Goal: Task Accomplishment & Management: Use online tool/utility

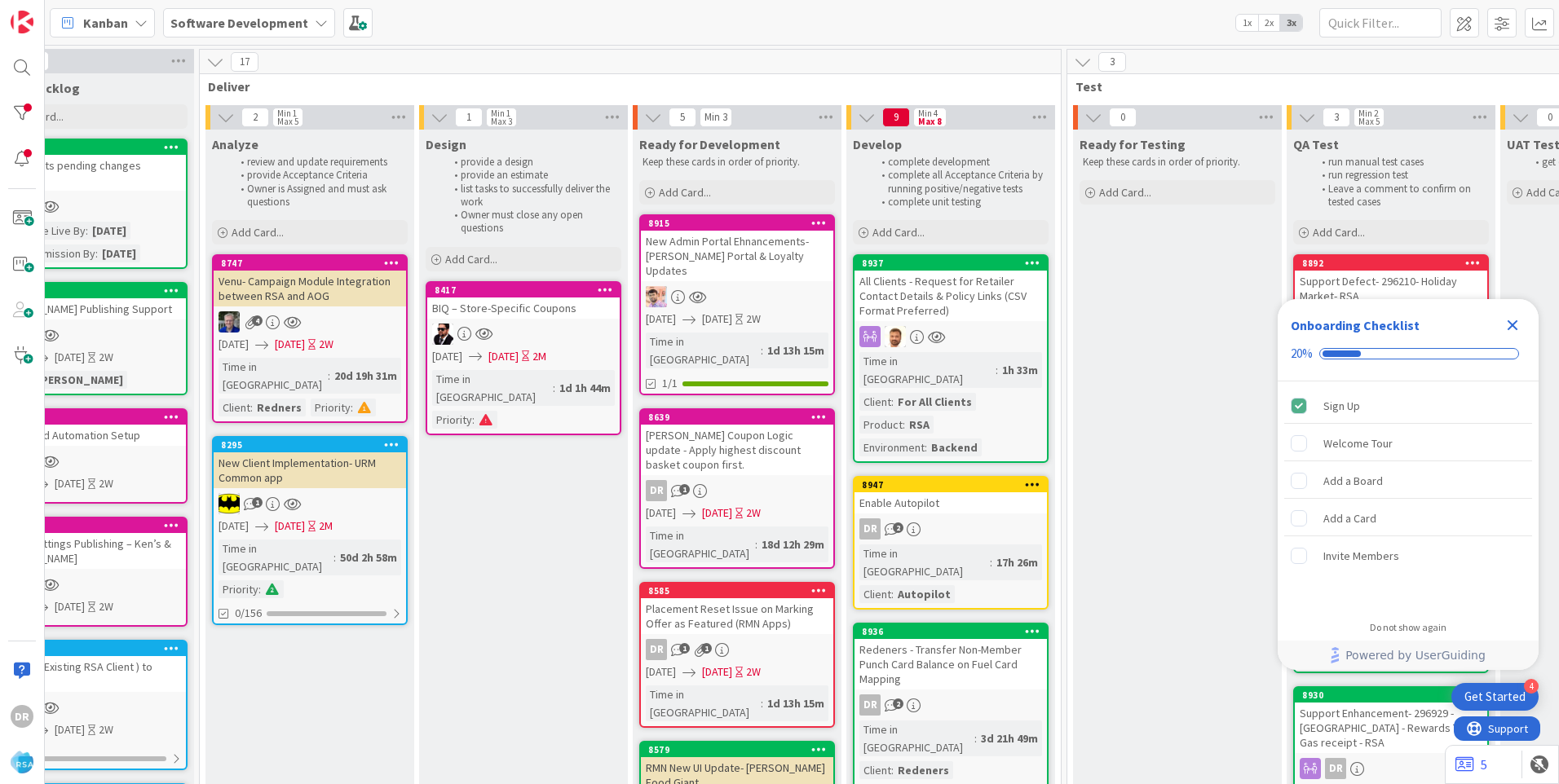
scroll to position [0, 1638]
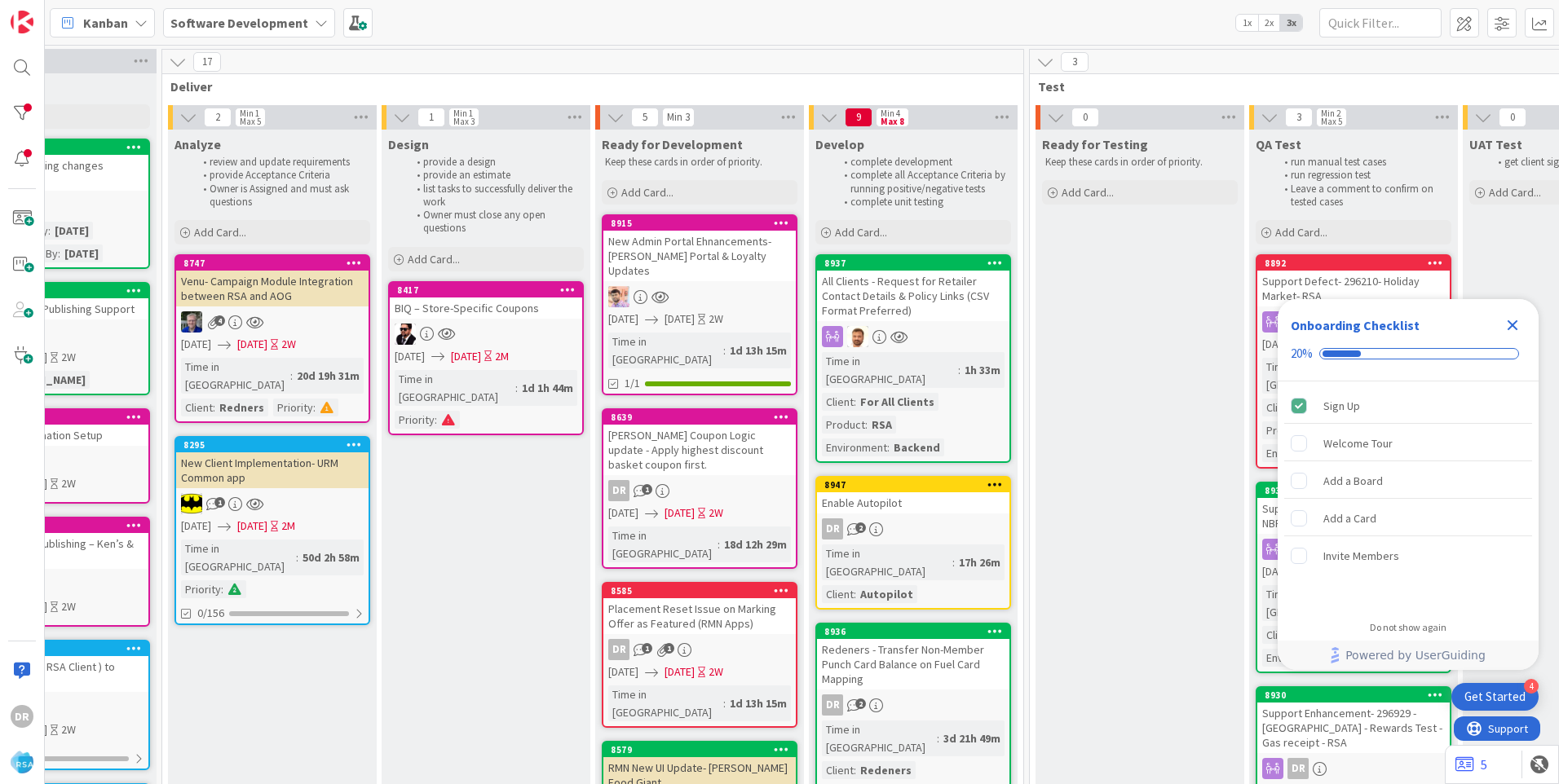
click at [934, 492] on div "Enable Autopilot" at bounding box center [914, 503] width 193 height 21
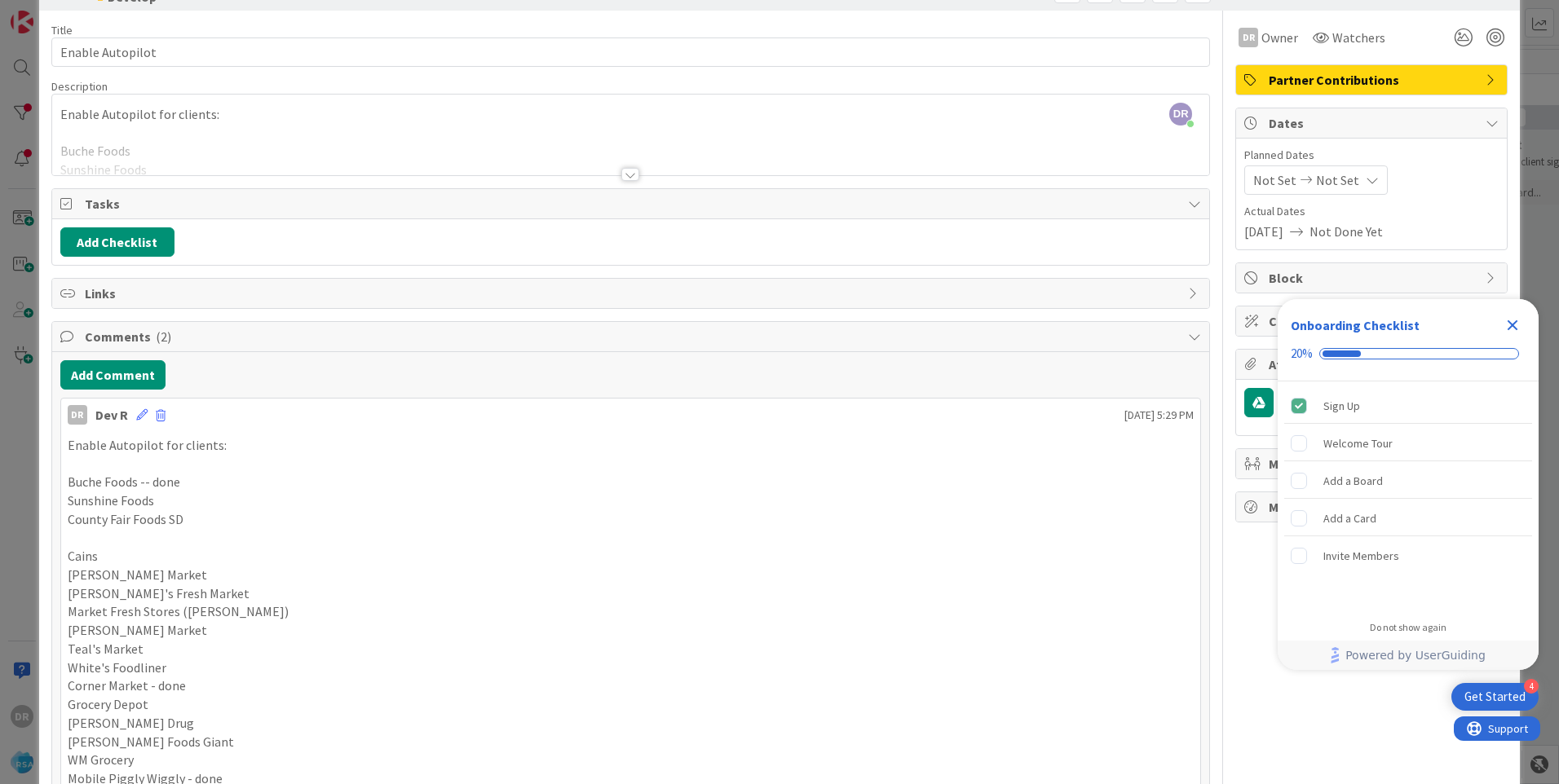
scroll to position [81, 0]
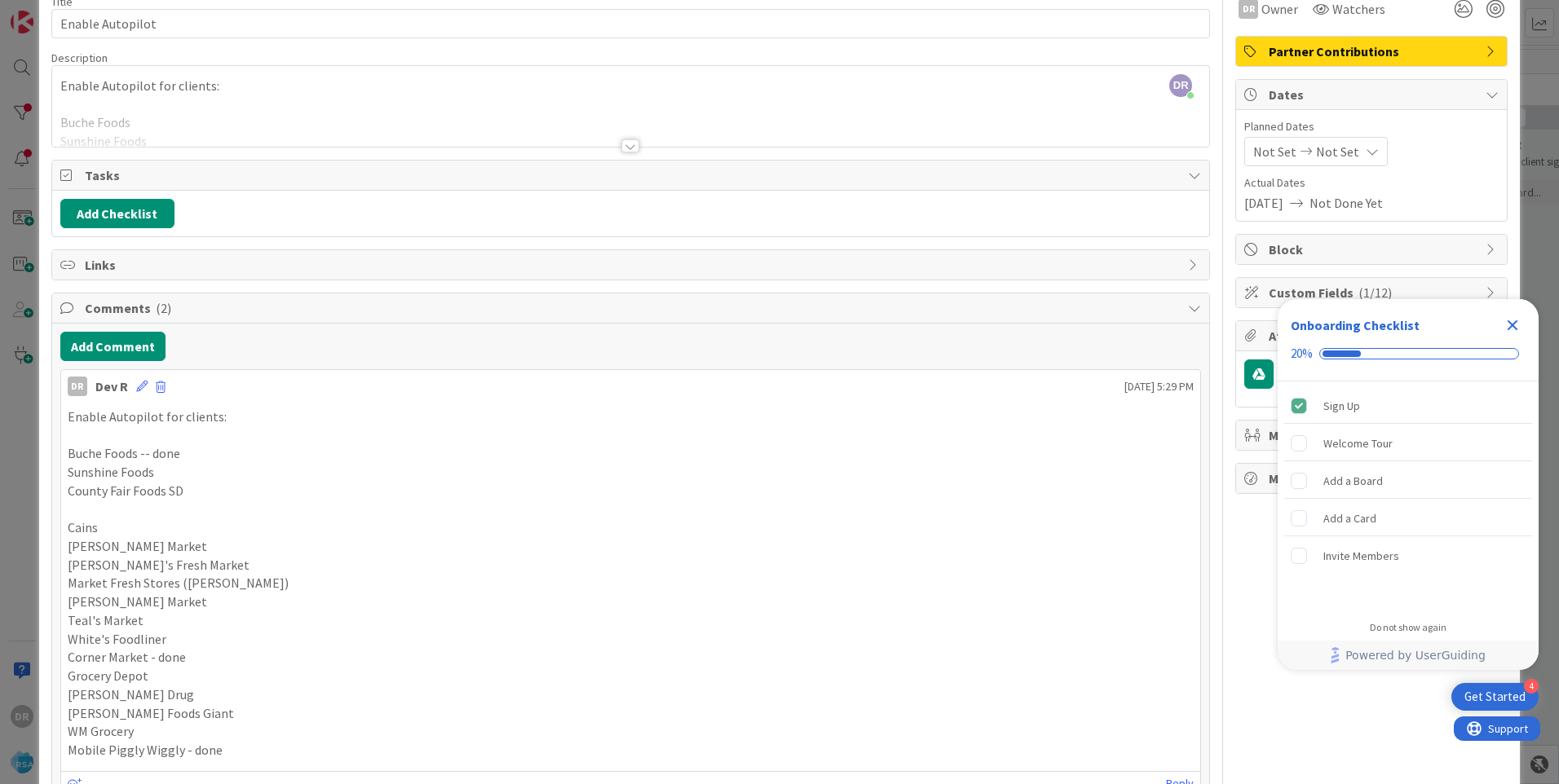
click at [1515, 330] on icon "Close Checklist" at bounding box center [1513, 325] width 19 height 19
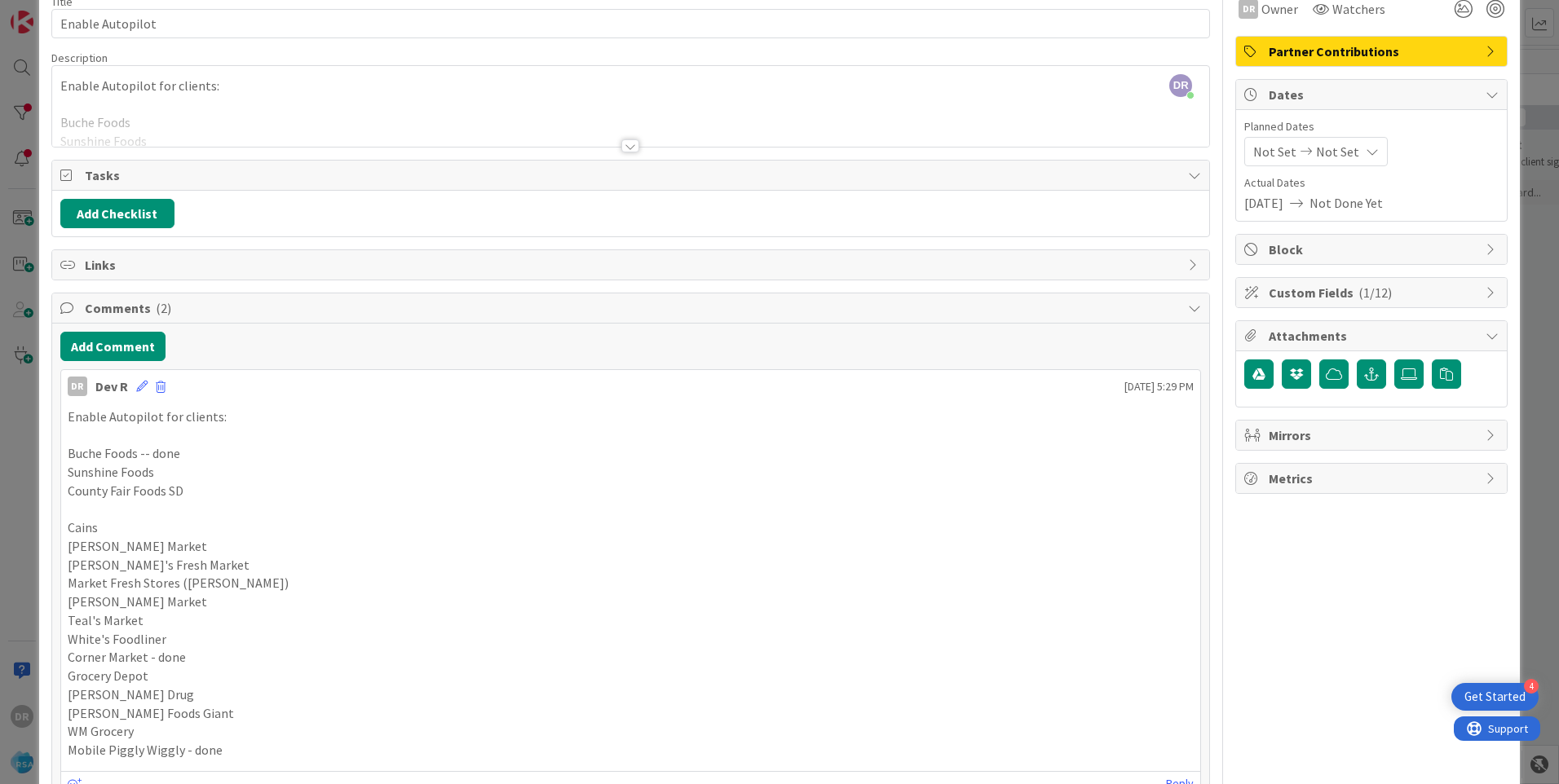
scroll to position [0, 0]
click at [104, 342] on button "Add Comment" at bounding box center [113, 347] width 106 height 30
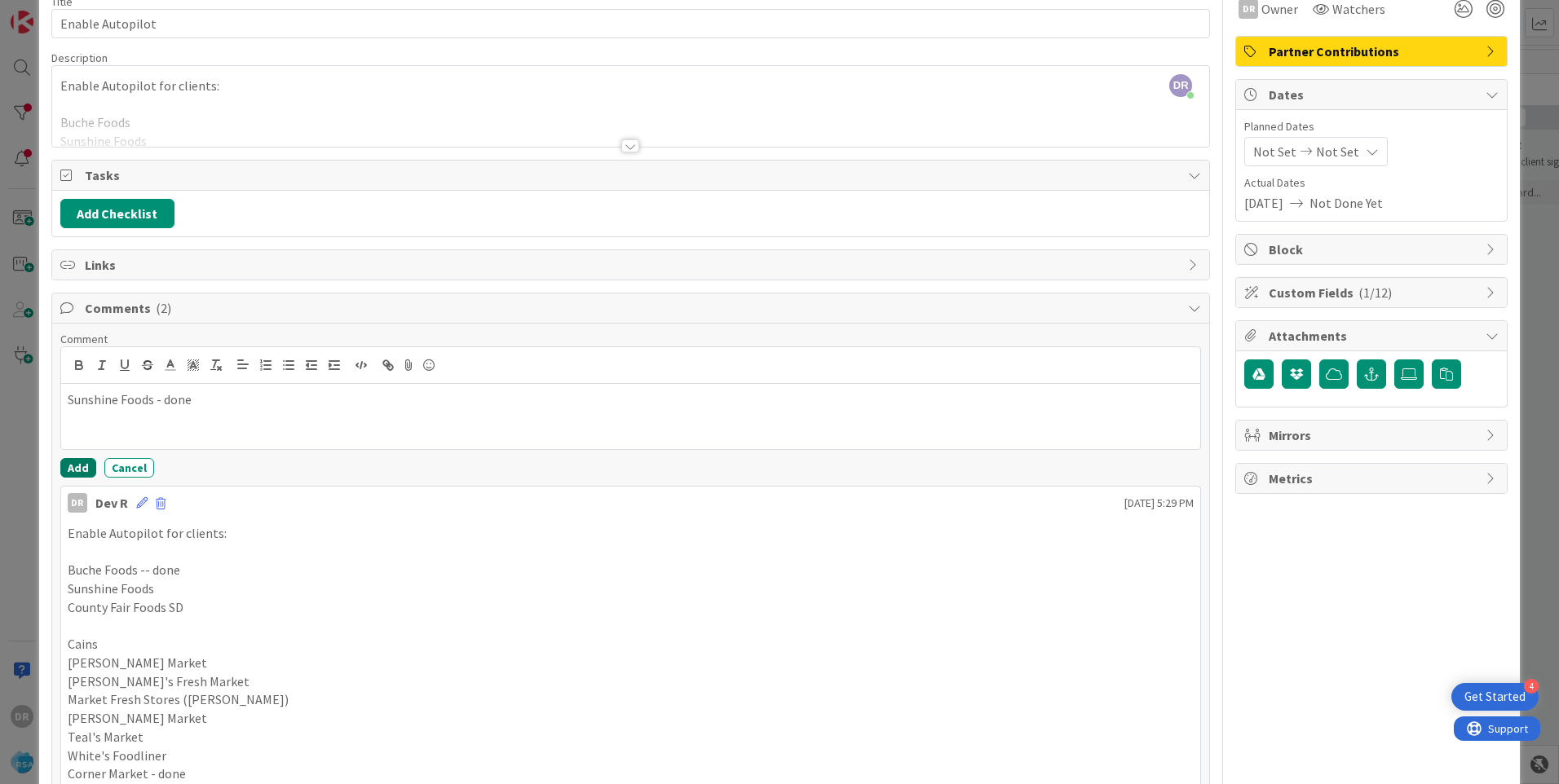
click at [76, 467] on button "Add" at bounding box center [78, 467] width 36 height 19
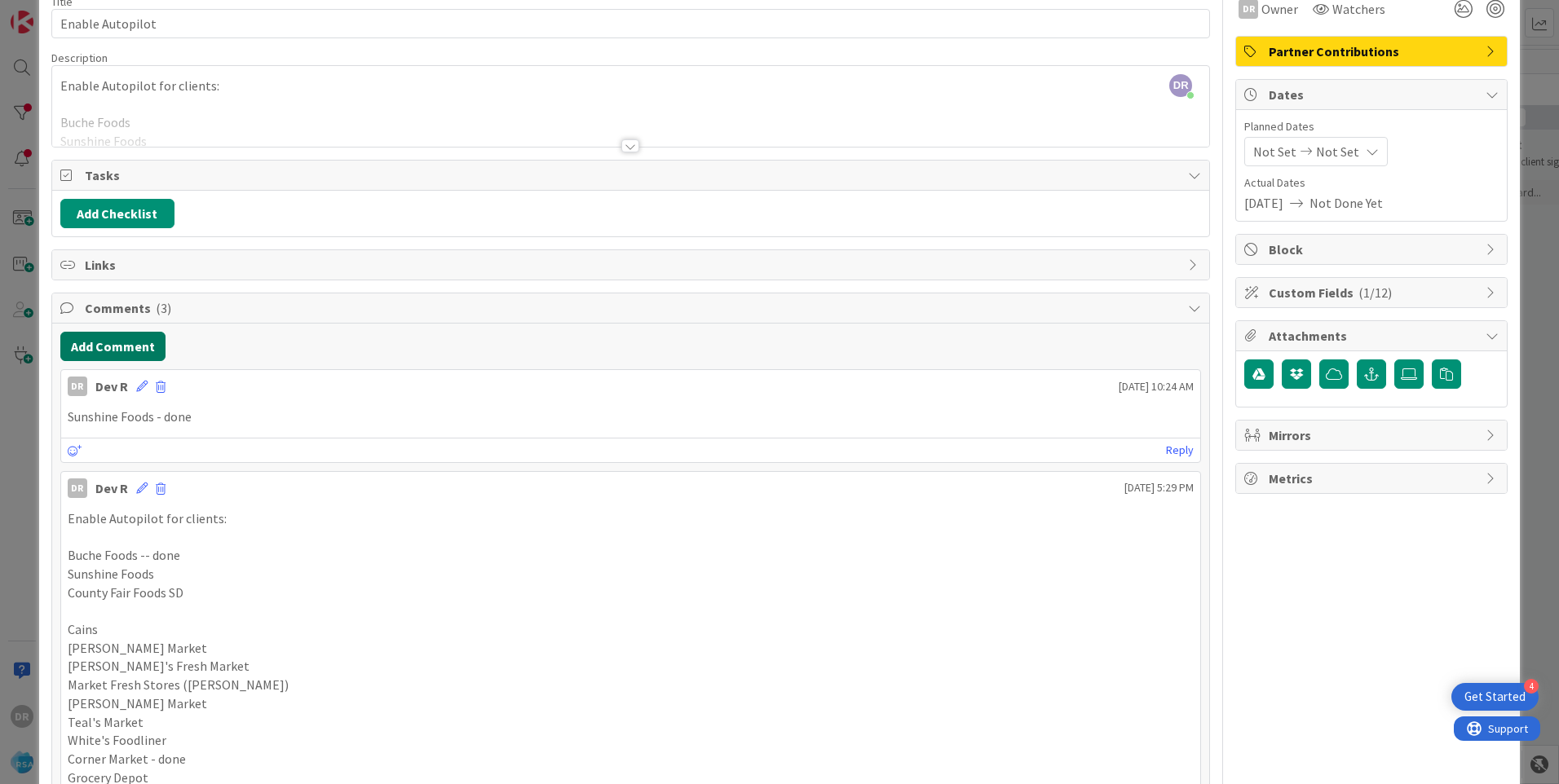
click at [122, 339] on button "Add Comment" at bounding box center [113, 347] width 106 height 30
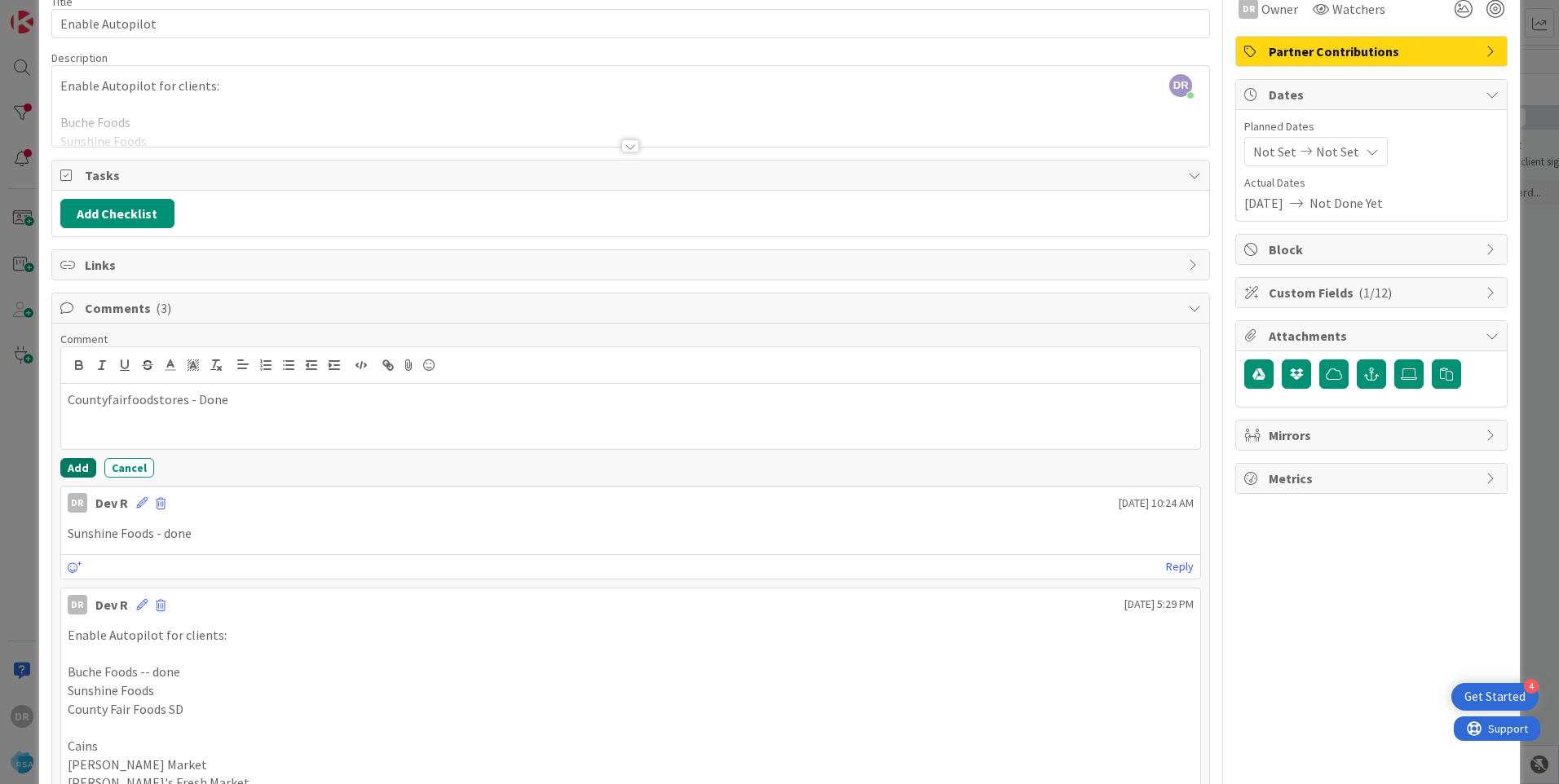
click at [85, 471] on button "Add" at bounding box center [78, 467] width 36 height 19
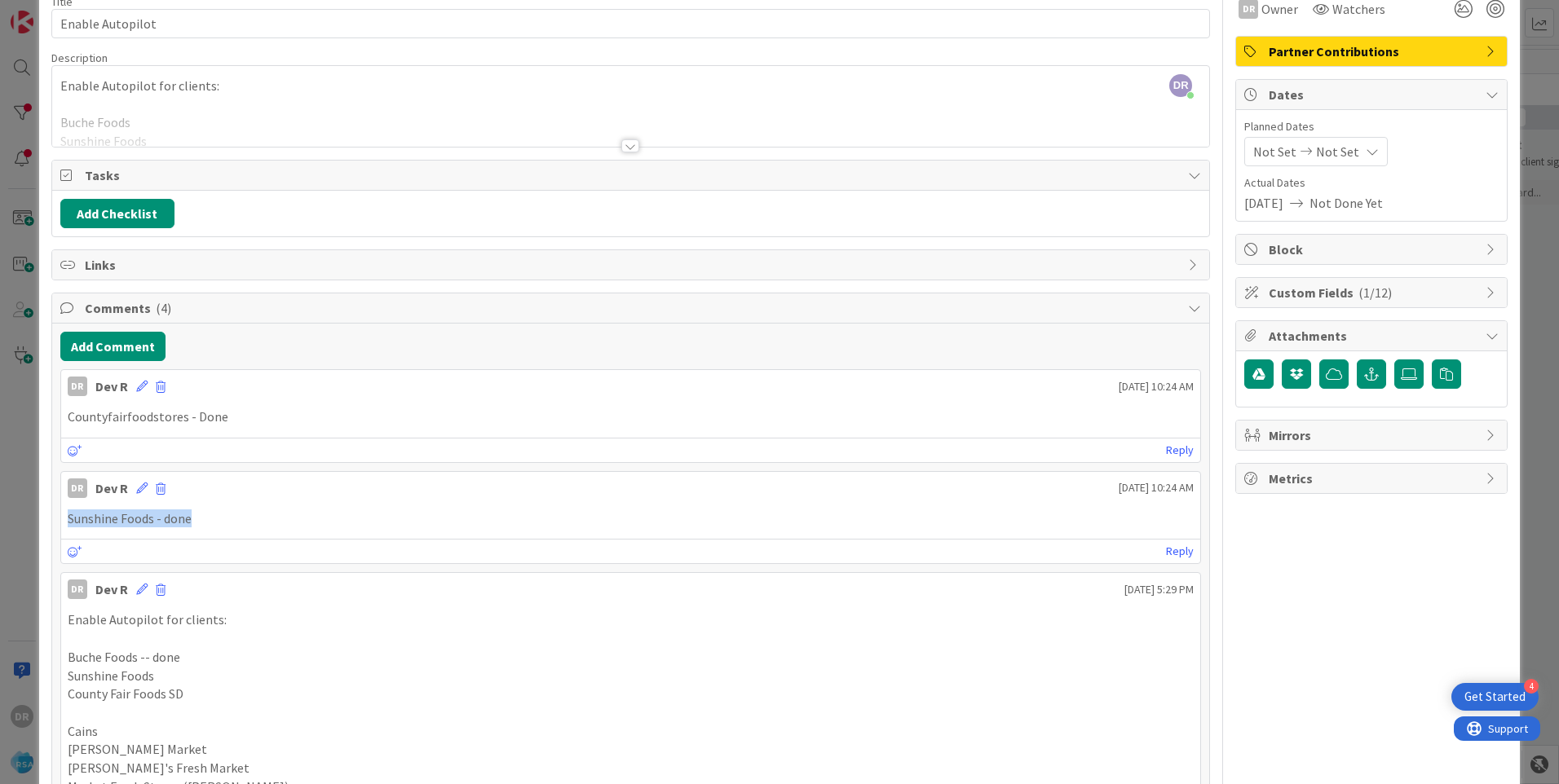
drag, startPoint x: 230, startPoint y: 521, endPoint x: 56, endPoint y: 516, distance: 174.1
click at [56, 516] on div "Add Comment DR [PERSON_NAME] R [DATE] 10:24 AM Countyfairfoodstores - Done [DAT…" at bounding box center [630, 753] width 1157 height 860
drag, startPoint x: 56, startPoint y: 516, endPoint x: 58, endPoint y: 413, distance: 103.0
click at [58, 413] on div "Add Comment DR [PERSON_NAME] R [DATE] 10:24 AM Countyfairfoodstores - Done [DAT…" at bounding box center [630, 753] width 1157 height 860
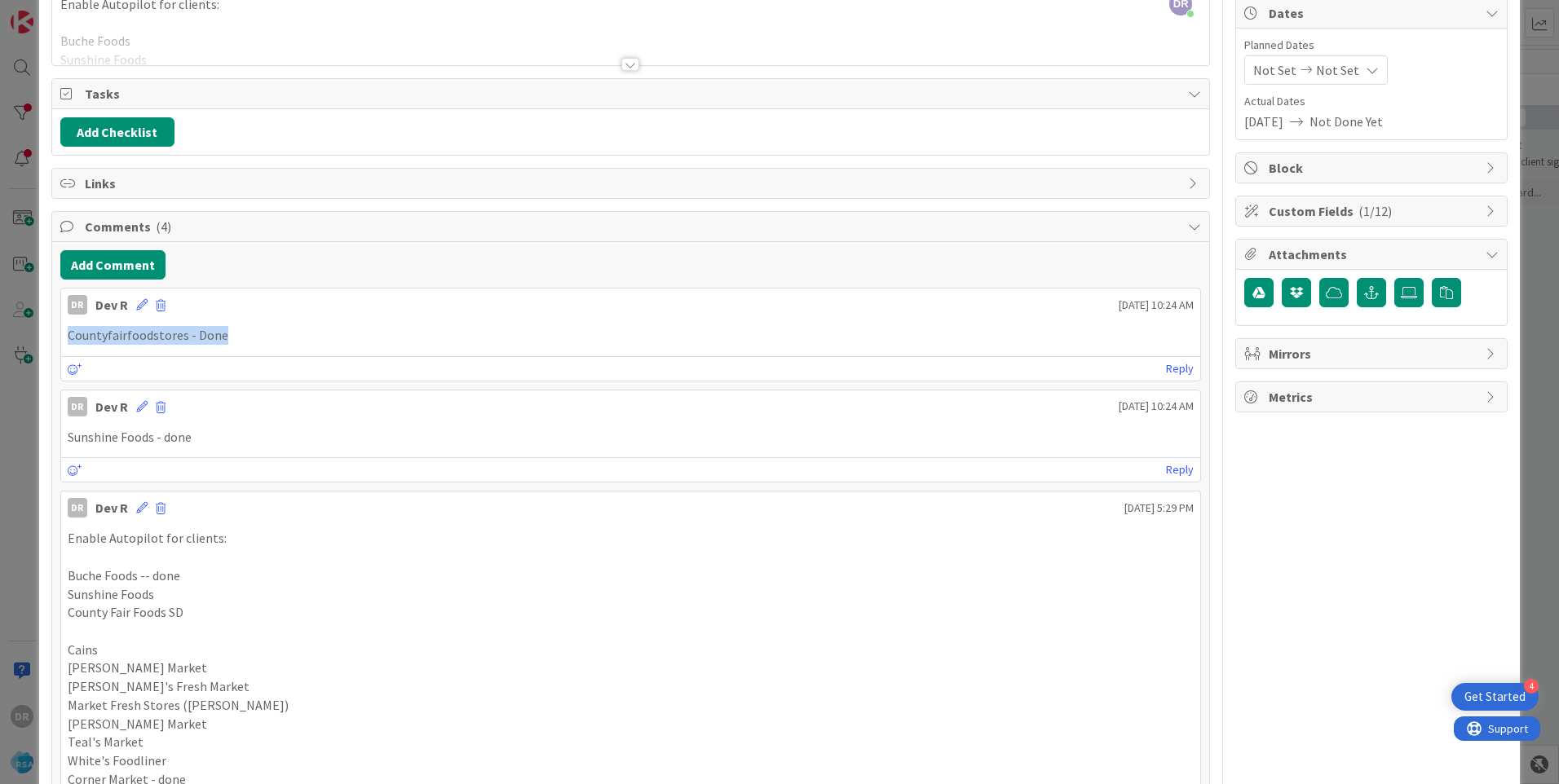
scroll to position [244, 0]
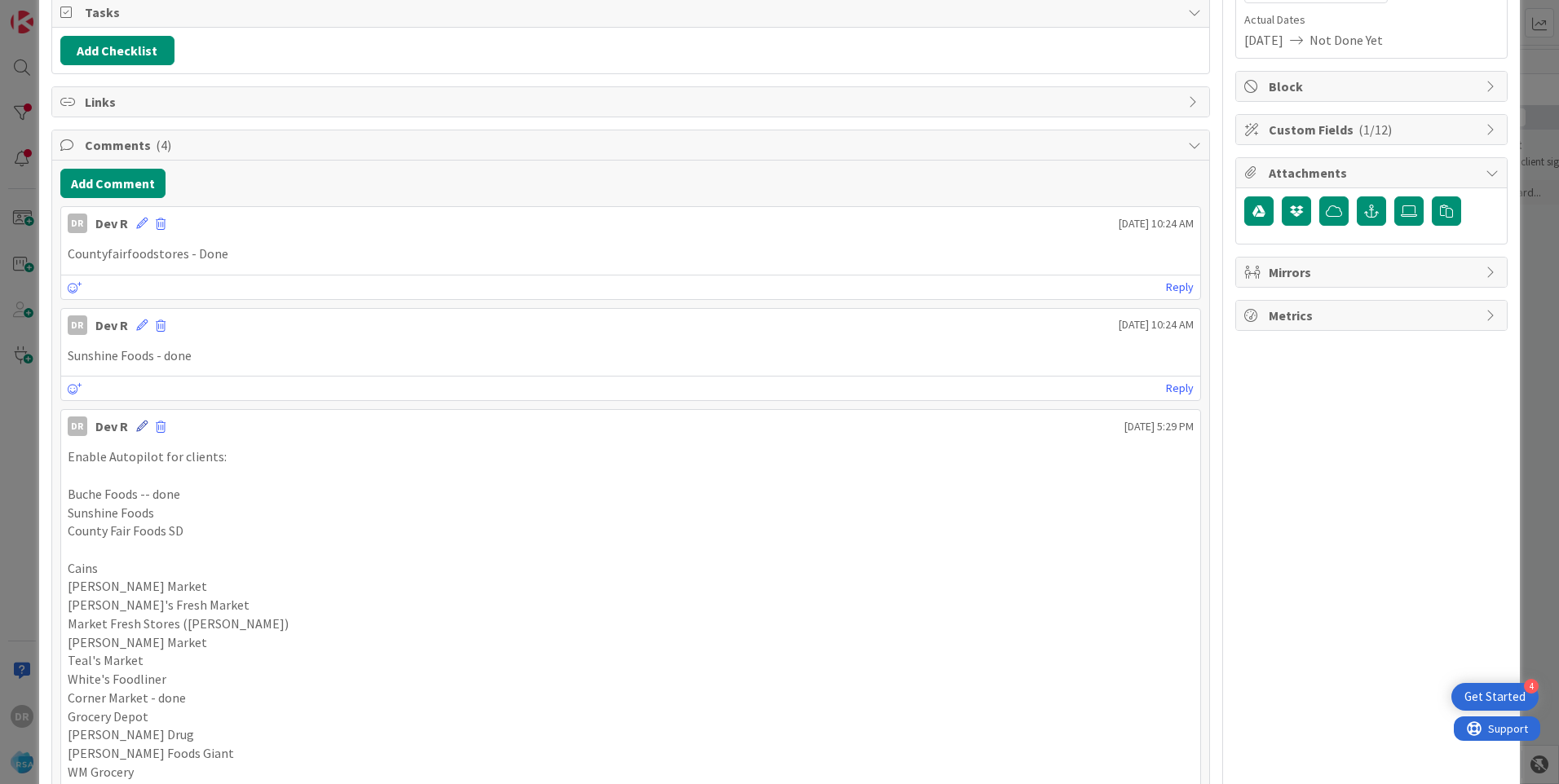
click at [142, 426] on icon at bounding box center [142, 427] width 11 height 11
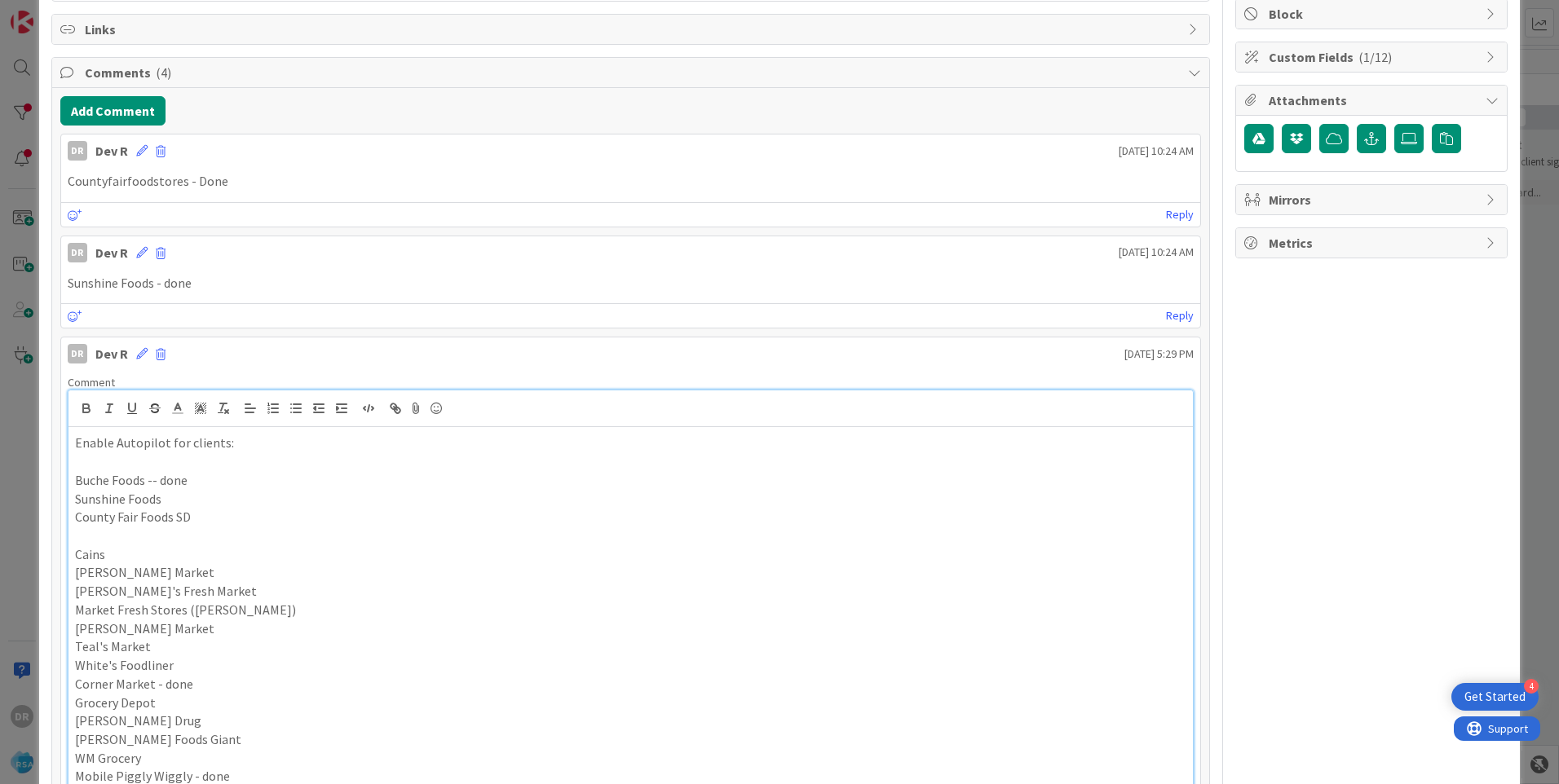
click at [168, 500] on p "Sunshine Foods" at bounding box center [630, 499] width 1112 height 19
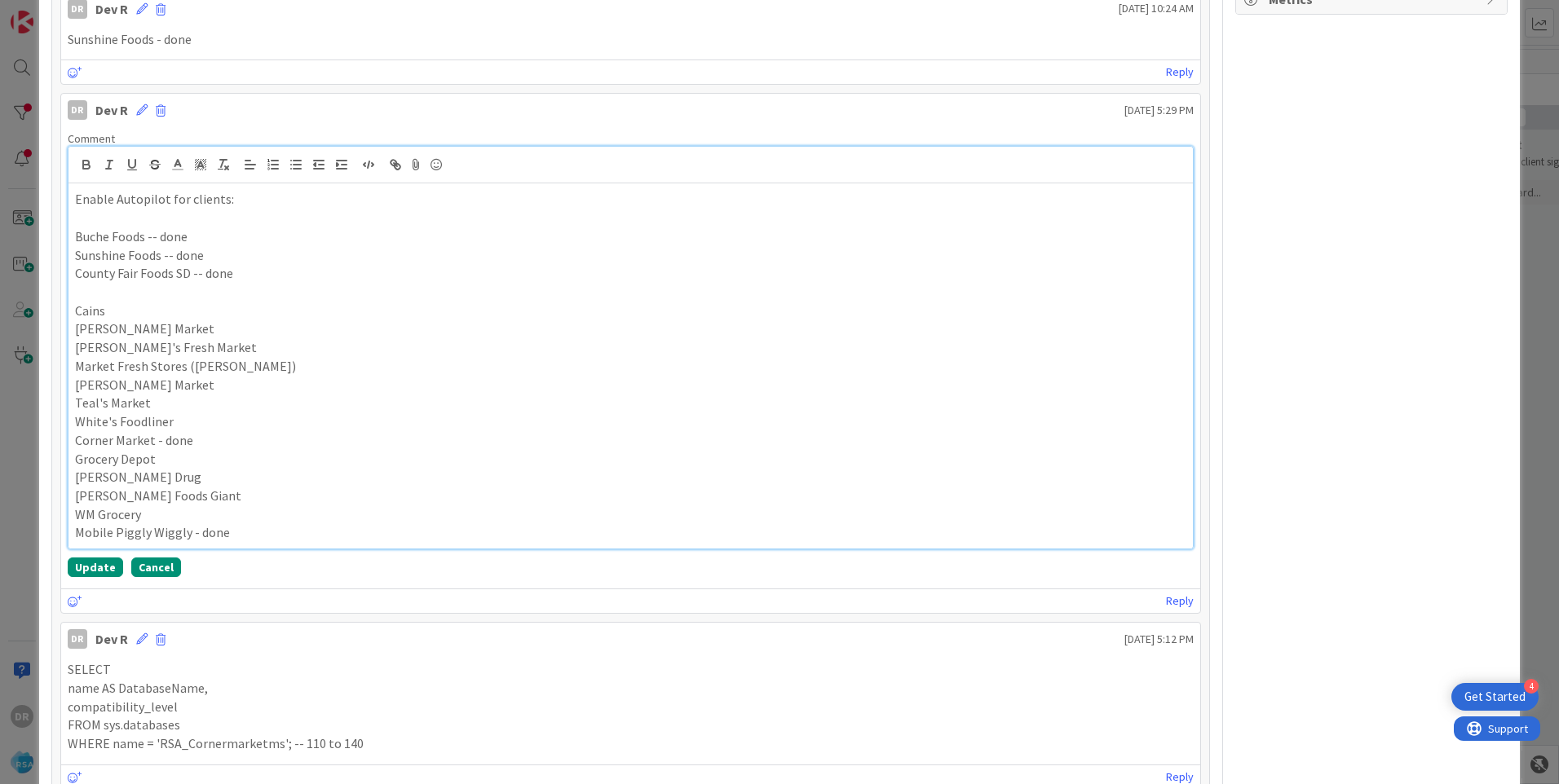
scroll to position [562, 0]
click at [102, 569] on button "Update" at bounding box center [95, 566] width 56 height 19
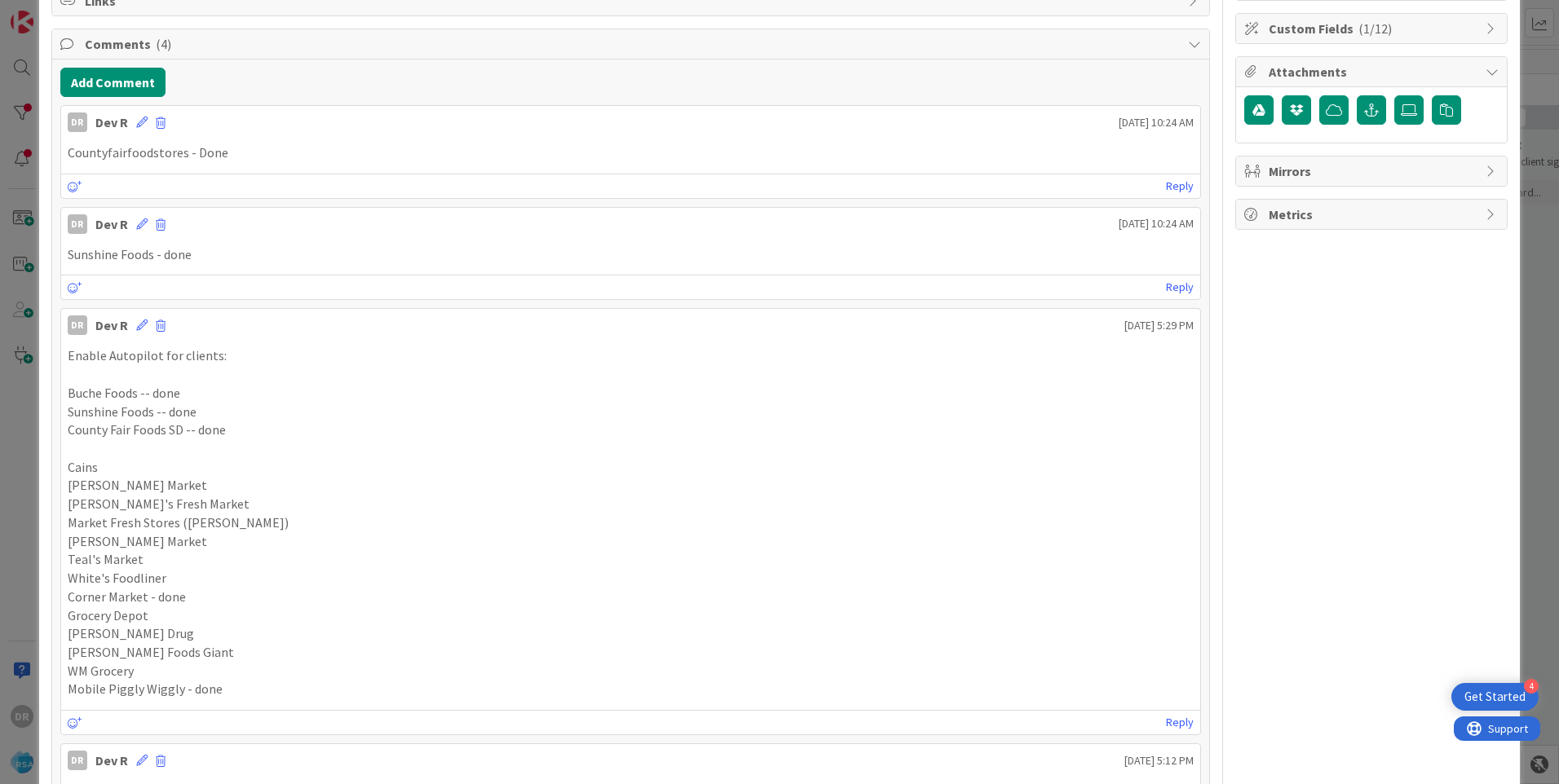
scroll to position [317, 0]
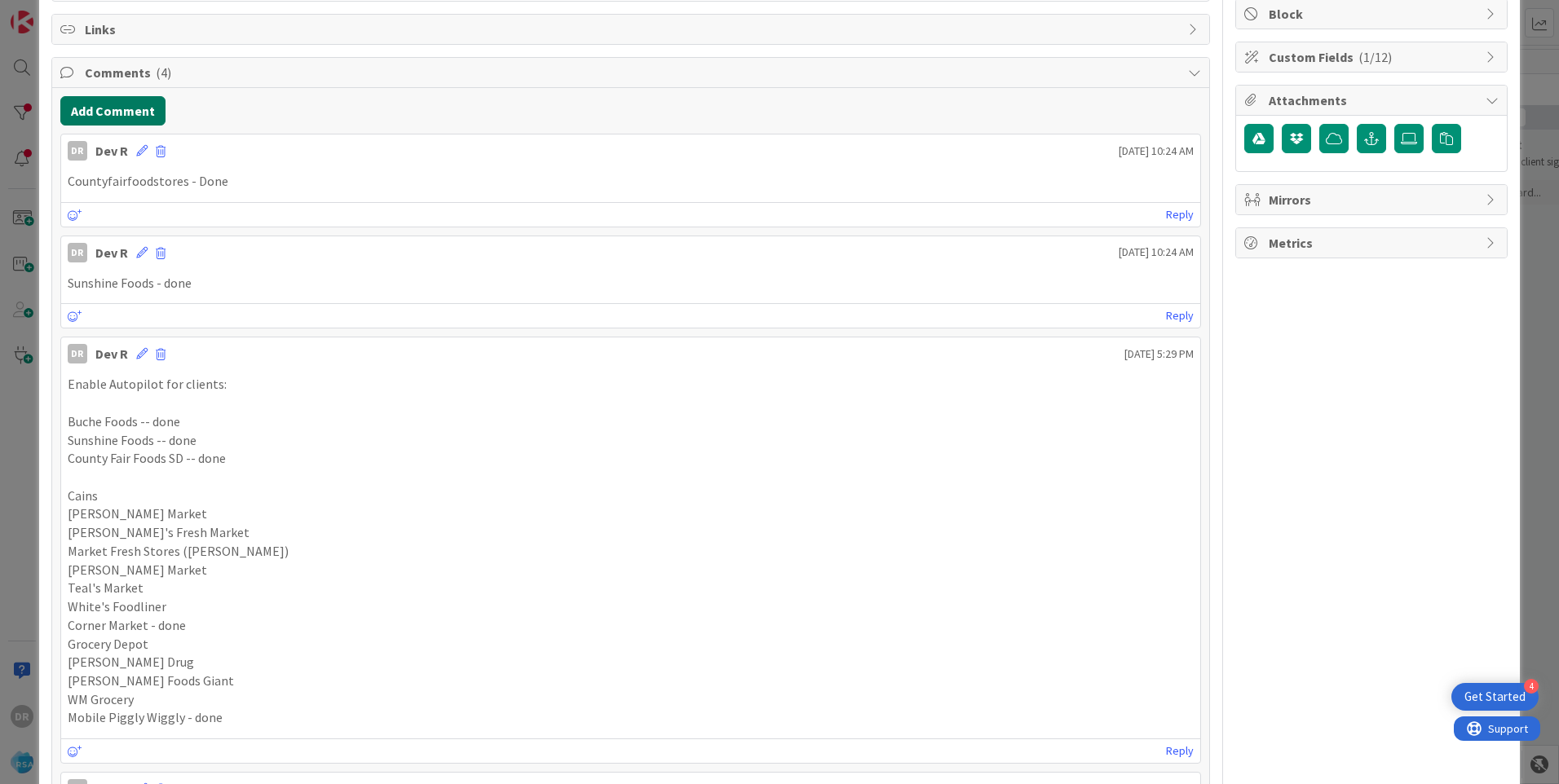
click at [130, 106] on button "Add Comment" at bounding box center [113, 111] width 106 height 30
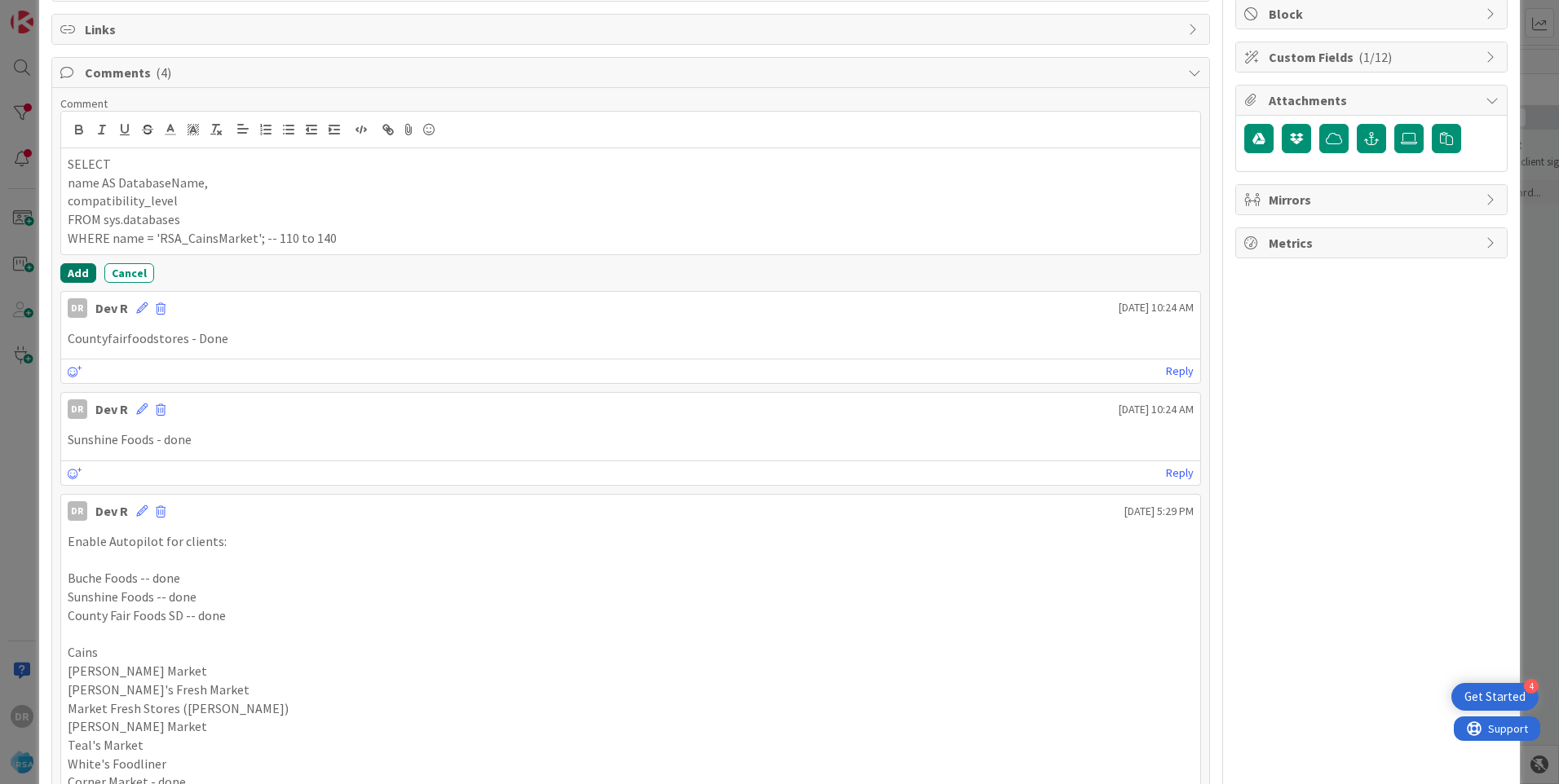
click at [84, 268] on button "Add" at bounding box center [78, 273] width 36 height 19
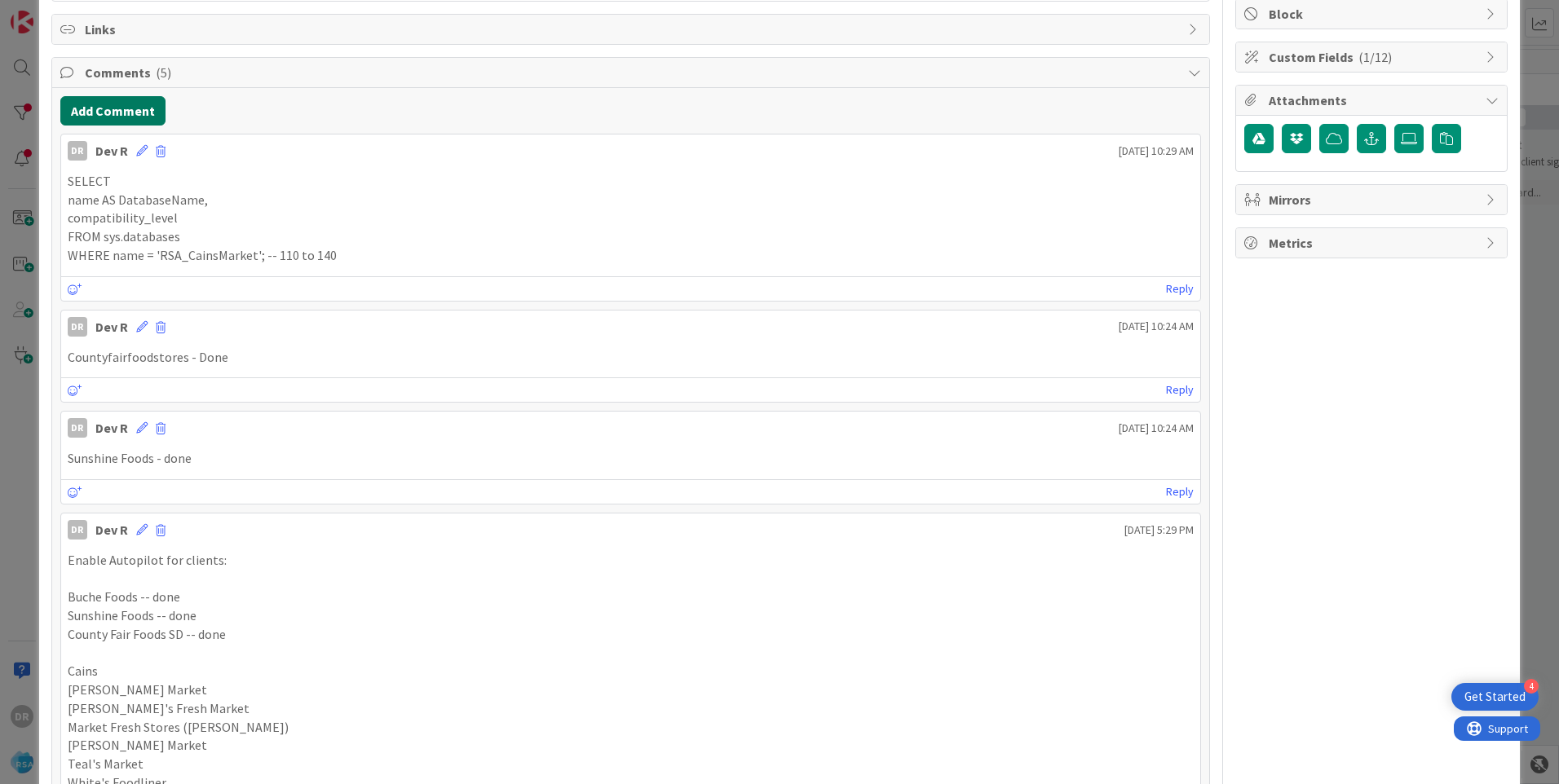
click at [143, 110] on button "Add Comment" at bounding box center [113, 111] width 106 height 30
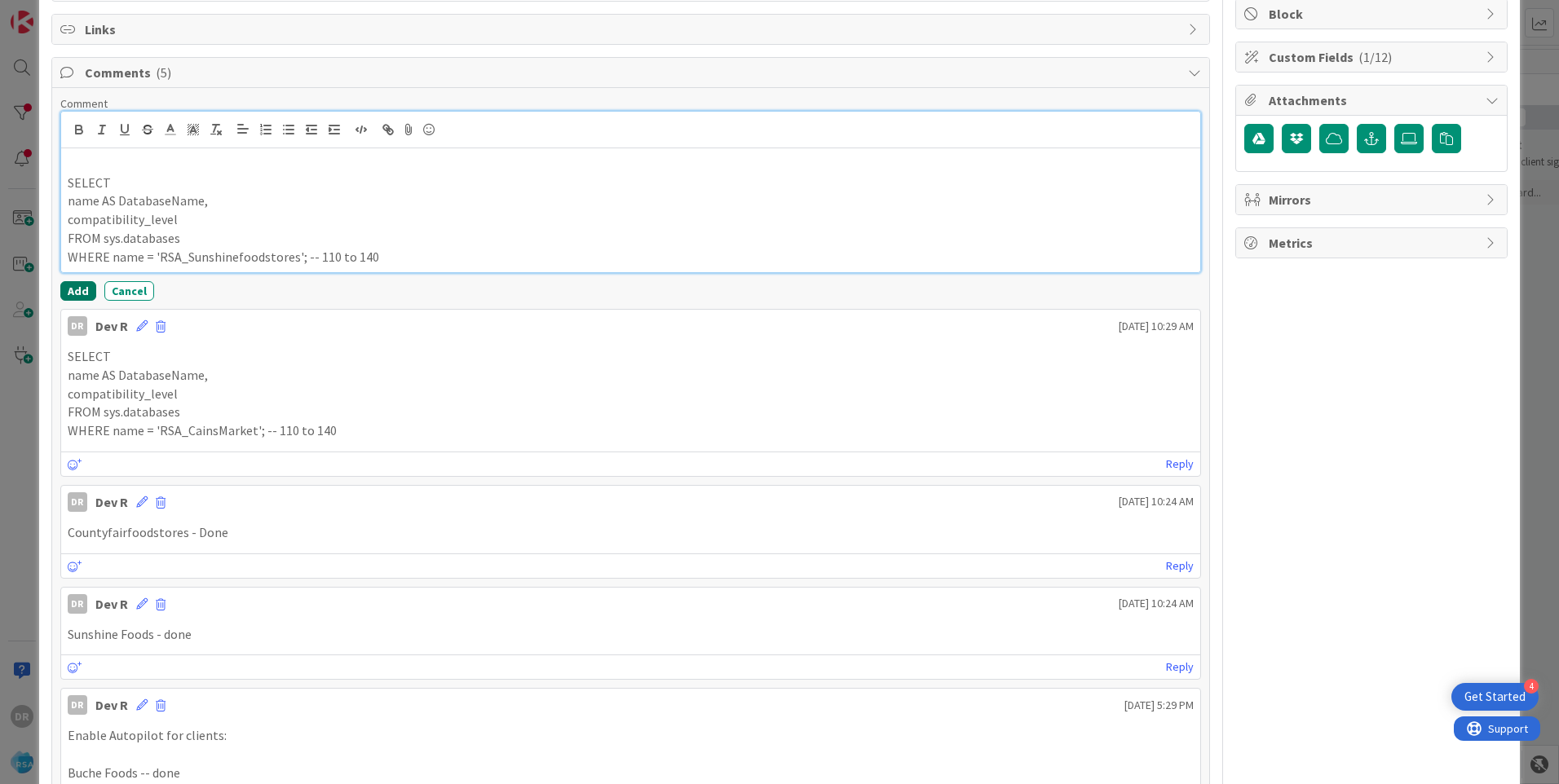
click at [71, 293] on button "Add" at bounding box center [78, 291] width 36 height 19
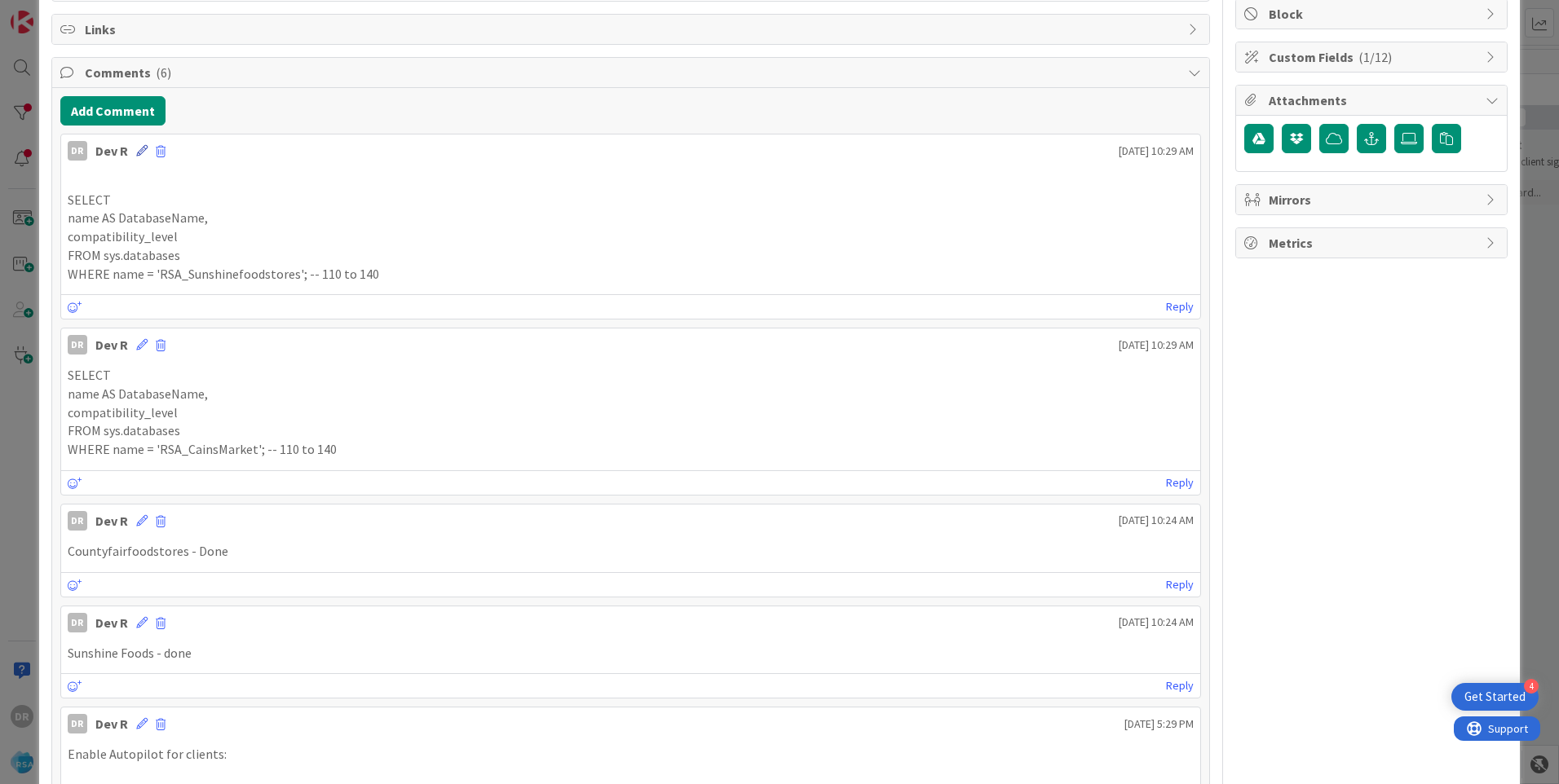
click at [136, 152] on icon at bounding box center [142, 151] width 11 height 11
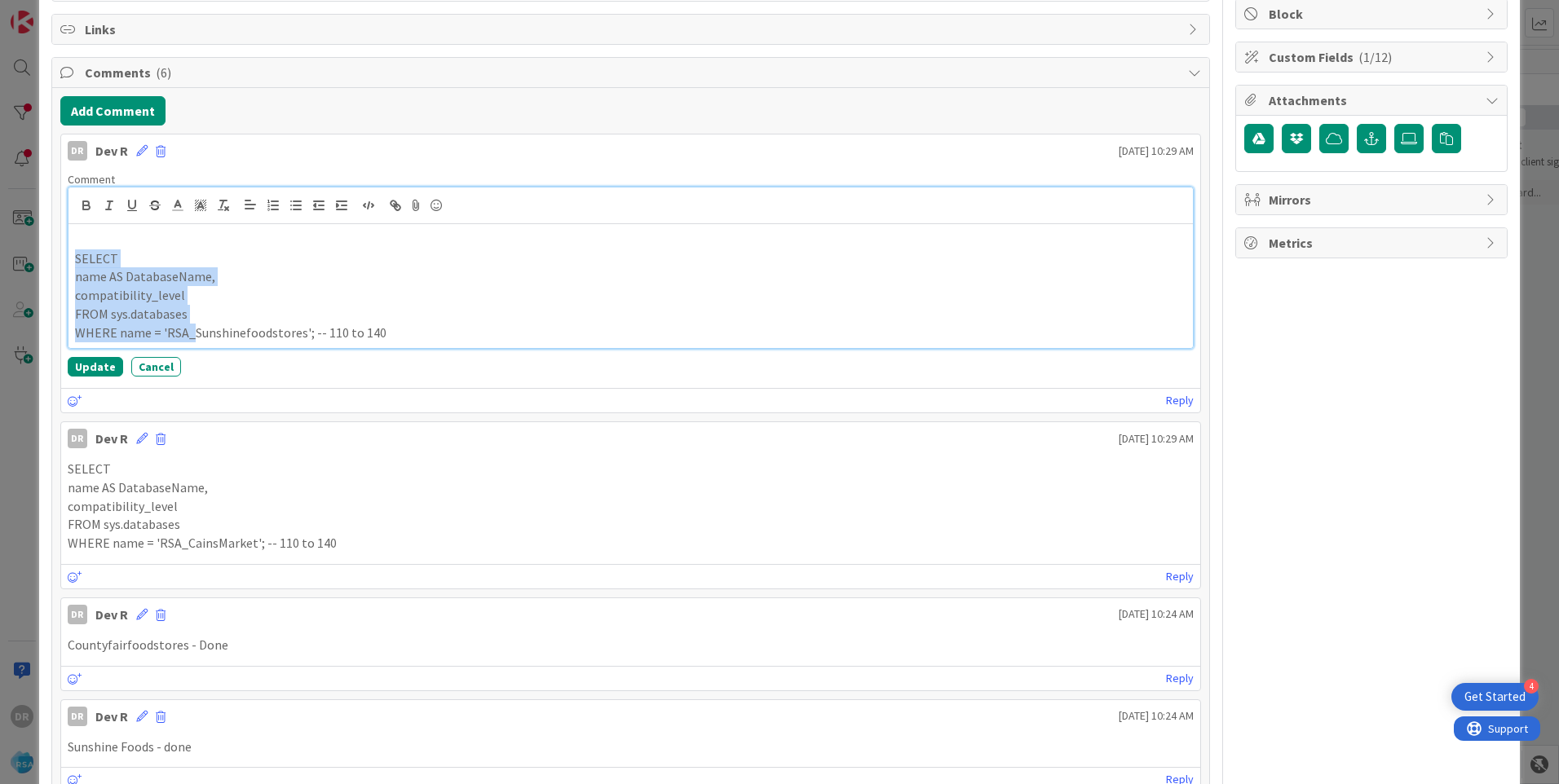
drag, startPoint x: 190, startPoint y: 337, endPoint x: 72, endPoint y: 255, distance: 143.7
click at [72, 255] on div "SELECT name AS DatabaseName, compatibility_level FROM sys.databases WHERE name …" at bounding box center [630, 286] width 1125 height 124
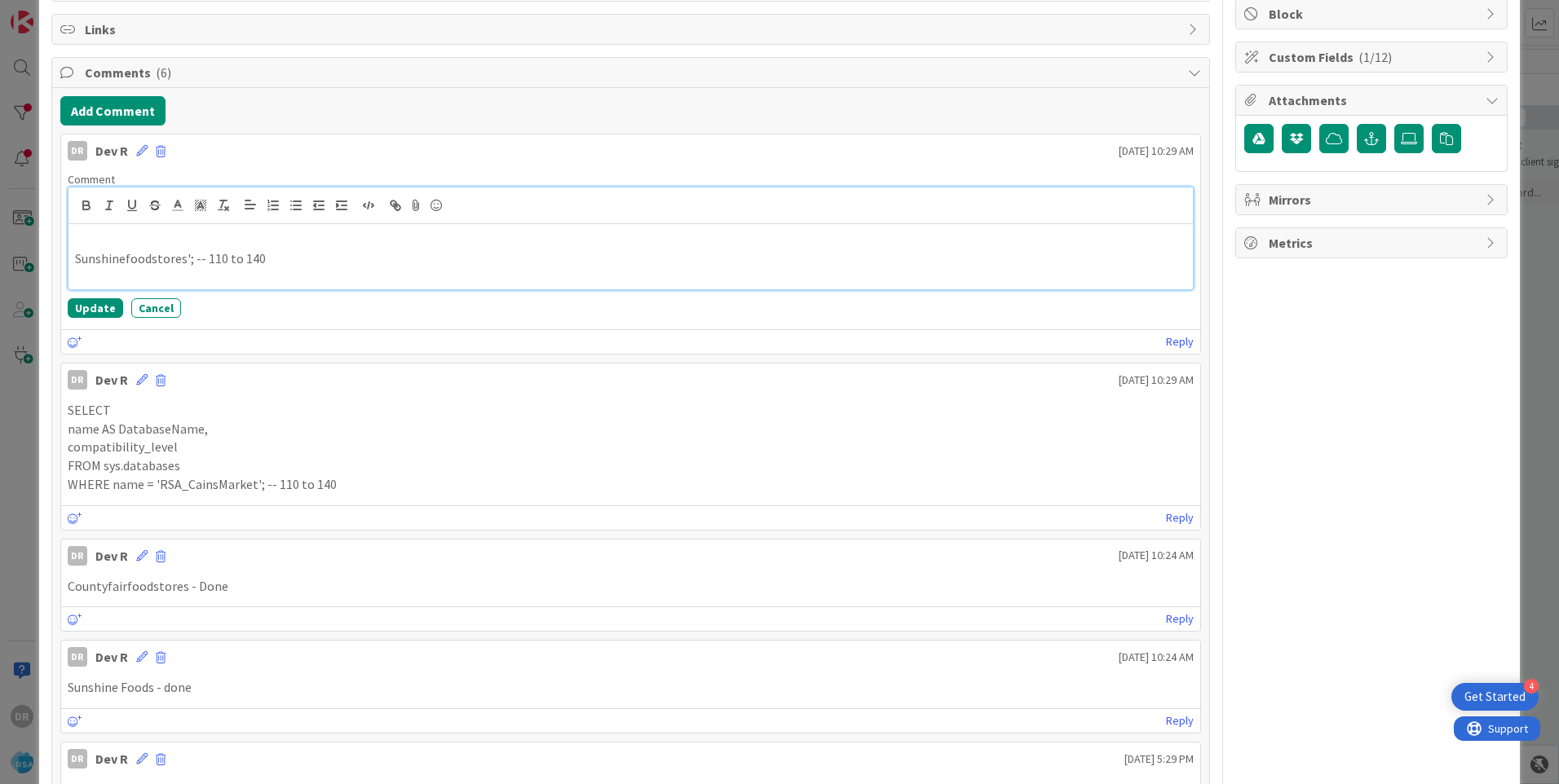
click at [191, 257] on p "Sunshinefoodstores'; -- 110 to 140" at bounding box center [630, 259] width 1112 height 19
click at [100, 302] on button "Update" at bounding box center [95, 307] width 56 height 19
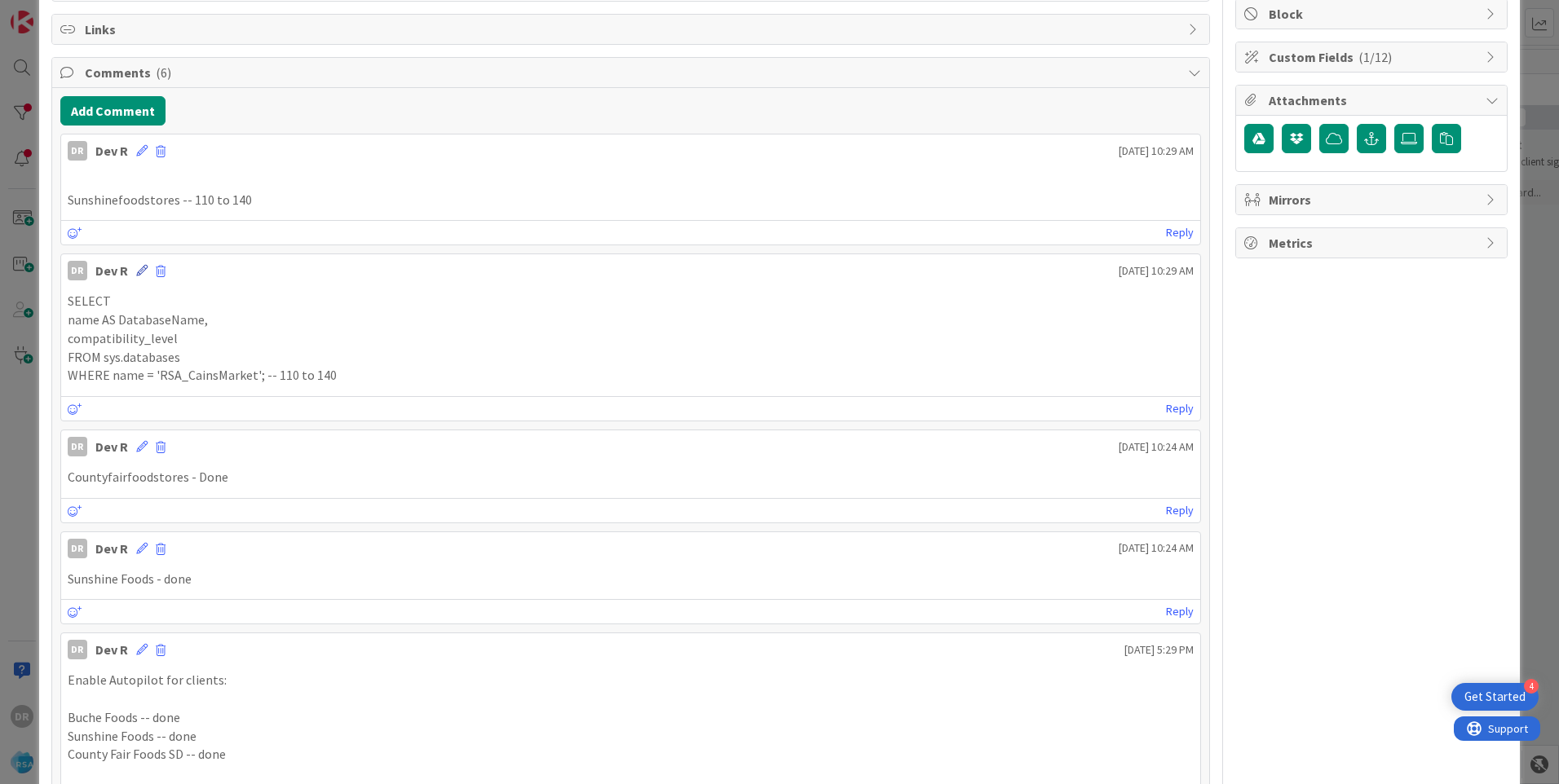
click at [143, 271] on icon at bounding box center [142, 270] width 11 height 11
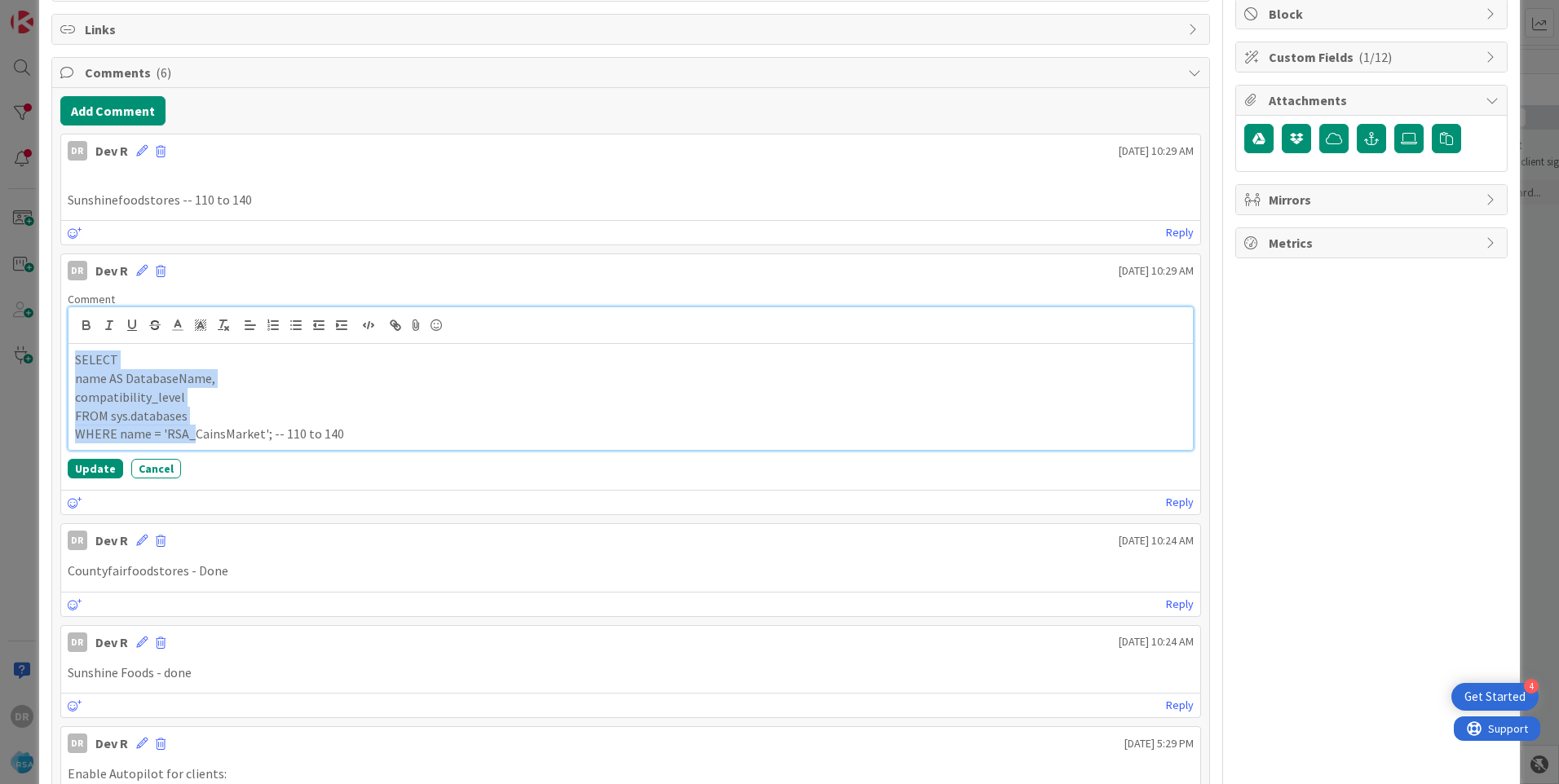
drag, startPoint x: 193, startPoint y: 434, endPoint x: 75, endPoint y: 354, distance: 142.6
click at [75, 354] on div "SELECT name AS DatabaseName, compatibility_level FROM sys.databases WHERE name …" at bounding box center [630, 397] width 1125 height 106
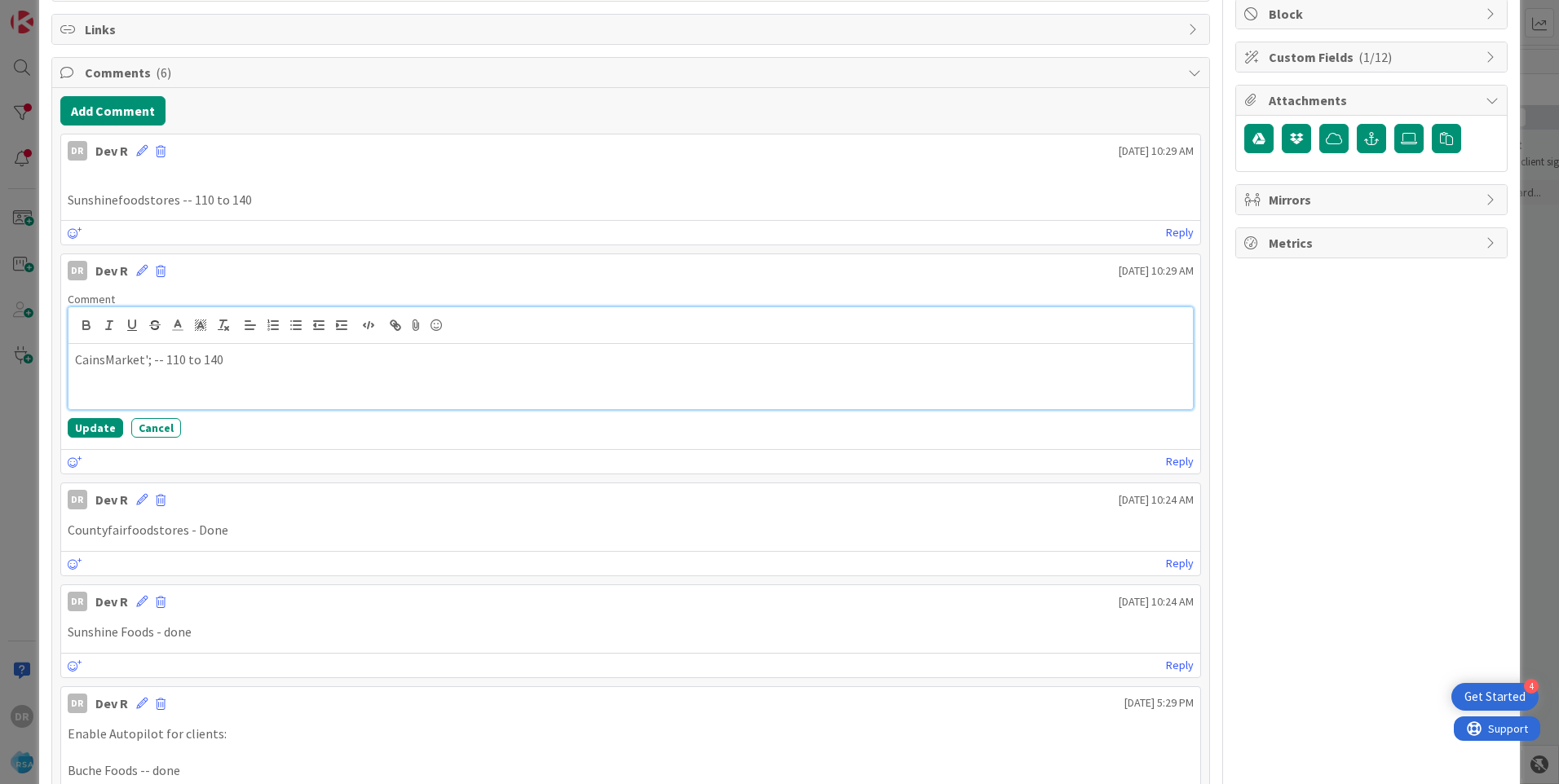
click at [148, 356] on p "CainsMarket'; -- 110 to 140" at bounding box center [630, 360] width 1112 height 19
click at [101, 424] on button "Update" at bounding box center [95, 428] width 56 height 19
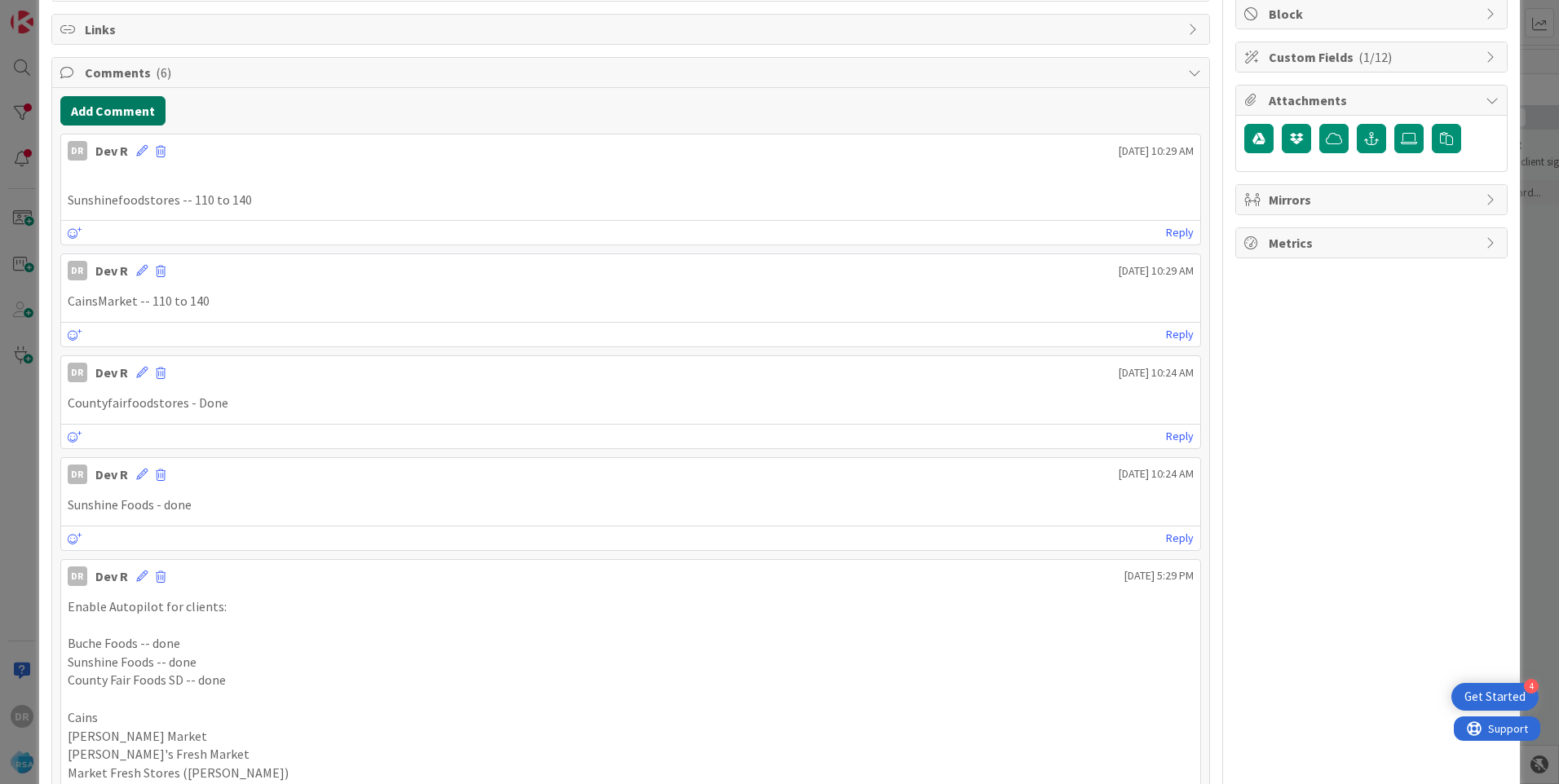
click at [127, 109] on button "Add Comment" at bounding box center [113, 111] width 106 height 30
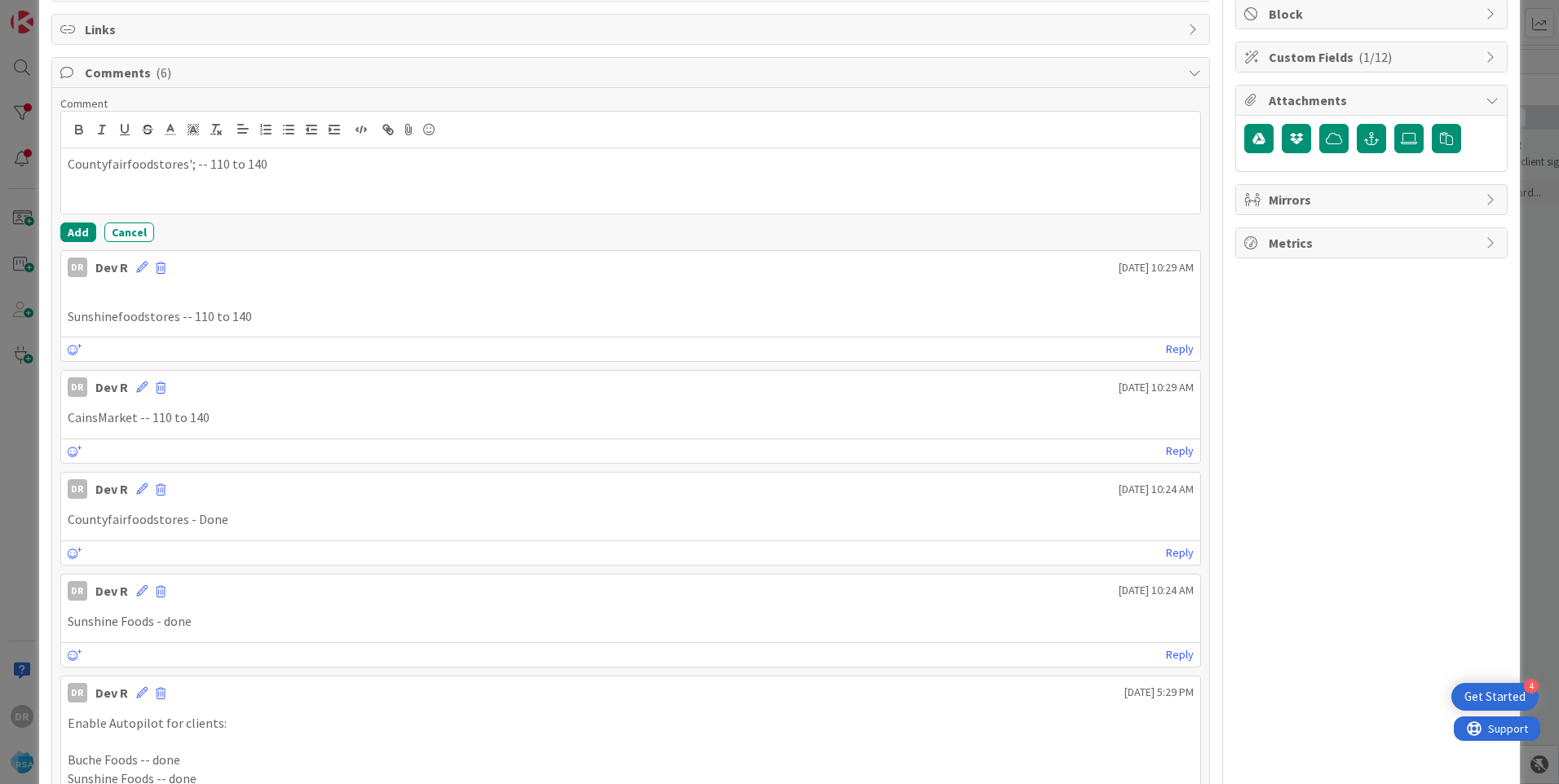
click at [190, 167] on p "Countyfairfoodstores'; -- 110 to 140" at bounding box center [630, 164] width 1127 height 19
click at [76, 230] on button "Add" at bounding box center [78, 231] width 36 height 19
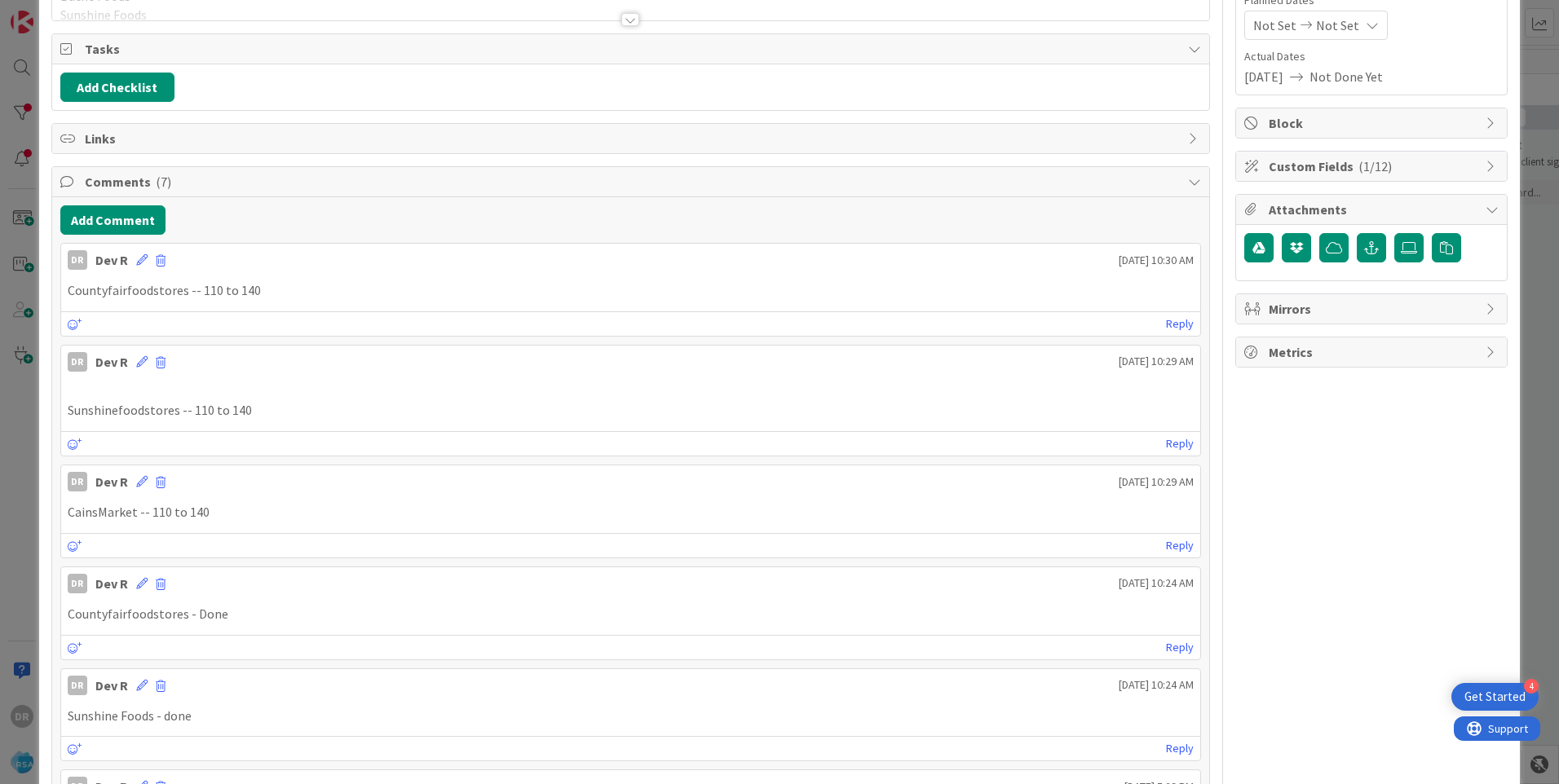
scroll to position [244, 0]
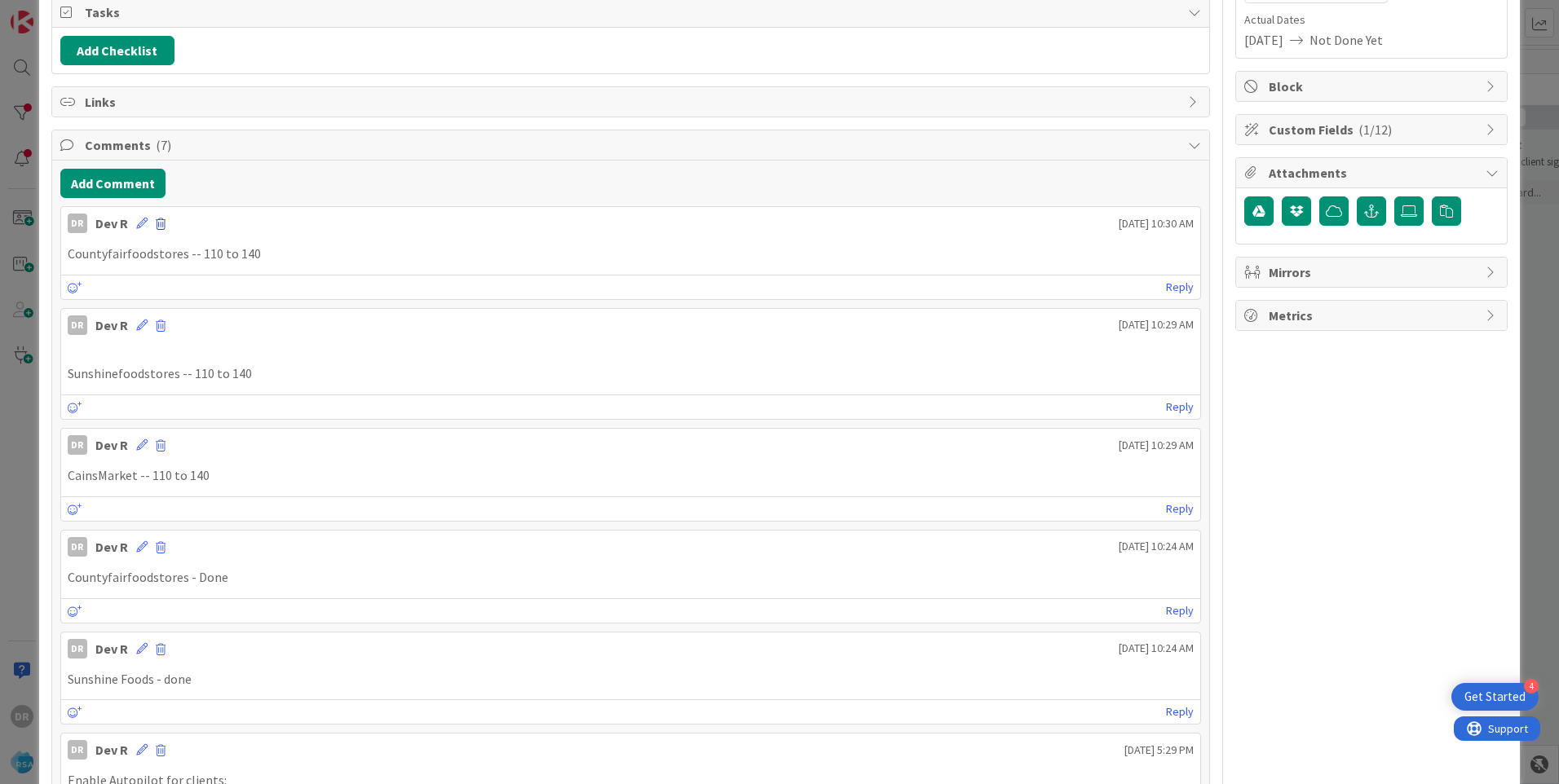
click at [159, 230] on span at bounding box center [160, 224] width 10 height 11
click at [197, 299] on button "Delete" at bounding box center [194, 300] width 61 height 30
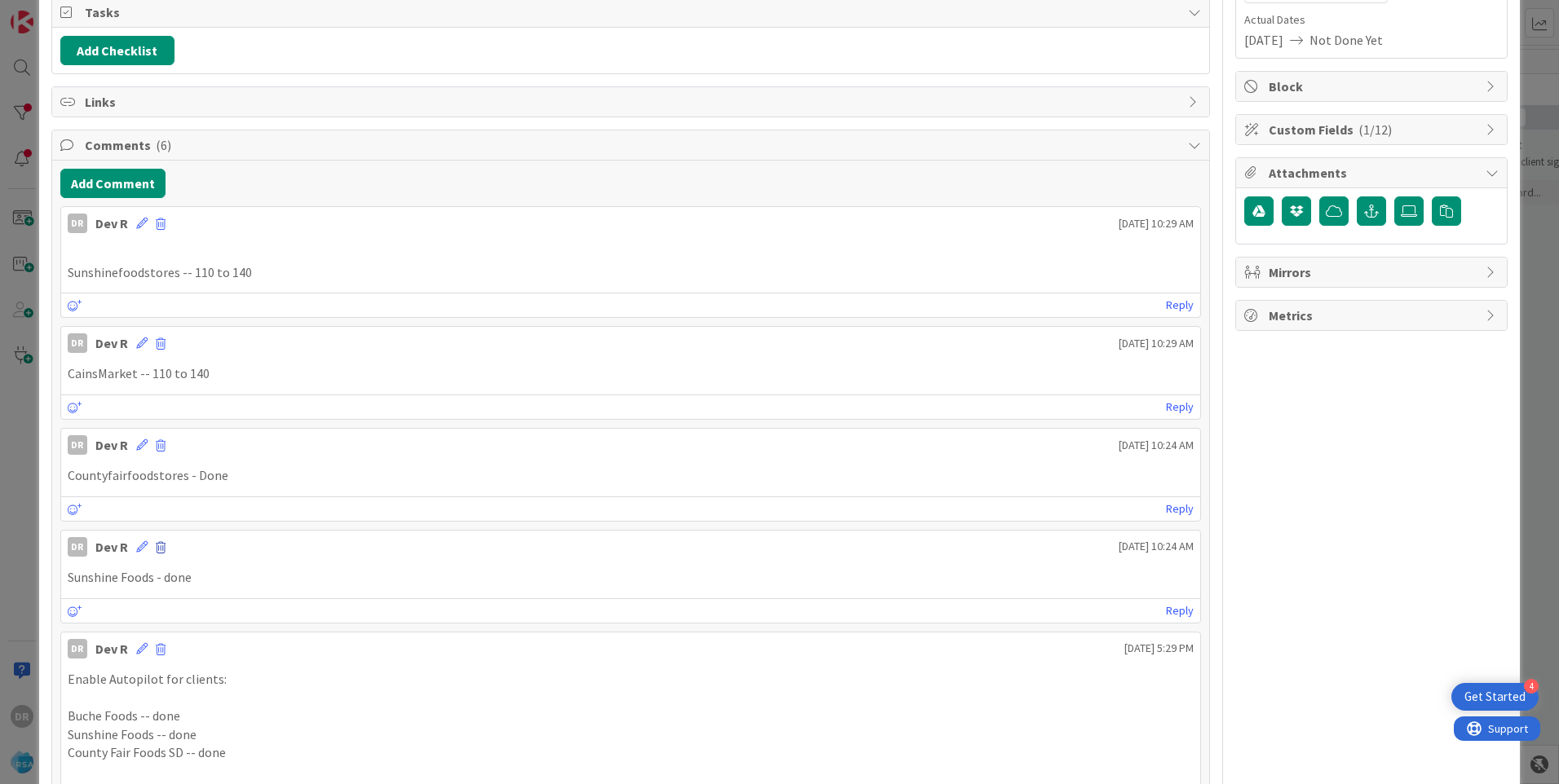
click at [161, 546] on span at bounding box center [160, 548] width 10 height 11
click at [200, 621] on button "Delete" at bounding box center [194, 624] width 61 height 30
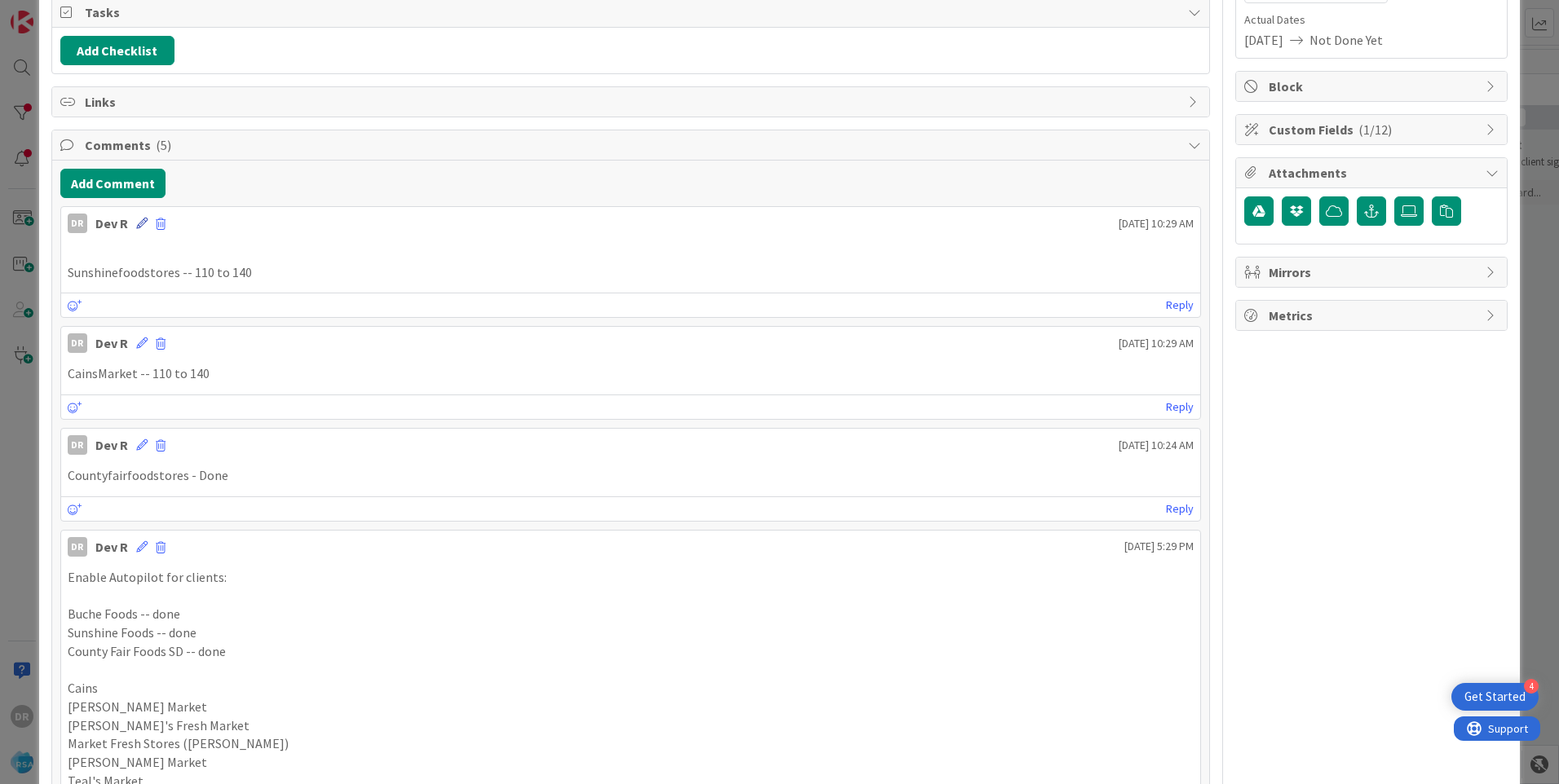
click at [144, 224] on icon at bounding box center [142, 223] width 11 height 11
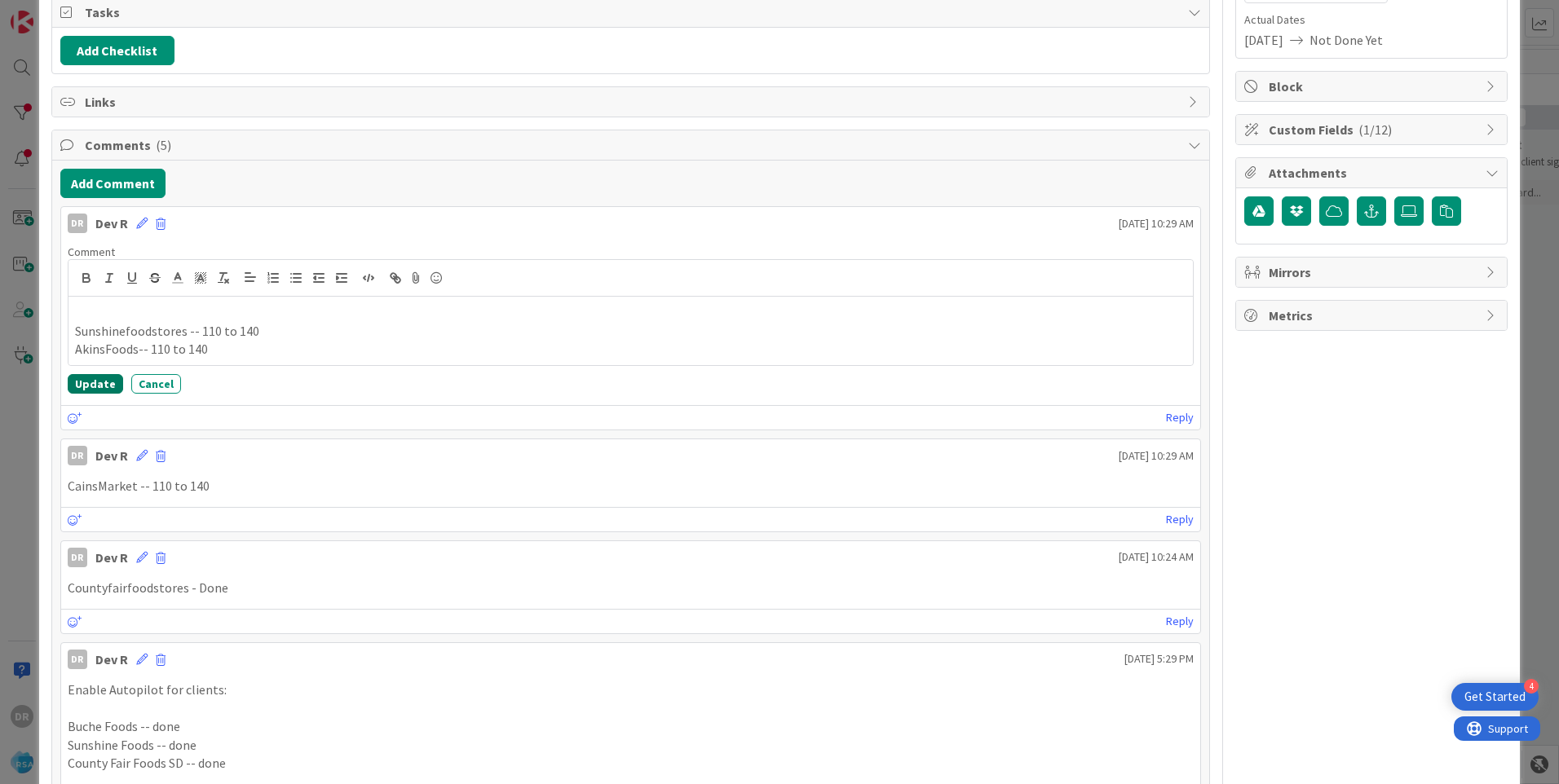
click at [104, 381] on button "Update" at bounding box center [95, 383] width 56 height 19
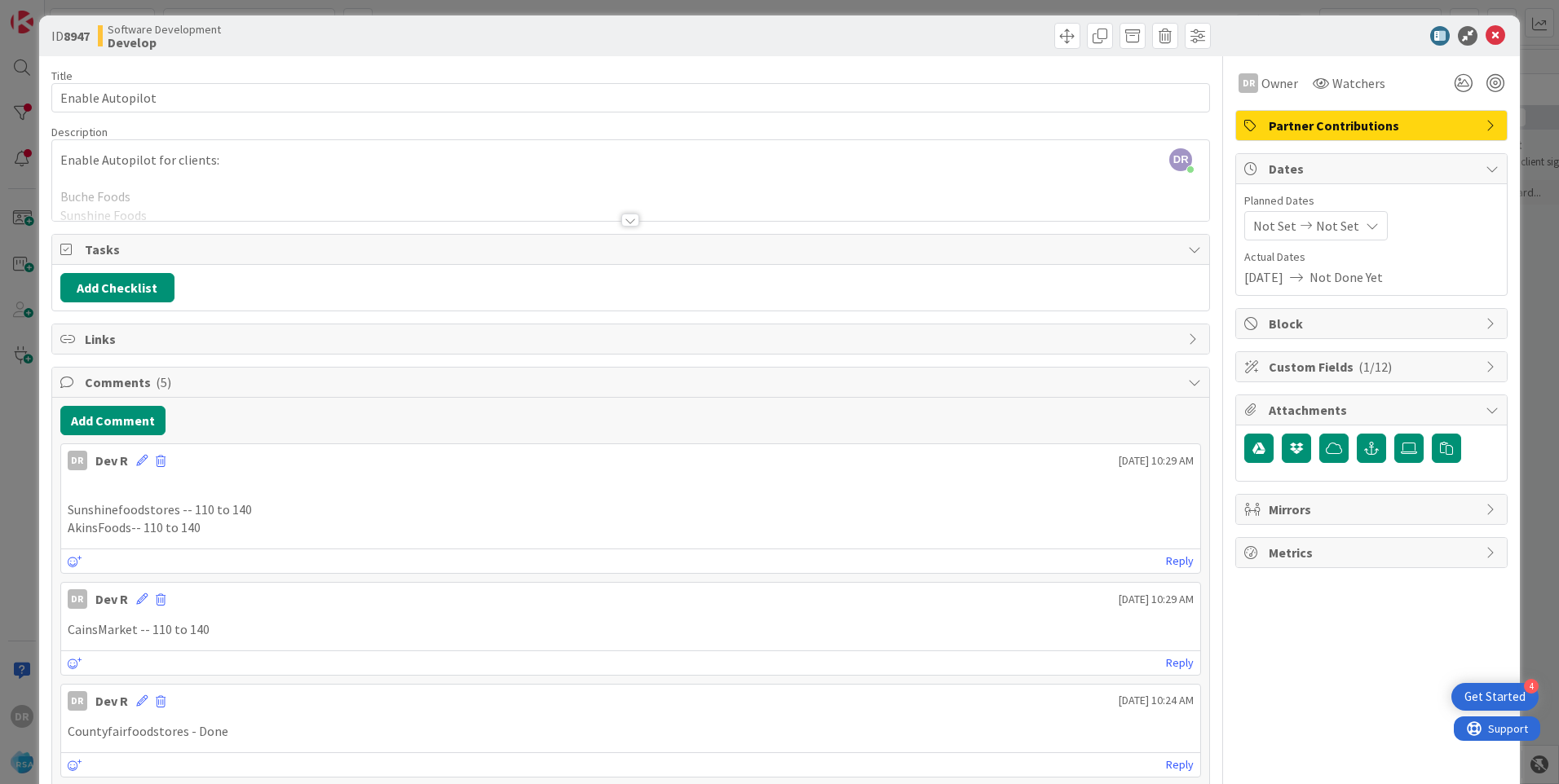
scroll to position [0, 0]
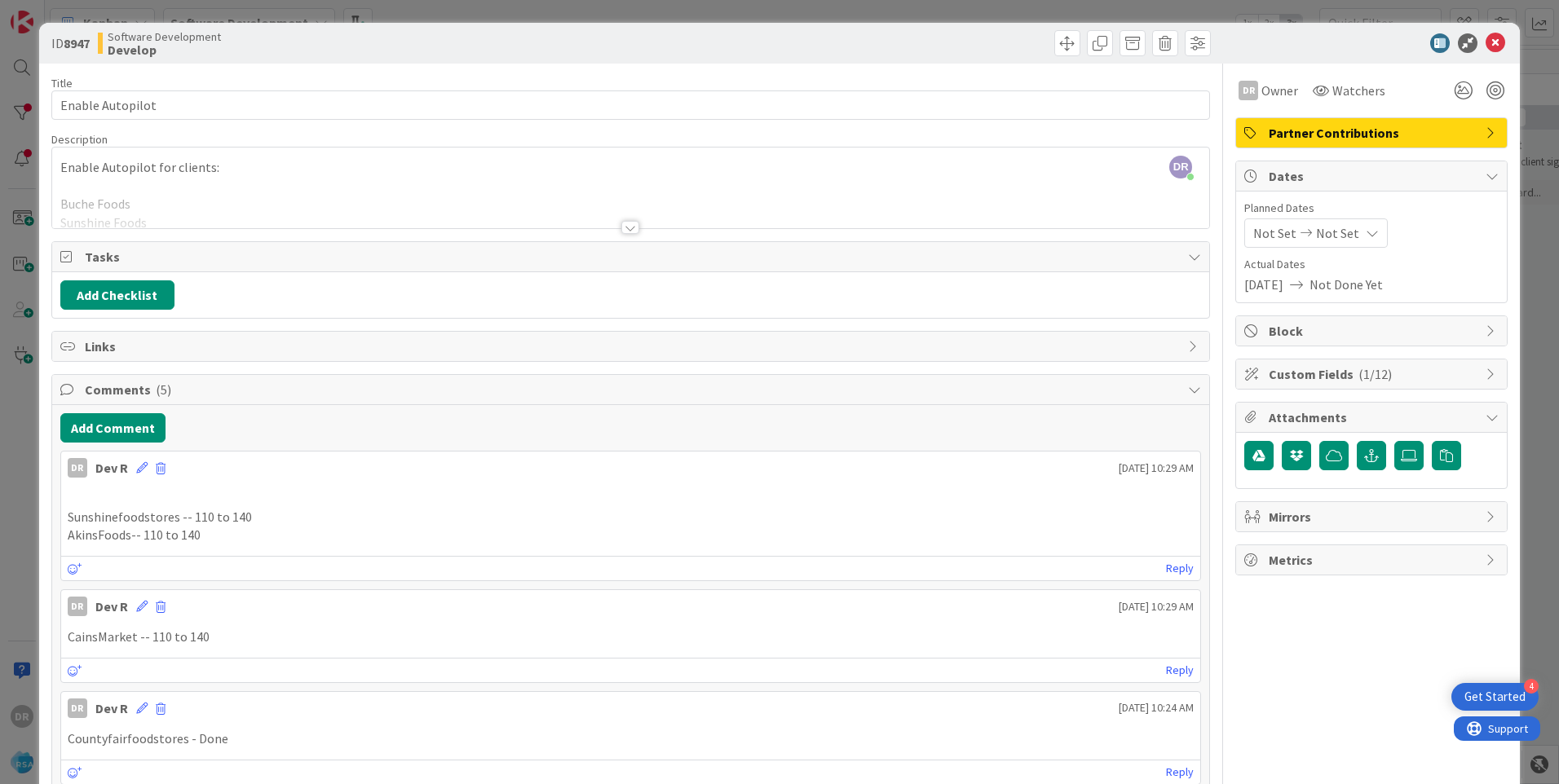
click at [205, 209] on div at bounding box center [630, 207] width 1157 height 42
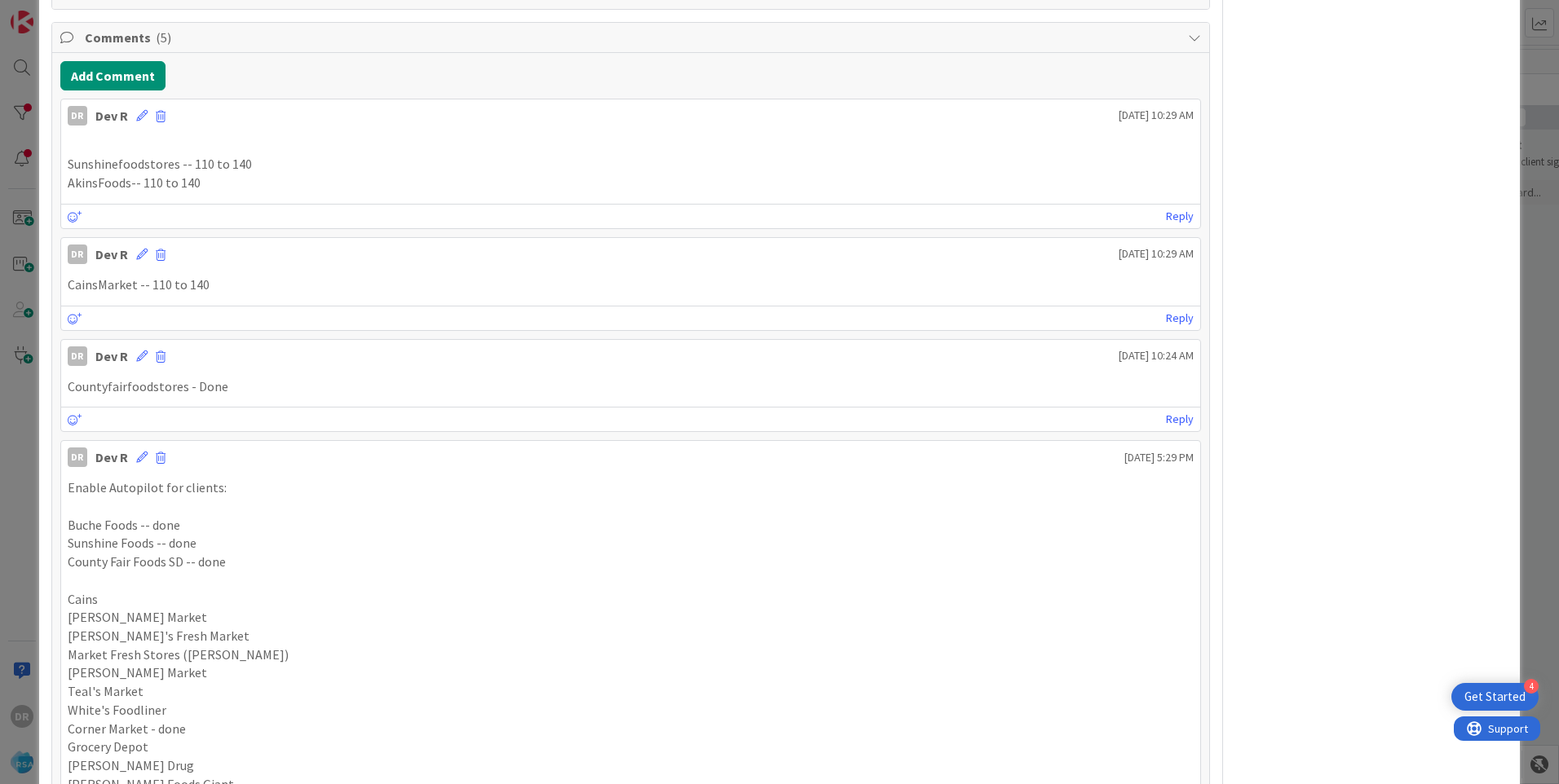
scroll to position [653, 0]
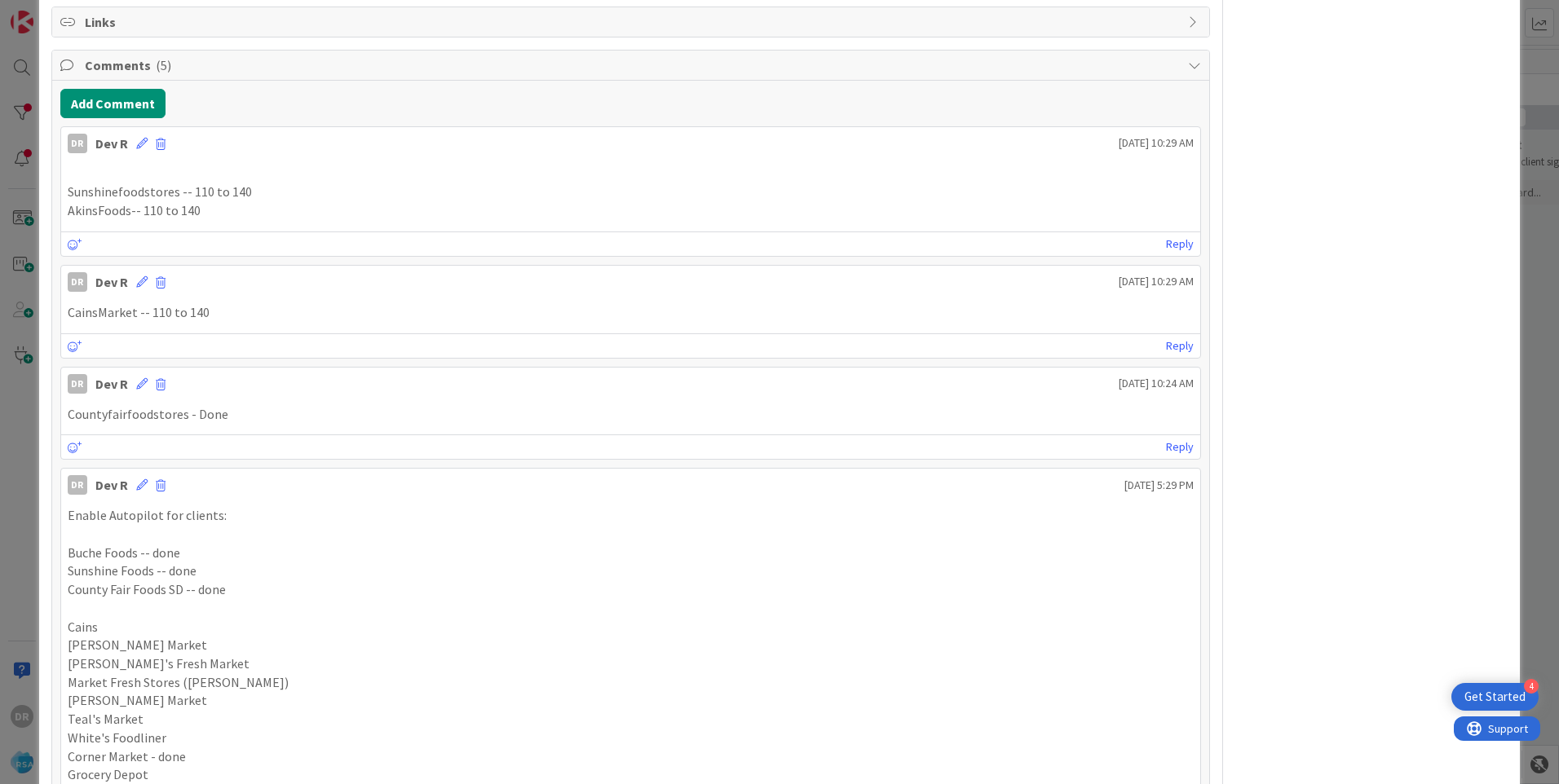
click at [256, 195] on p "Sunshinefoodstores -- 110 to 140" at bounding box center [630, 192] width 1127 height 19
click at [257, 191] on p "Sunshinefoodstores -- 110 to 140" at bounding box center [630, 192] width 1127 height 19
click at [139, 145] on icon at bounding box center [142, 143] width 11 height 11
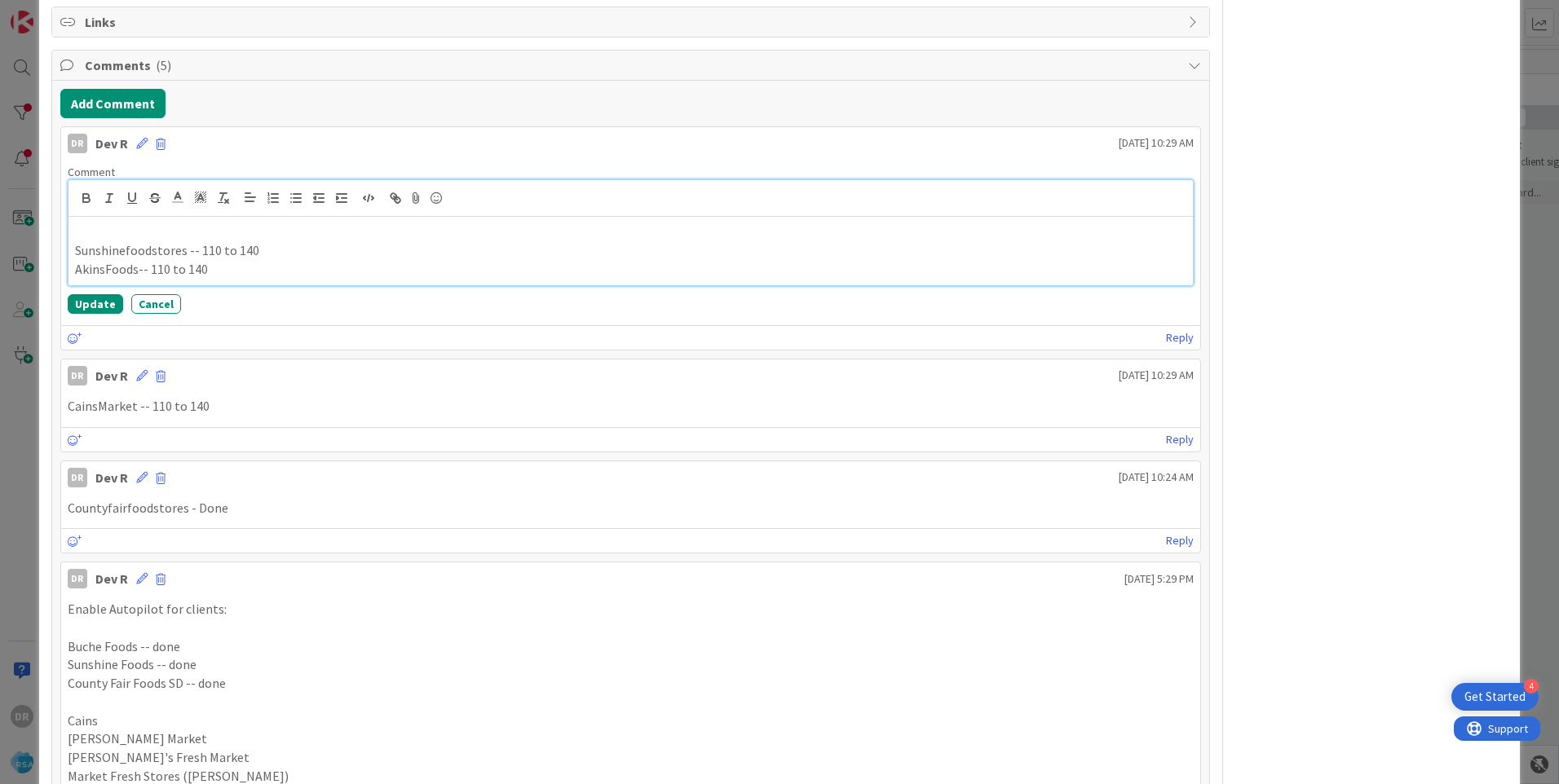
click at [267, 256] on p "Sunshinefoodstores -- 110 to 140" at bounding box center [630, 251] width 1112 height 19
drag, startPoint x: 256, startPoint y: 249, endPoint x: 324, endPoint y: 251, distance: 68.0
click at [324, 251] on p "Sunshinefoodstores -- 110 to 140 - done" at bounding box center [630, 251] width 1112 height 19
copy p "- done"
click at [230, 270] on p "AkinsFoods-- 110 to 140" at bounding box center [630, 269] width 1112 height 19
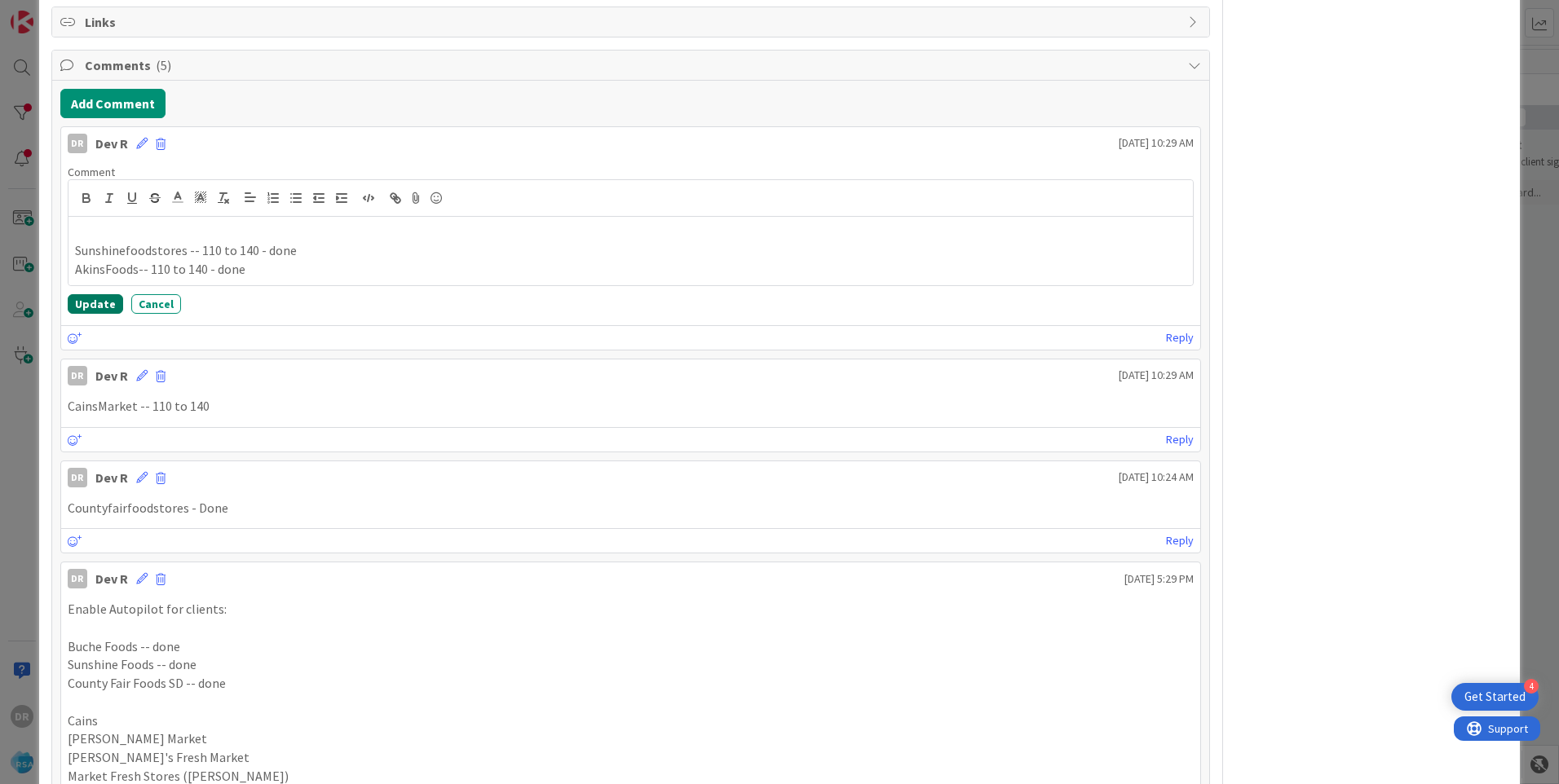
click at [99, 303] on button "Update" at bounding box center [95, 304] width 56 height 19
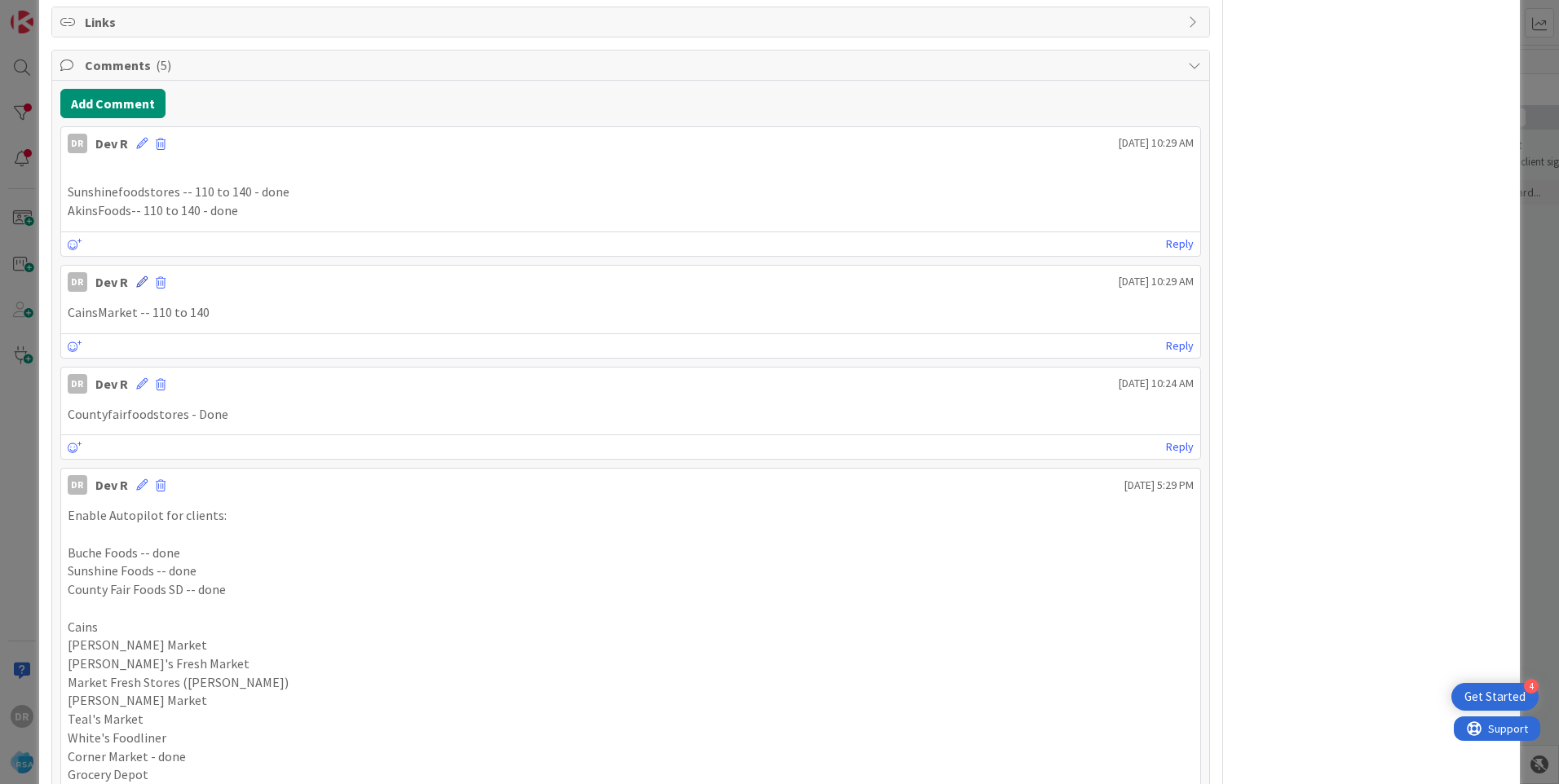
click at [141, 284] on icon at bounding box center [142, 282] width 11 height 11
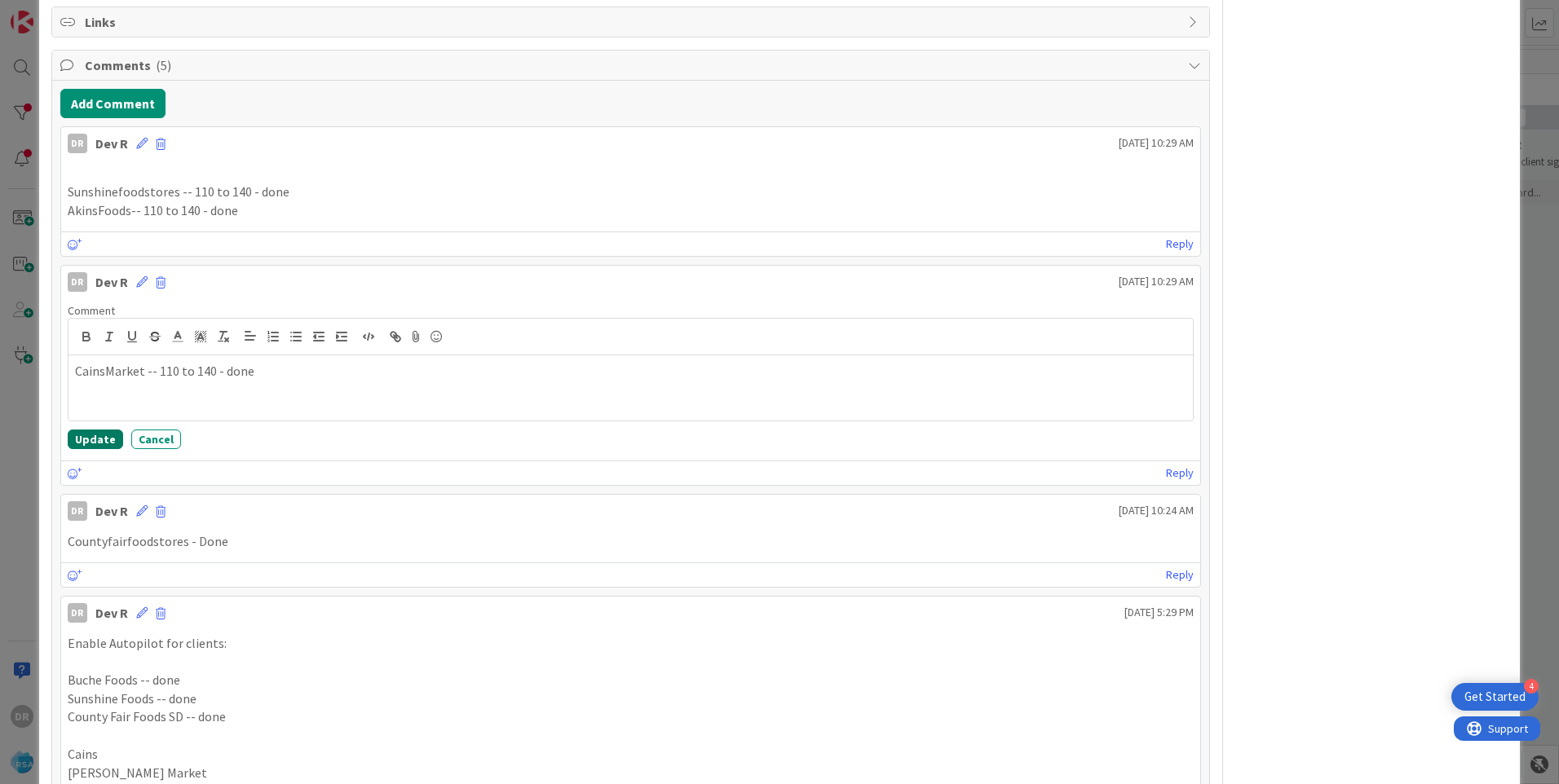
click at [91, 438] on button "Update" at bounding box center [95, 439] width 56 height 19
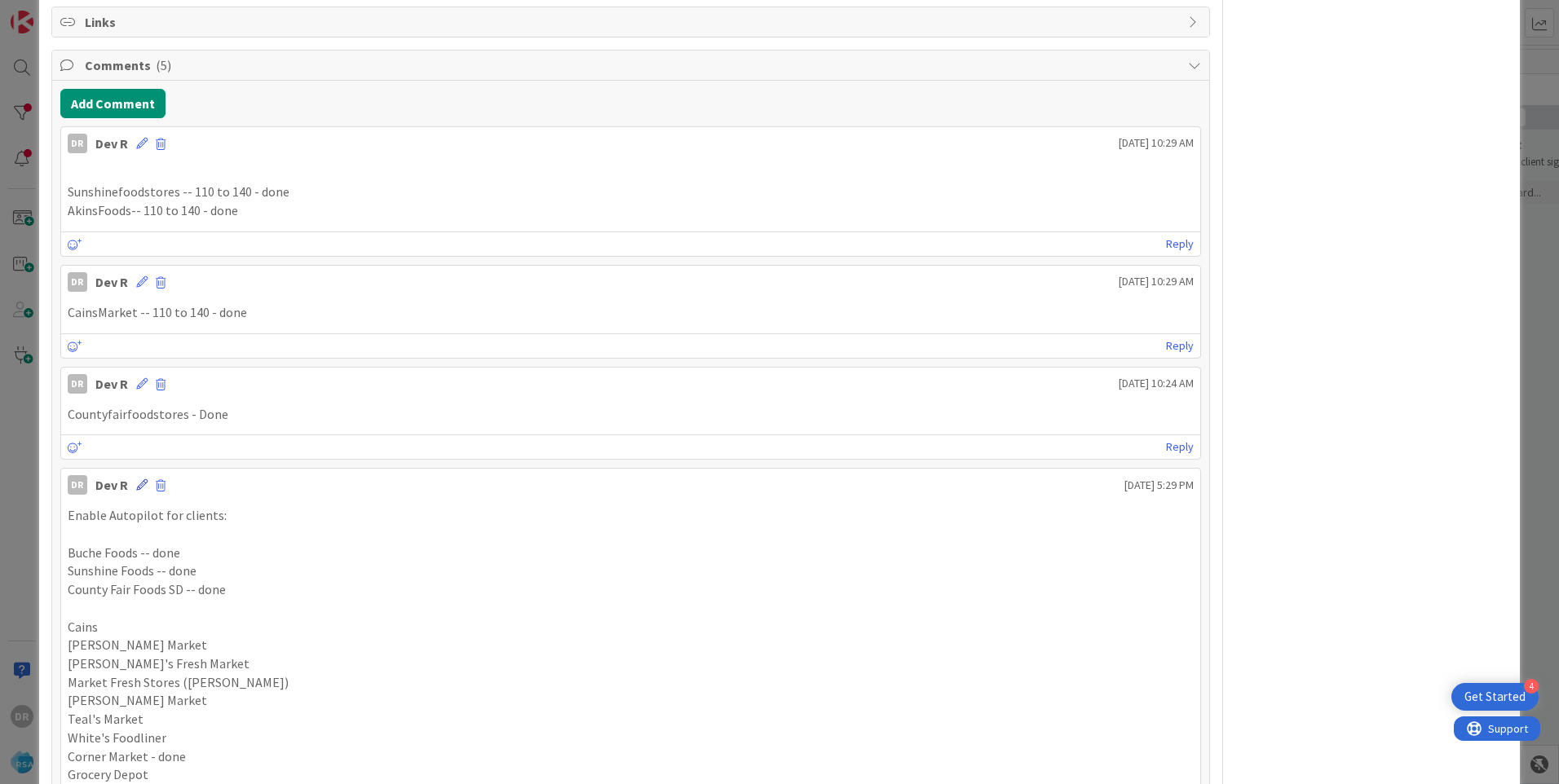
click at [141, 489] on icon at bounding box center [142, 485] width 11 height 11
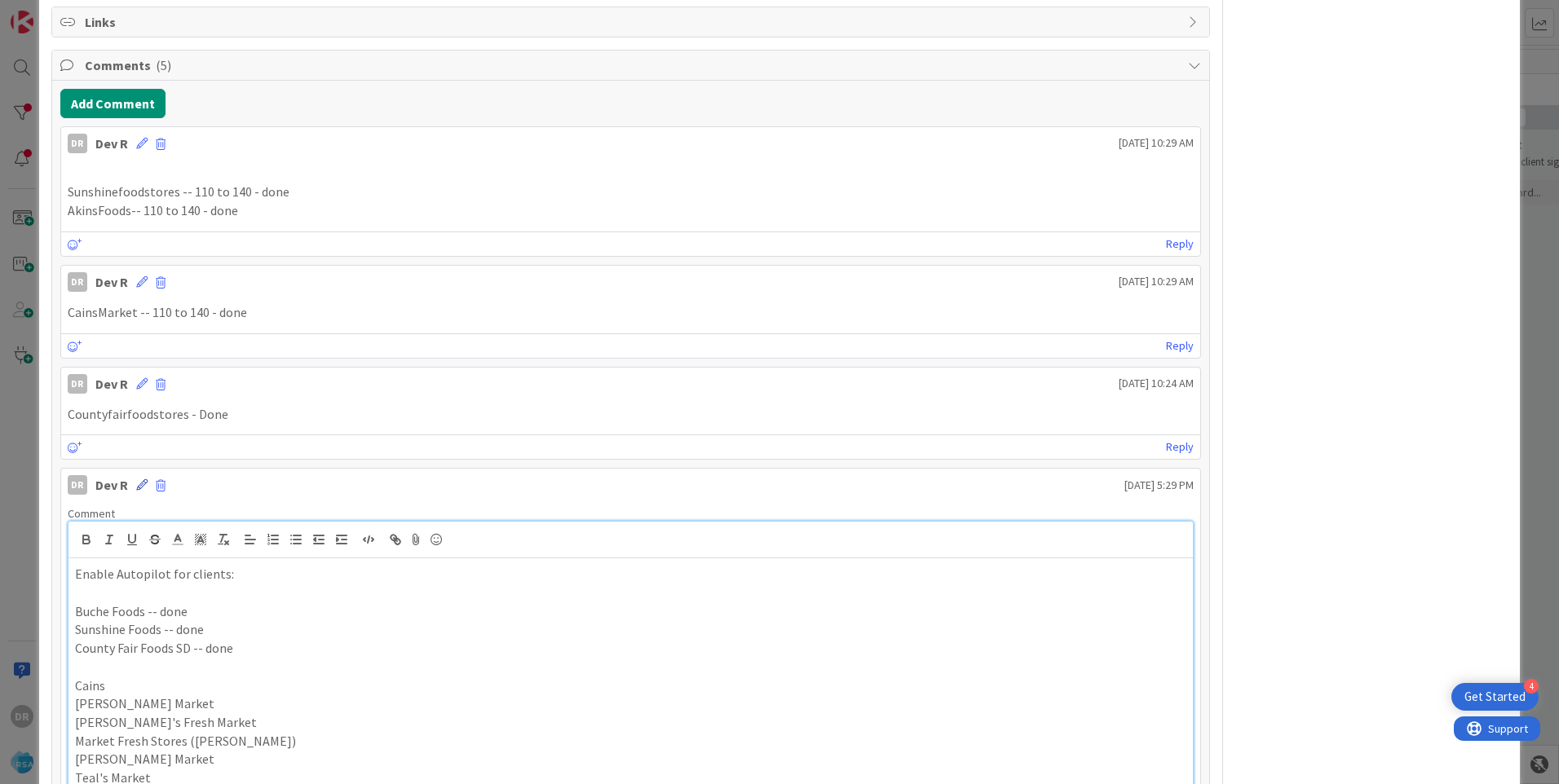
scroll to position [784, 0]
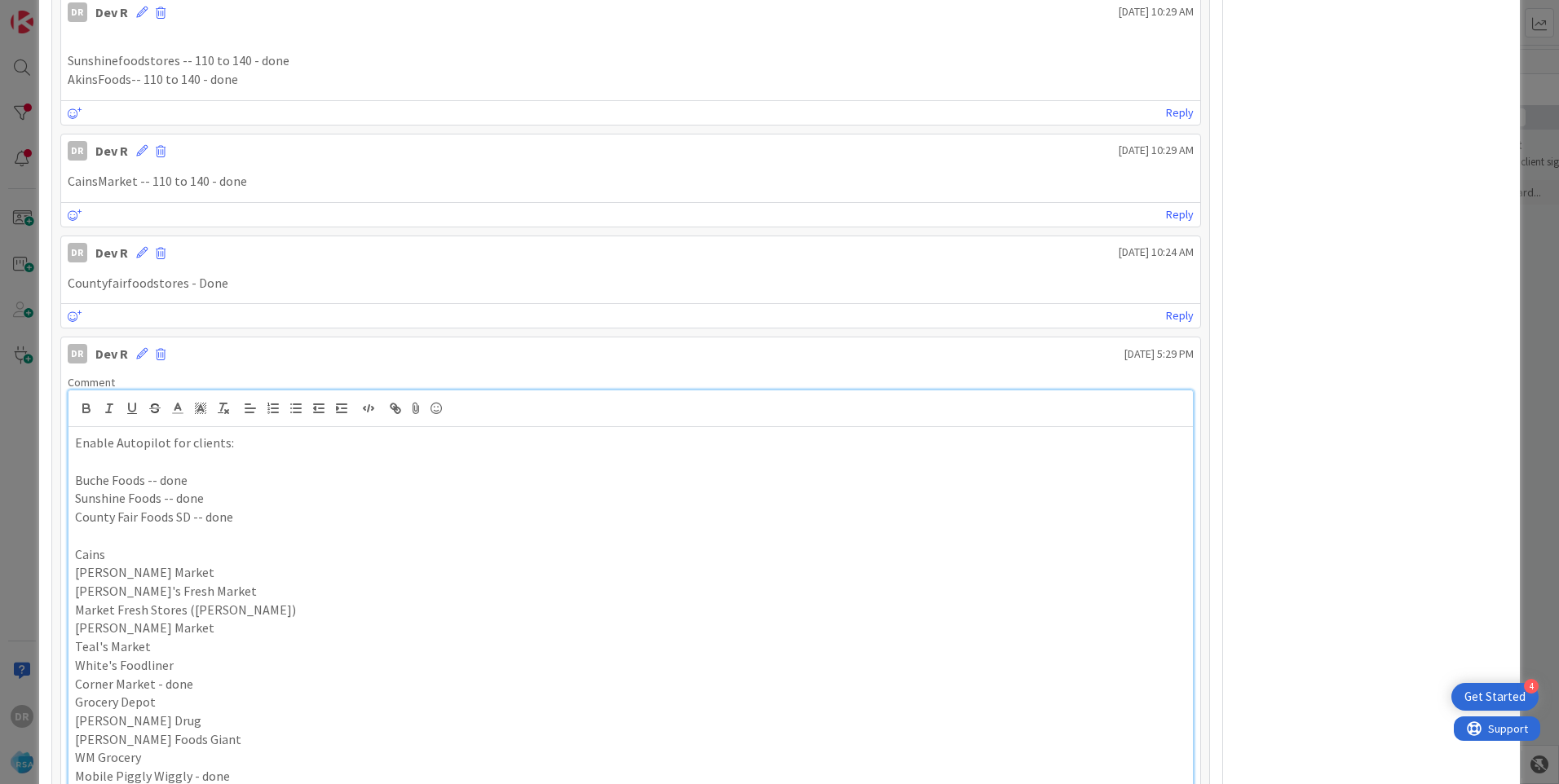
click at [367, 517] on p "County Fair Foods SD -- done" at bounding box center [630, 517] width 1112 height 19
click at [371, 91] on div "Sunshinefoodstores -- 110 to 140 - done AkinsFoods-- 110 to 140 - done" at bounding box center [630, 61] width 1140 height 68
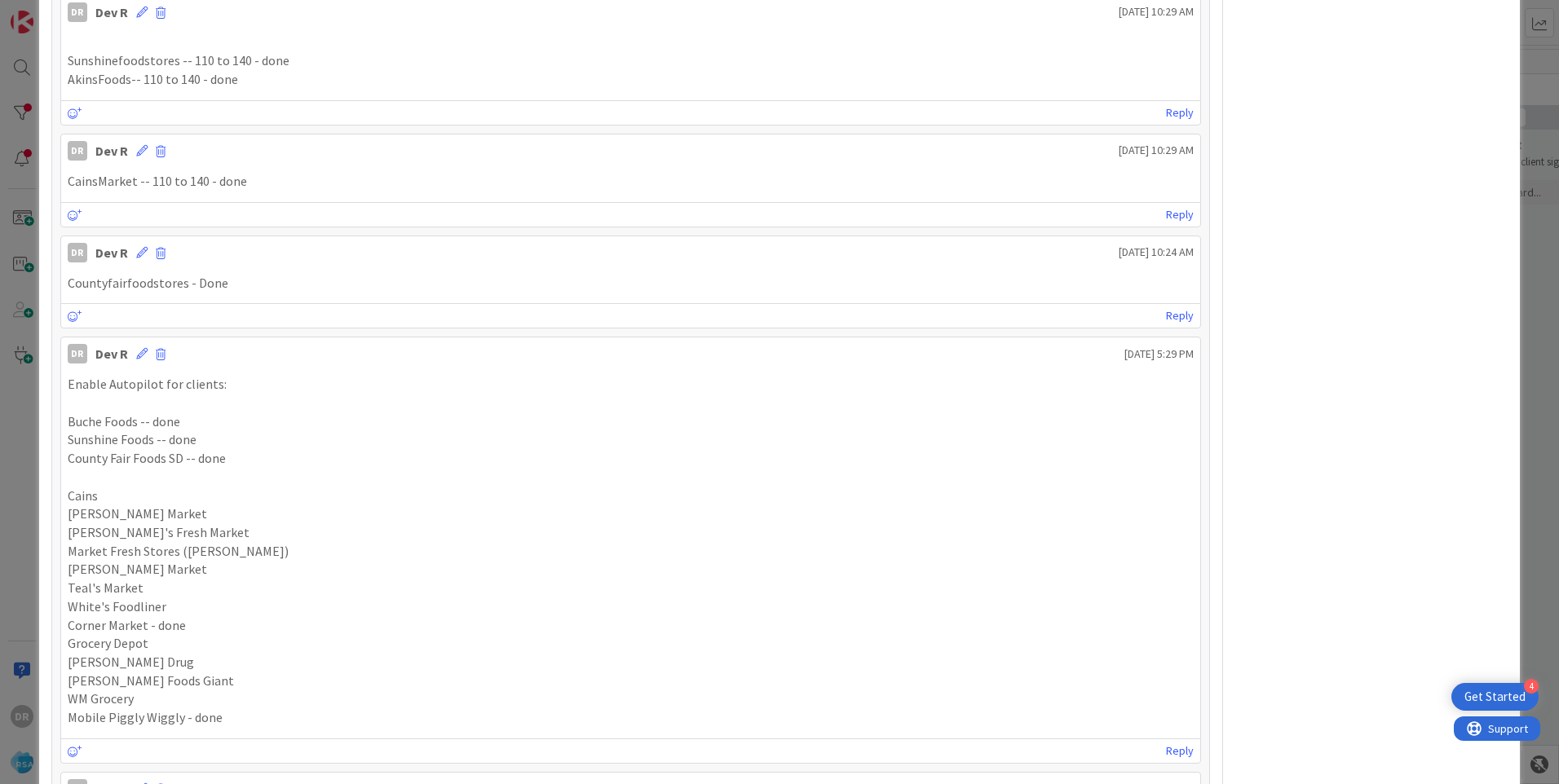
scroll to position [865, 0]
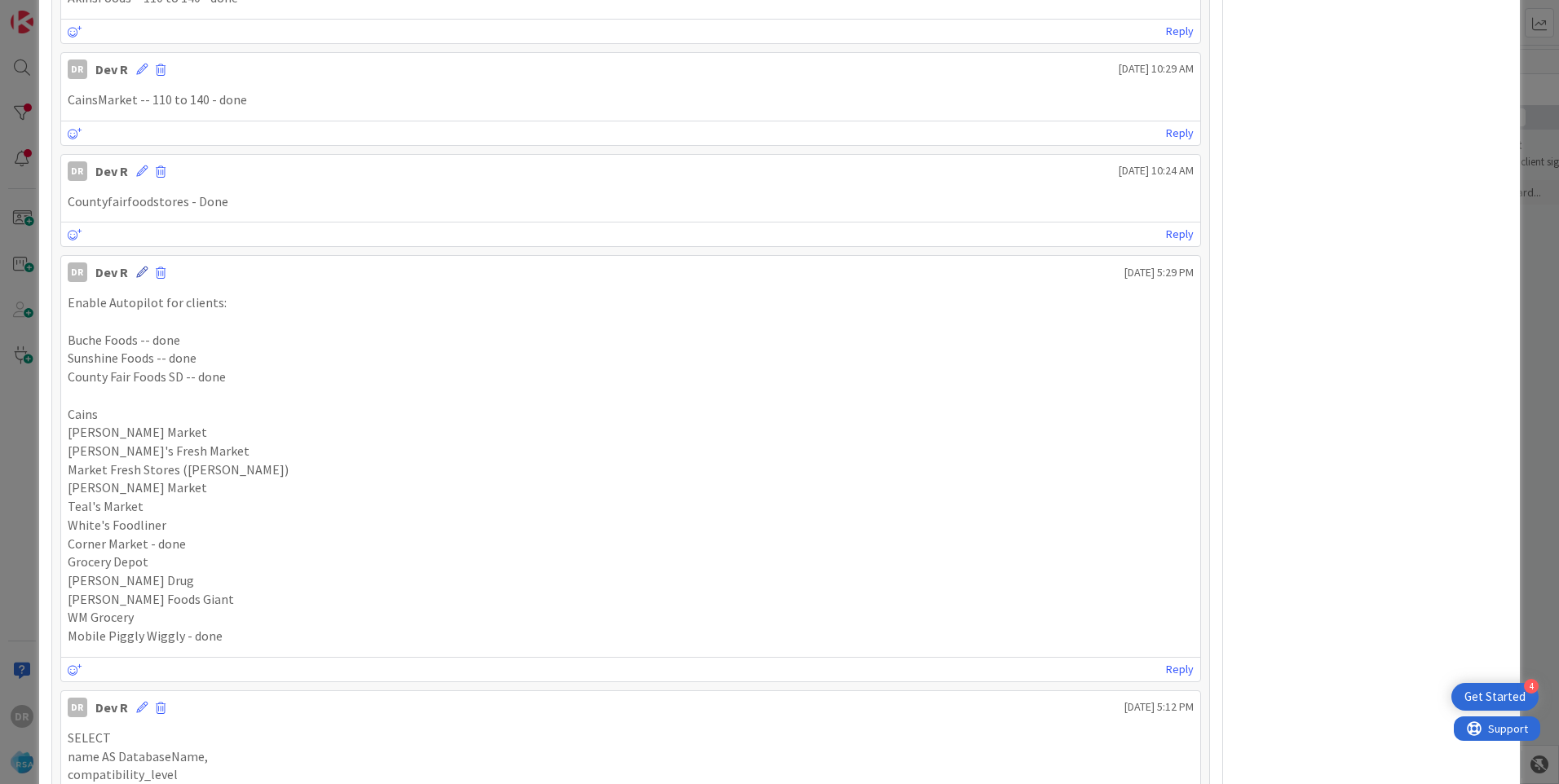
click at [141, 273] on icon at bounding box center [142, 272] width 11 height 11
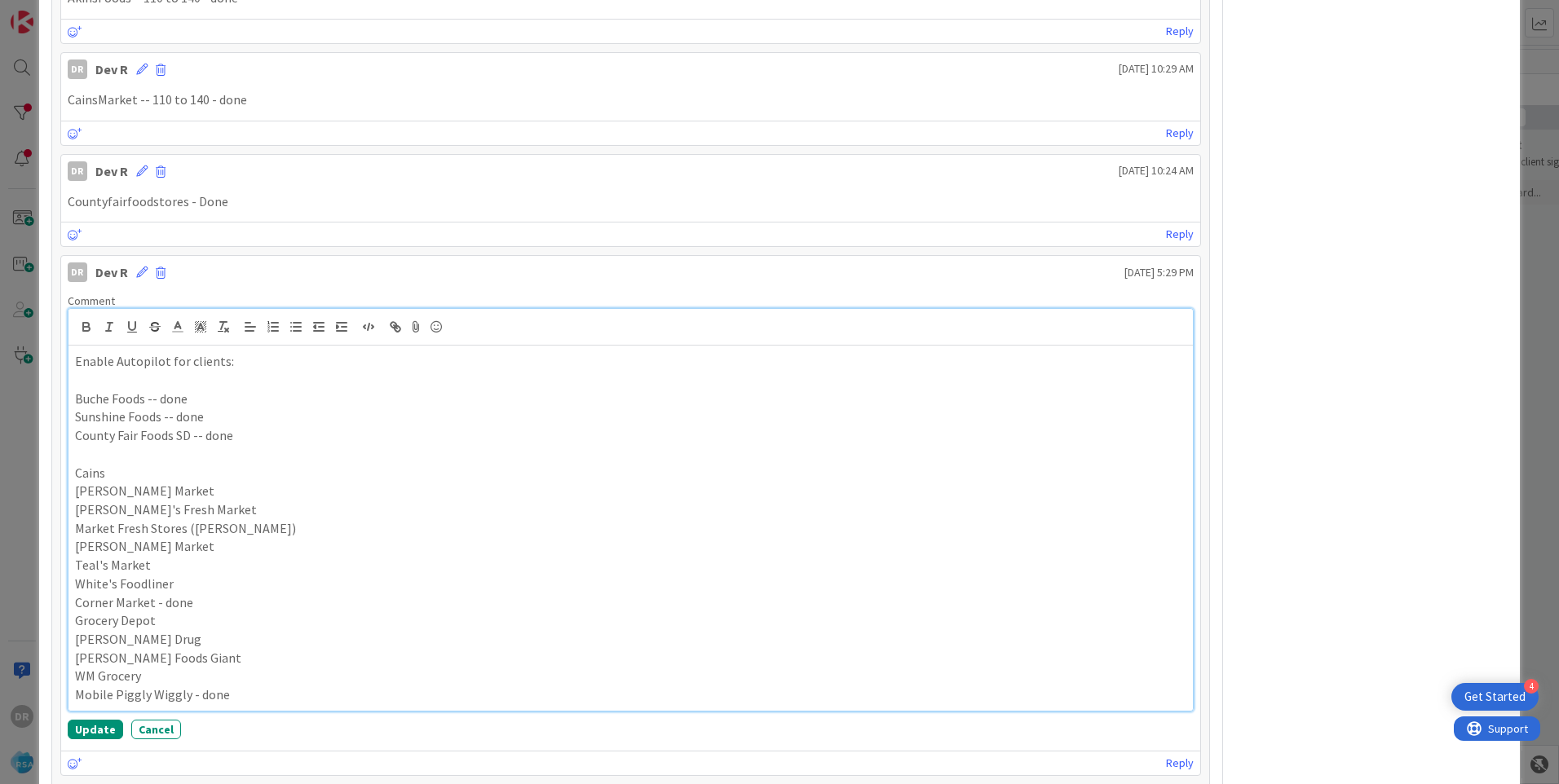
click at [158, 476] on p "Cains" at bounding box center [630, 473] width 1112 height 19
click at [86, 727] on button "Update" at bounding box center [95, 729] width 56 height 19
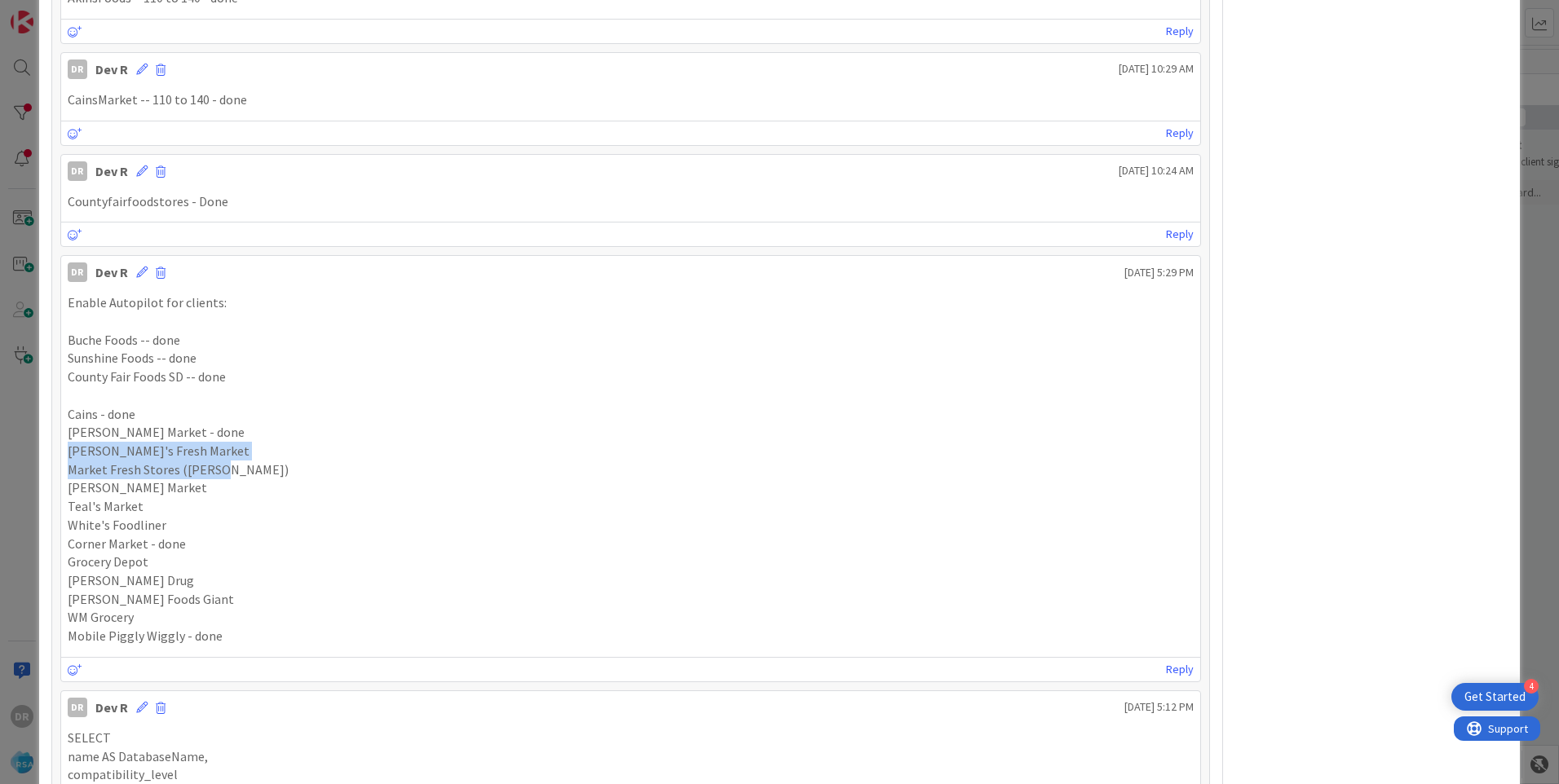
drag, startPoint x: 248, startPoint y: 473, endPoint x: 29, endPoint y: 444, distance: 220.9
click at [29, 444] on div "ID 8947 Software Development Develop Title 17 / 128 Enable Autopilot Descriptio…" at bounding box center [780, 392] width 1559 height 784
drag, startPoint x: 150, startPoint y: 488, endPoint x: 66, endPoint y: 485, distance: 84.1
click at [66, 485] on div "Enable Autopilot for clients: Buche Foods -- done Sunshine Foods -- done County…" at bounding box center [630, 469] width 1140 height 366
copy p "[PERSON_NAME] Market"
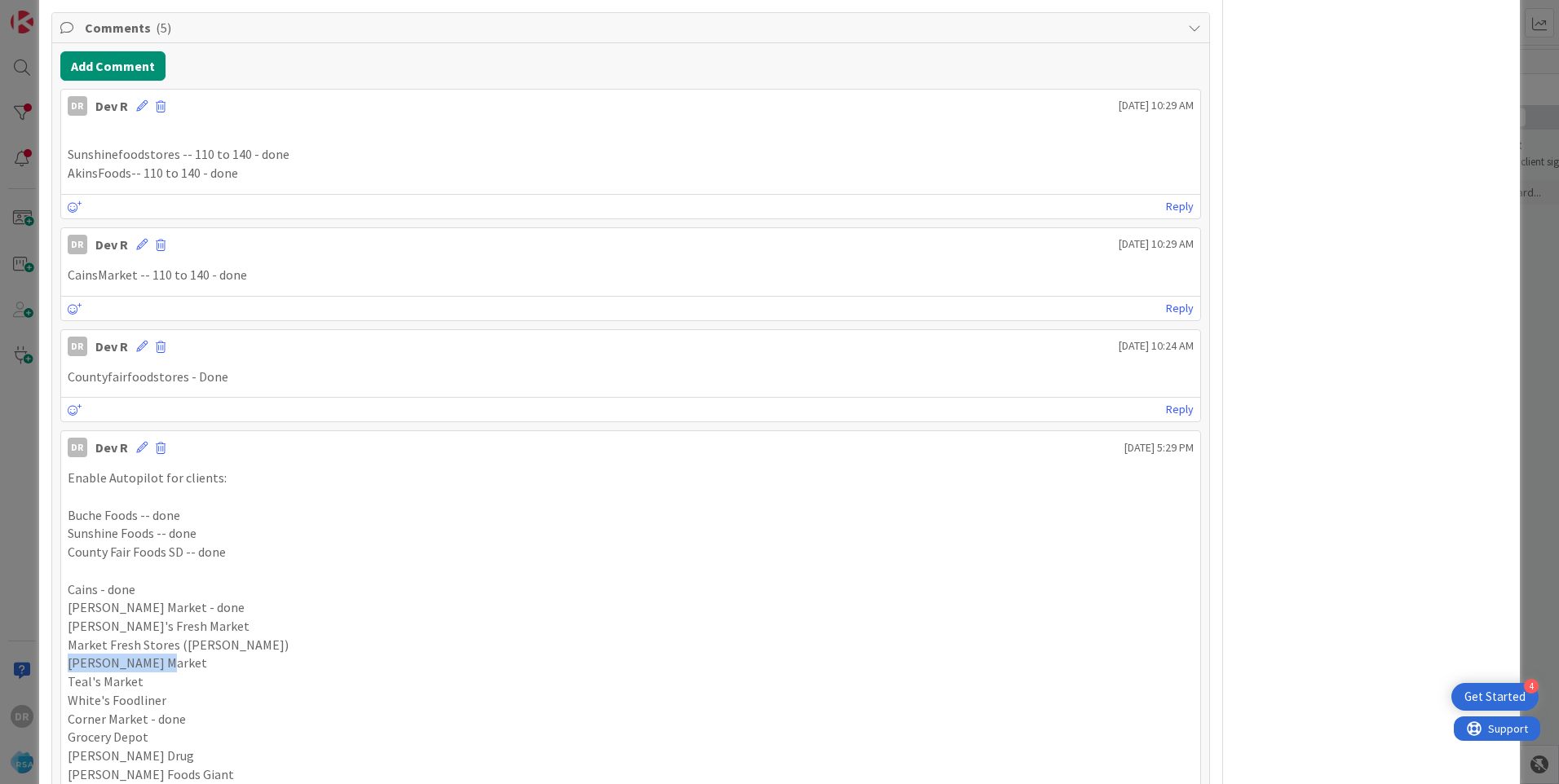
scroll to position [620, 0]
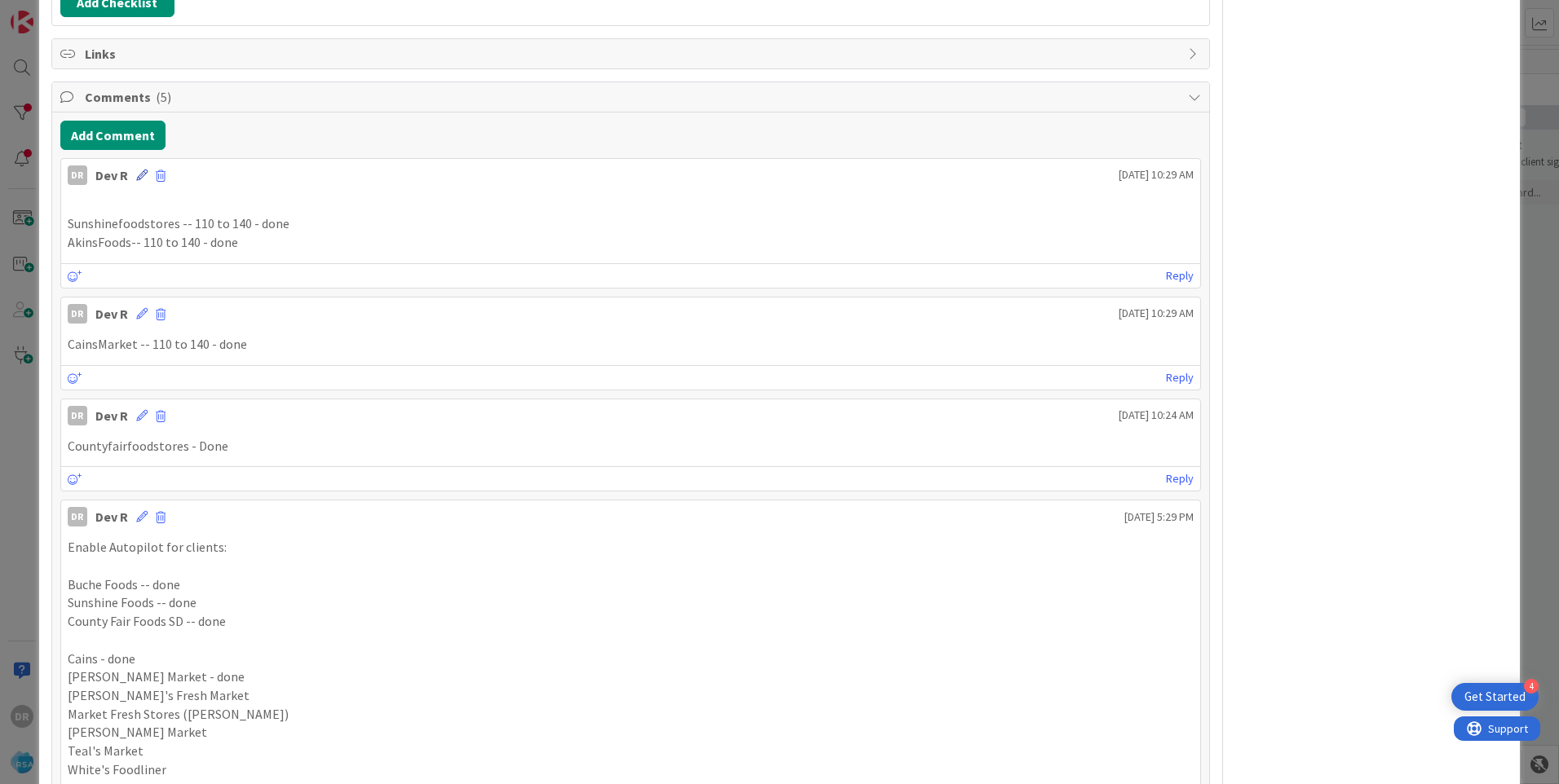
click at [141, 173] on icon at bounding box center [142, 175] width 11 height 11
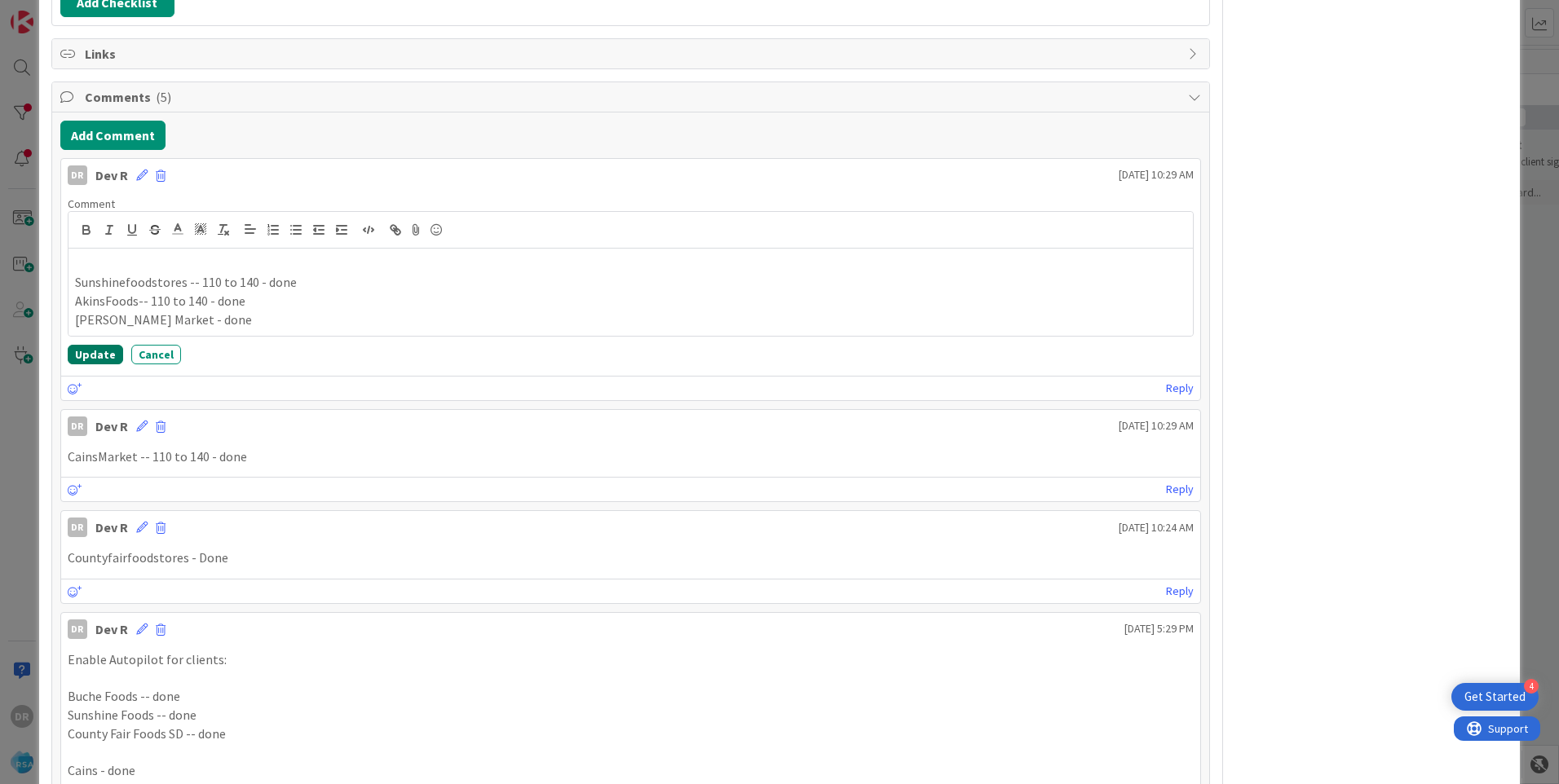
click at [98, 350] on button "Update" at bounding box center [95, 355] width 56 height 19
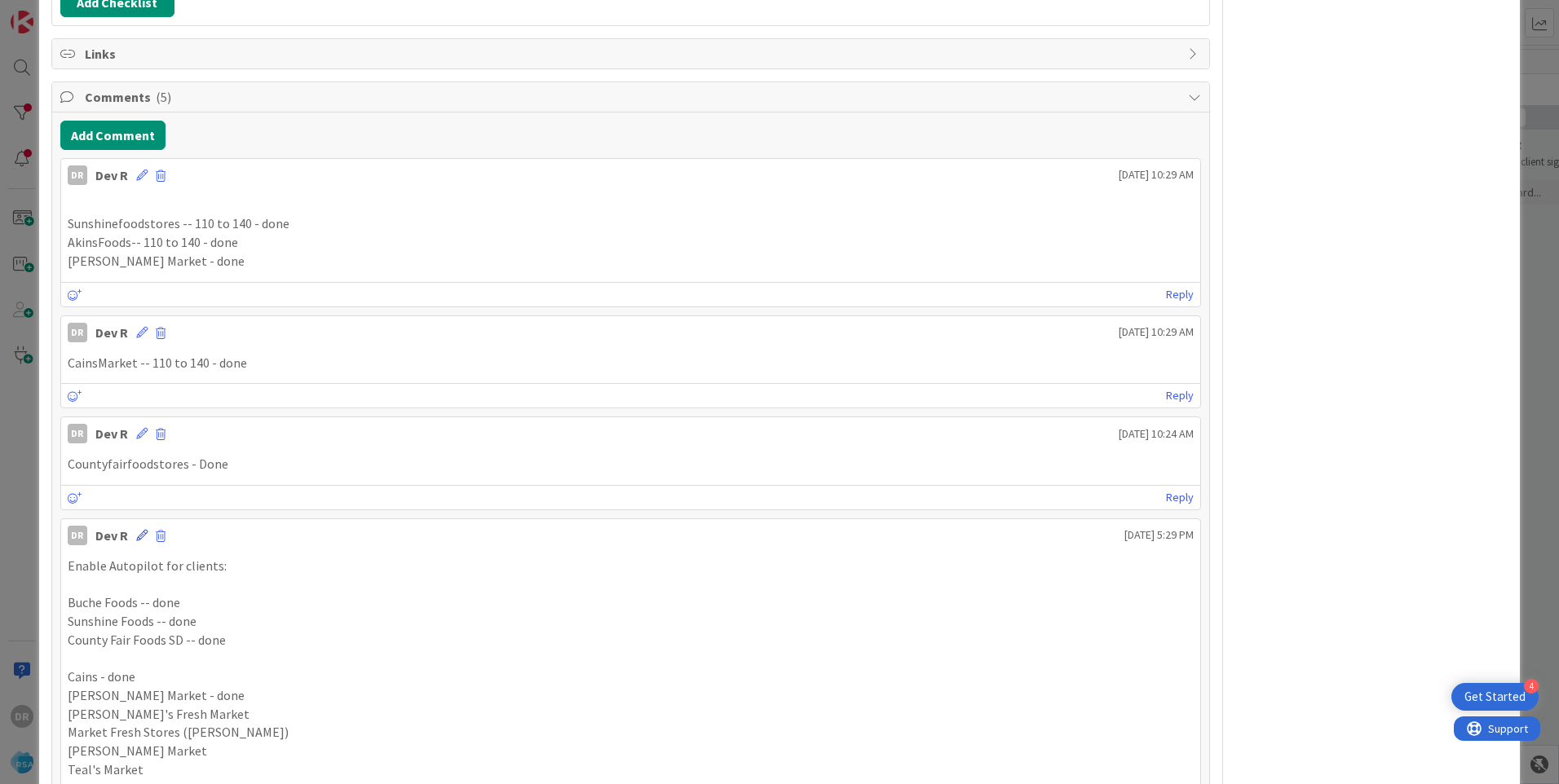
click at [136, 540] on icon at bounding box center [142, 536] width 11 height 11
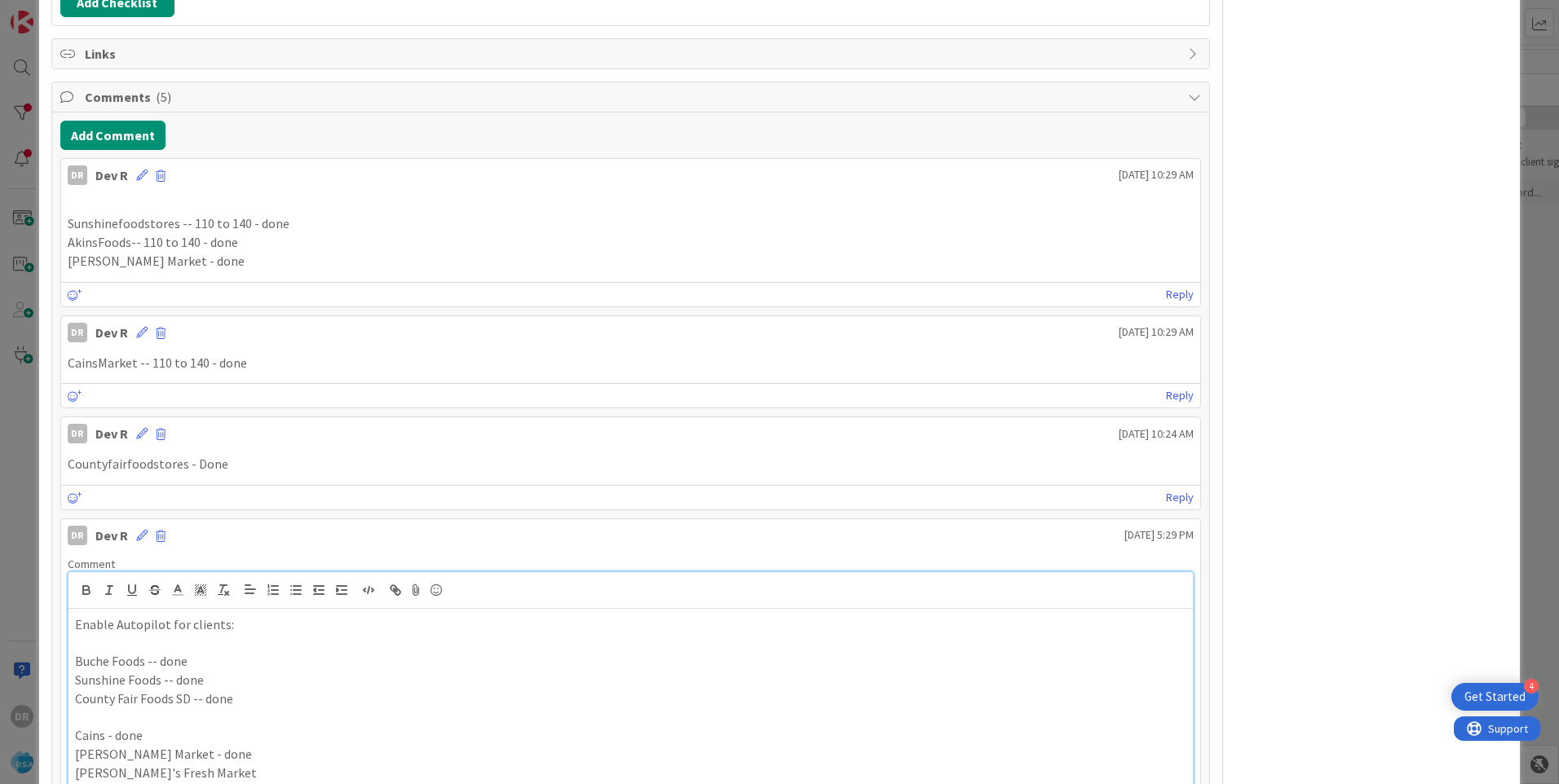
scroll to position [803, 0]
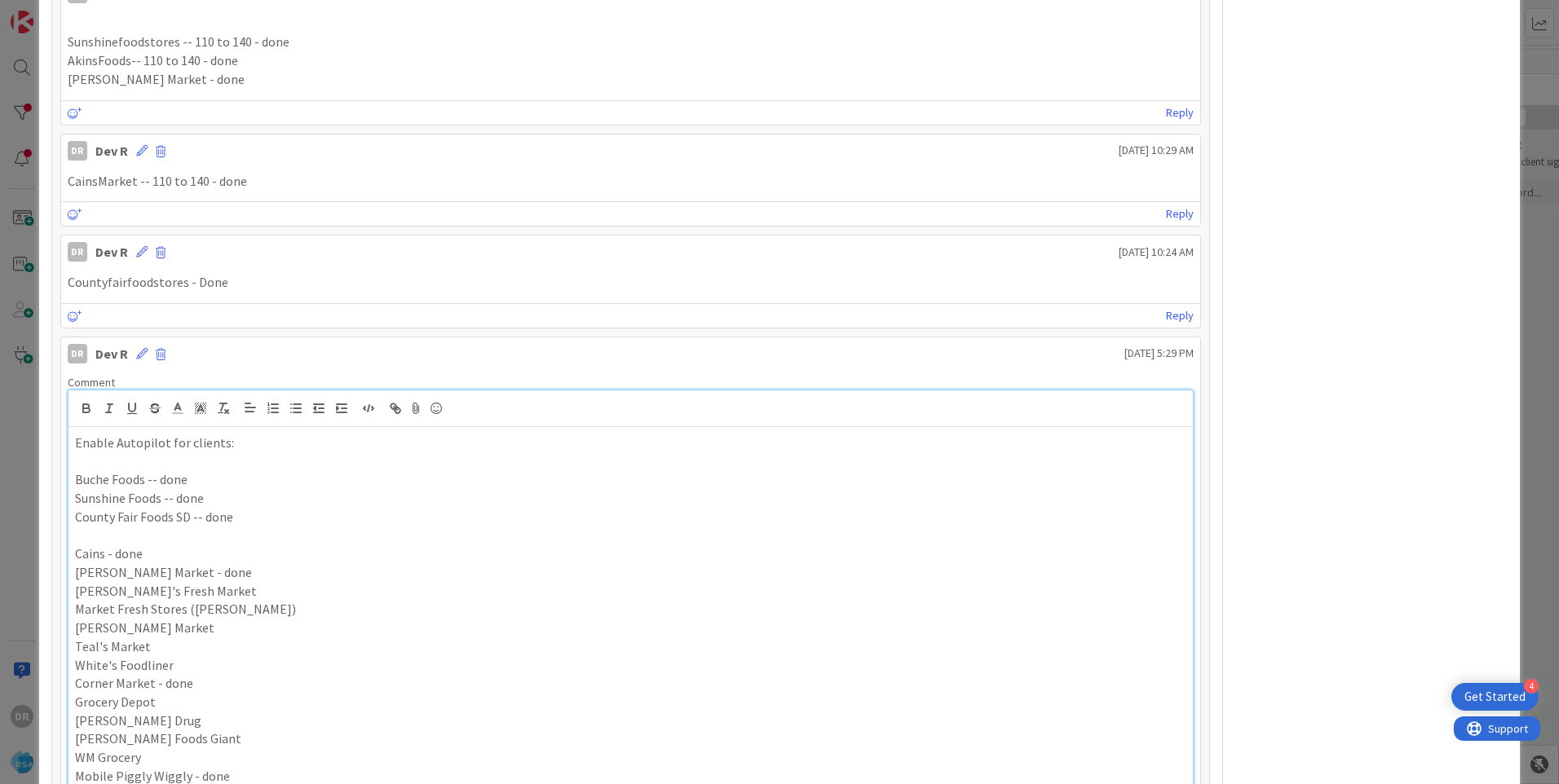
click at [162, 632] on p "[PERSON_NAME] Market" at bounding box center [630, 628] width 1112 height 19
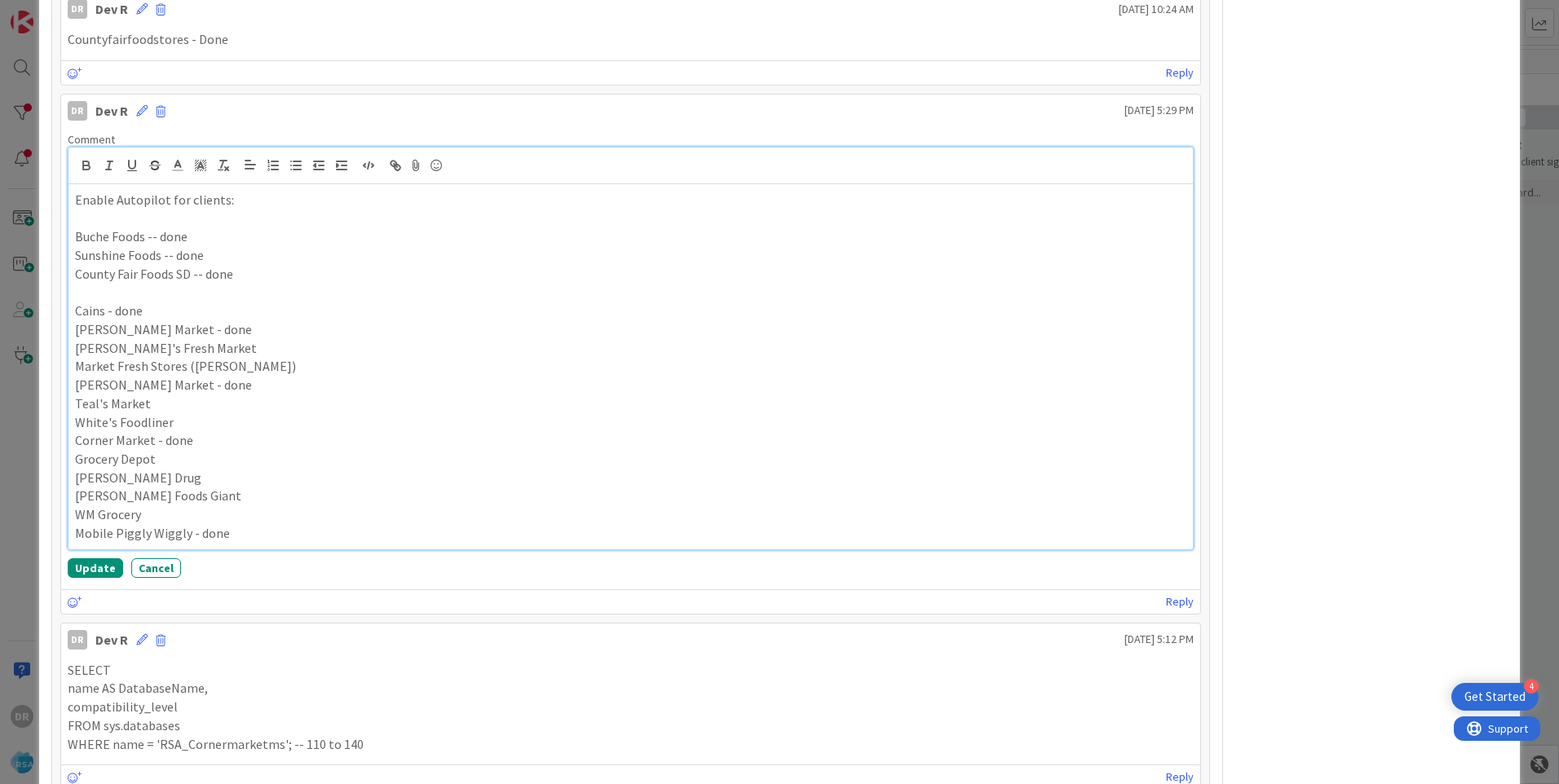
scroll to position [1047, 0]
click at [94, 563] on button "Update" at bounding box center [95, 566] width 56 height 19
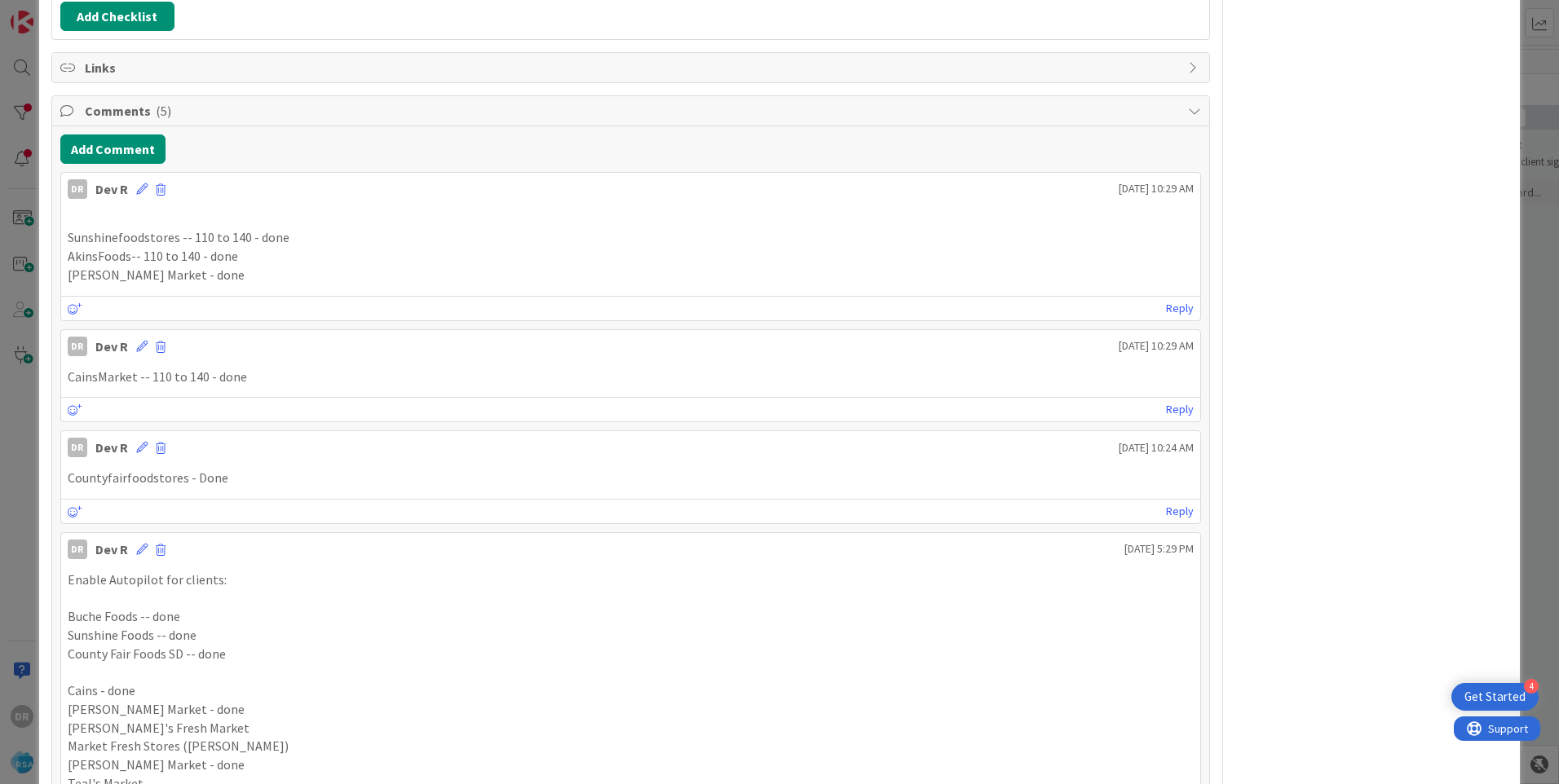
scroll to position [558, 0]
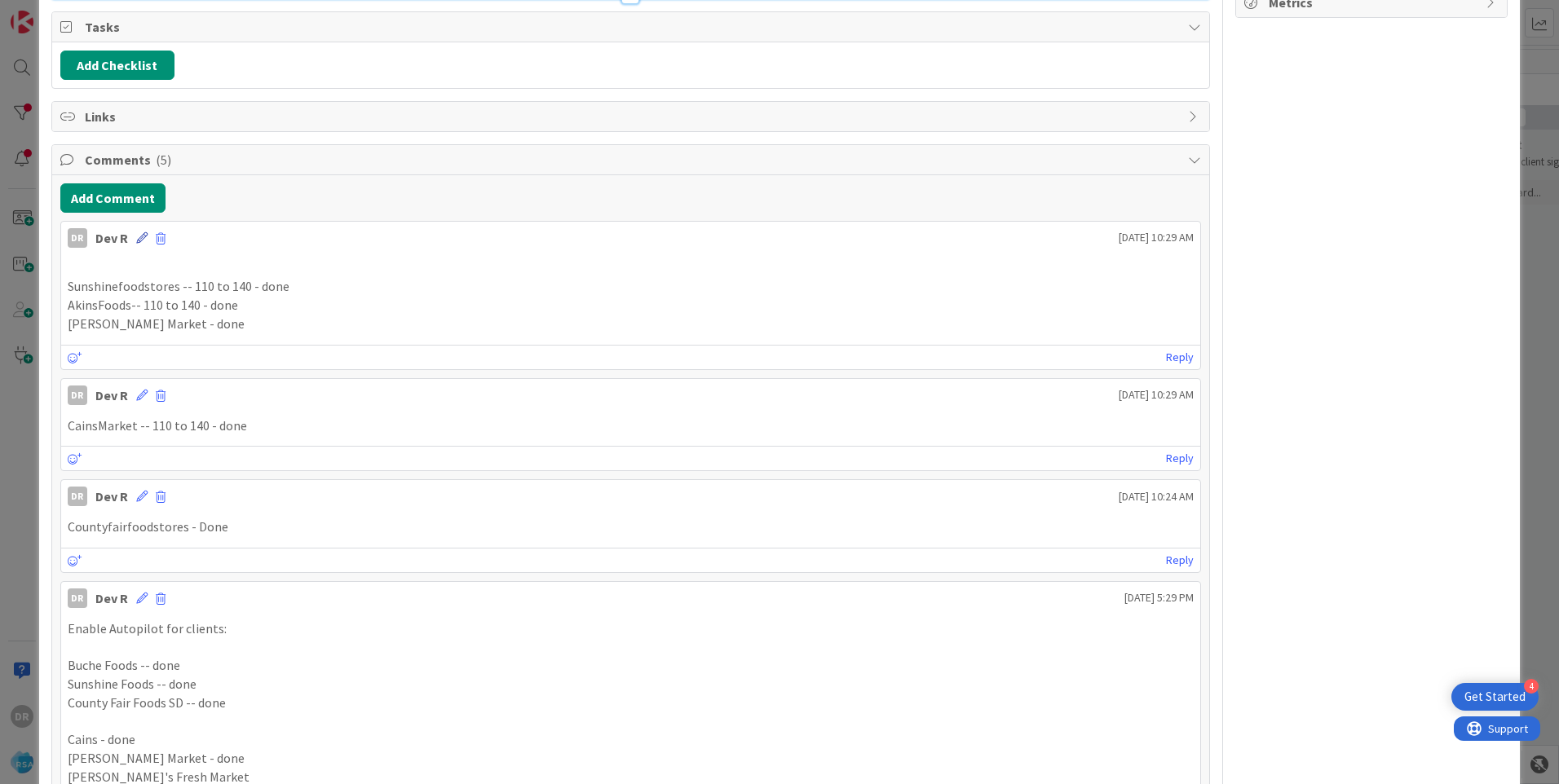
click at [137, 236] on icon at bounding box center [142, 238] width 11 height 11
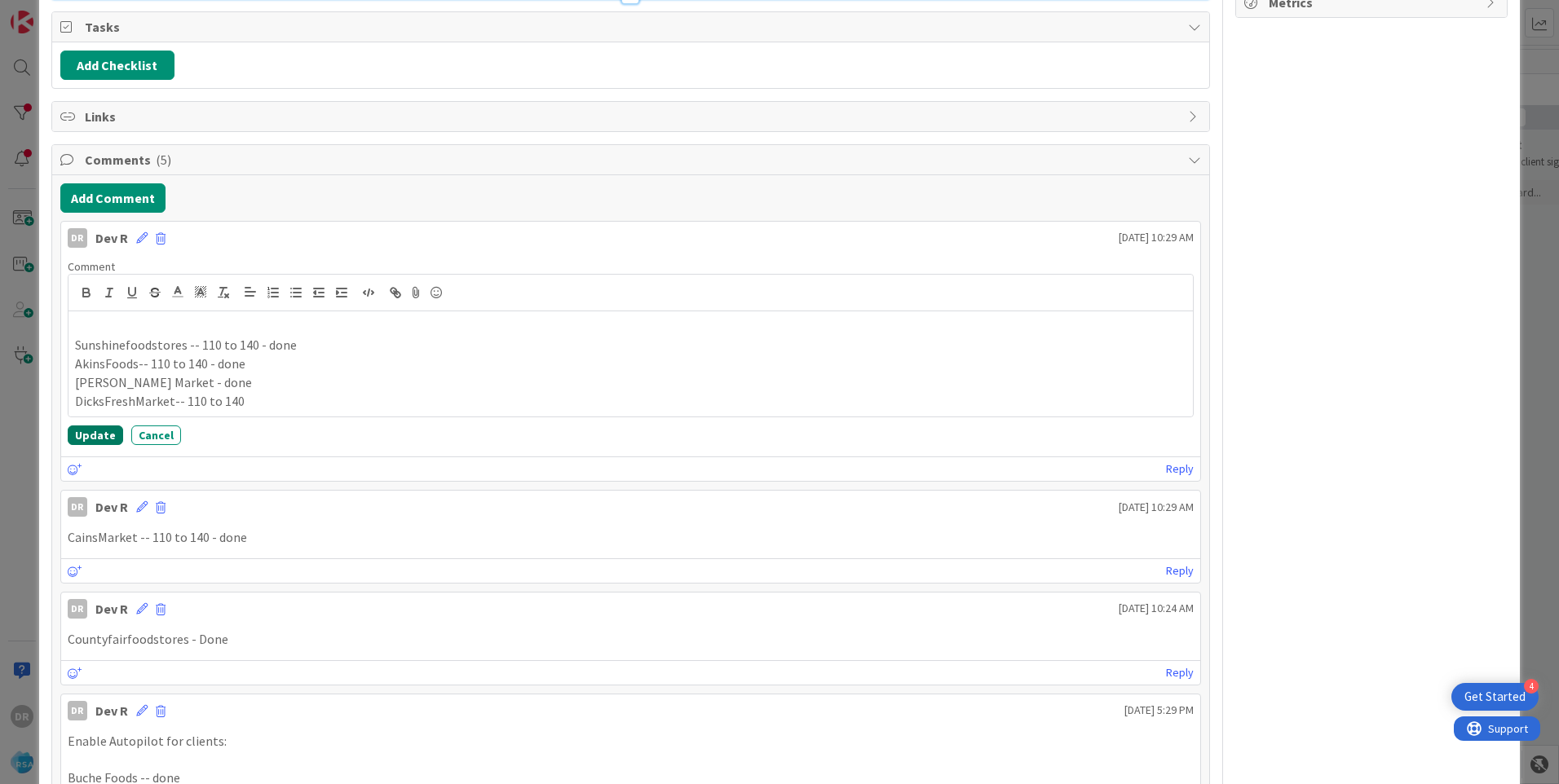
click at [107, 433] on button "Update" at bounding box center [95, 435] width 56 height 19
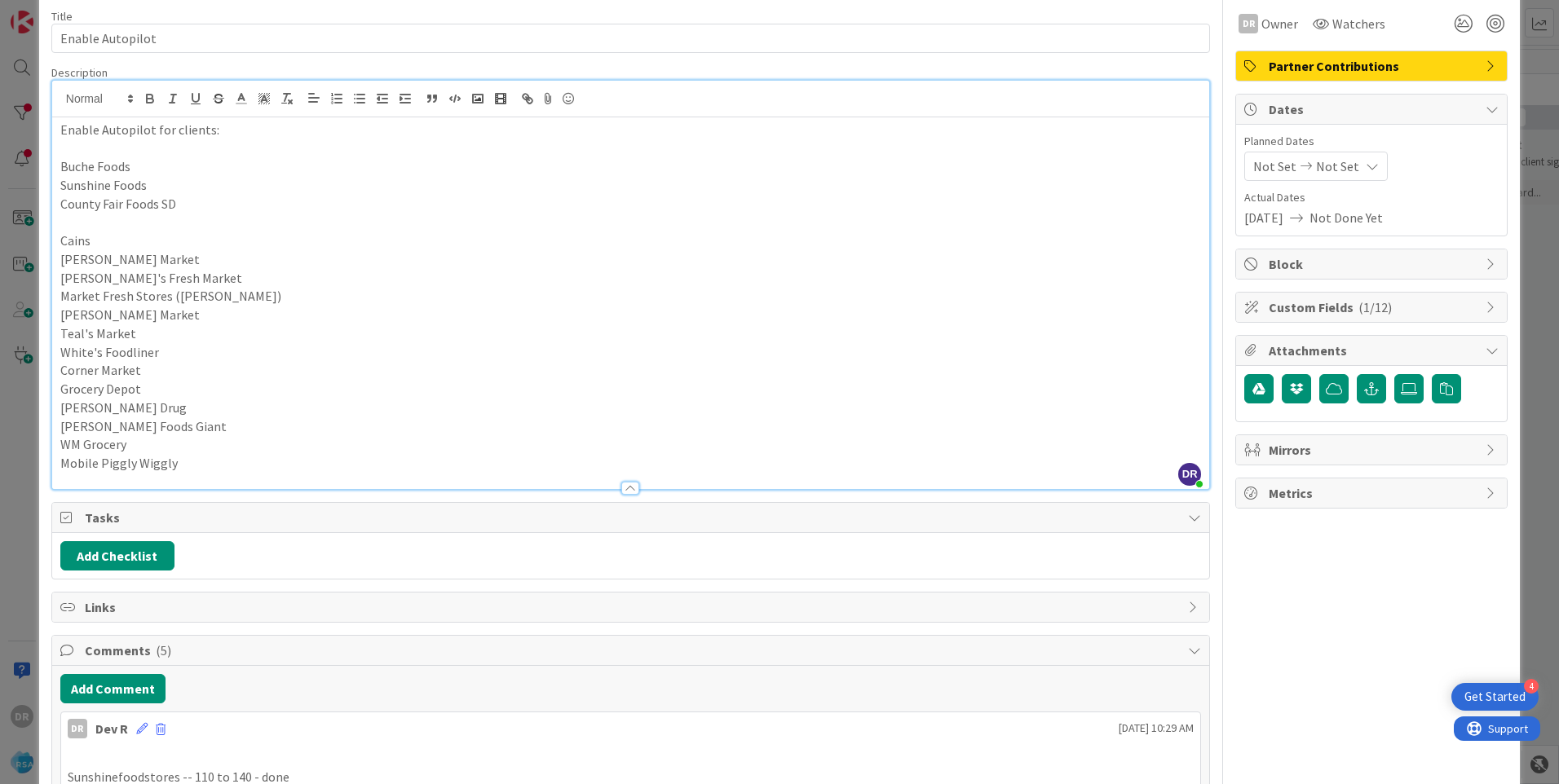
scroll to position [0, 0]
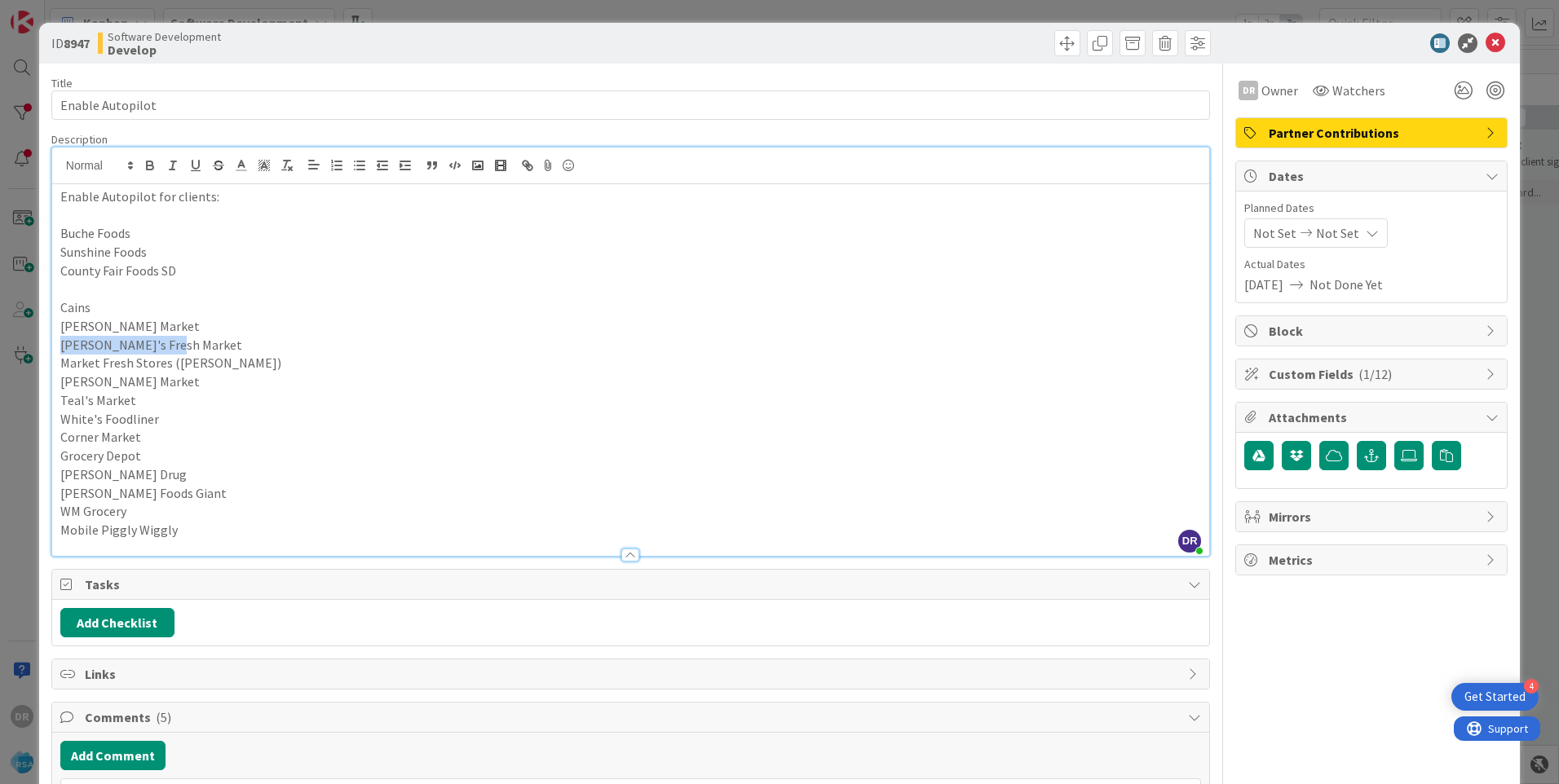
drag, startPoint x: 168, startPoint y: 345, endPoint x: 56, endPoint y: 347, distance: 112.0
click at [56, 347] on div "Enable Autopilot for clients: Buche Foods Sunshine Foods County Fair Foods SD C…" at bounding box center [630, 370] width 1157 height 372
copy p "[PERSON_NAME]'s Fresh Market"
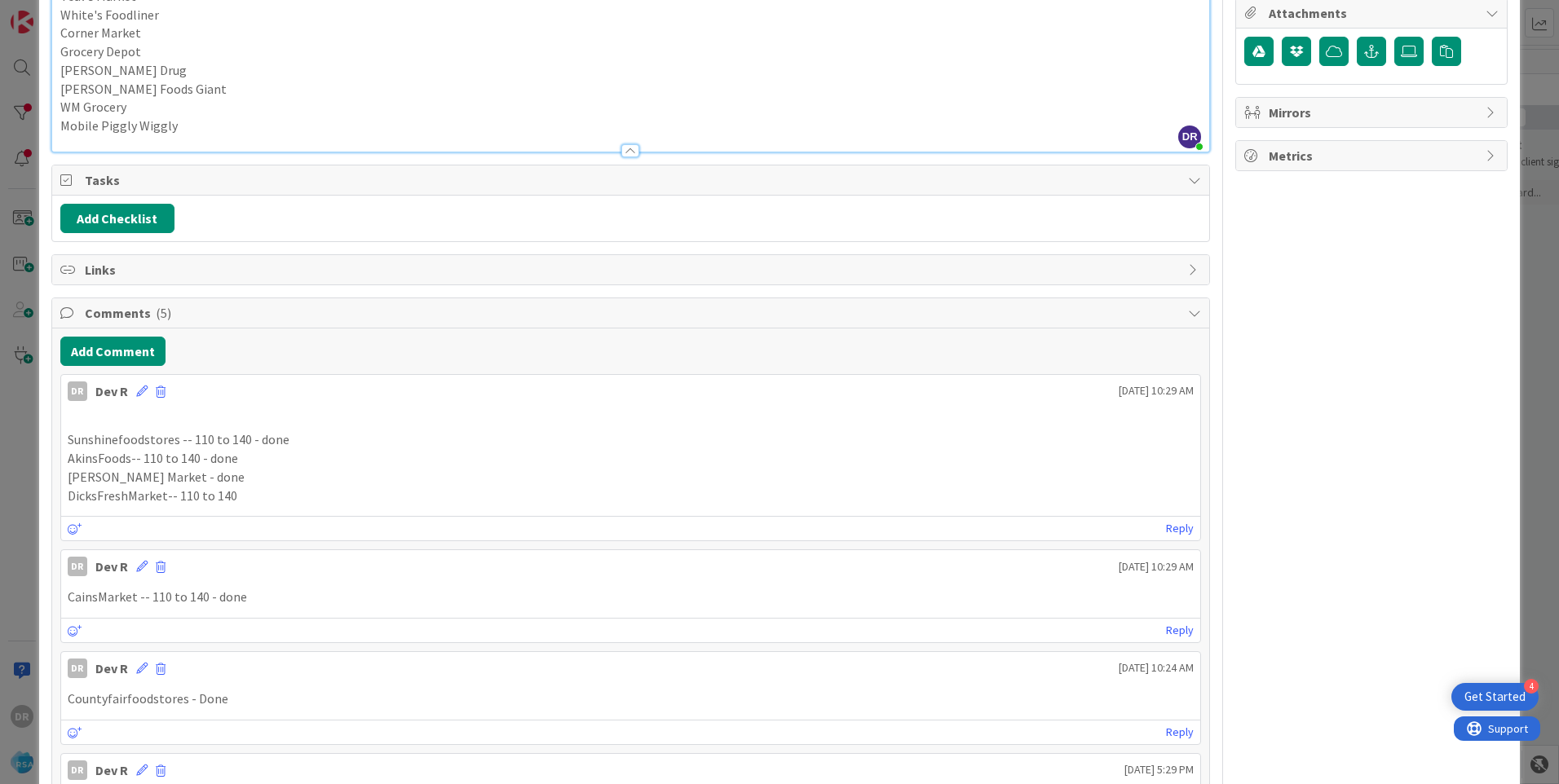
scroll to position [407, 0]
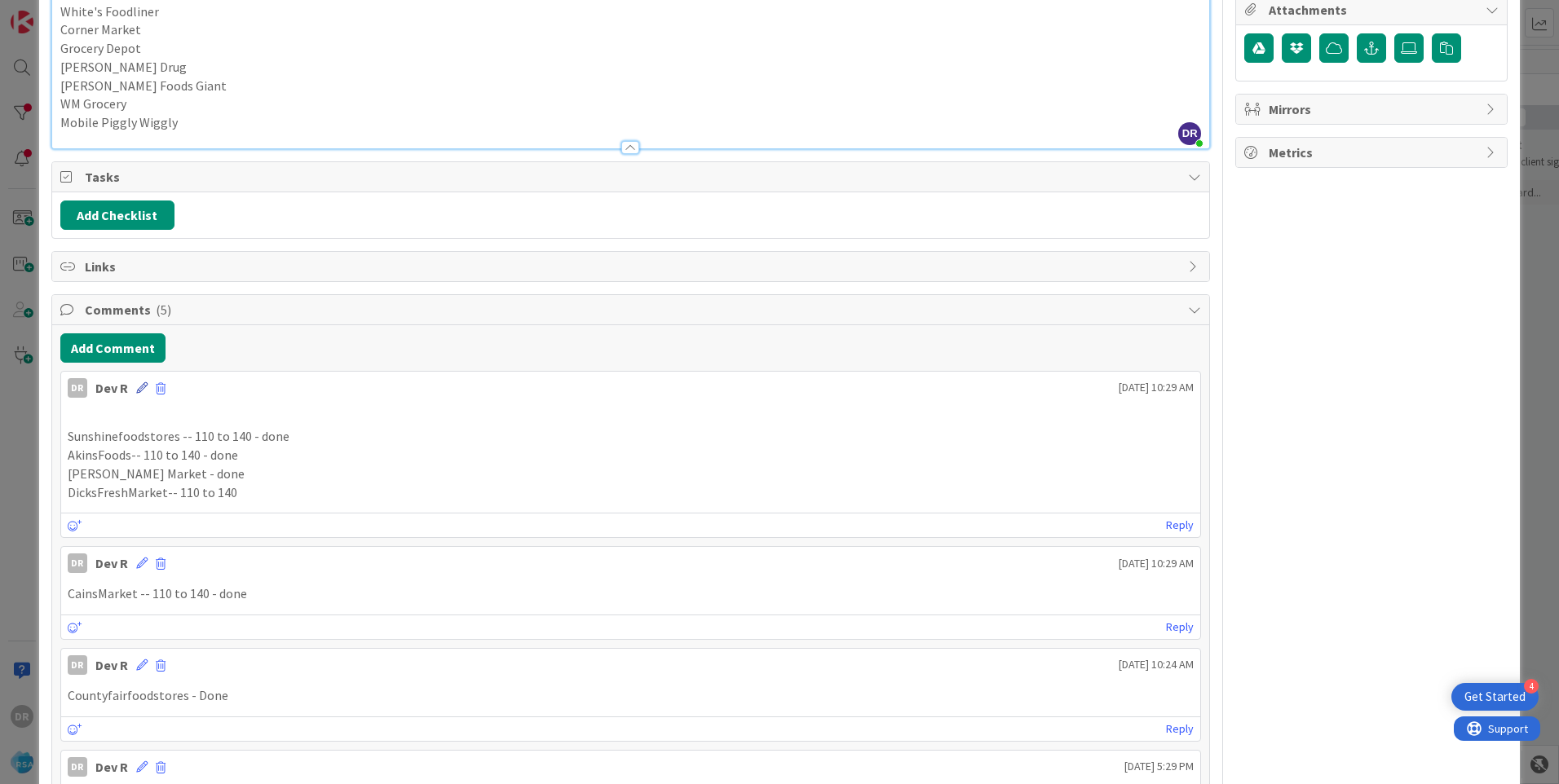
click at [143, 389] on icon at bounding box center [142, 388] width 11 height 11
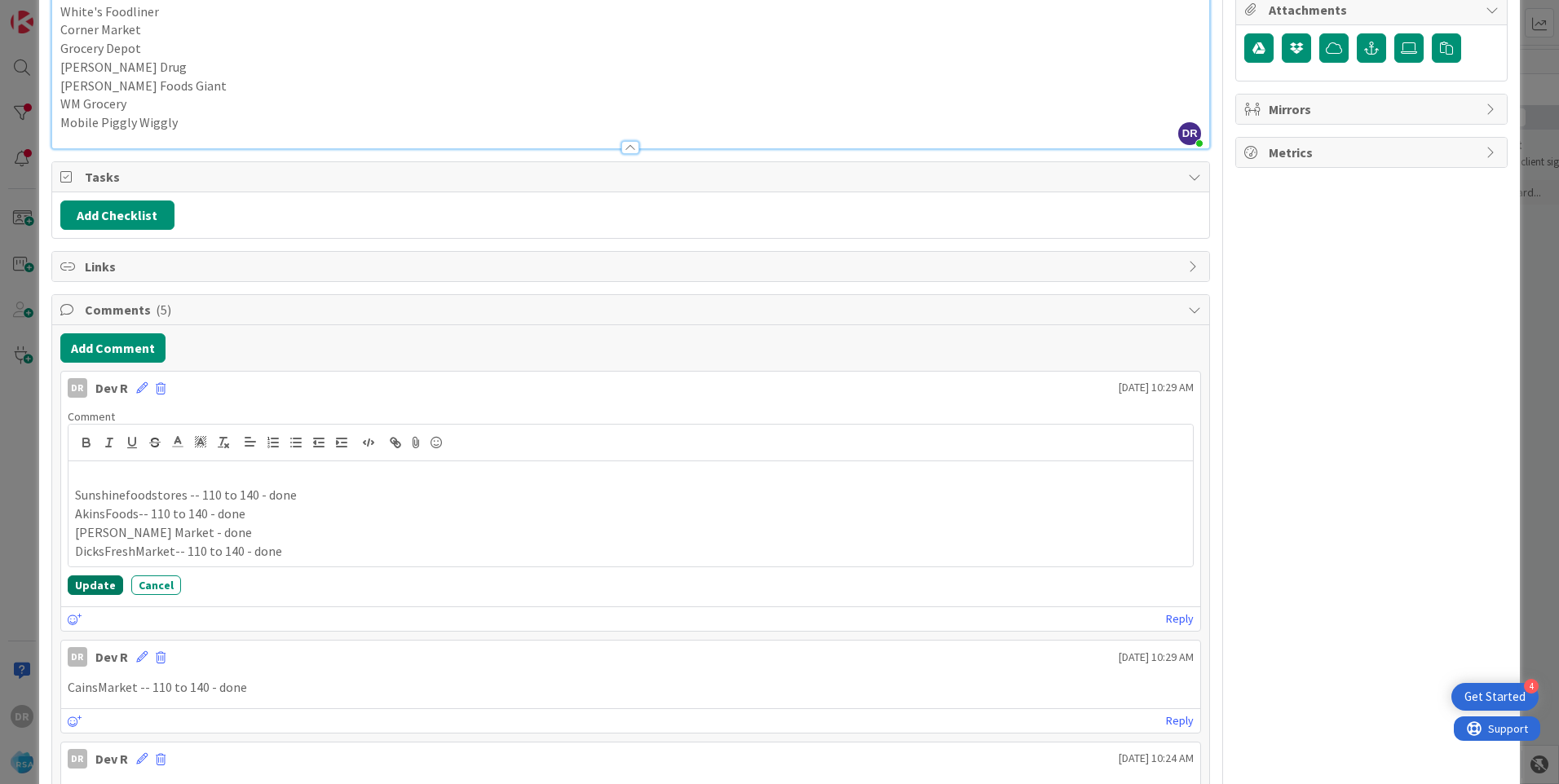
click at [101, 582] on button "Update" at bounding box center [95, 585] width 56 height 19
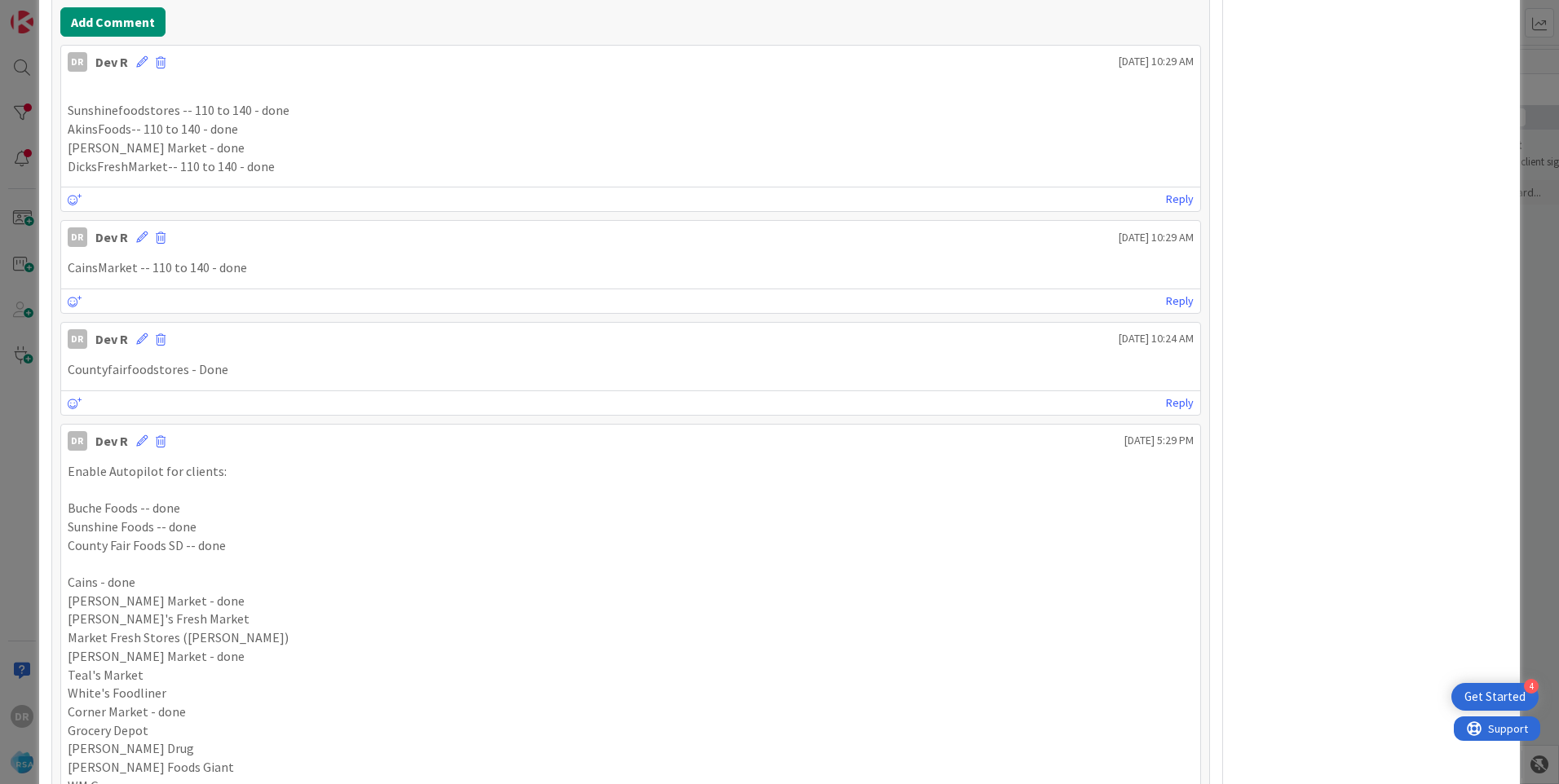
scroll to position [815, 0]
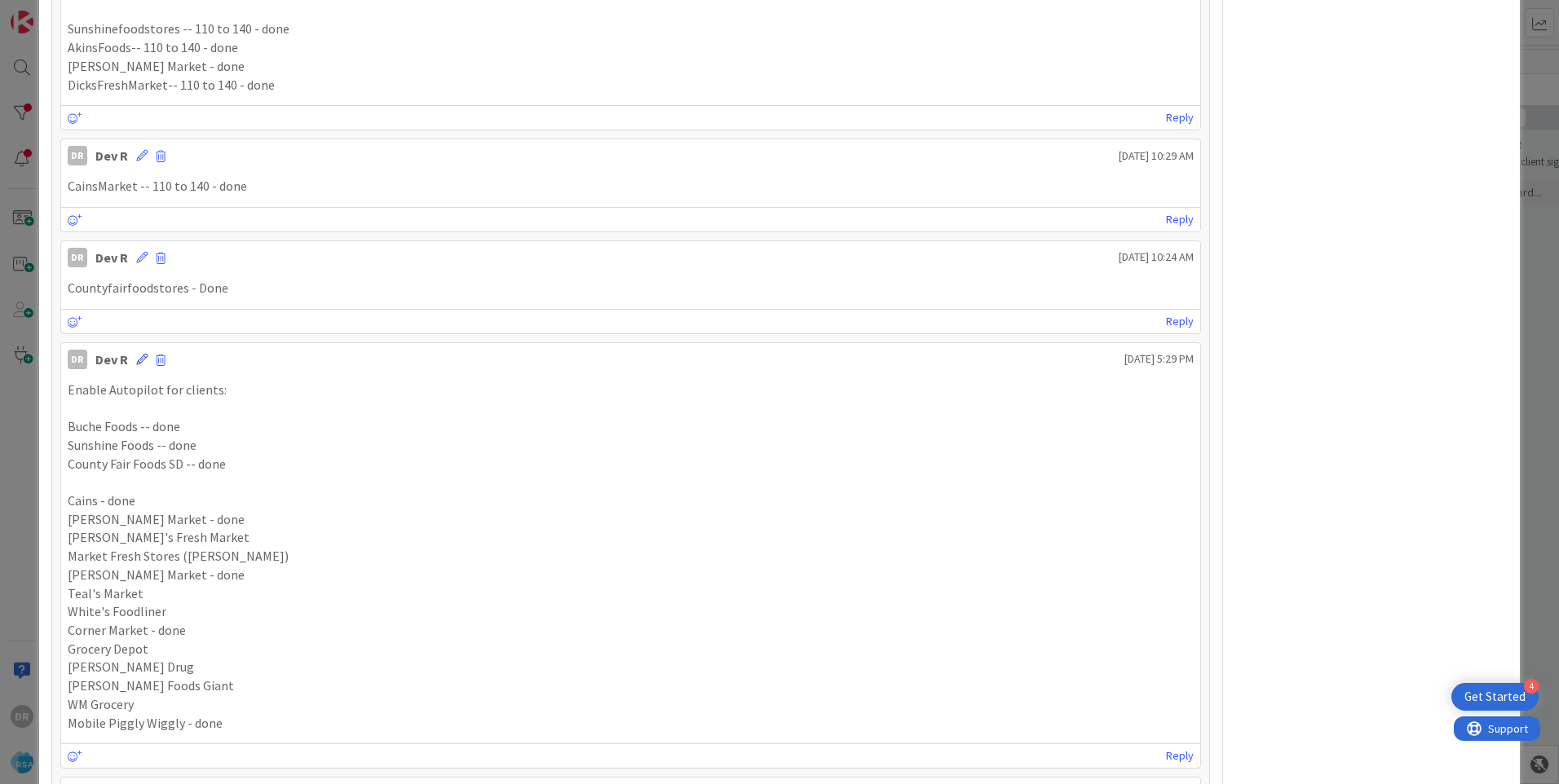
click at [141, 361] on icon at bounding box center [142, 359] width 11 height 11
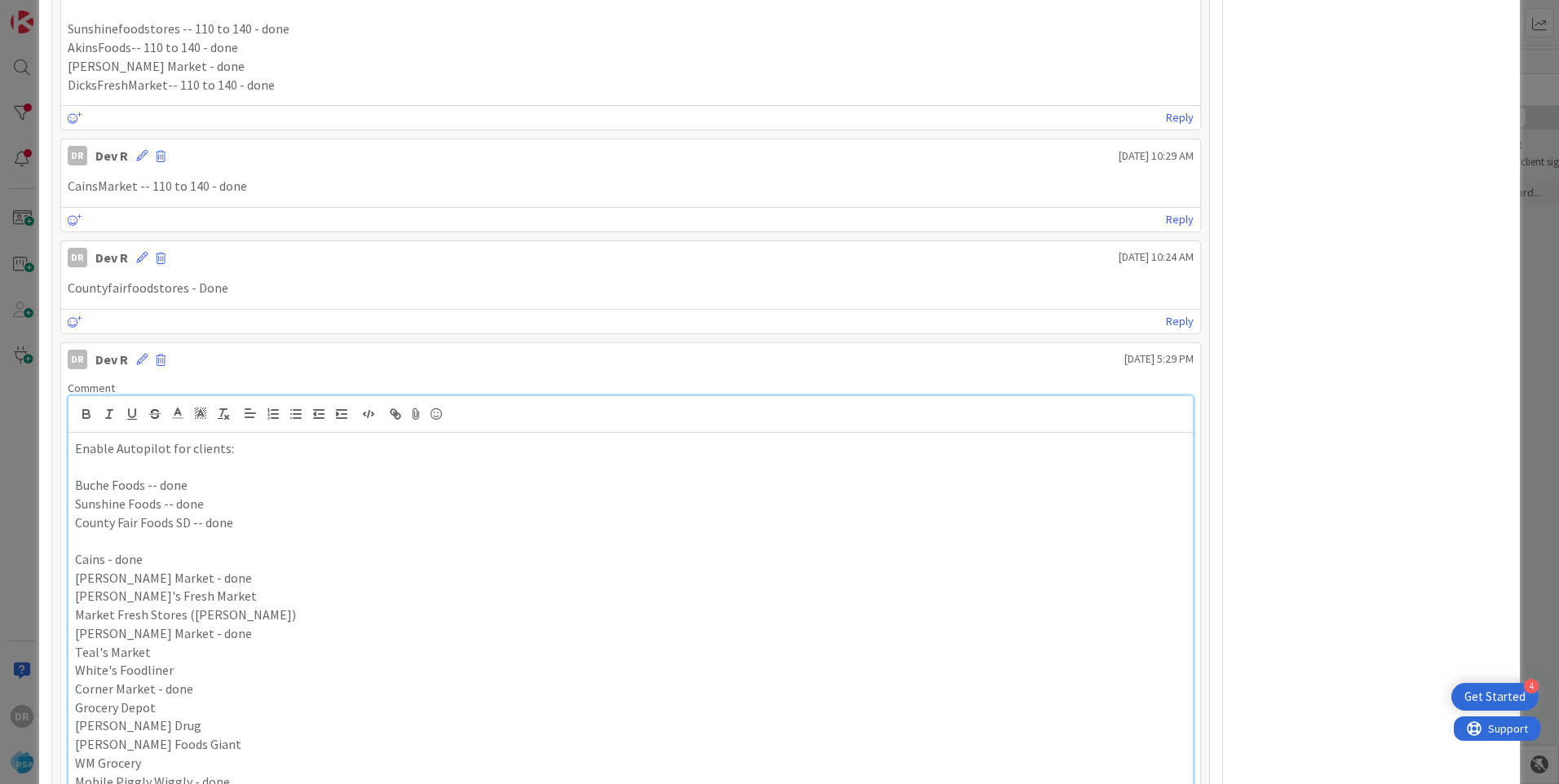
scroll to position [821, 0]
click at [197, 593] on p "[PERSON_NAME]'s Fresh Market" at bounding box center [630, 591] width 1112 height 19
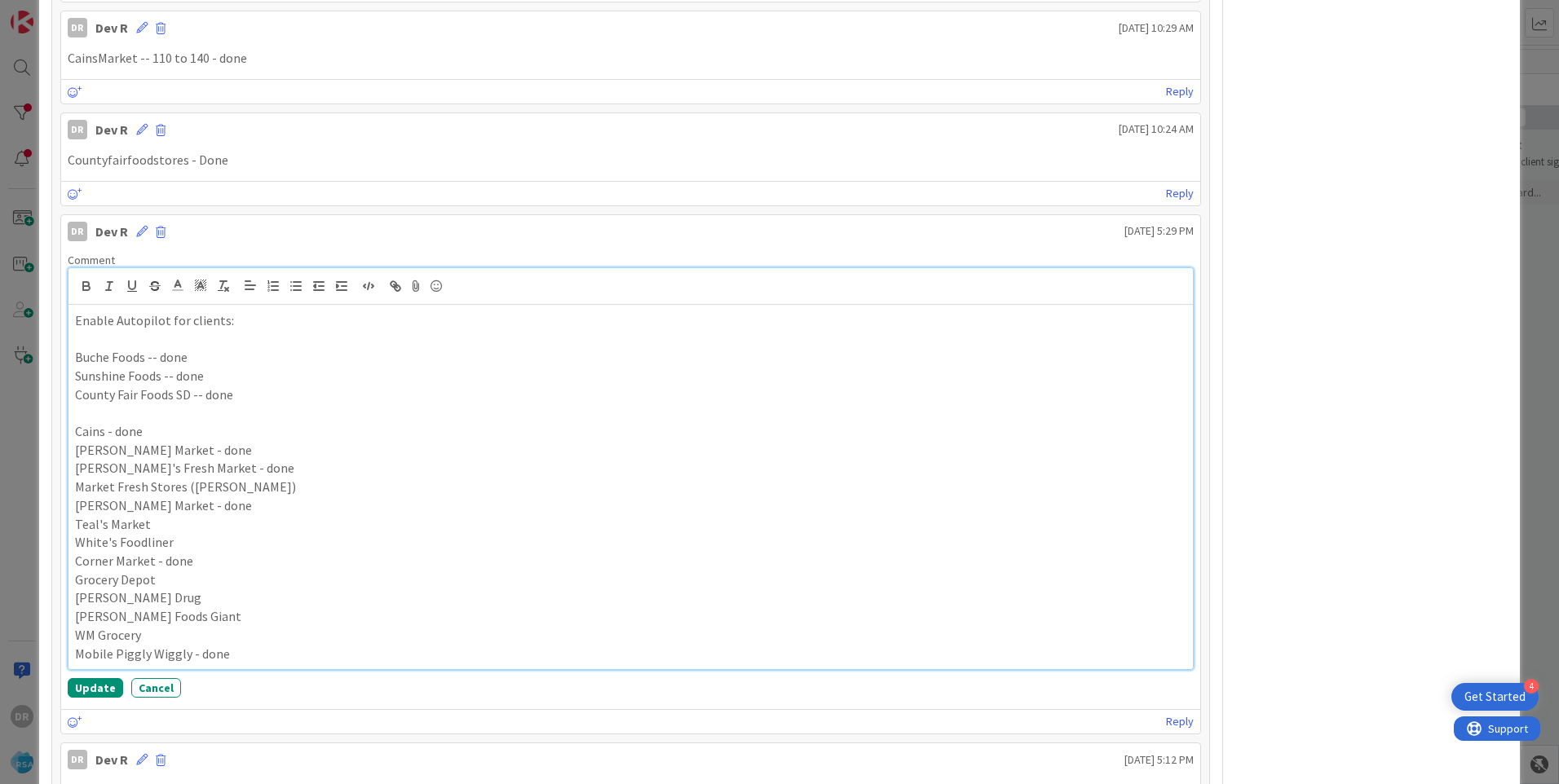
scroll to position [984, 0]
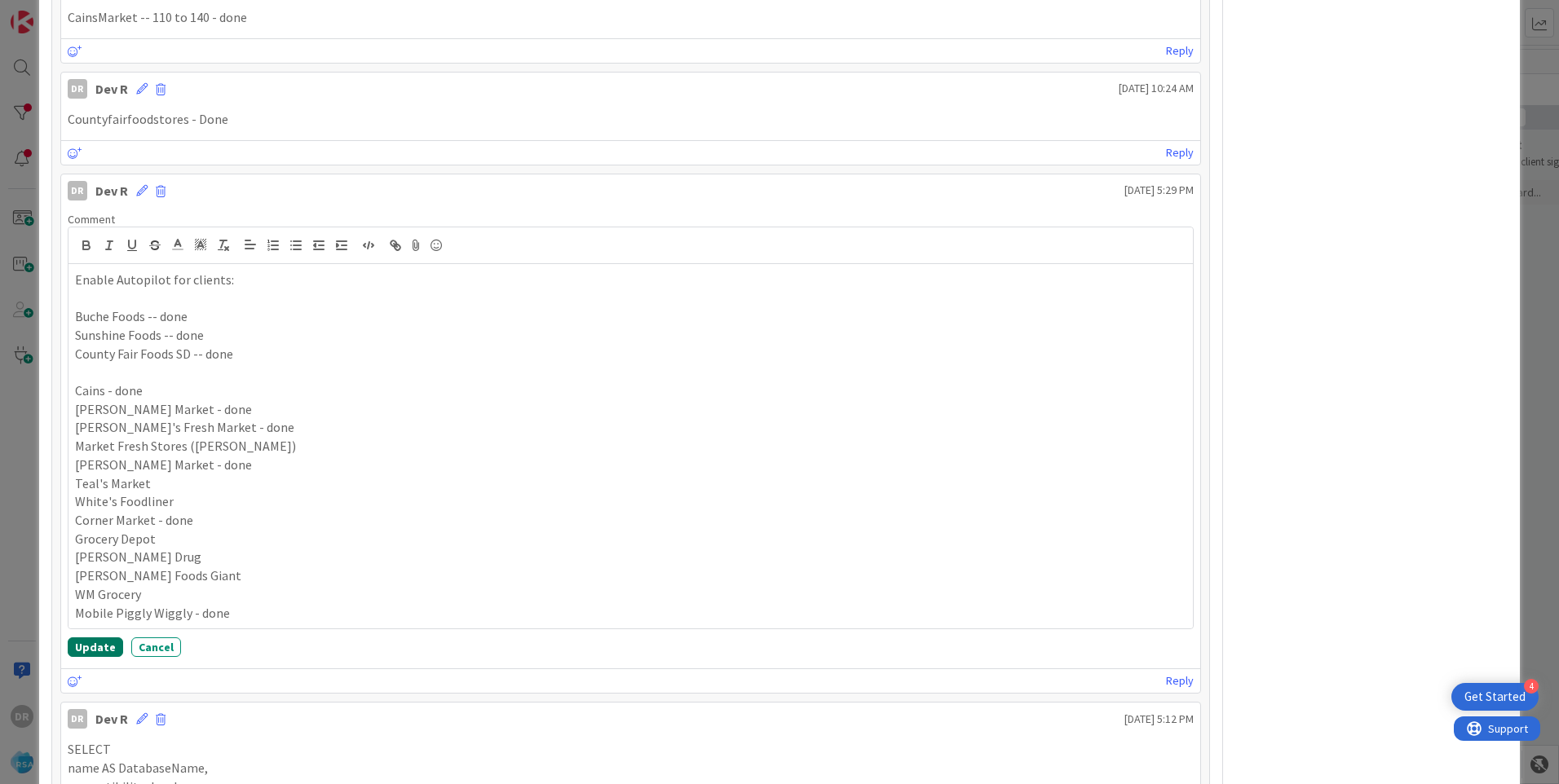
click at [88, 649] on button "Update" at bounding box center [95, 647] width 56 height 19
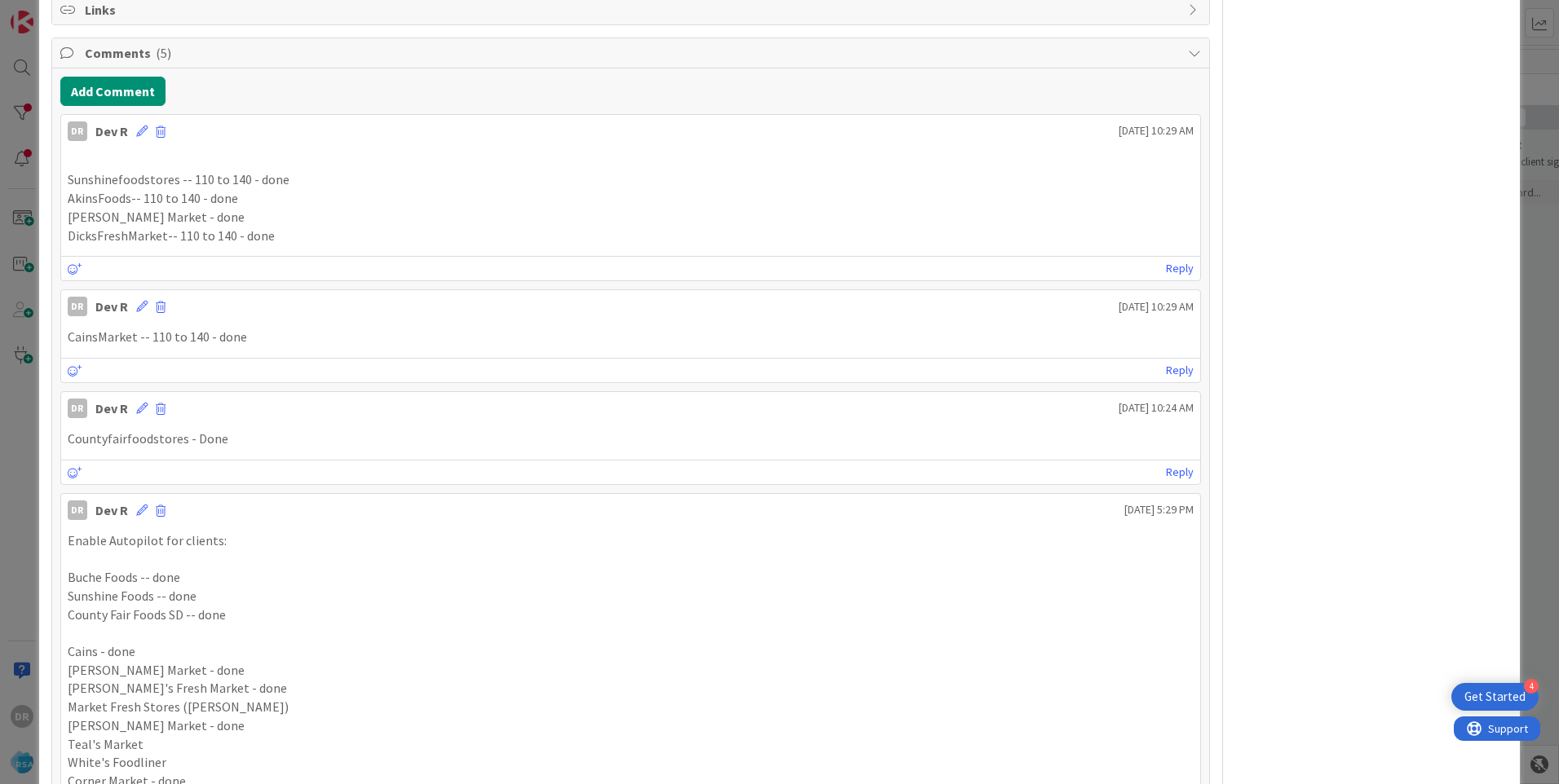
scroll to position [658, 0]
click at [145, 140] on icon at bounding box center [142, 138] width 11 height 11
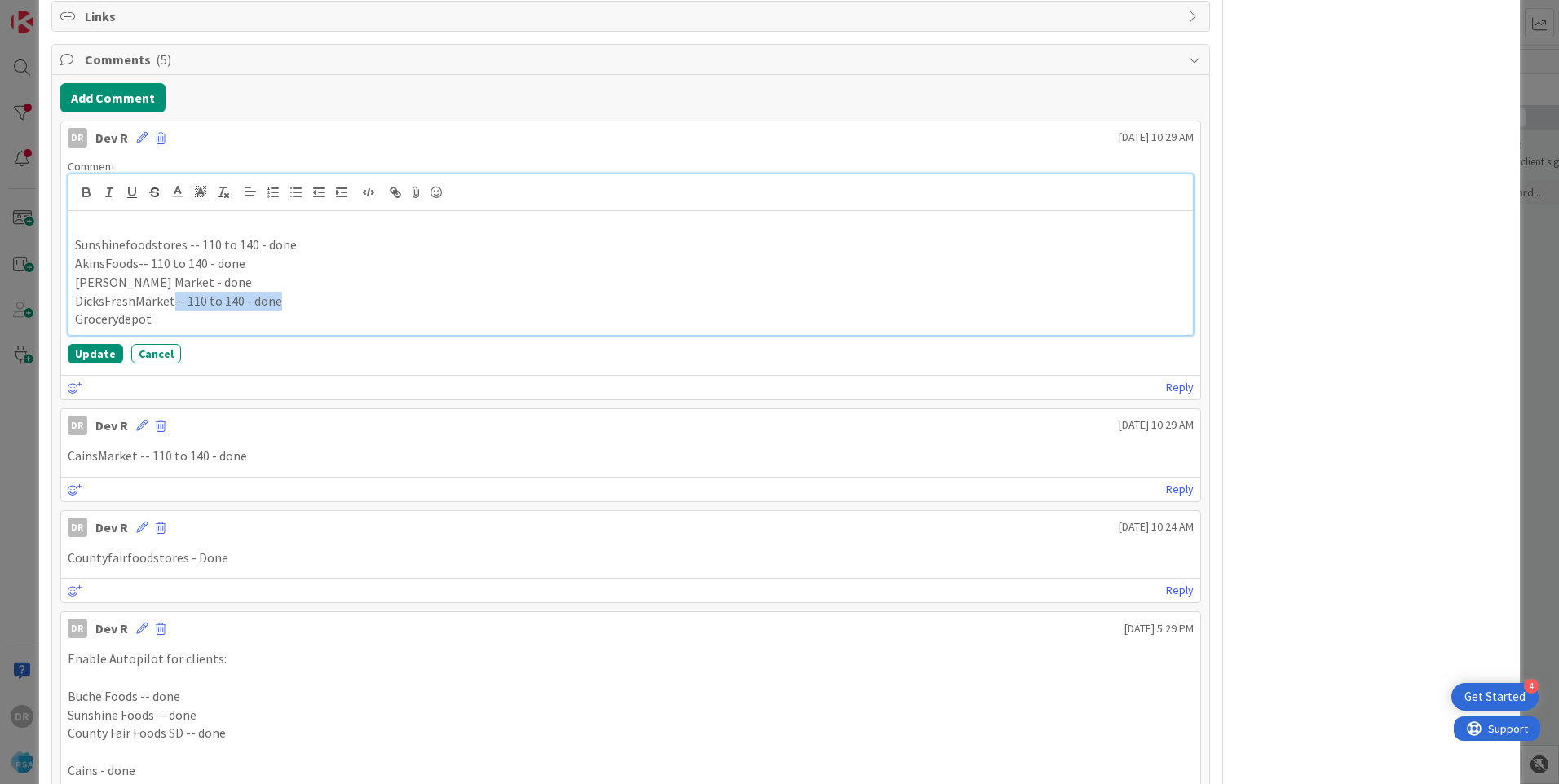
copy p "-- 110 to 140 - done"
click at [95, 350] on button "Update" at bounding box center [95, 354] width 56 height 19
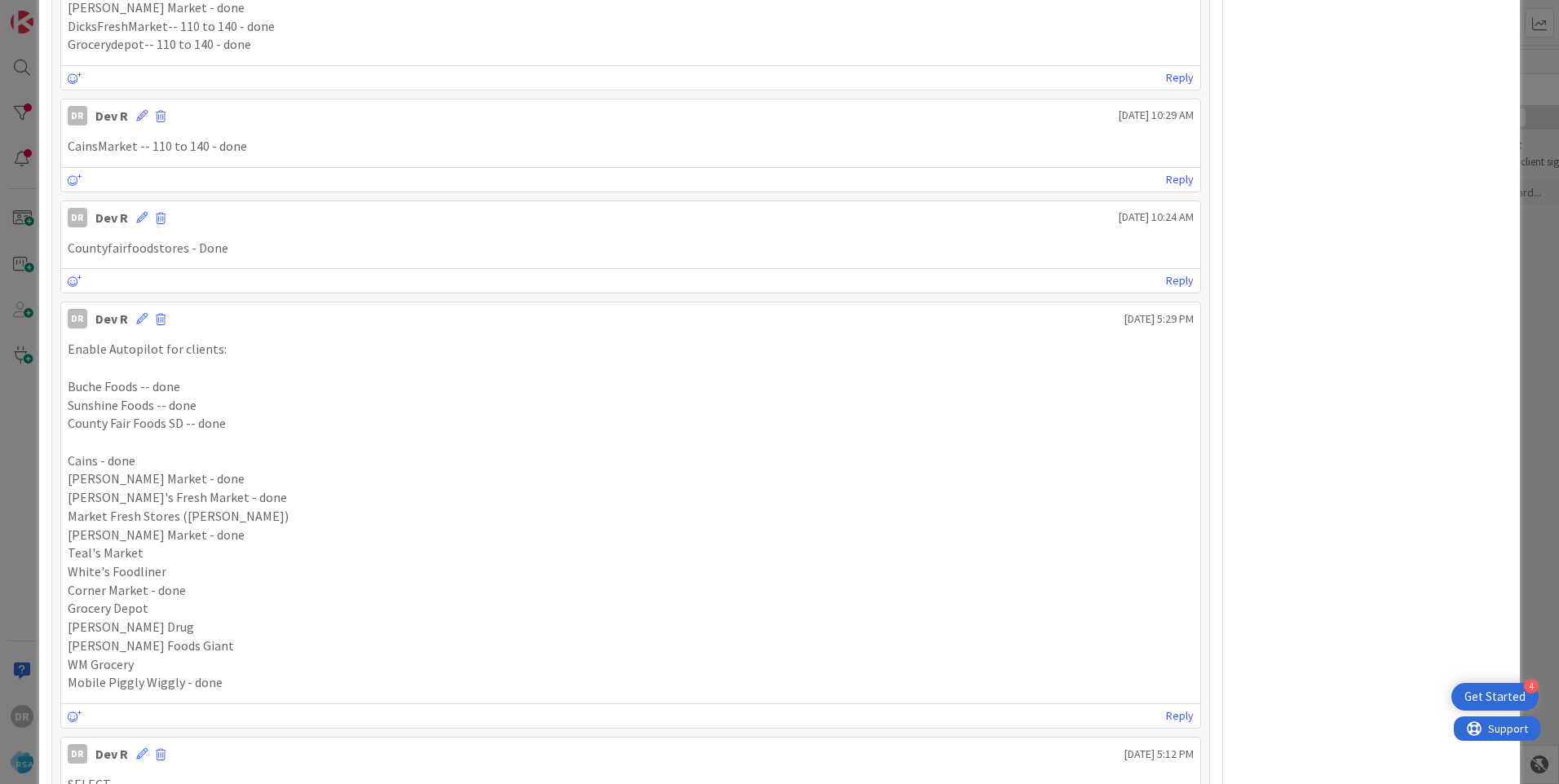
scroll to position [902, 0]
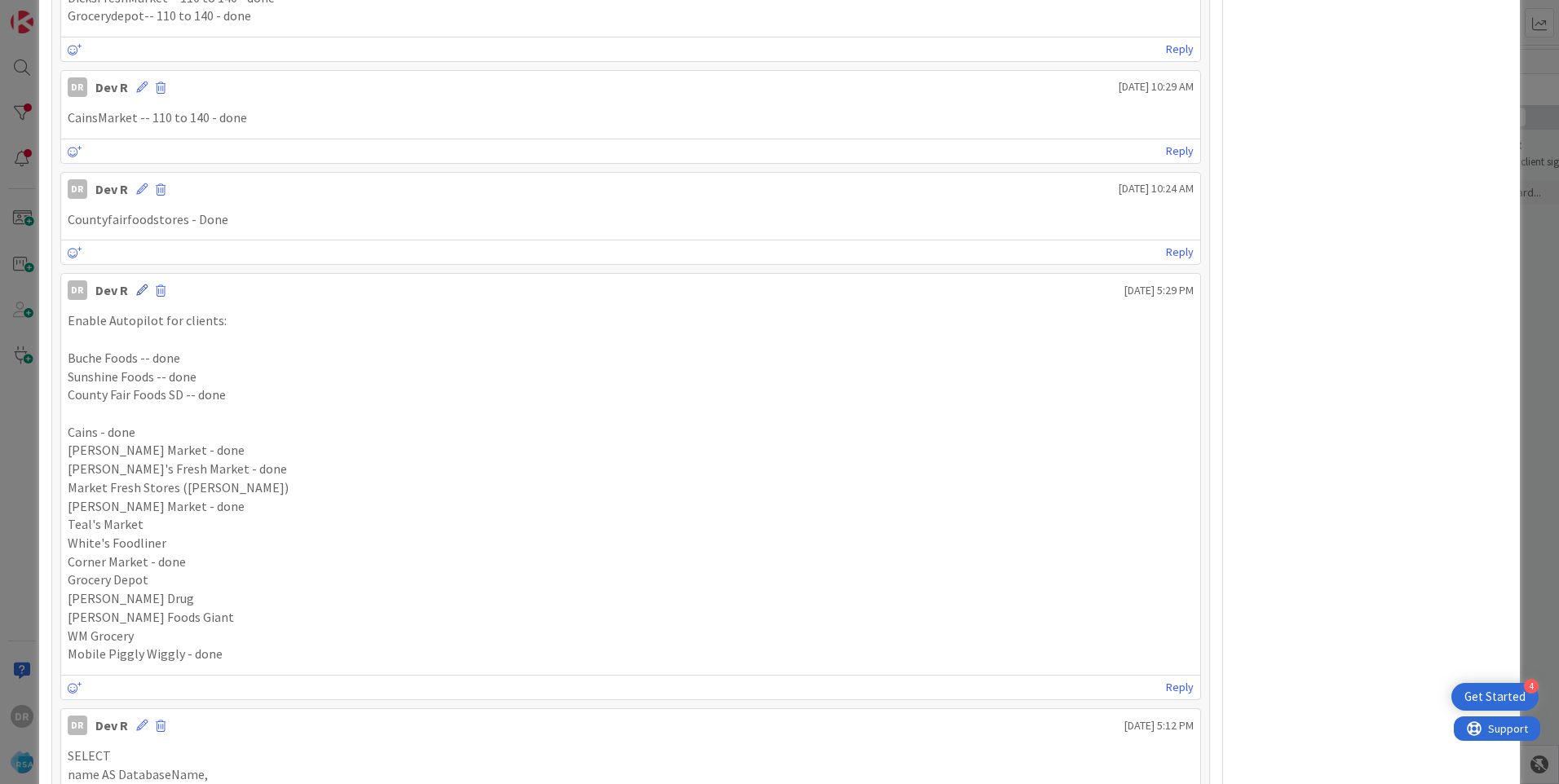
click at [142, 292] on icon at bounding box center [142, 290] width 11 height 11
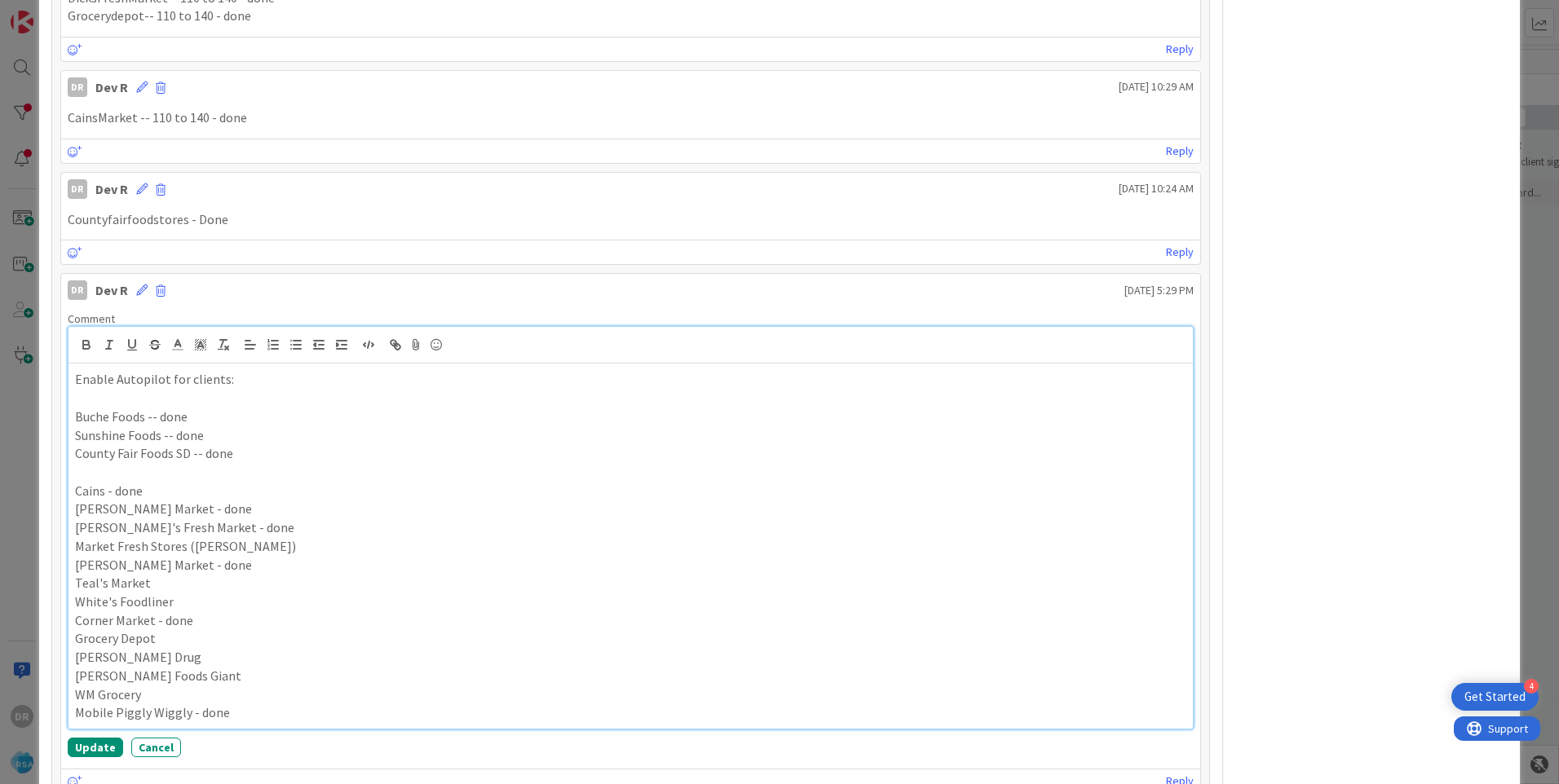
click at [175, 637] on p "Grocery Depot" at bounding box center [630, 639] width 1112 height 19
click at [85, 750] on button "Update" at bounding box center [95, 747] width 56 height 19
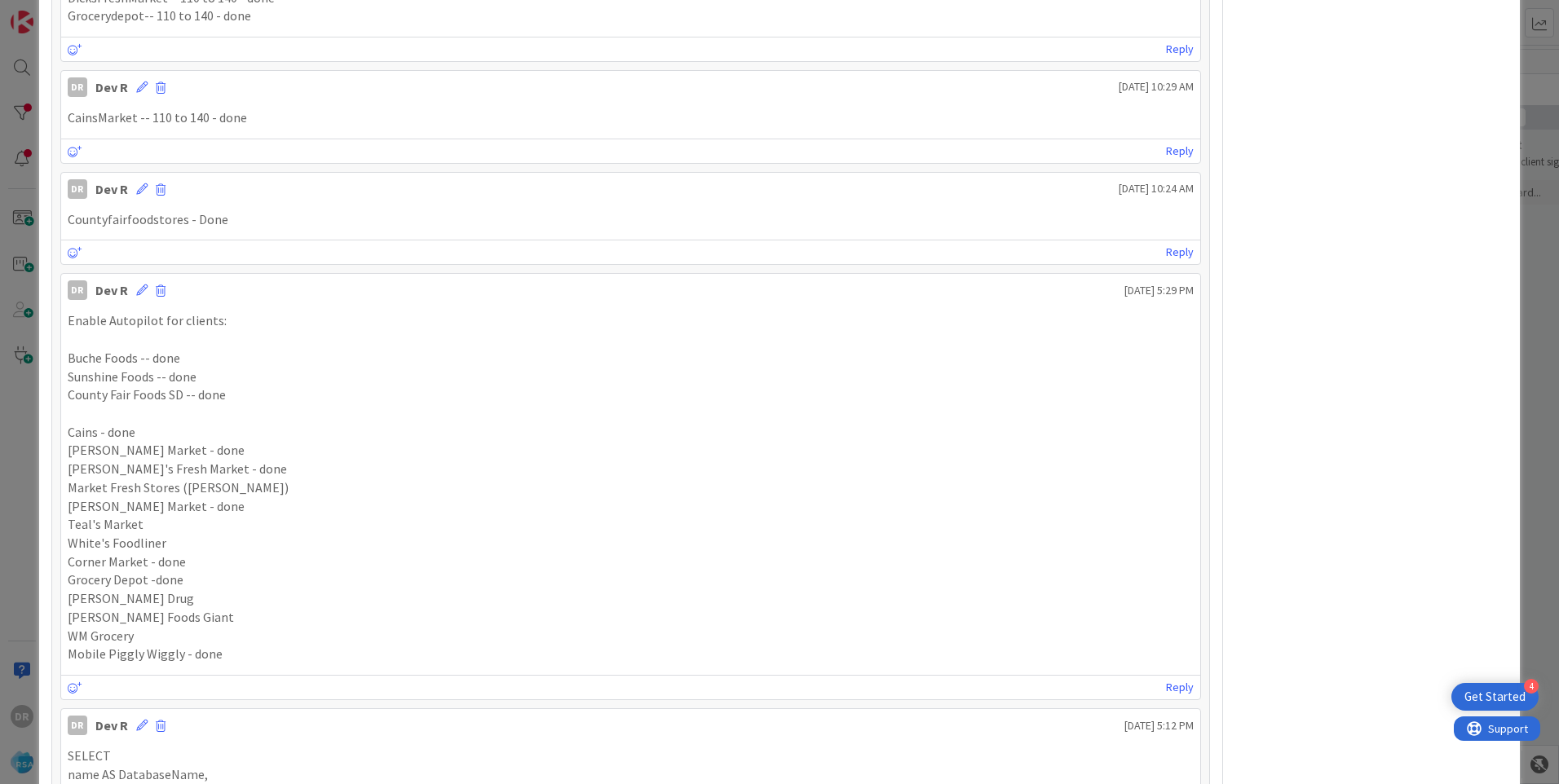
click at [147, 527] on p "Teal's Market" at bounding box center [630, 525] width 1127 height 19
click at [138, 527] on p "Teal's Market" at bounding box center [630, 525] width 1127 height 19
click at [139, 291] on icon at bounding box center [142, 290] width 11 height 11
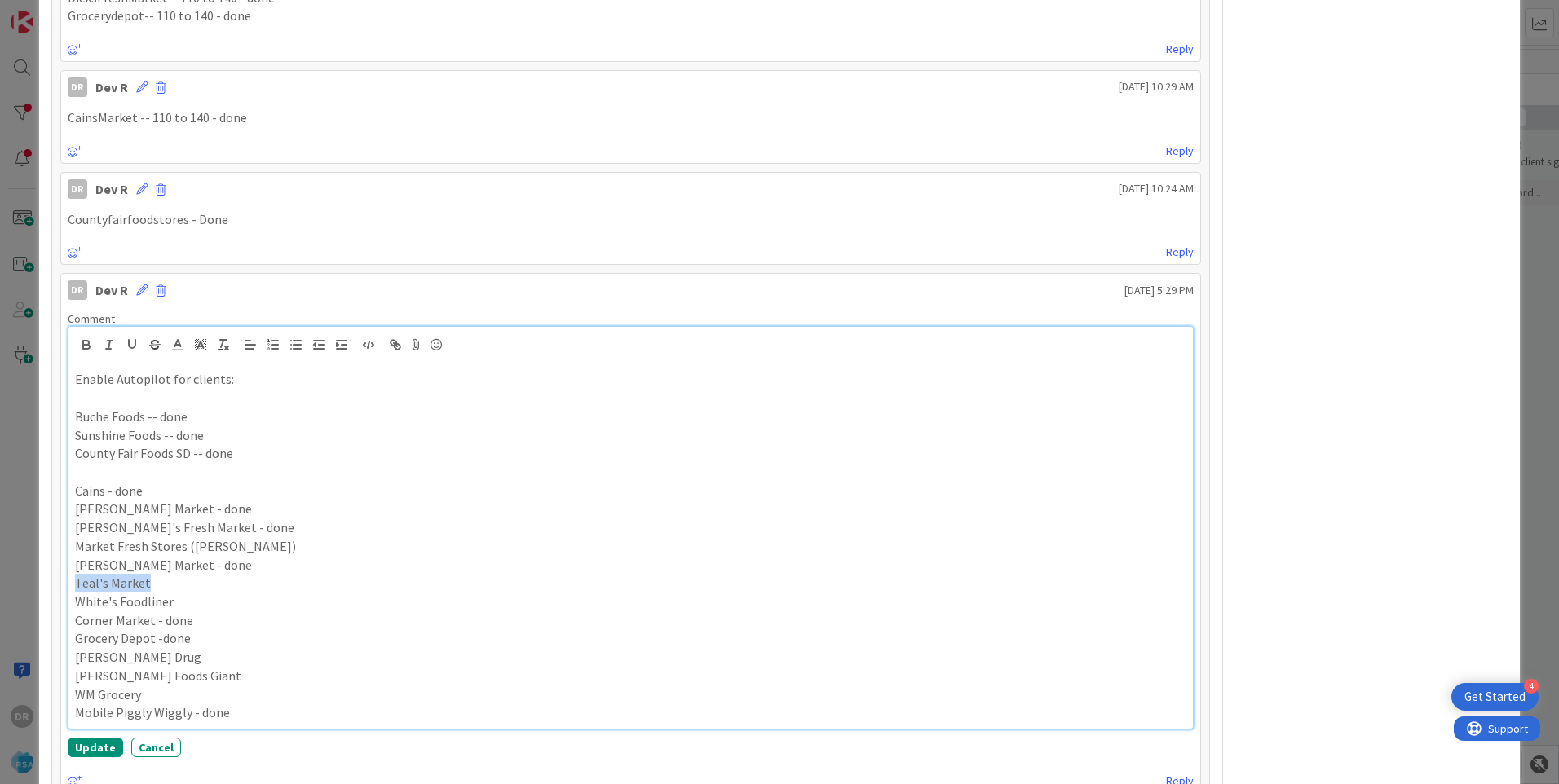
drag, startPoint x: 151, startPoint y: 586, endPoint x: 73, endPoint y: 589, distance: 78.1
click at [73, 589] on div "Enable Autopilot for clients: Buche Foods -- done Sunshine Foods -- done County…" at bounding box center [630, 546] width 1125 height 366
copy p "Teal's Market"
click at [159, 587] on p "Teal's Market" at bounding box center [630, 583] width 1112 height 19
click at [85, 750] on button "Update" at bounding box center [95, 747] width 56 height 19
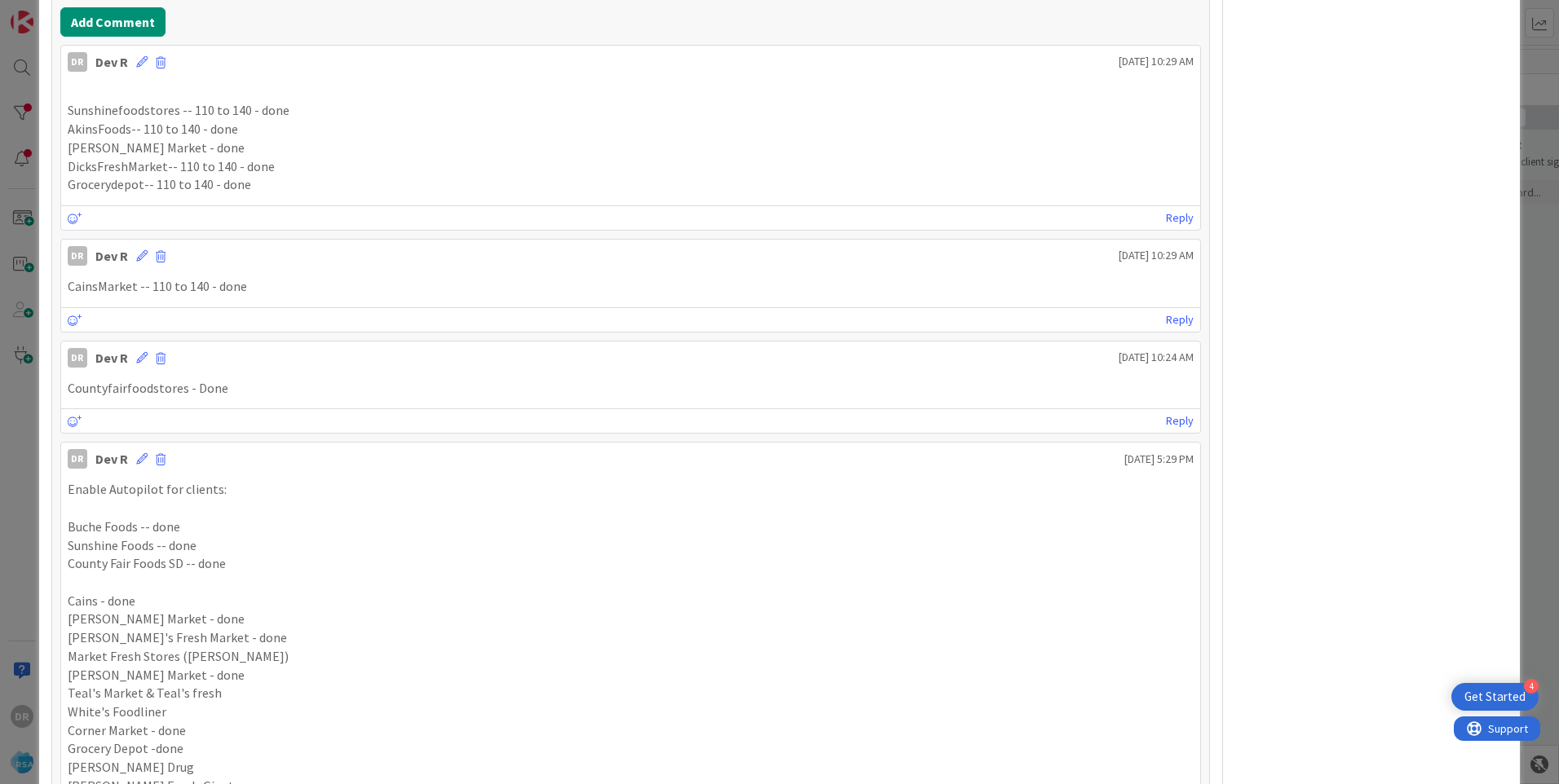
scroll to position [577, 0]
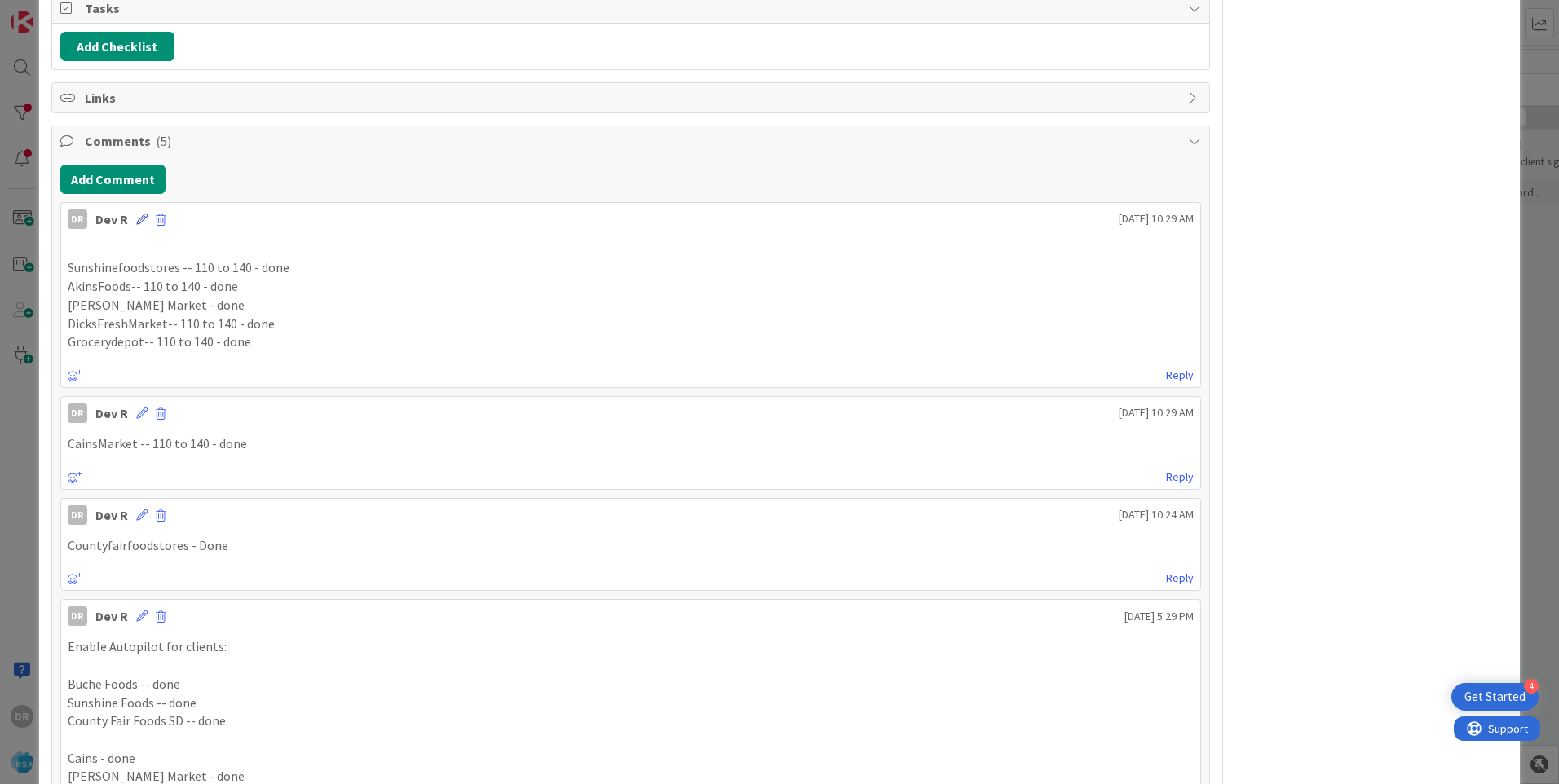
click at [142, 221] on icon at bounding box center [142, 219] width 11 height 11
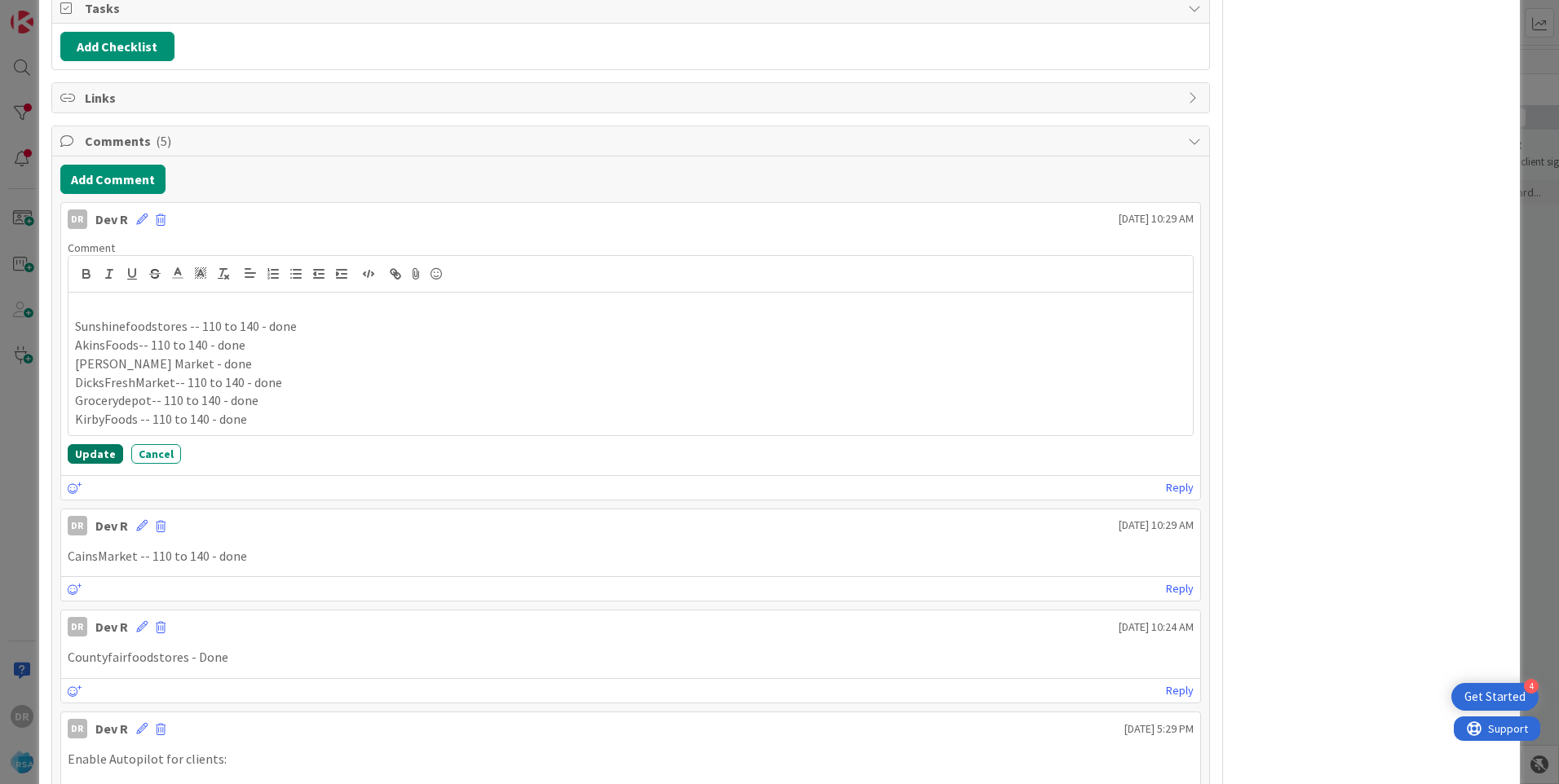
click at [99, 454] on button "Update" at bounding box center [95, 454] width 56 height 19
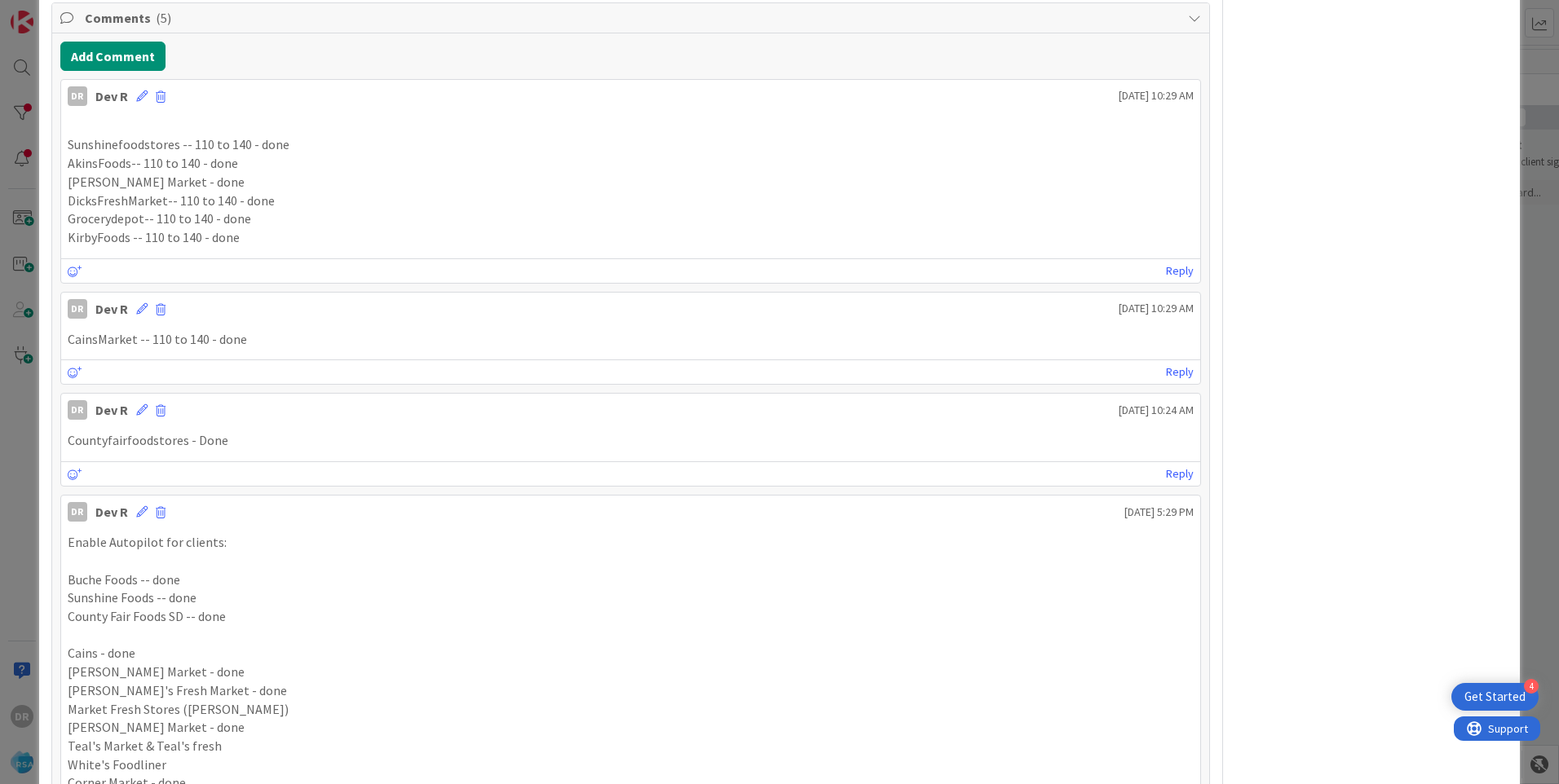
scroll to position [821, 0]
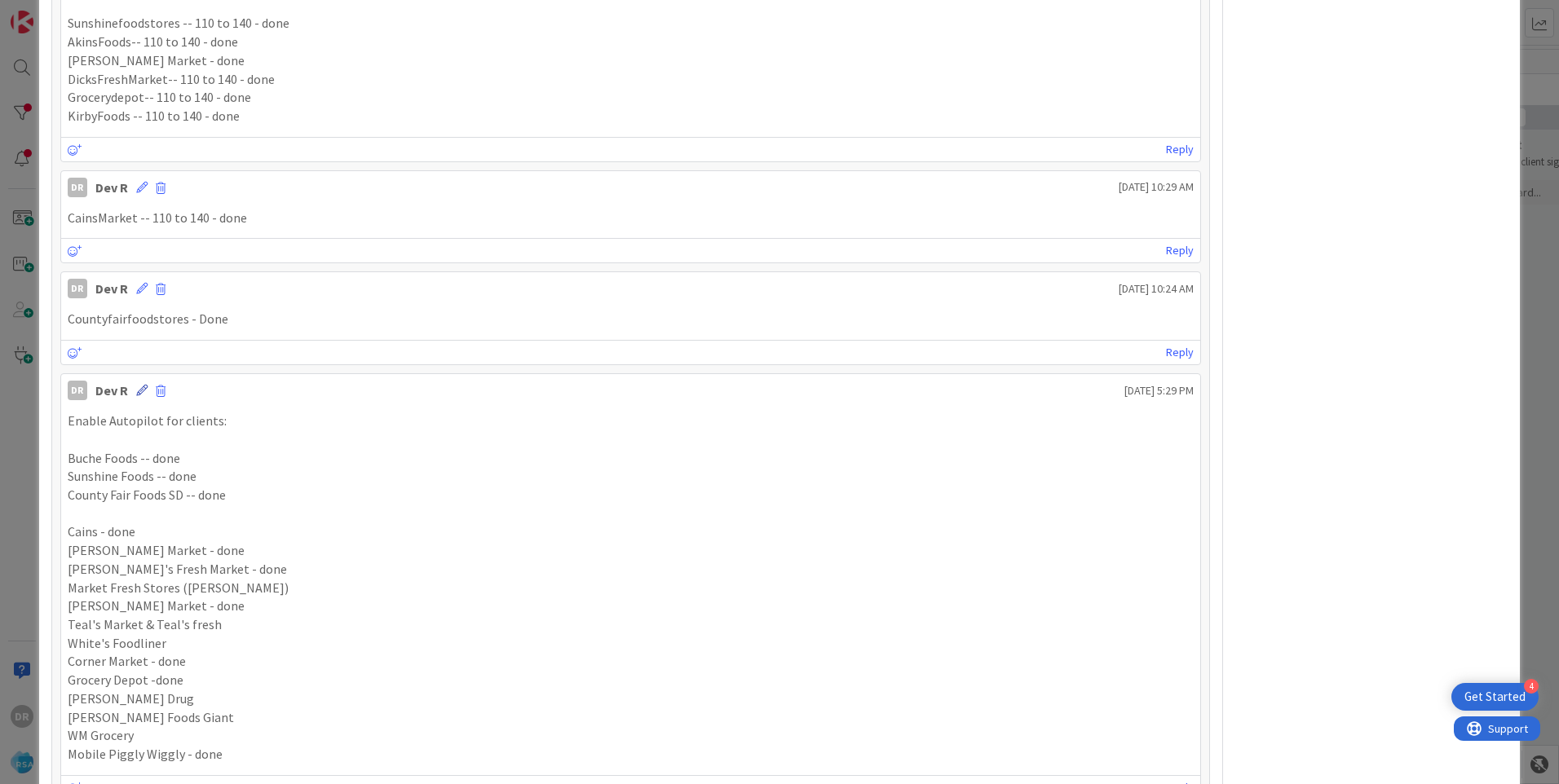
click at [138, 391] on icon at bounding box center [142, 391] width 11 height 11
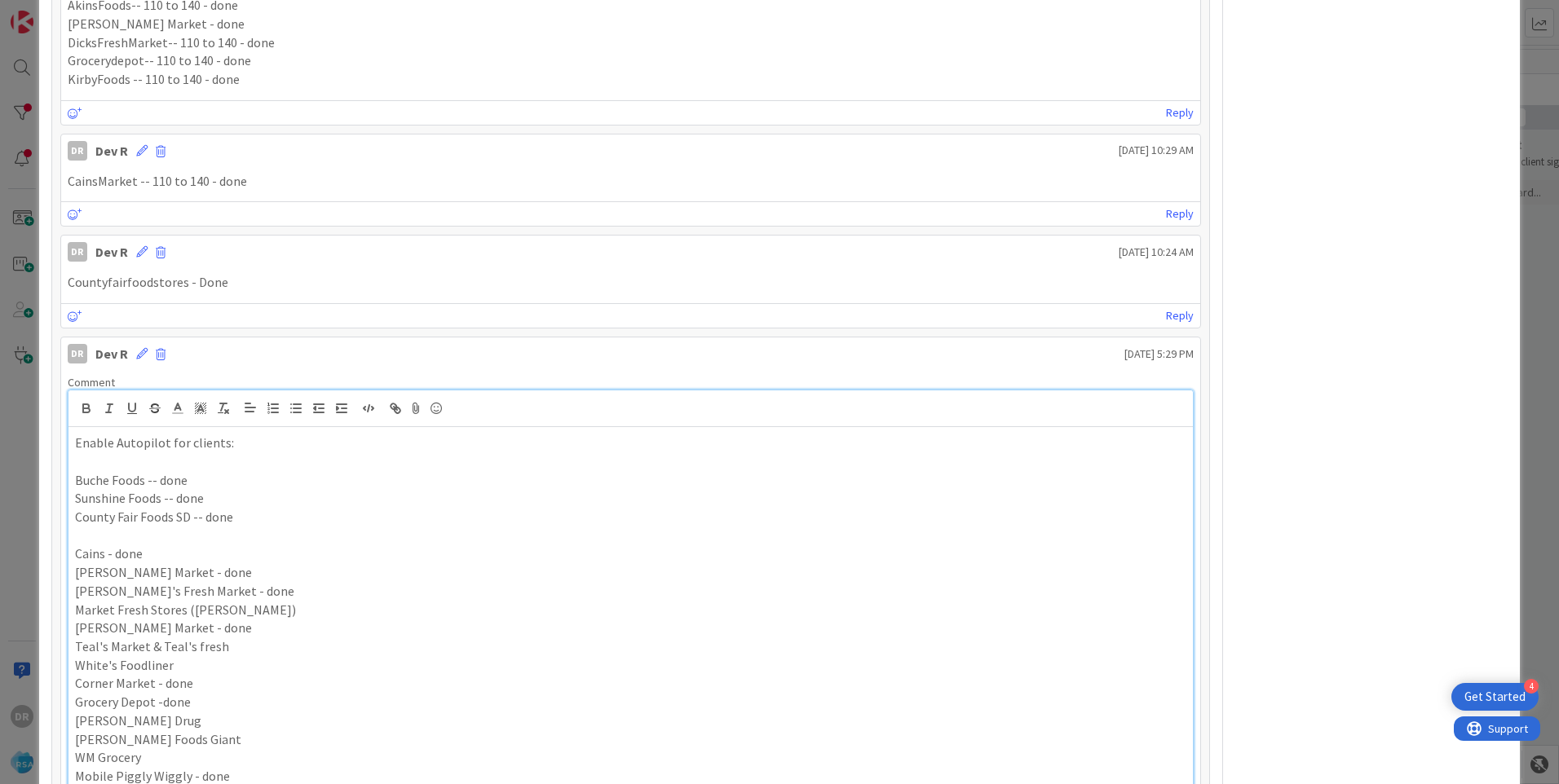
click at [247, 611] on p "Market Fresh Stores ([PERSON_NAME])" at bounding box center [630, 610] width 1112 height 19
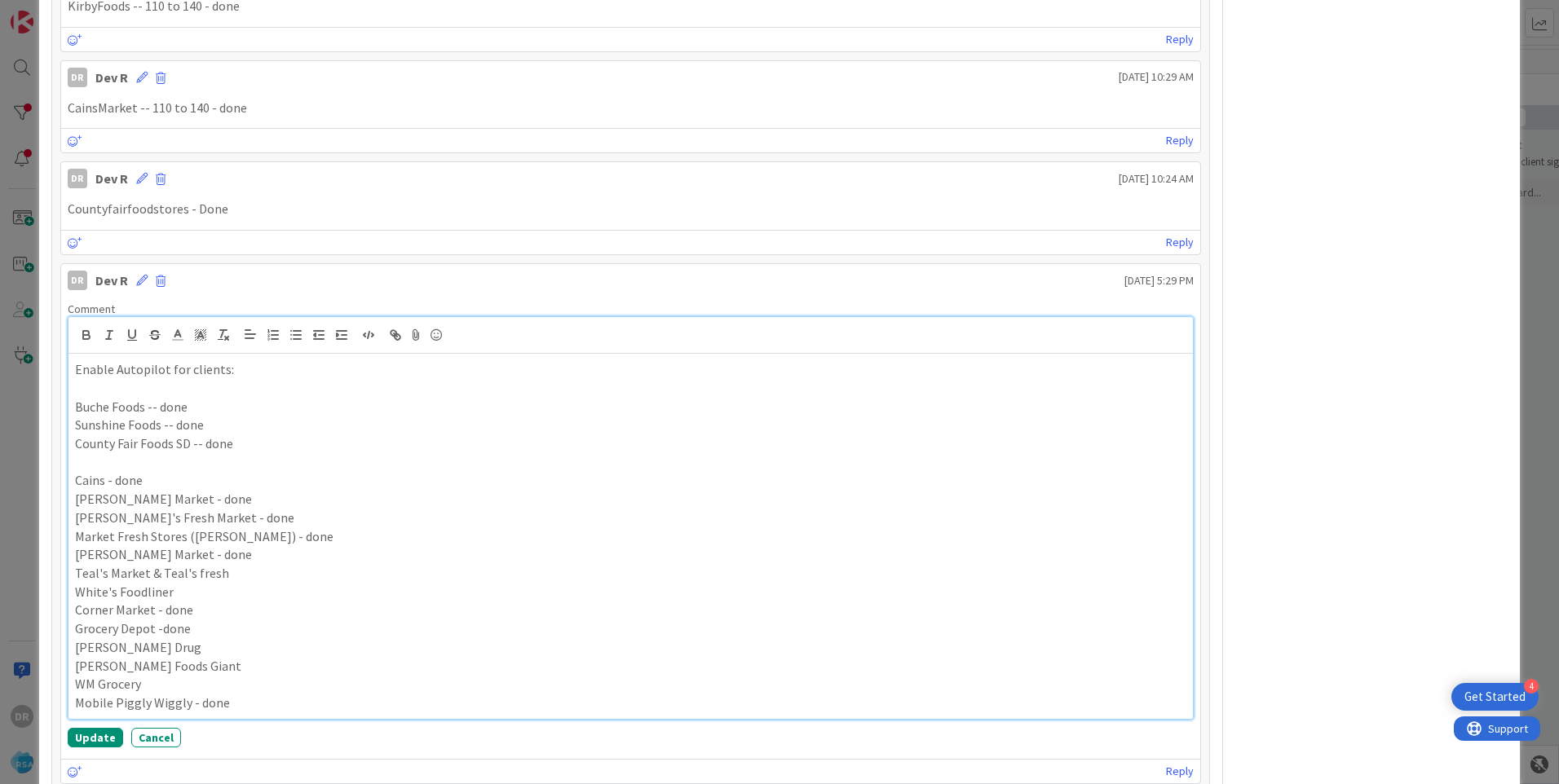
scroll to position [1021, 0]
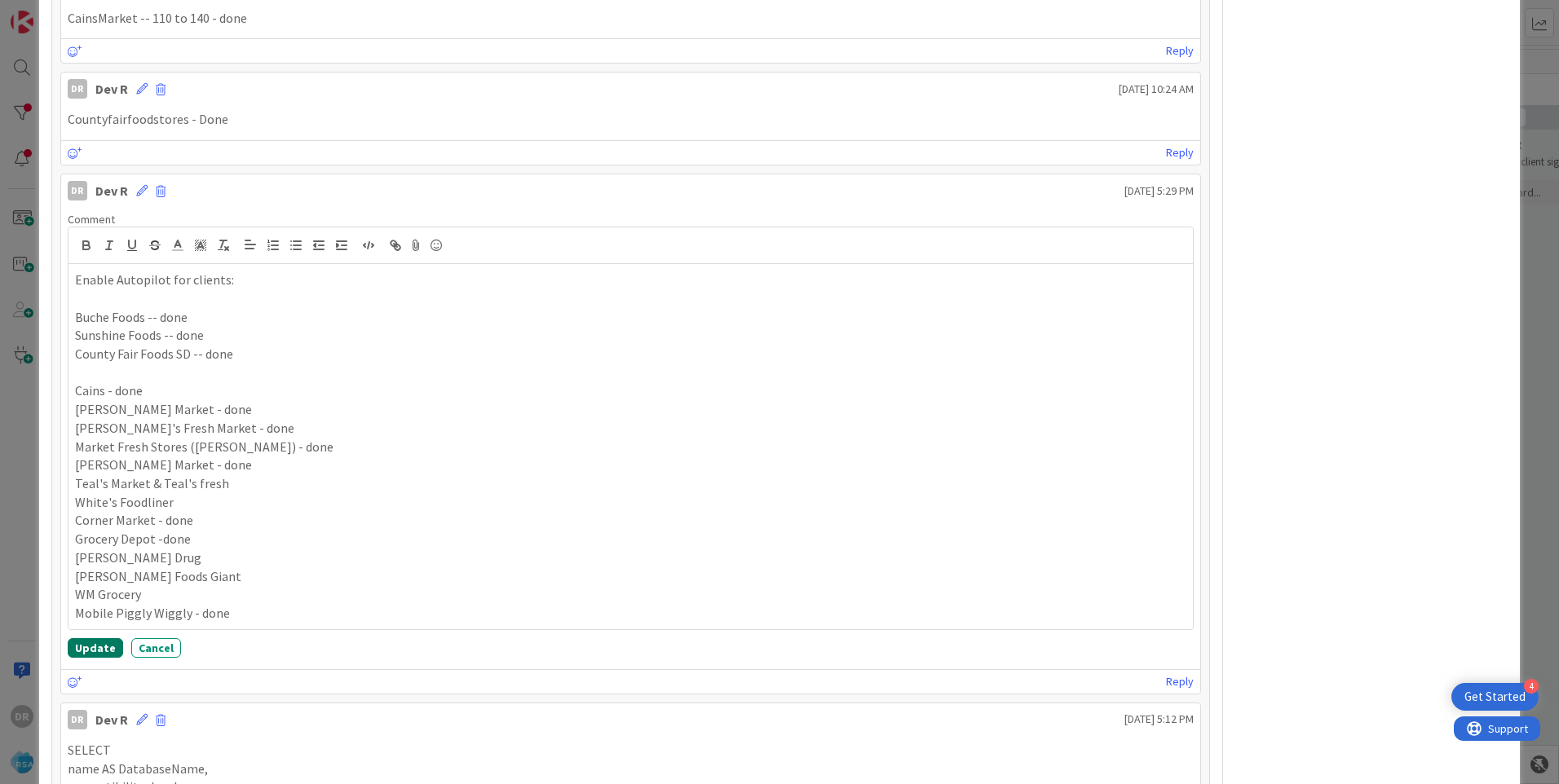
click at [92, 648] on button "Update" at bounding box center [95, 648] width 56 height 19
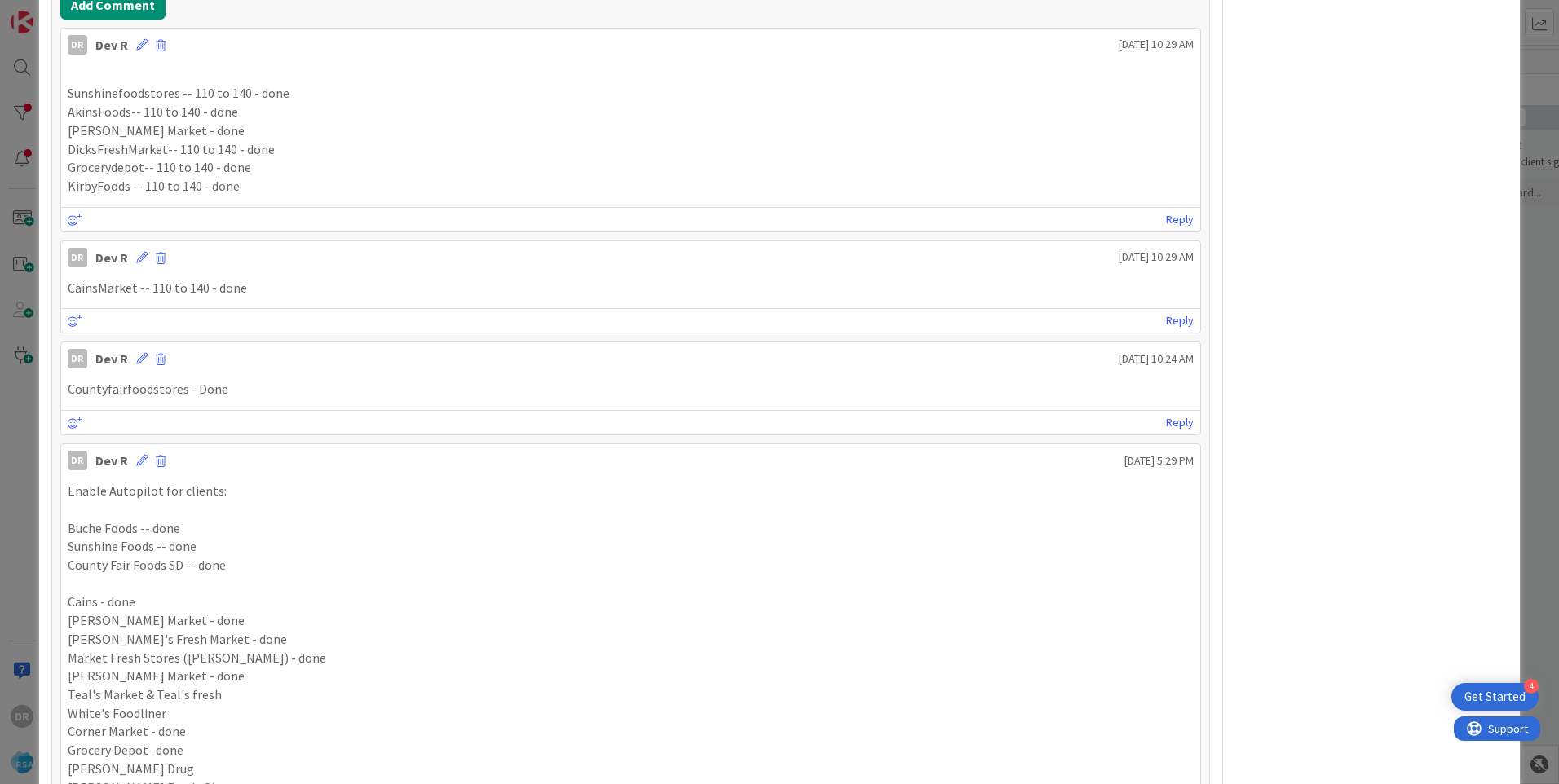
scroll to position [695, 0]
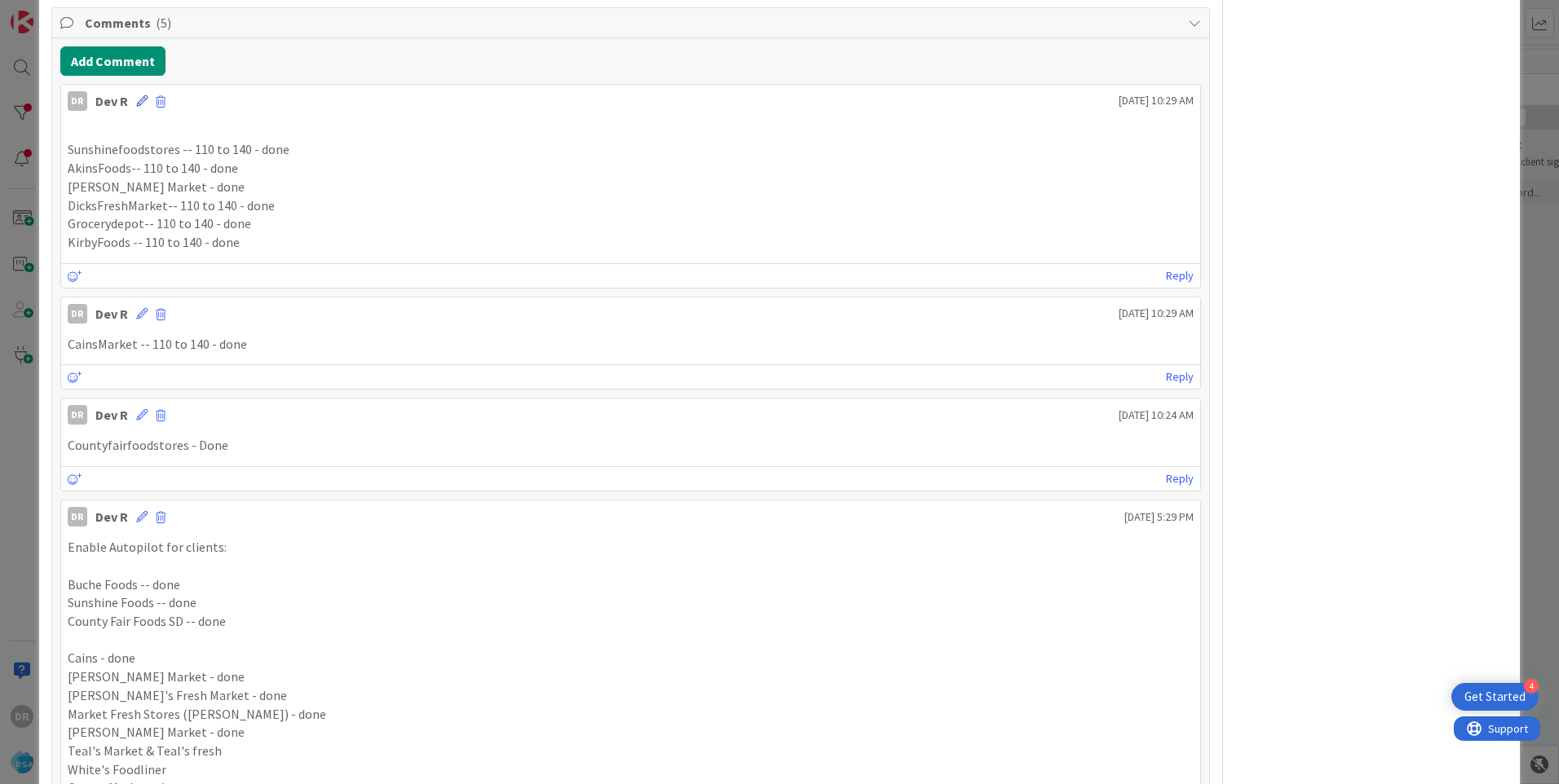
click at [142, 105] on icon at bounding box center [142, 101] width 11 height 11
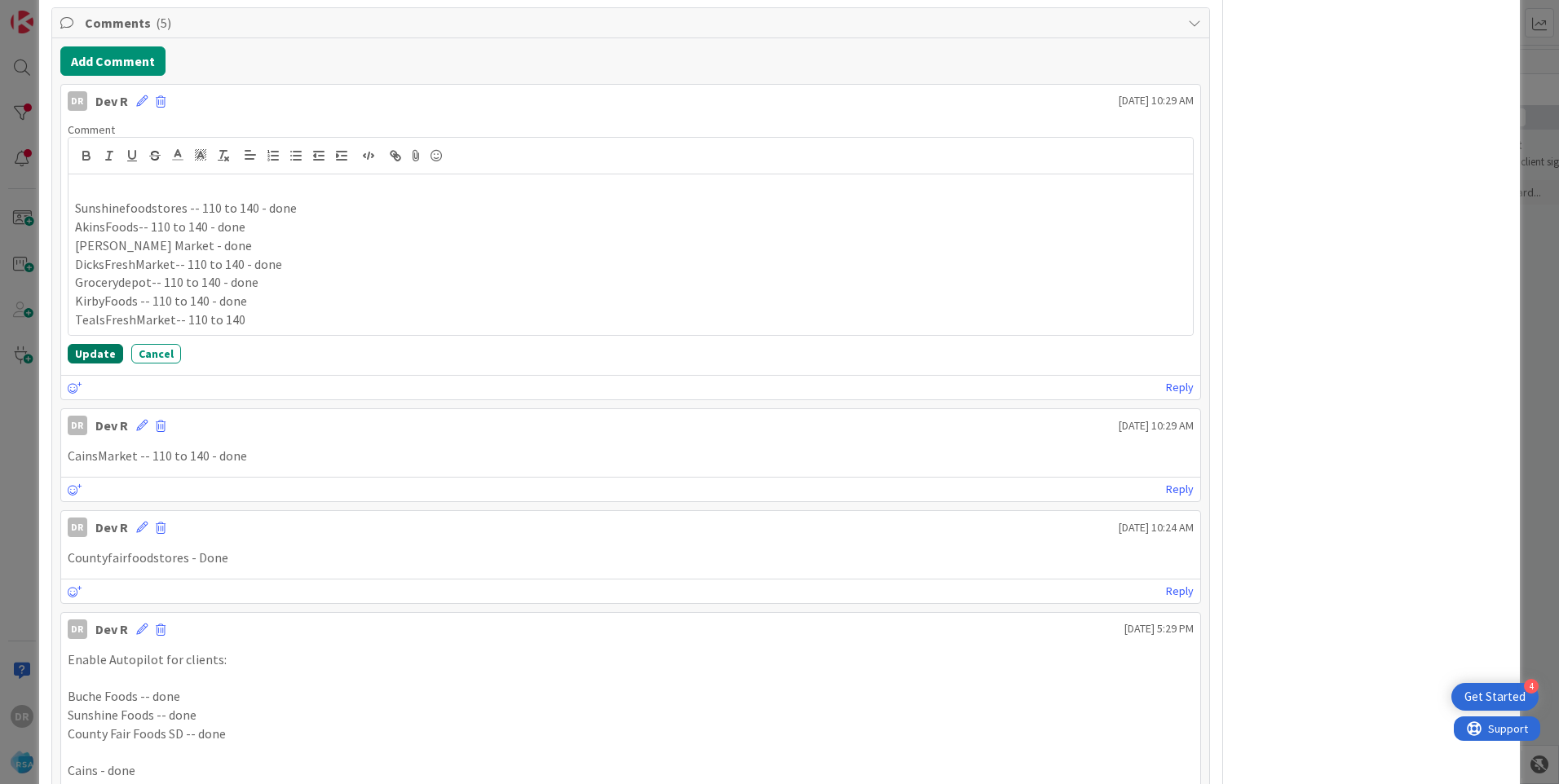
click at [89, 349] on button "Update" at bounding box center [95, 354] width 56 height 19
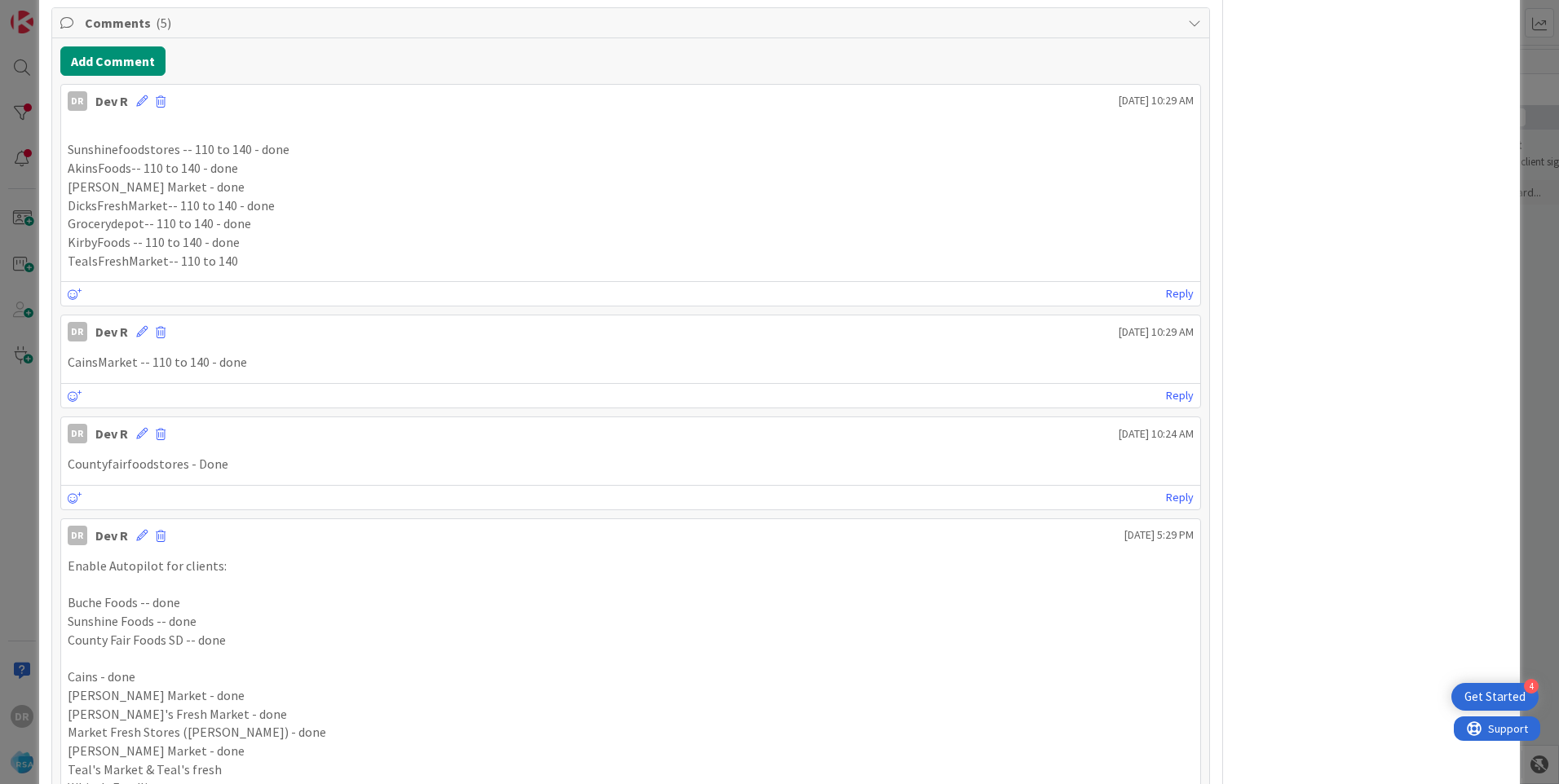
click at [113, 266] on p "TealsFreshMarket-- 110 to 140" at bounding box center [630, 261] width 1127 height 19
copy p "TealsFreshMarket"
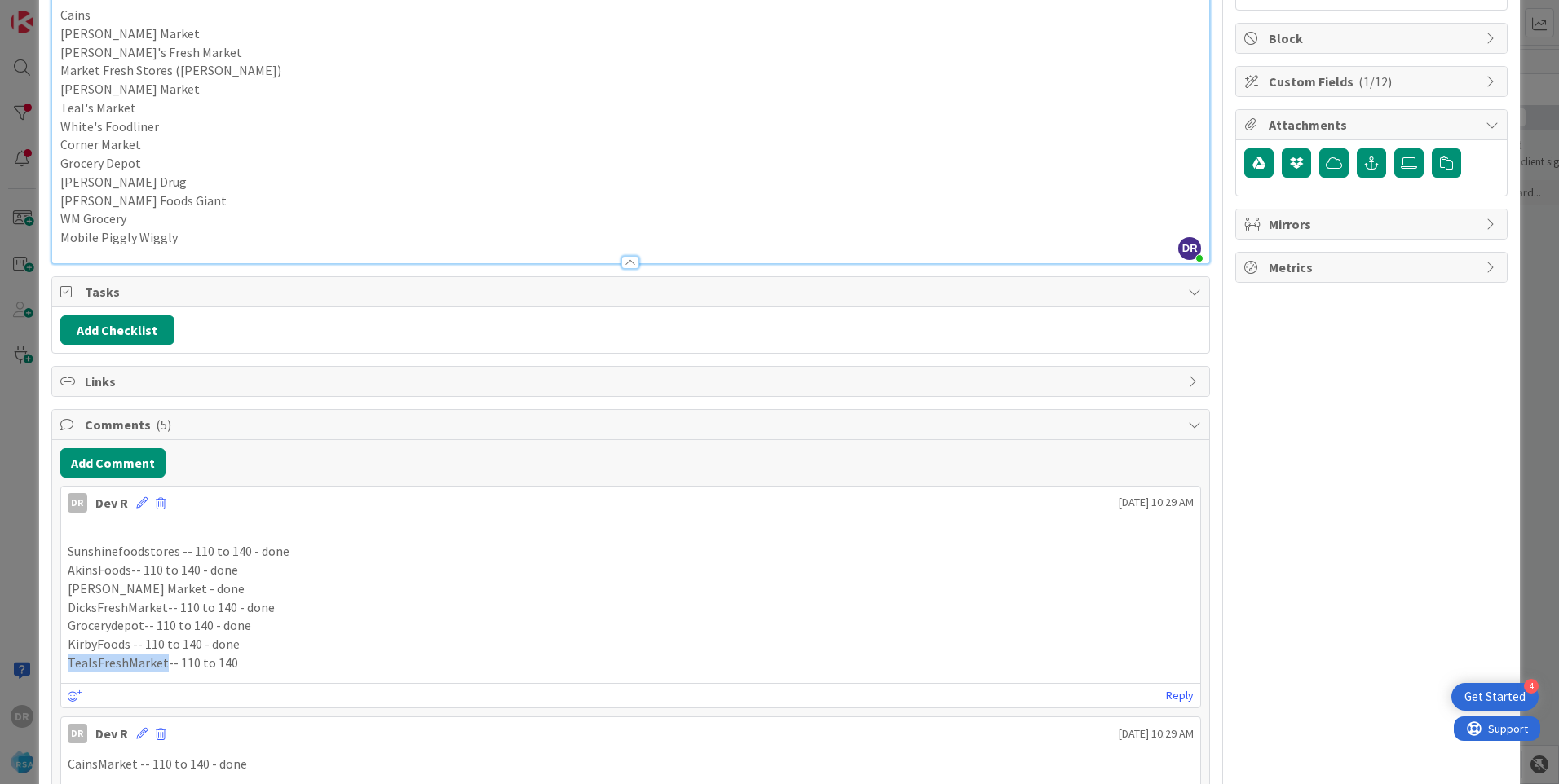
scroll to position [287, 0]
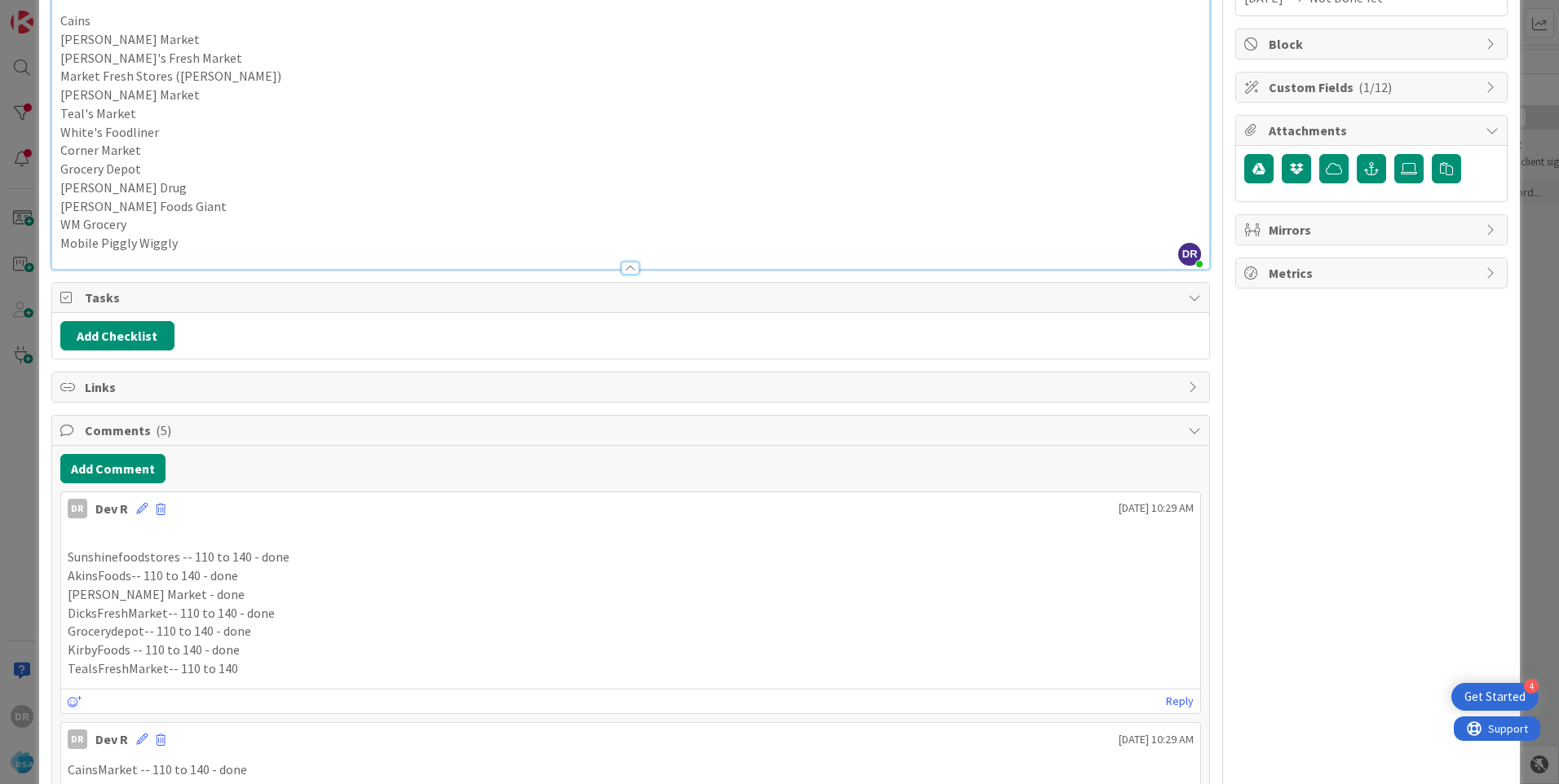
click at [209, 244] on p "Mobile Piggly Wiggly" at bounding box center [630, 243] width 1141 height 19
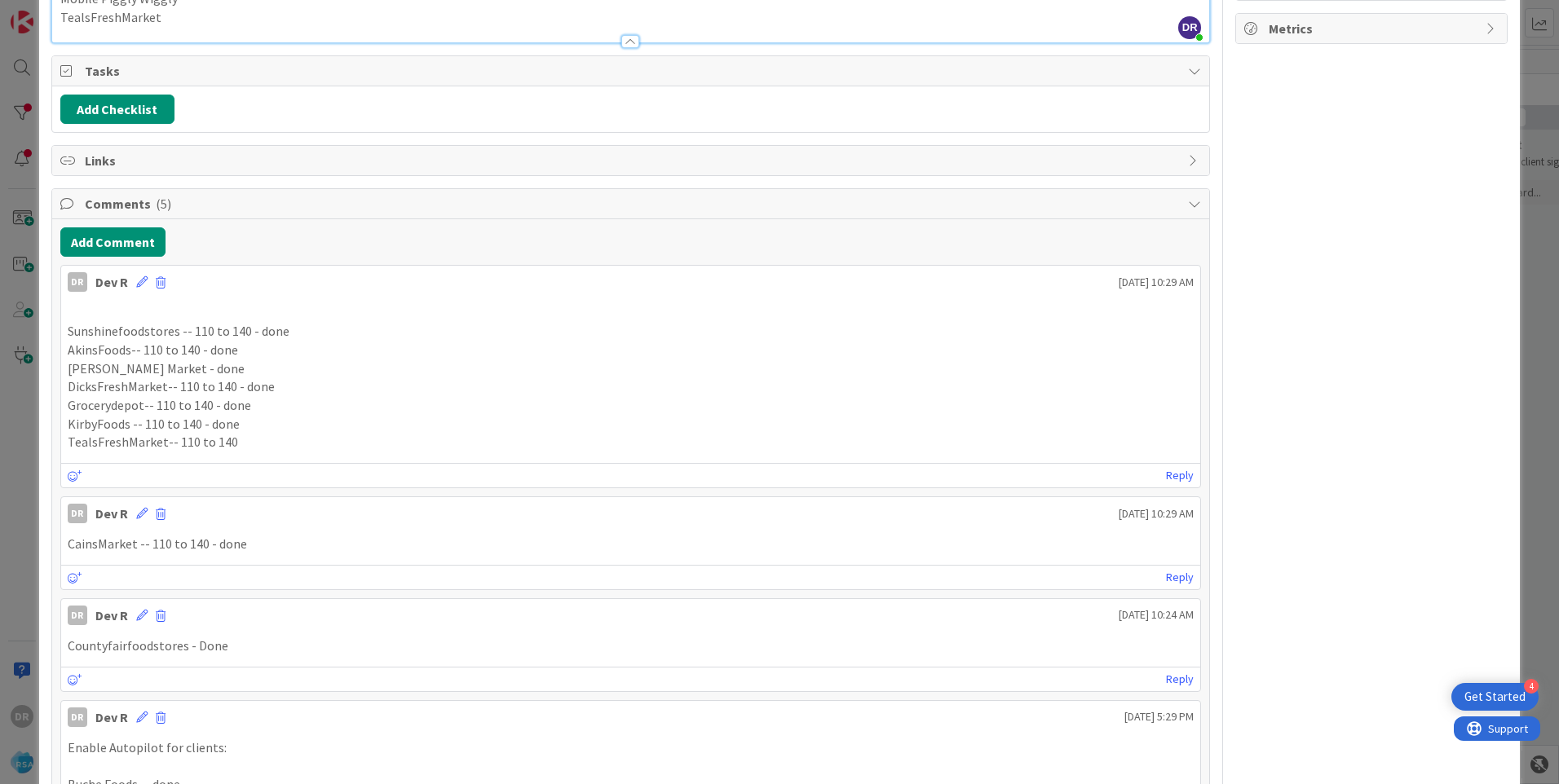
scroll to position [531, 0]
click at [134, 283] on div "DR [PERSON_NAME] [DATE] 10:29 AM" at bounding box center [630, 279] width 1140 height 26
click at [143, 283] on icon at bounding box center [142, 282] width 11 height 11
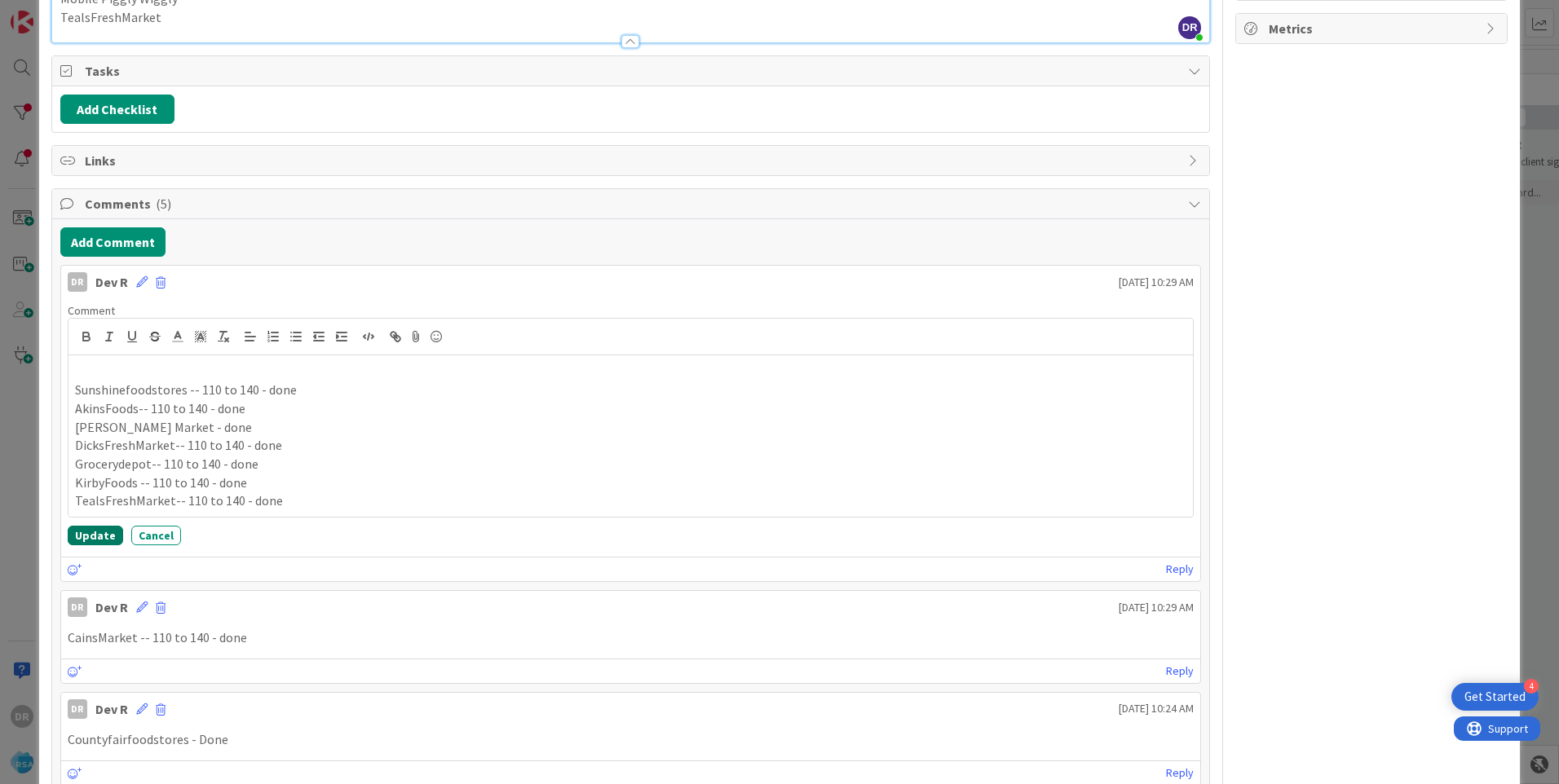
click at [102, 535] on button "Update" at bounding box center [95, 535] width 56 height 19
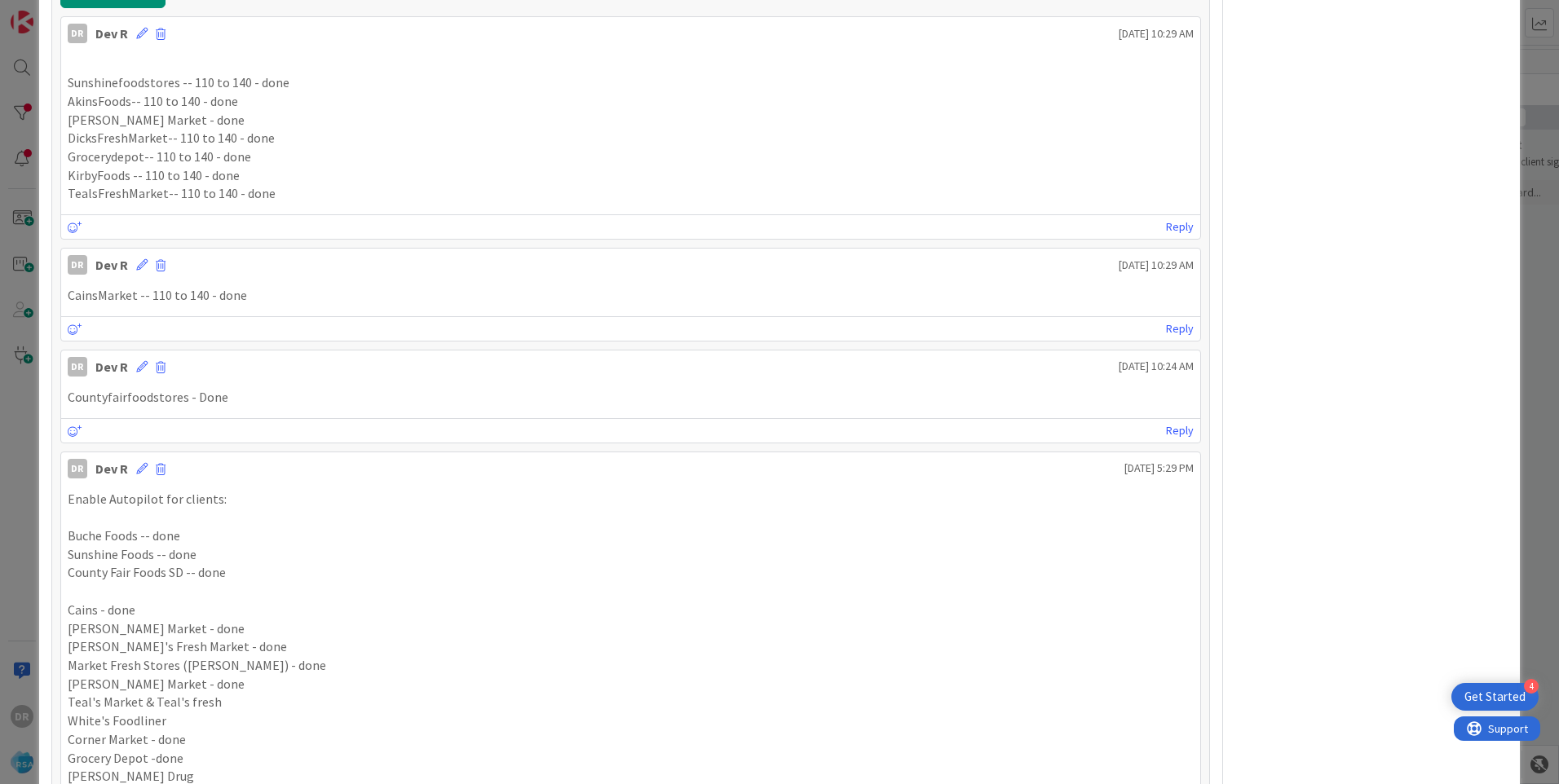
scroll to position [777, 0]
drag, startPoint x: 161, startPoint y: 196, endPoint x: 45, endPoint y: 197, distance: 116.0
click at [45, 197] on div "ID 8947 Software Development Develop Title 17 / 128 Enable Autopilot Descriptio…" at bounding box center [780, 431] width 1481 height 2370
copy p "TealsFreshMarket"
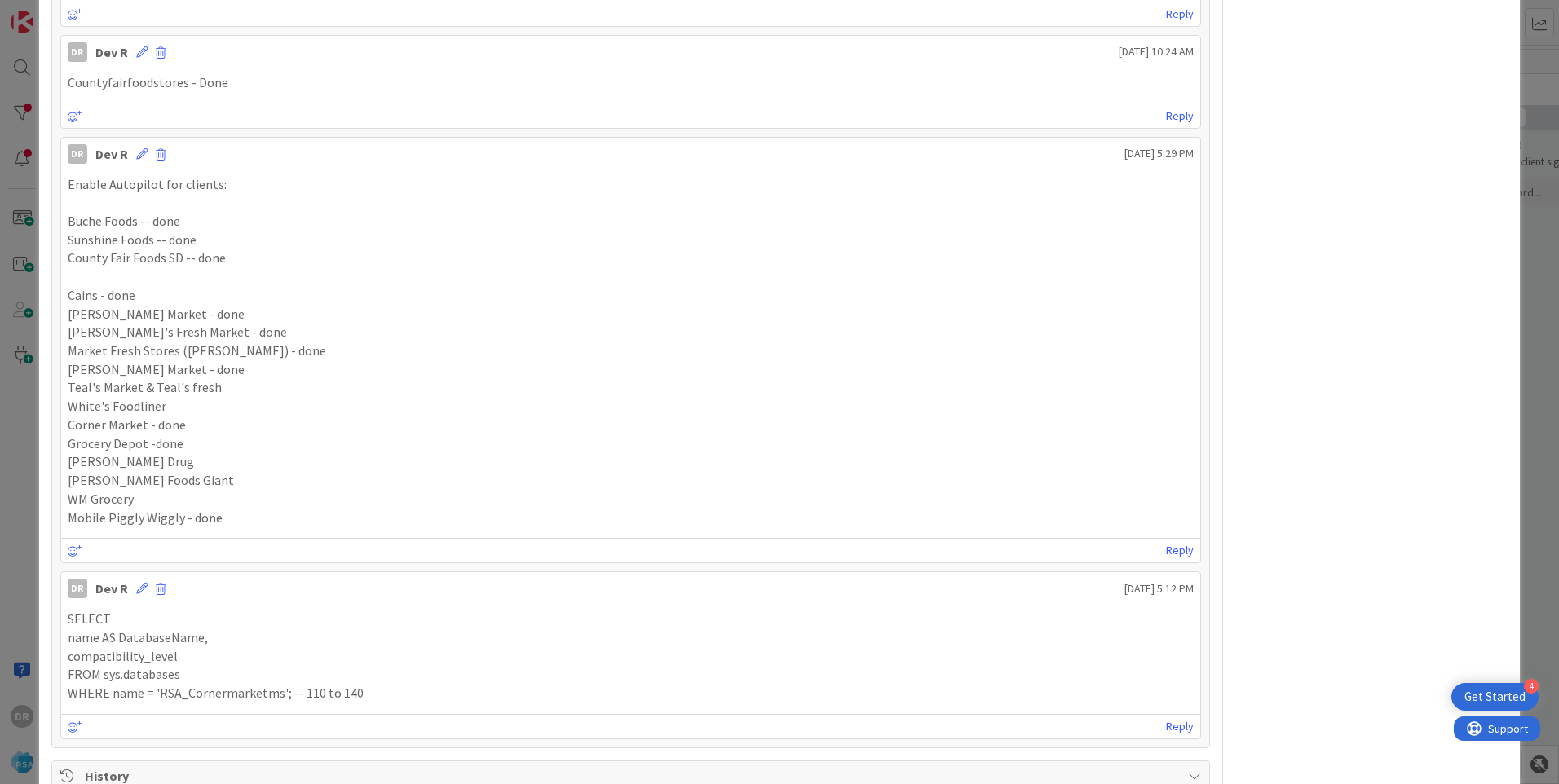
scroll to position [1102, 0]
click at [136, 148] on icon at bounding box center [142, 146] width 11 height 11
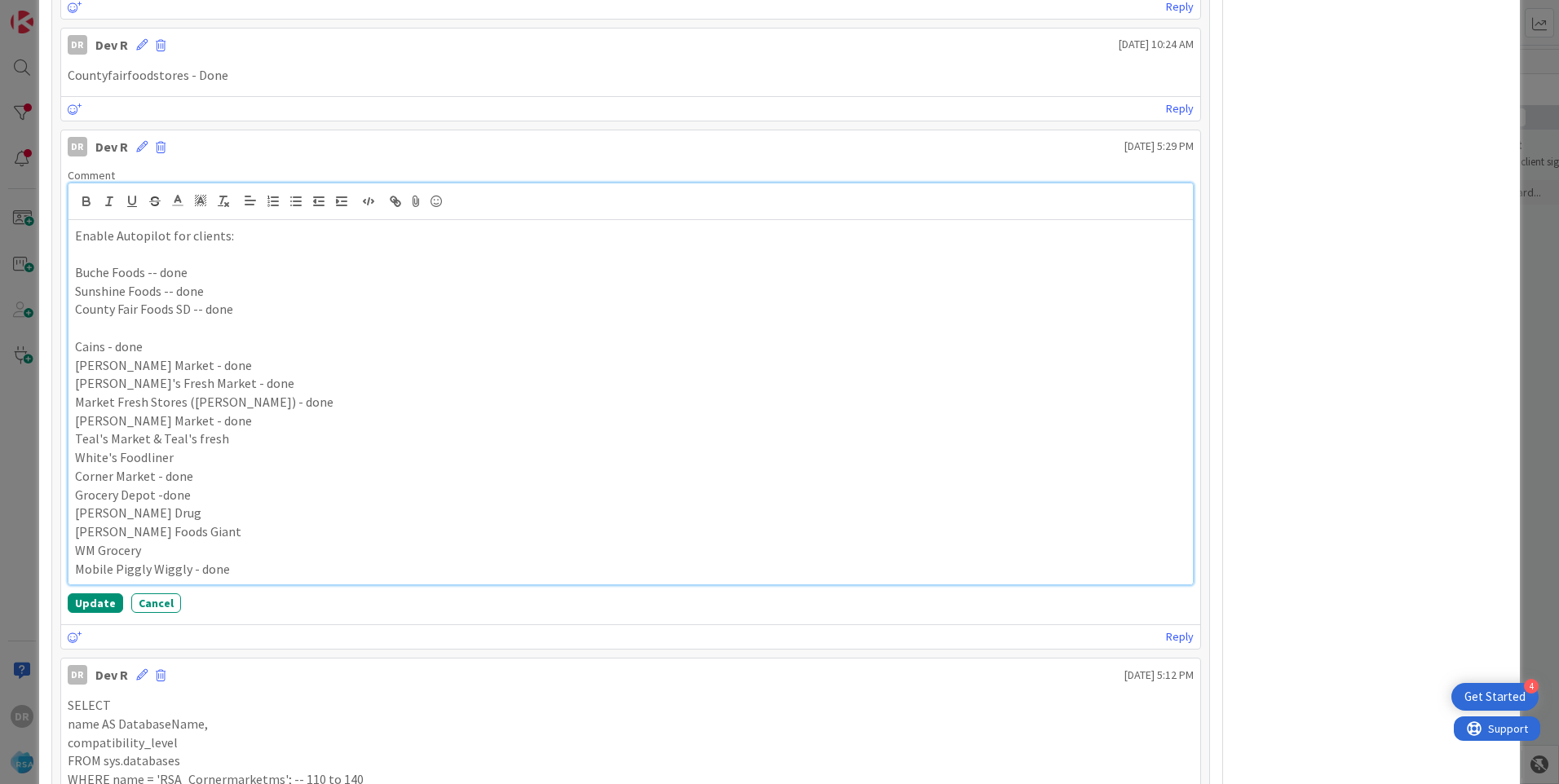
click at [150, 436] on p "Teal's Market & Teal's fresh" at bounding box center [630, 439] width 1112 height 19
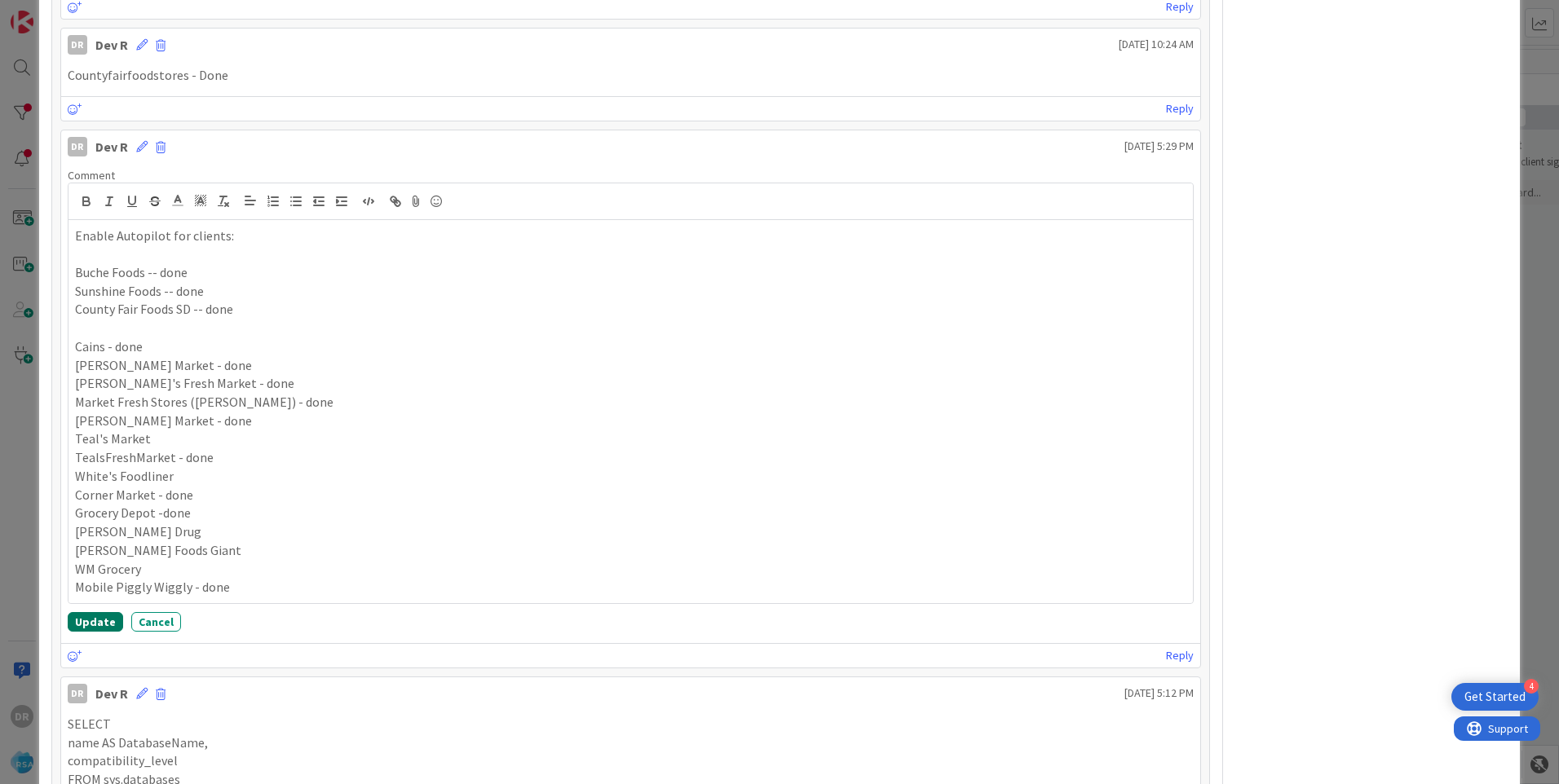
click at [93, 627] on button "Update" at bounding box center [95, 622] width 56 height 19
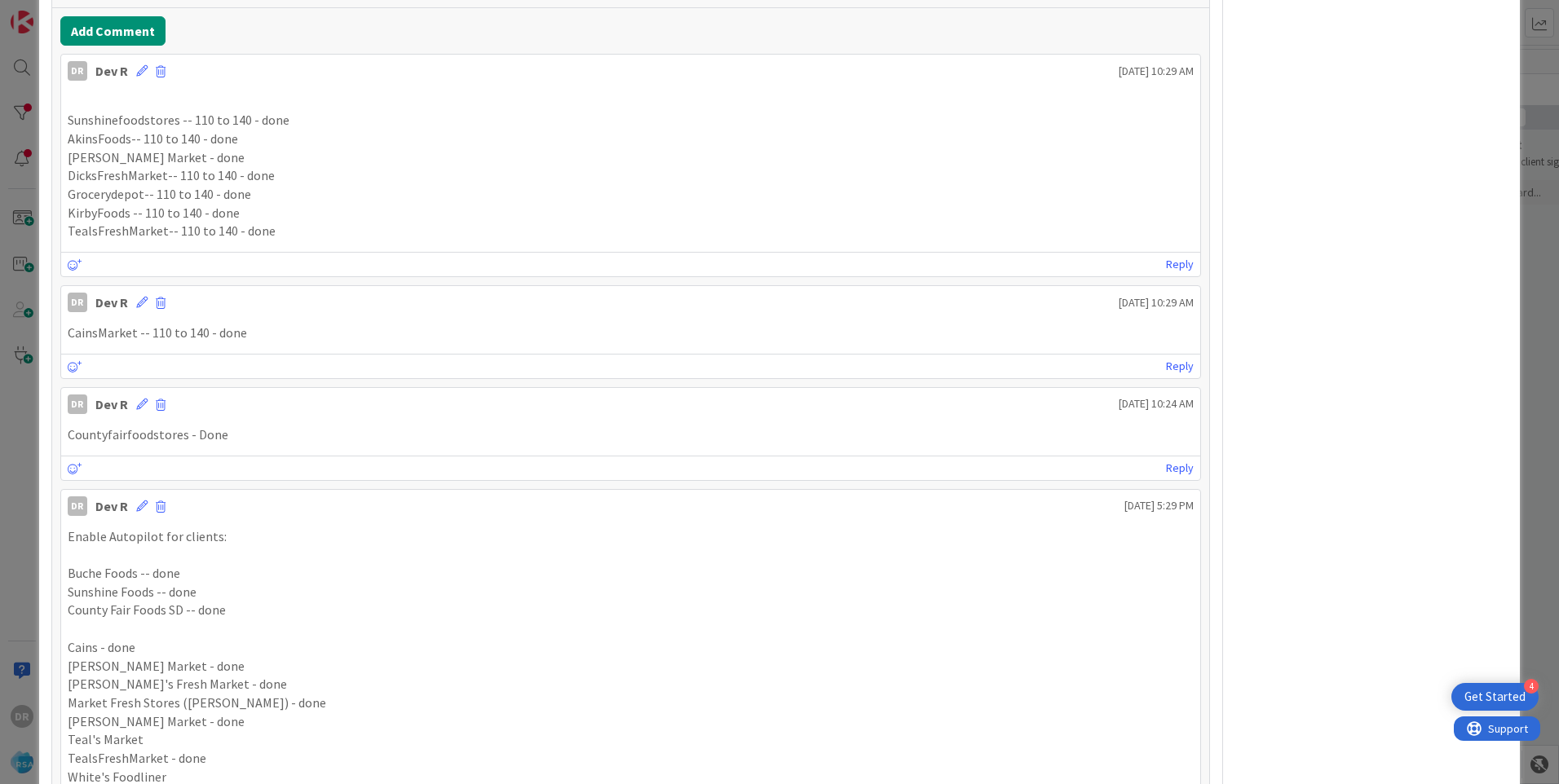
scroll to position [695, 0]
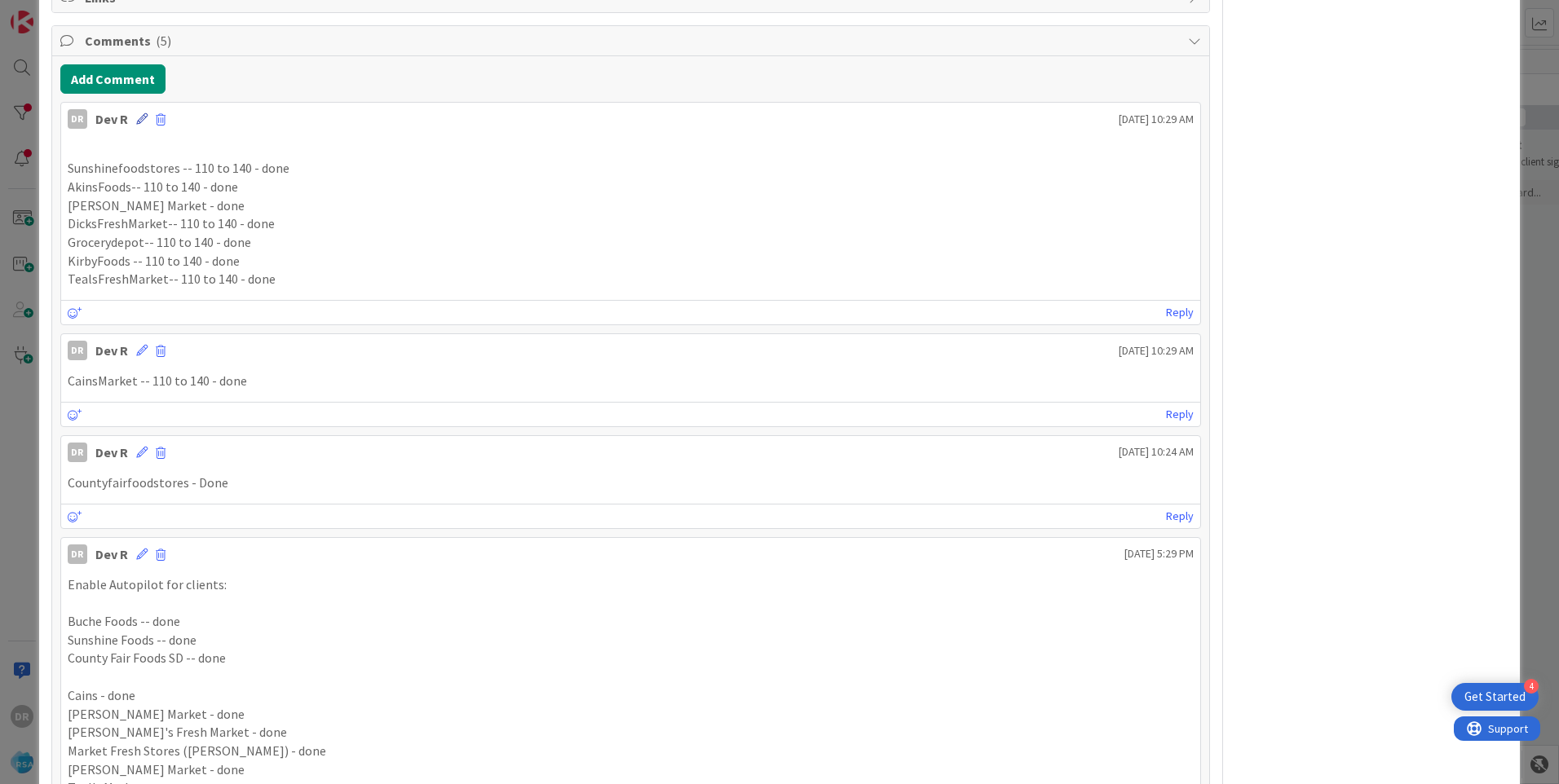
click at [141, 120] on icon at bounding box center [142, 118] width 11 height 11
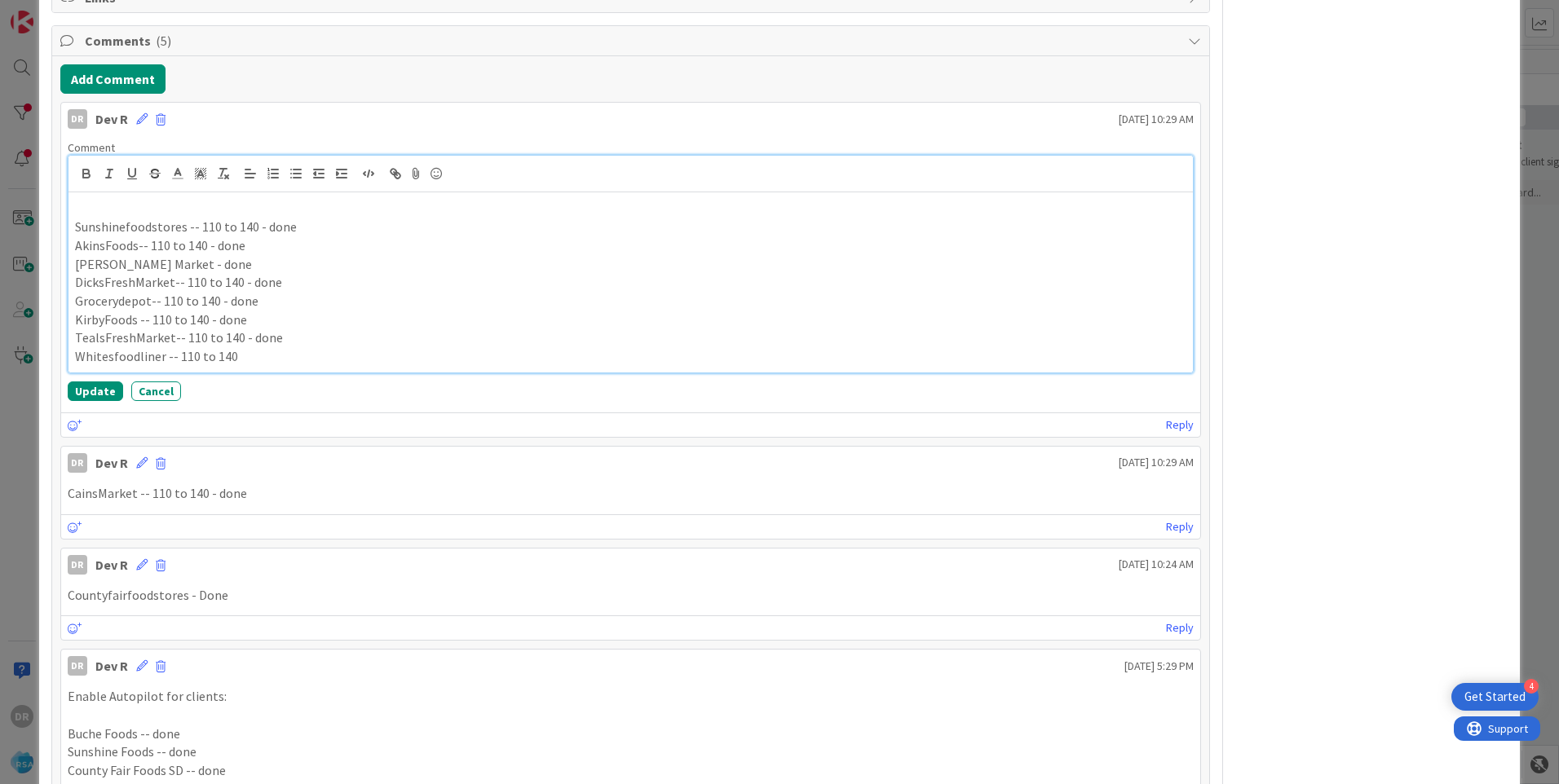
click at [246, 355] on p "Whitesfoodliner -- 110 to 140" at bounding box center [630, 356] width 1112 height 19
click at [100, 389] on button "Update" at bounding box center [95, 391] width 56 height 19
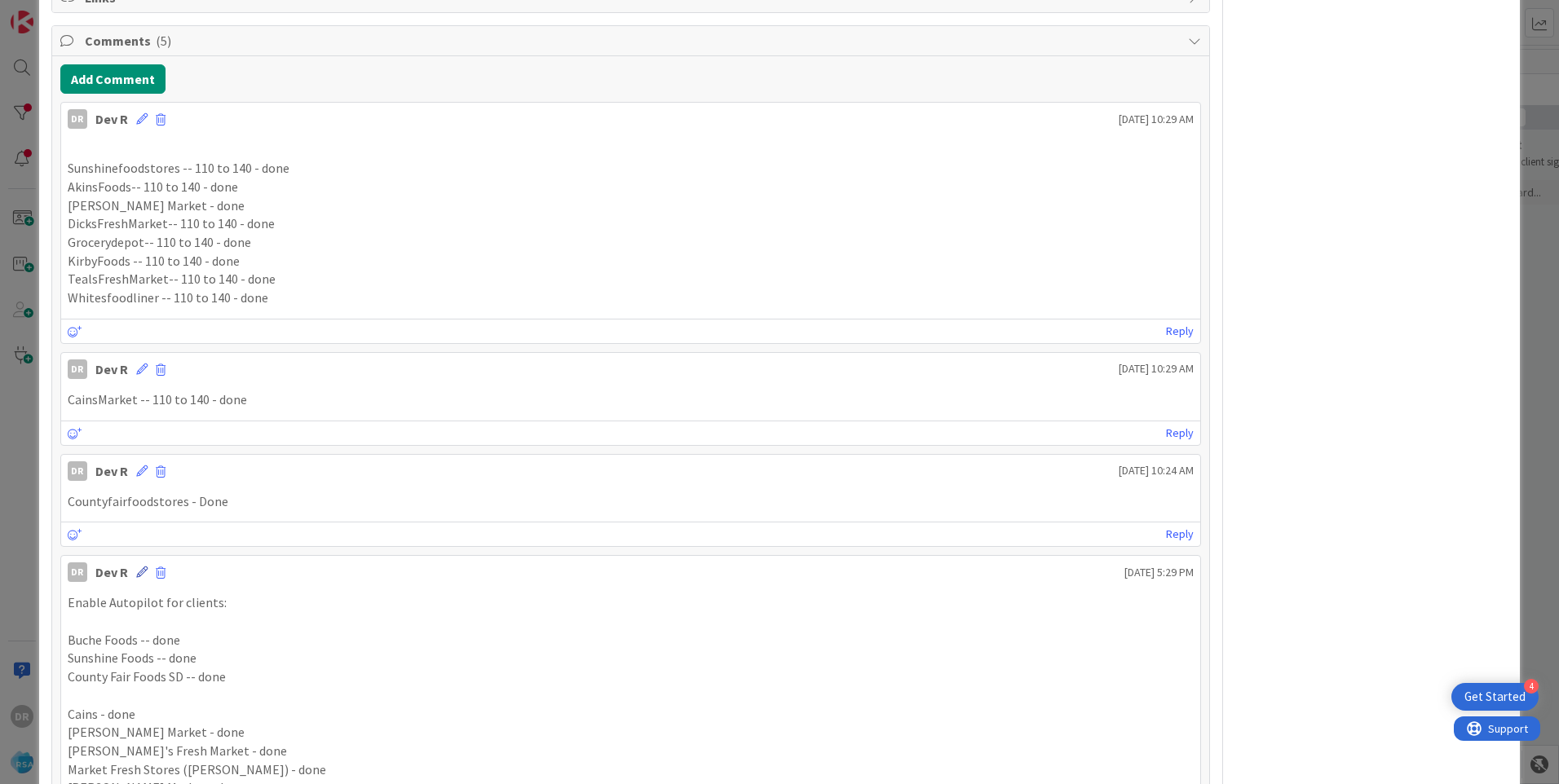
click at [142, 566] on icon at bounding box center [142, 572] width 11 height 11
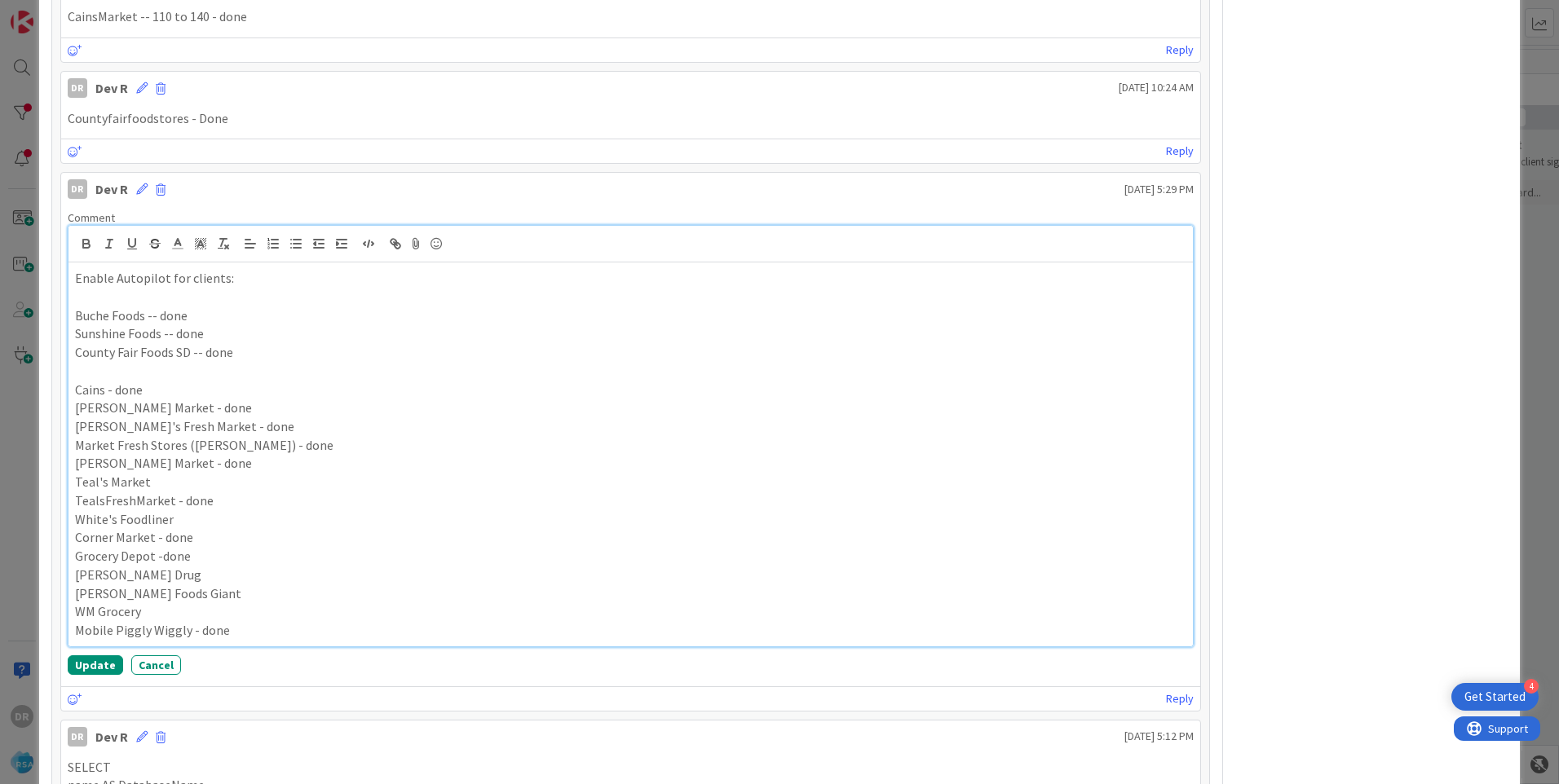
scroll to position [1095, 0]
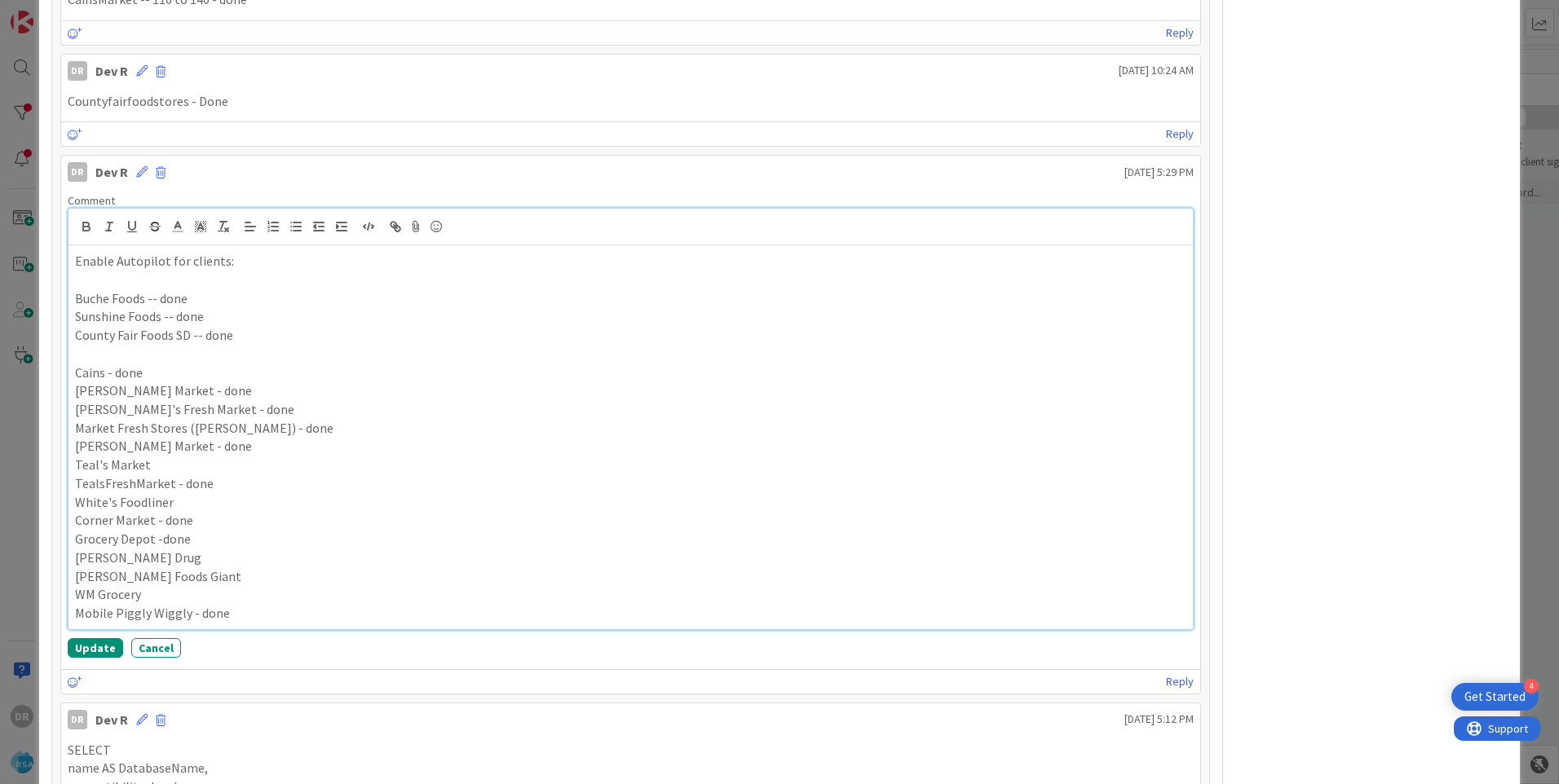
click at [195, 508] on p "White's Foodliner" at bounding box center [630, 503] width 1112 height 19
click at [94, 650] on button "Update" at bounding box center [95, 648] width 56 height 19
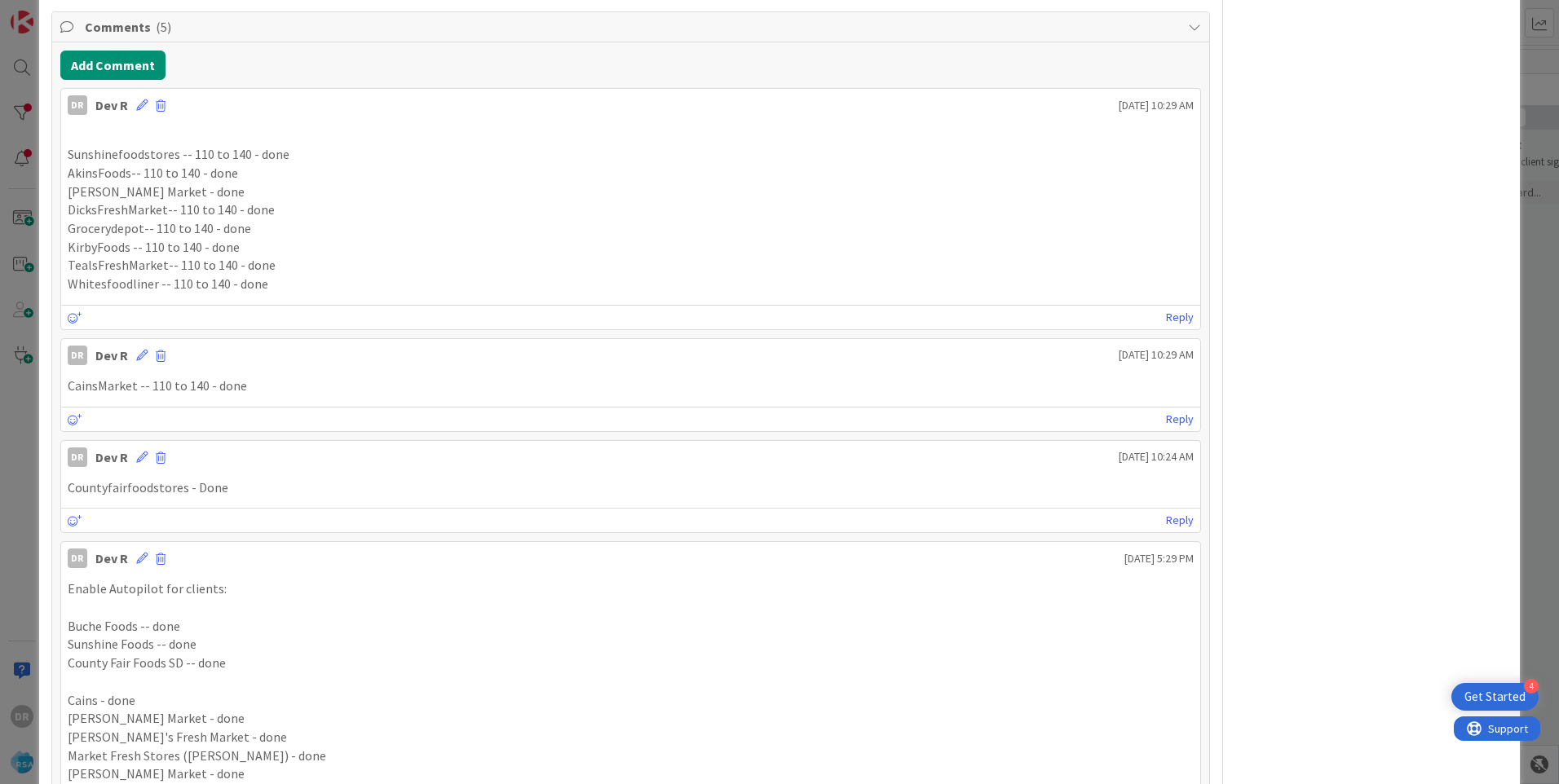
scroll to position [688, 0]
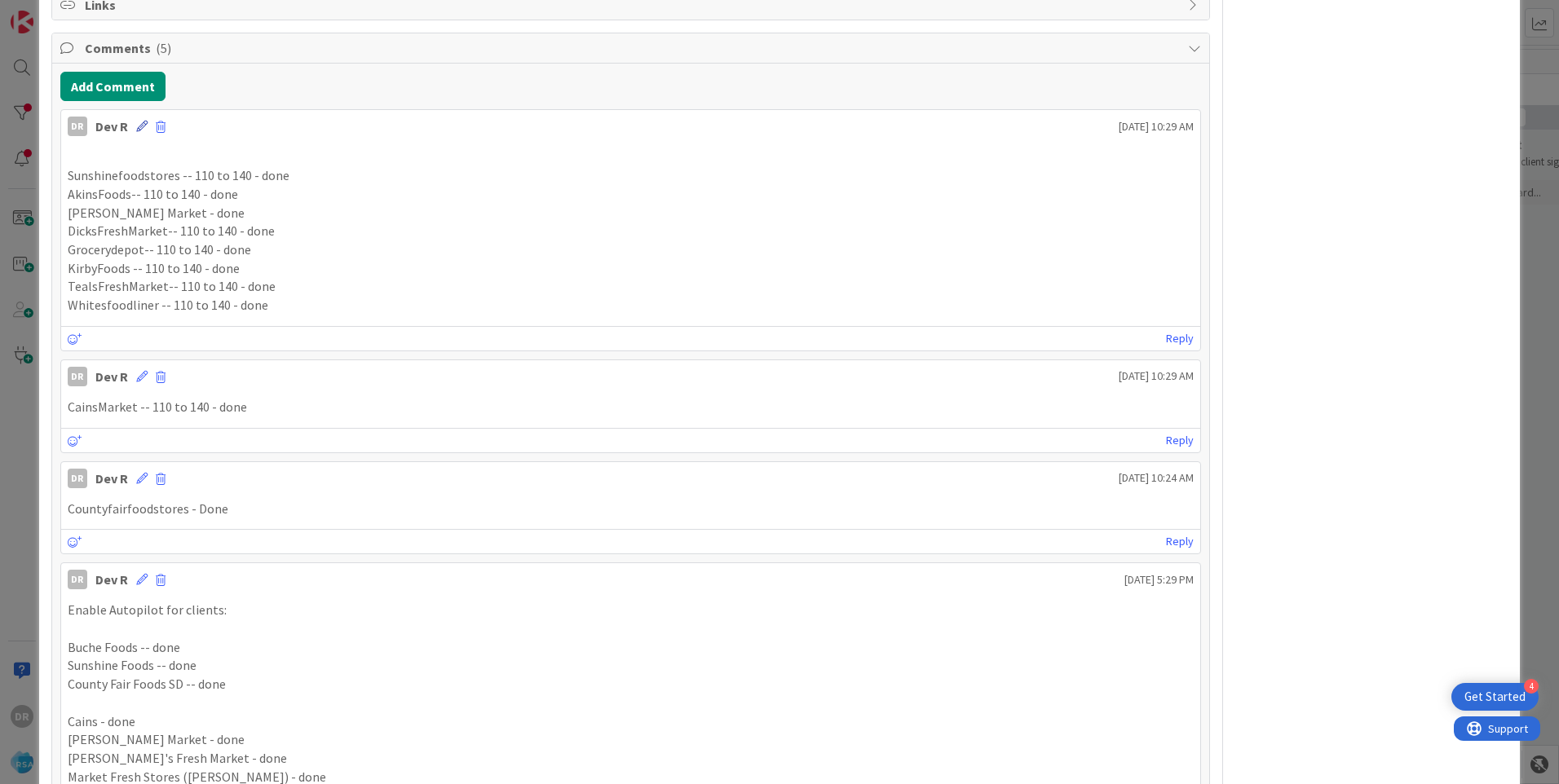
click at [141, 128] on icon at bounding box center [142, 126] width 11 height 11
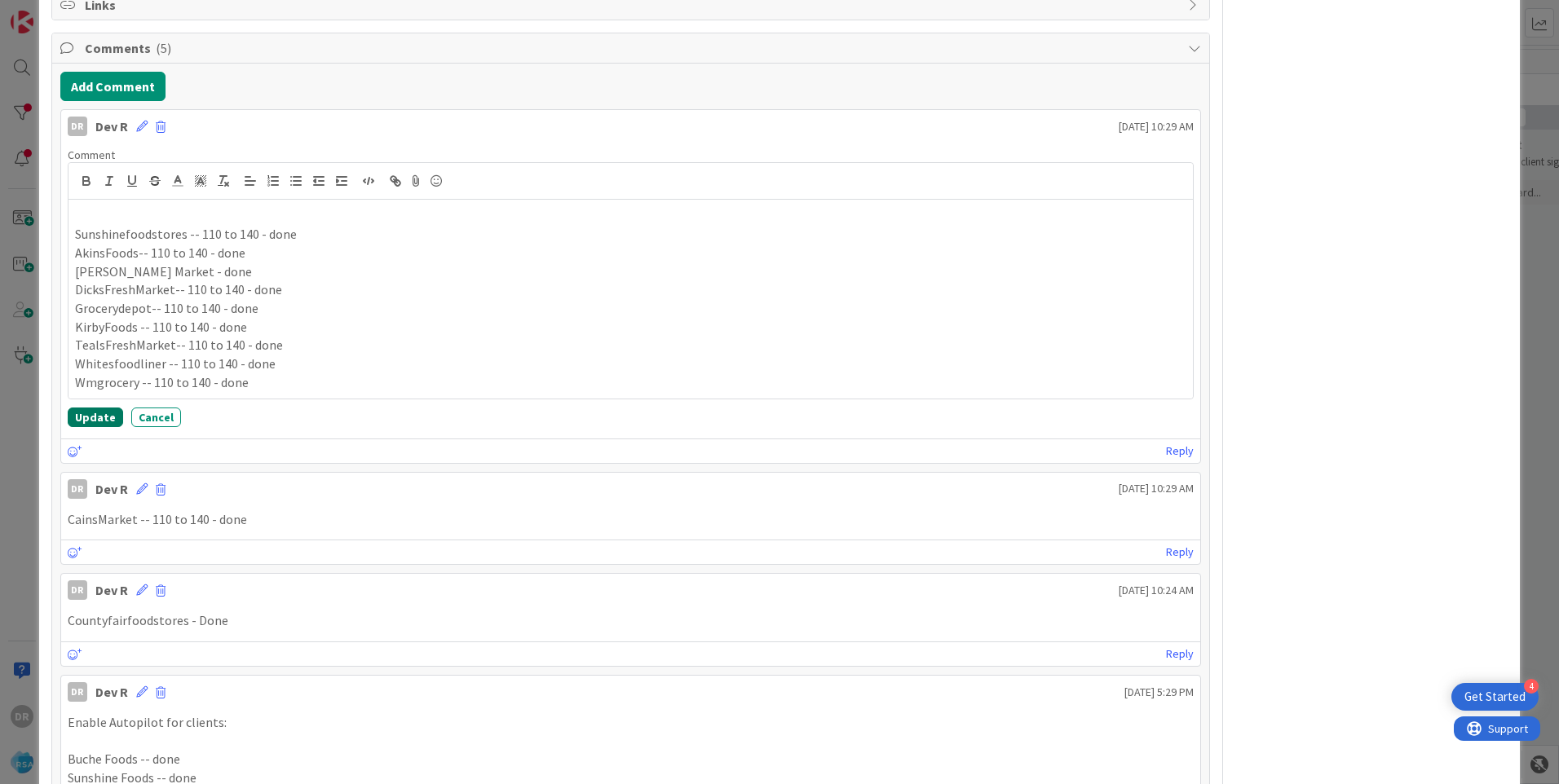
click at [101, 410] on button "Update" at bounding box center [95, 417] width 56 height 19
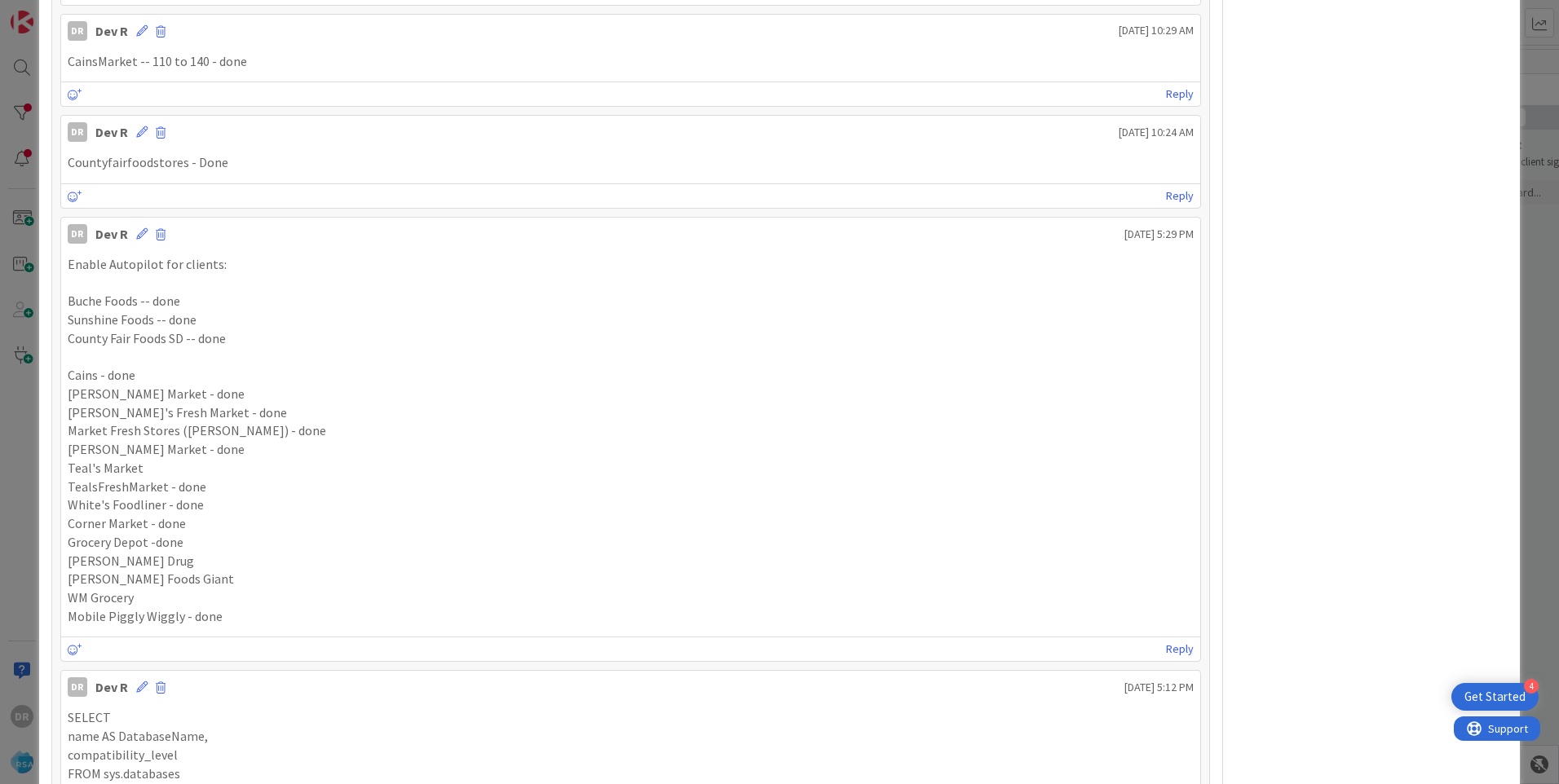
scroll to position [1176, 0]
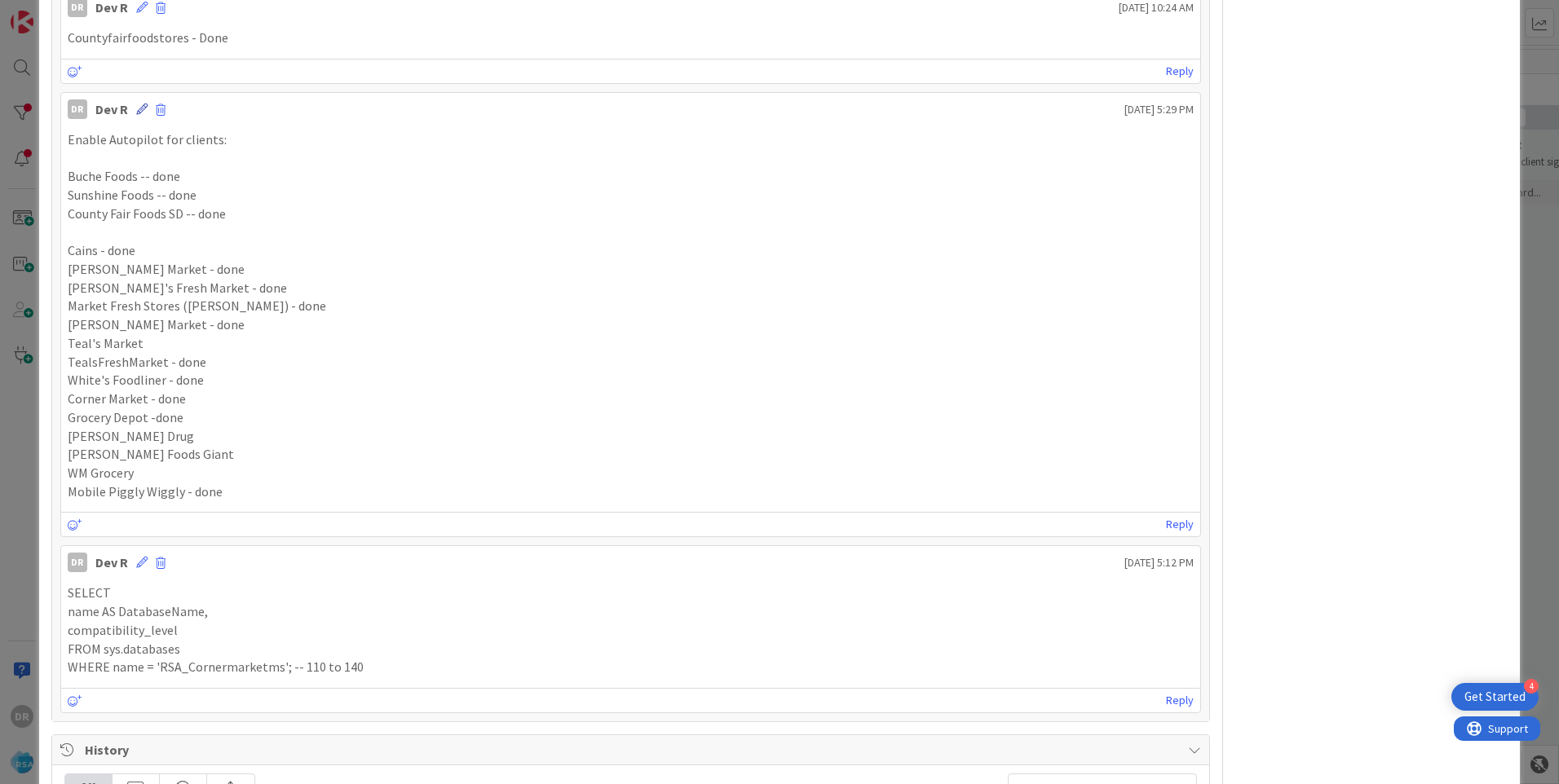
click at [140, 110] on icon at bounding box center [142, 109] width 11 height 11
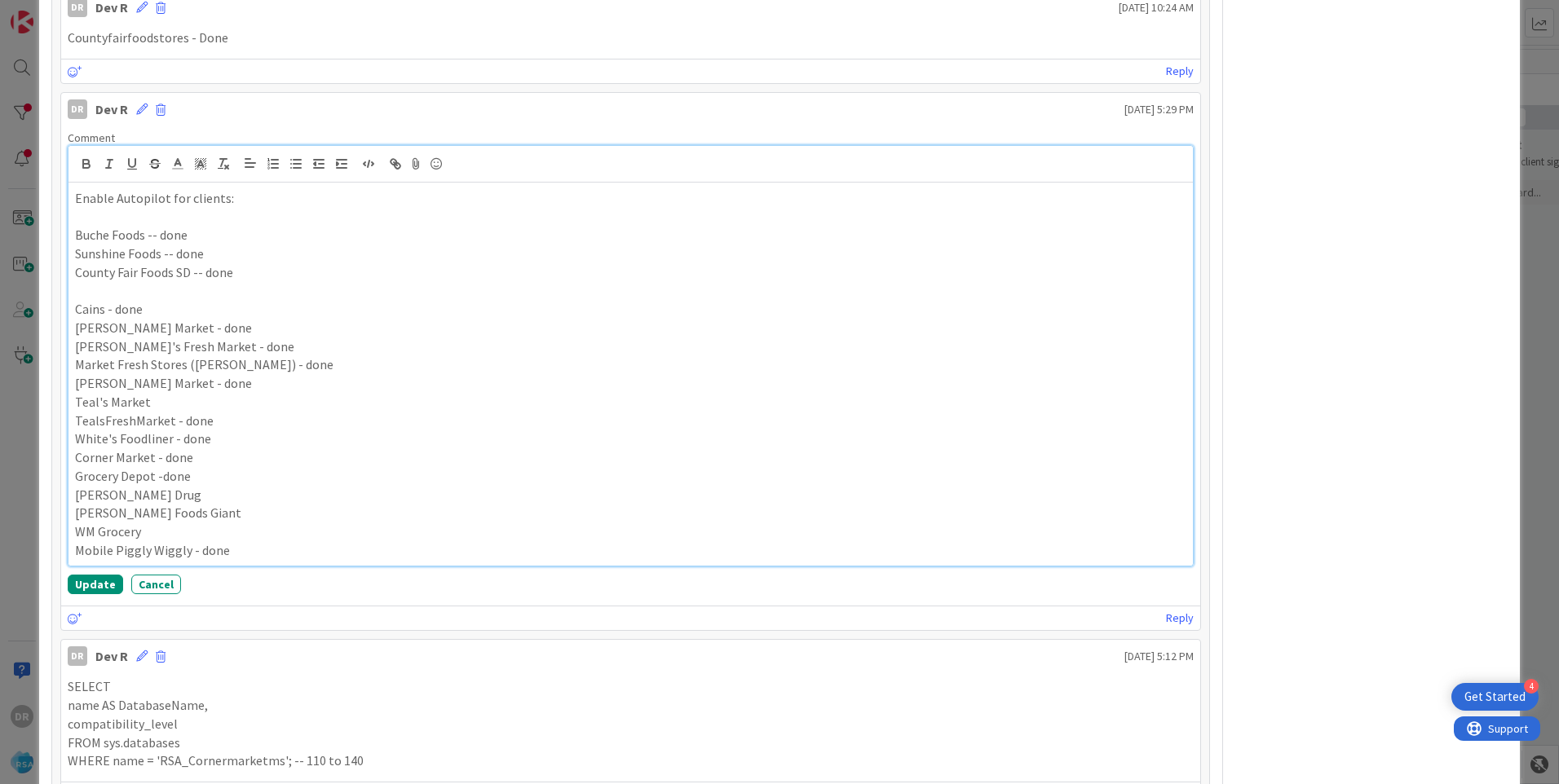
click at [161, 530] on p "WM Grocery" at bounding box center [630, 532] width 1112 height 19
click at [95, 581] on button "Update" at bounding box center [95, 584] width 56 height 19
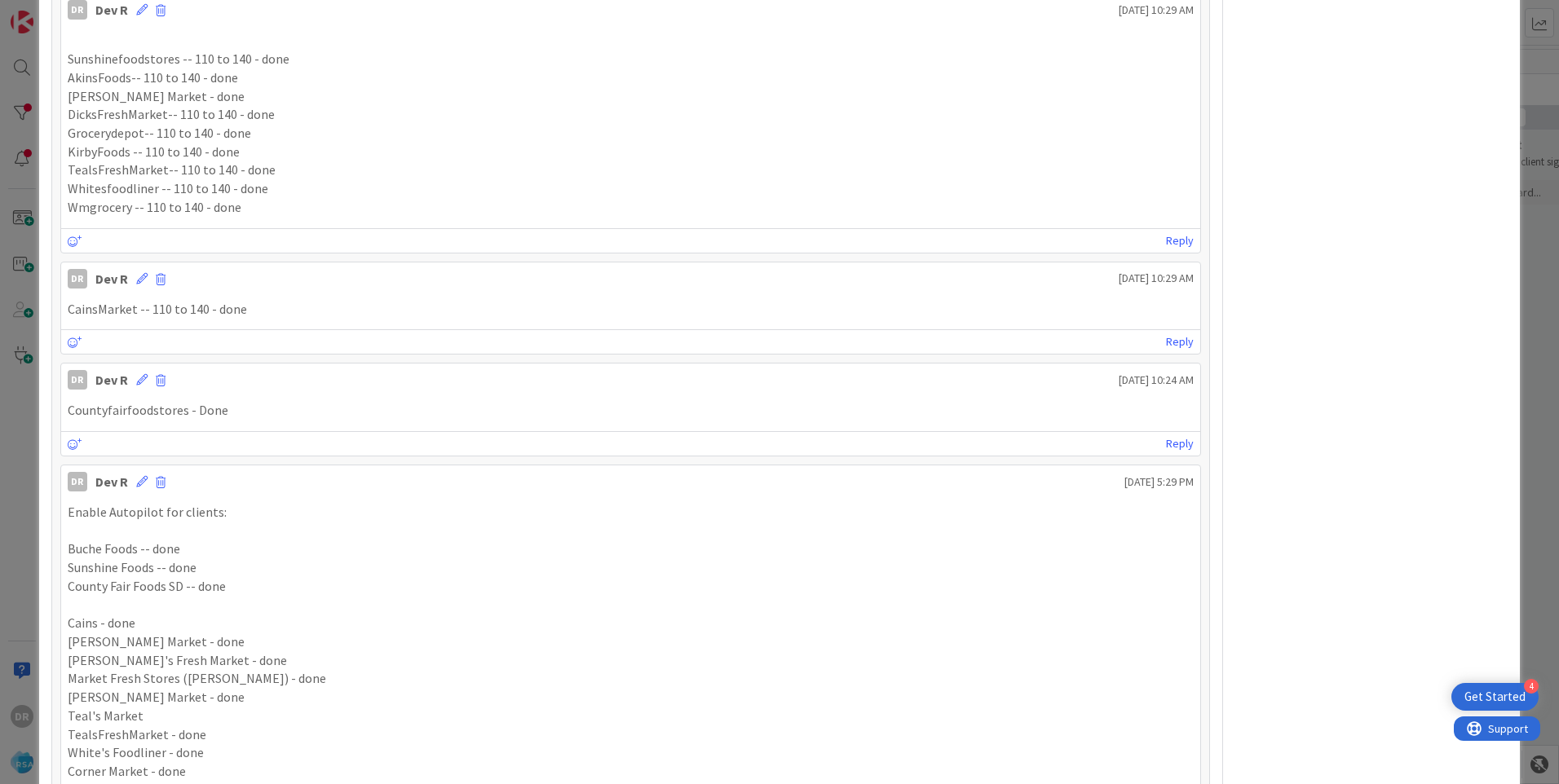
scroll to position [769, 0]
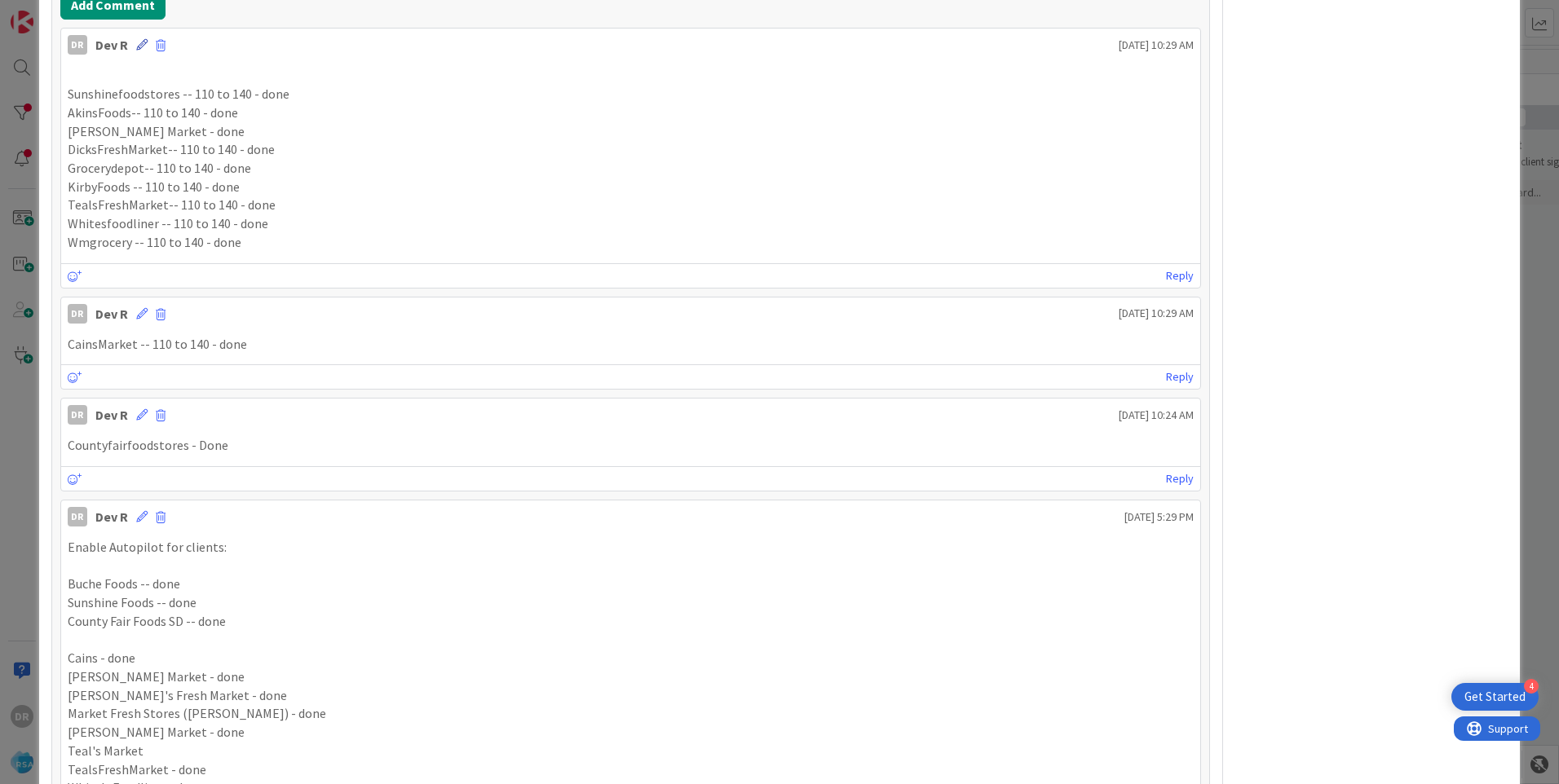
click at [139, 45] on icon at bounding box center [142, 44] width 11 height 11
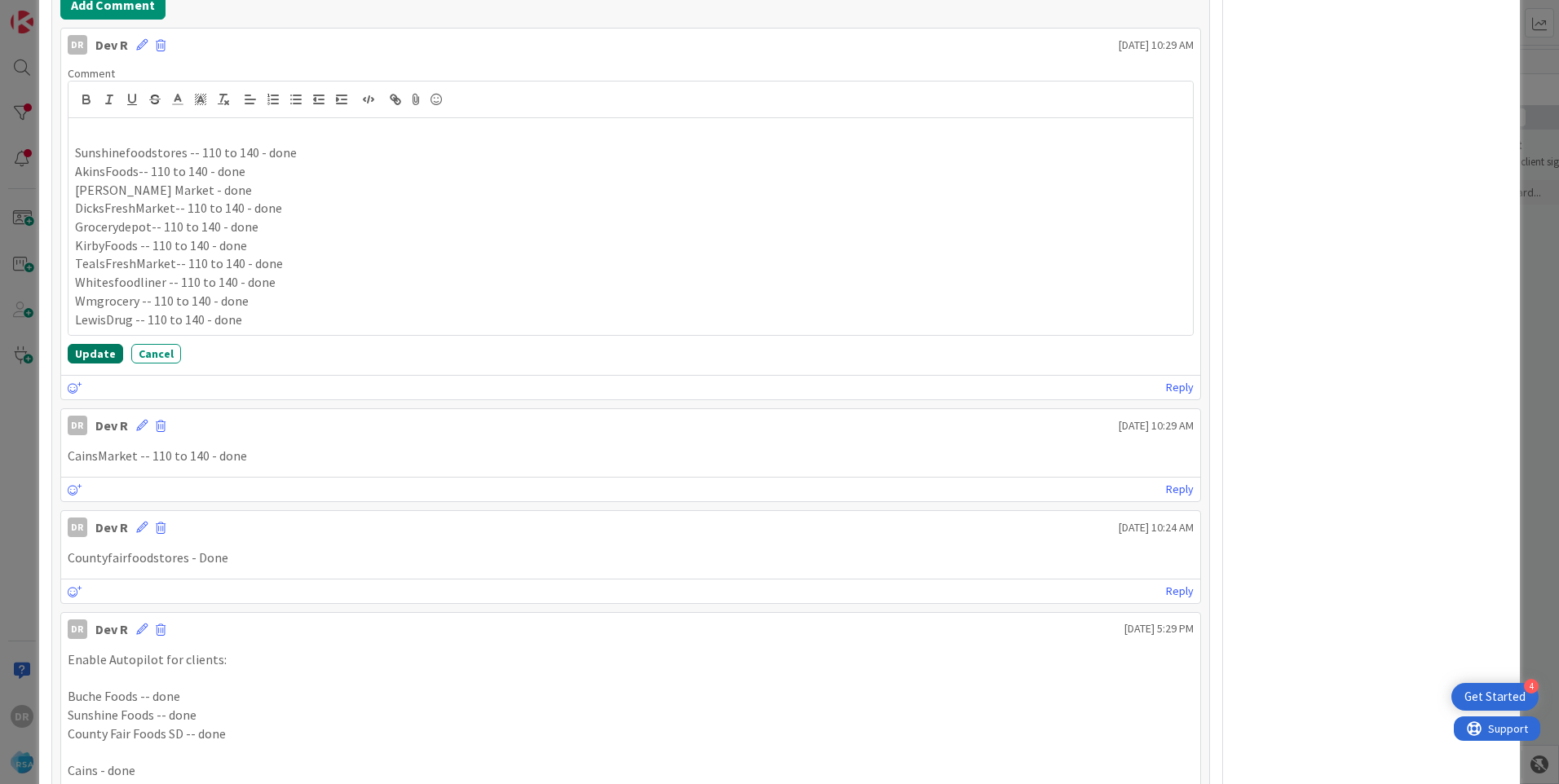
click at [103, 351] on button "Update" at bounding box center [95, 354] width 56 height 19
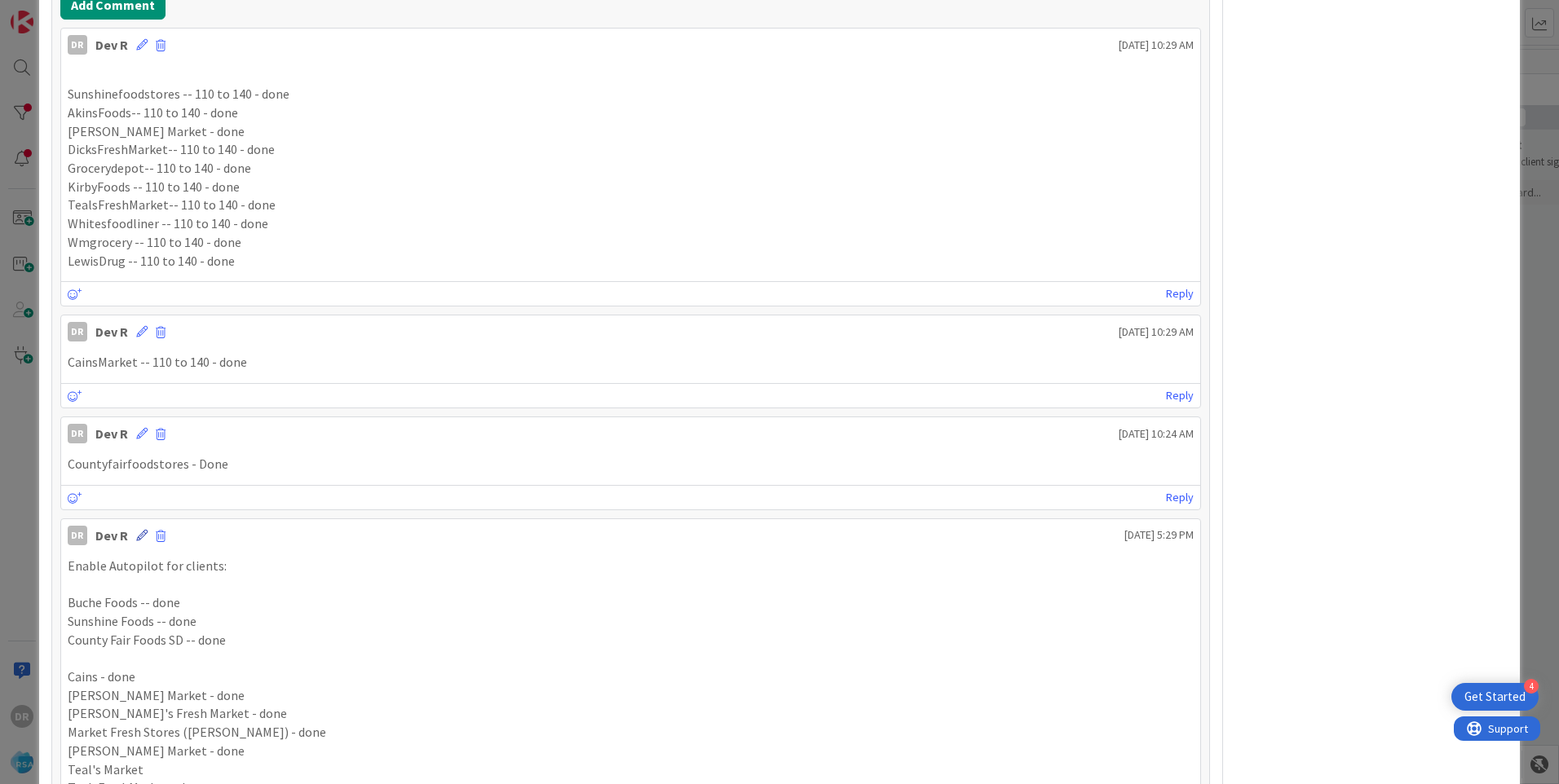
click at [136, 536] on icon at bounding box center [142, 536] width 11 height 11
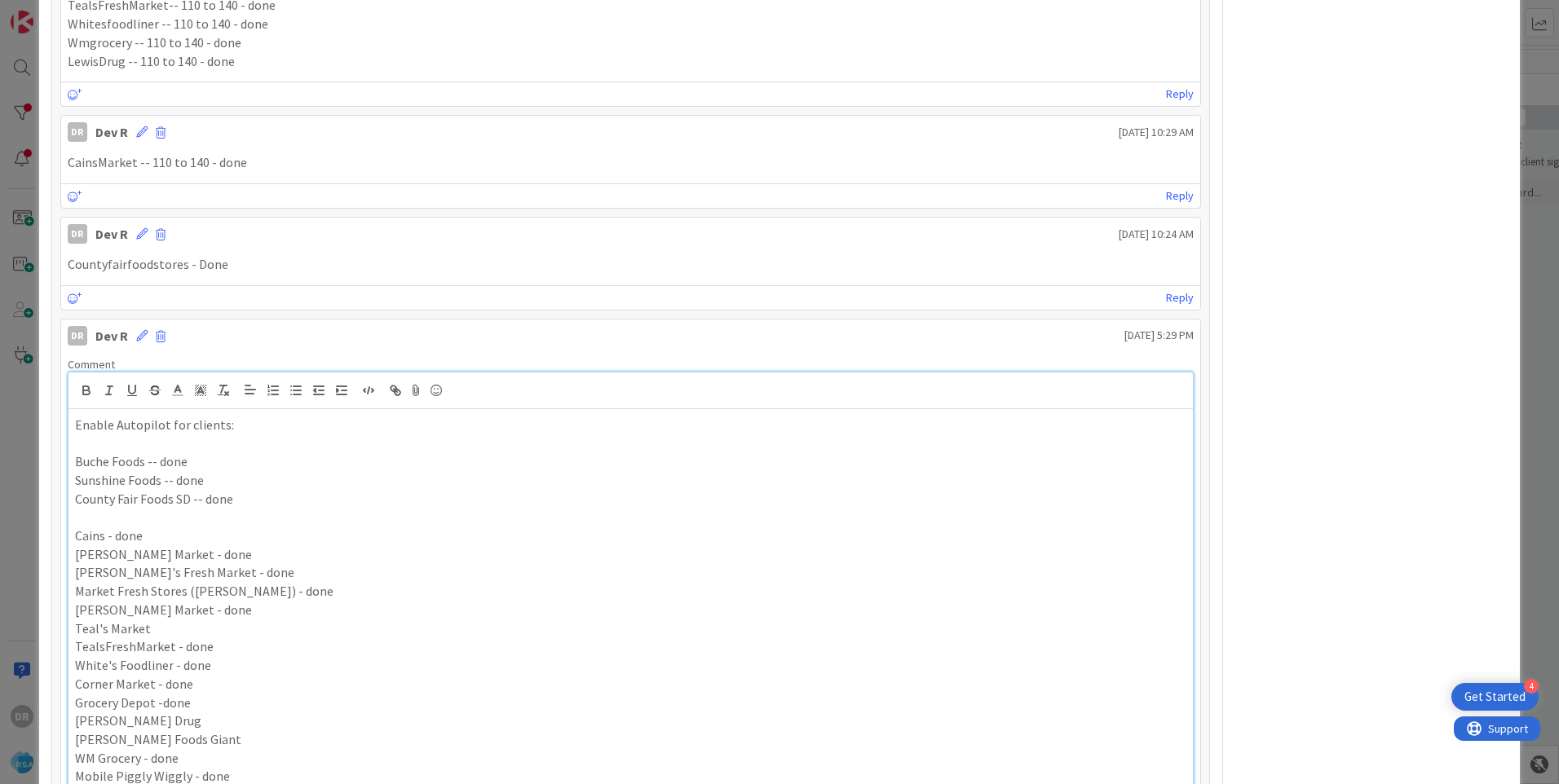
scroll to position [1051, 0]
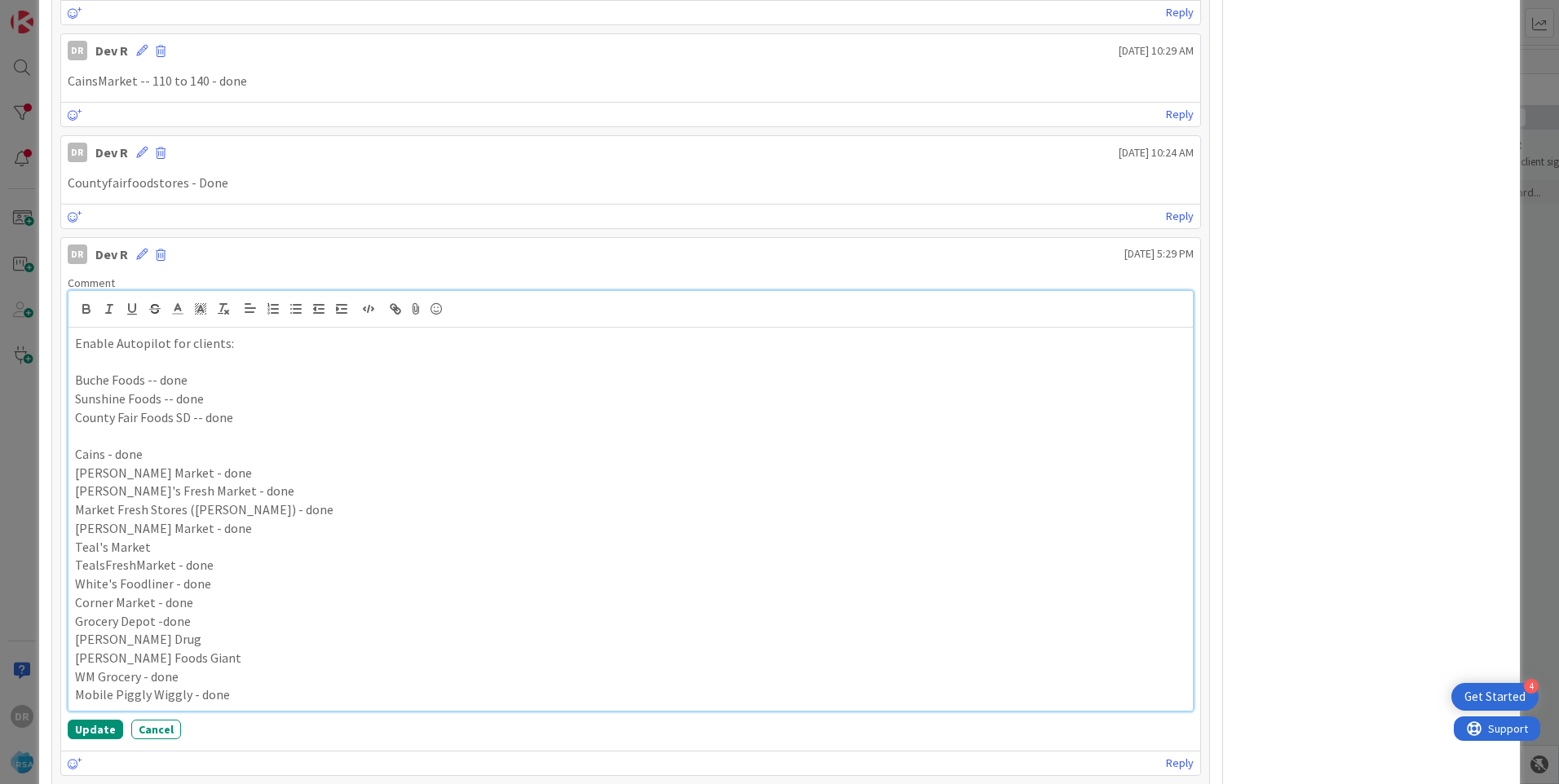
click at [154, 643] on p "[PERSON_NAME] Drug" at bounding box center [630, 640] width 1112 height 19
click at [98, 733] on button "Update" at bounding box center [95, 729] width 56 height 19
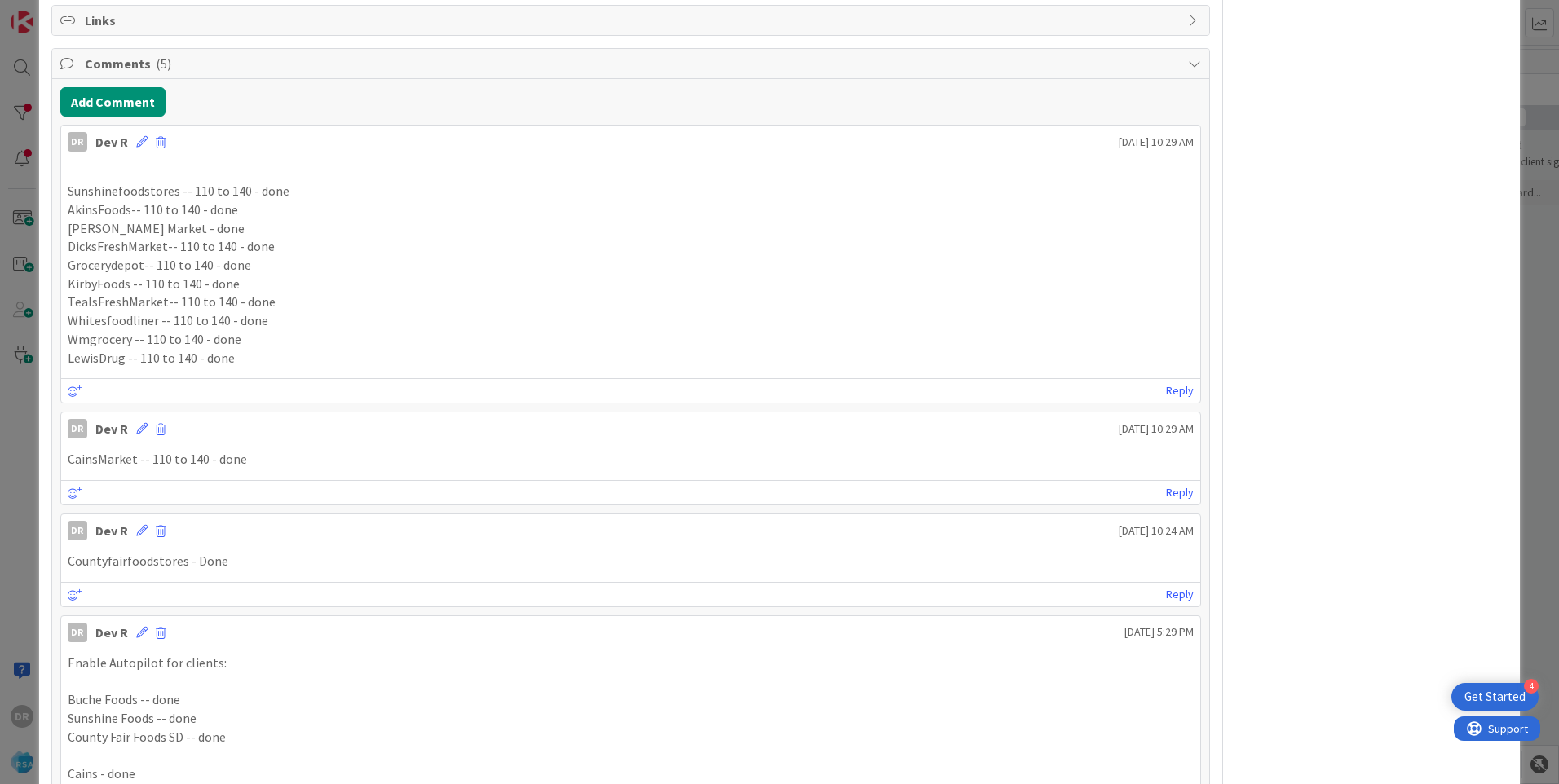
scroll to position [642, 0]
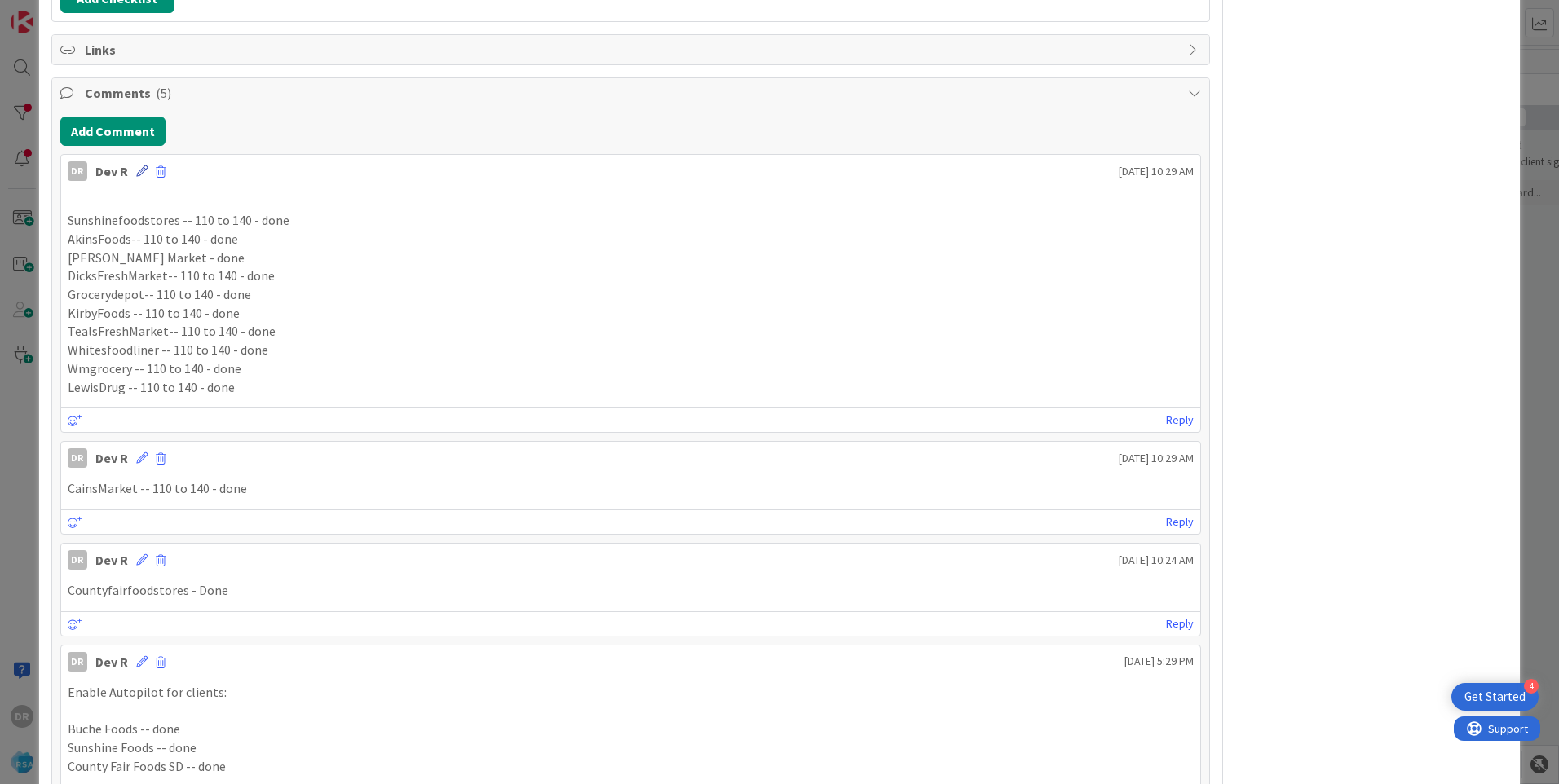
click at [141, 173] on icon at bounding box center [142, 171] width 11 height 11
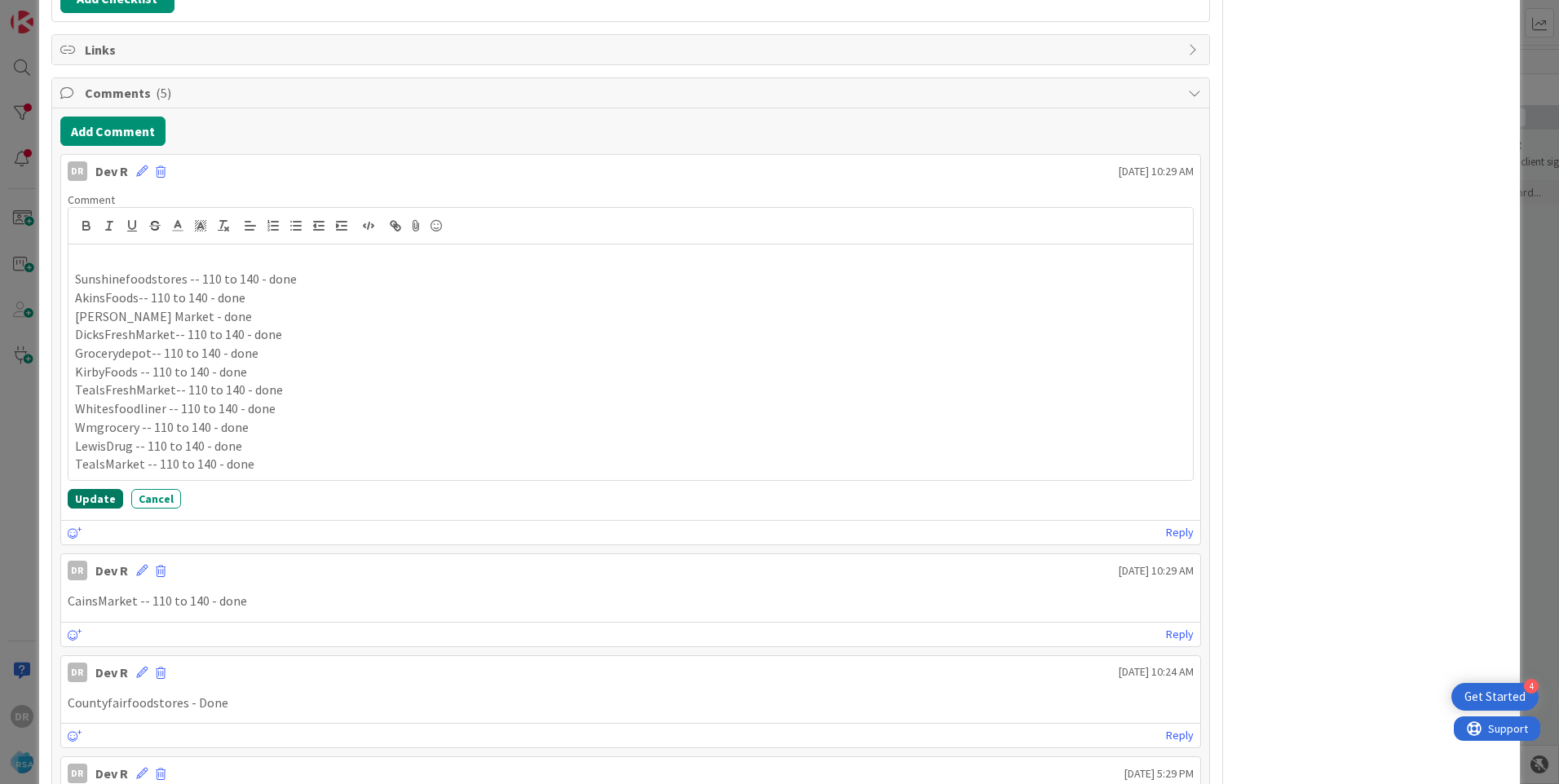
click at [97, 502] on button "Update" at bounding box center [95, 499] width 56 height 19
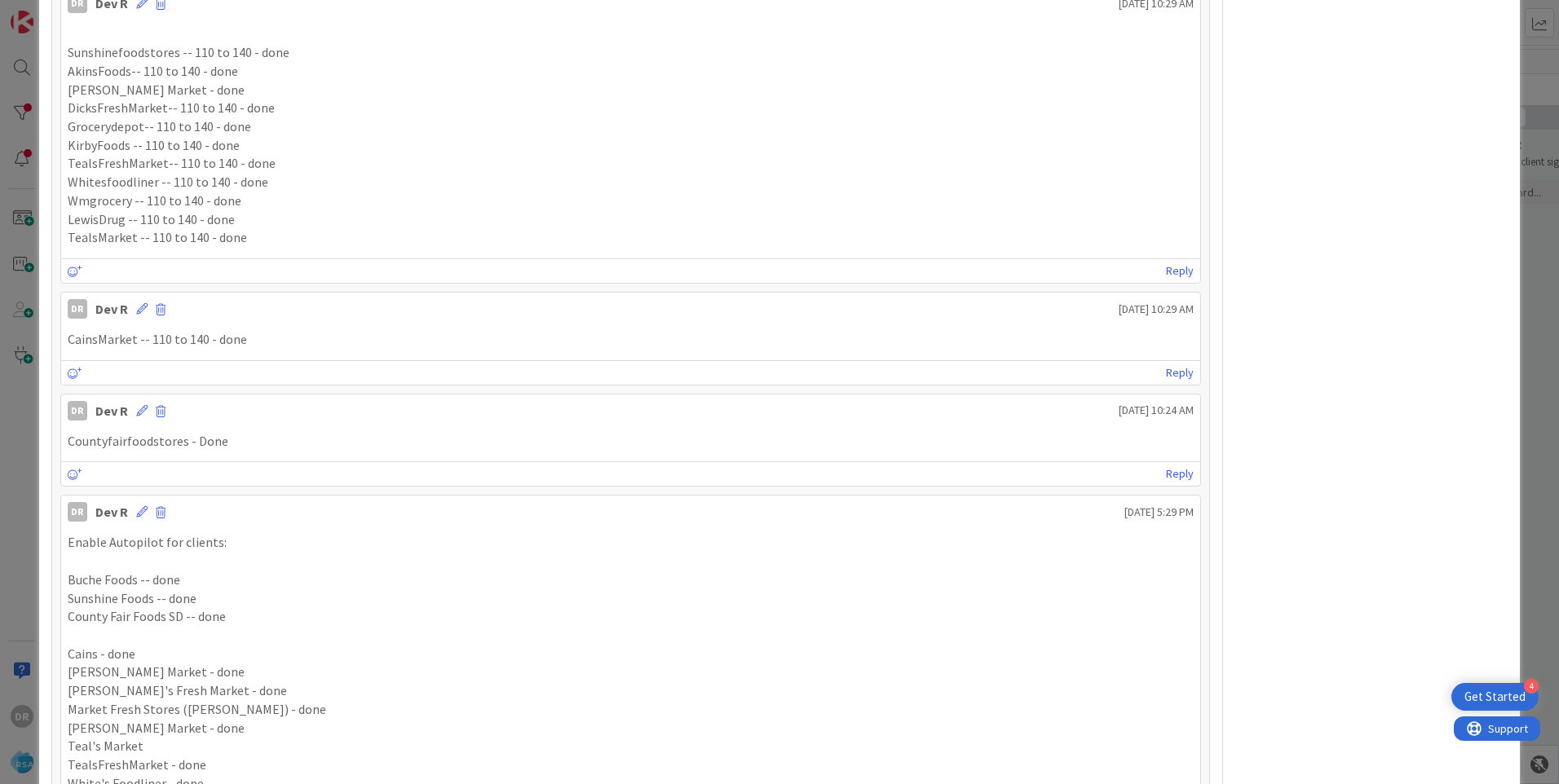
scroll to position [969, 0]
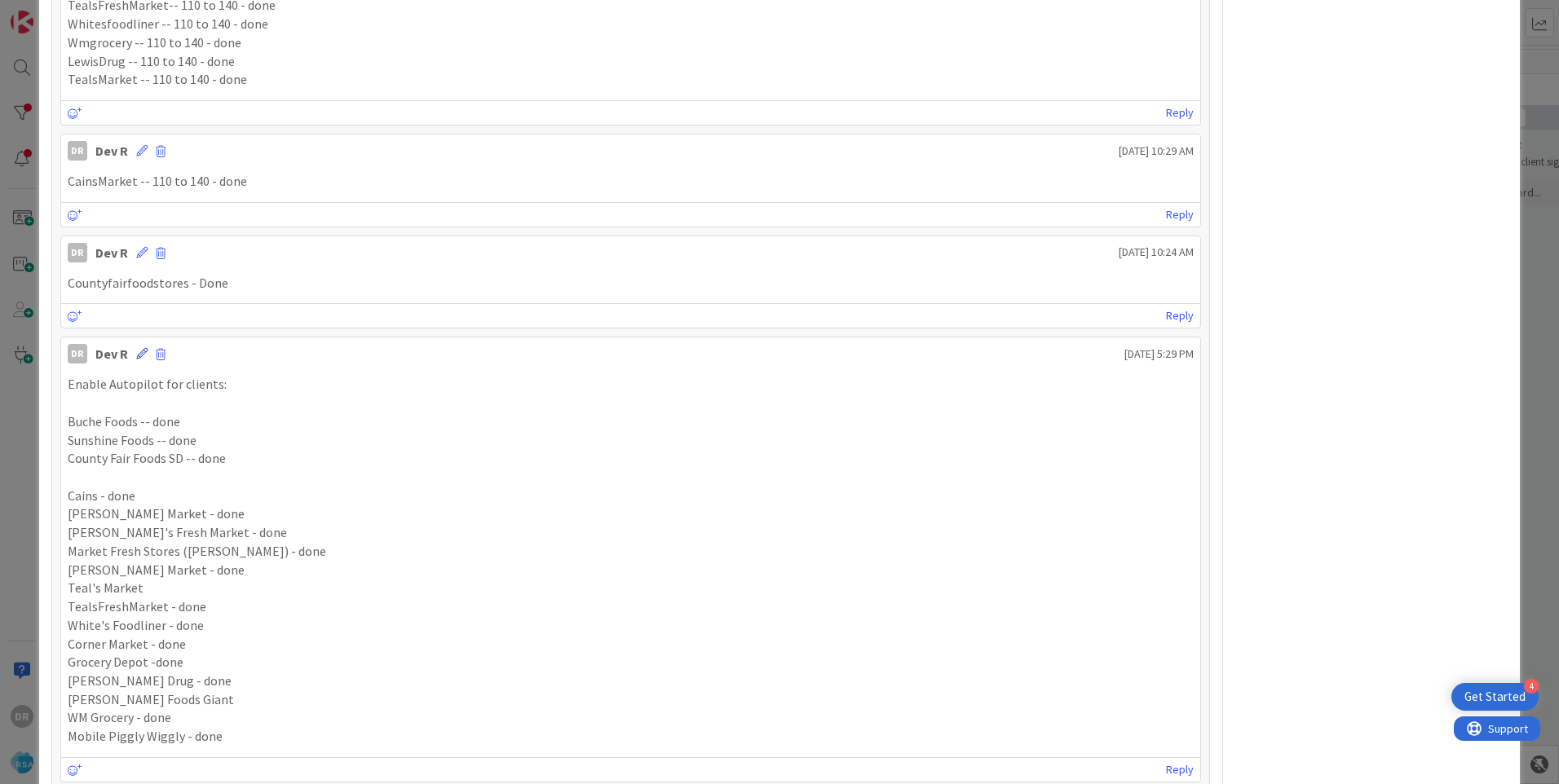
click at [137, 352] on icon at bounding box center [142, 354] width 11 height 11
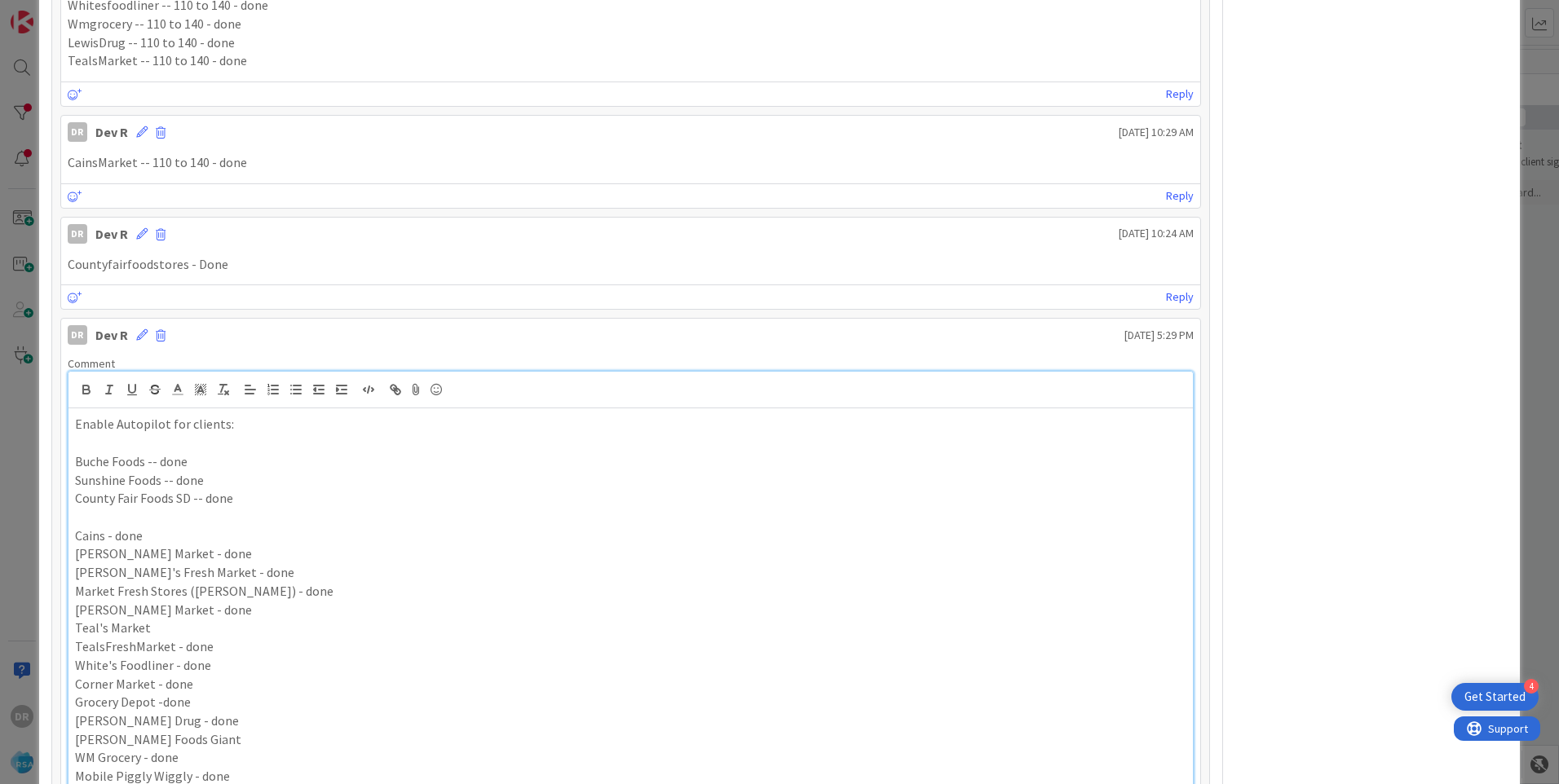
click at [173, 636] on p "Teal's Market" at bounding box center [630, 628] width 1112 height 19
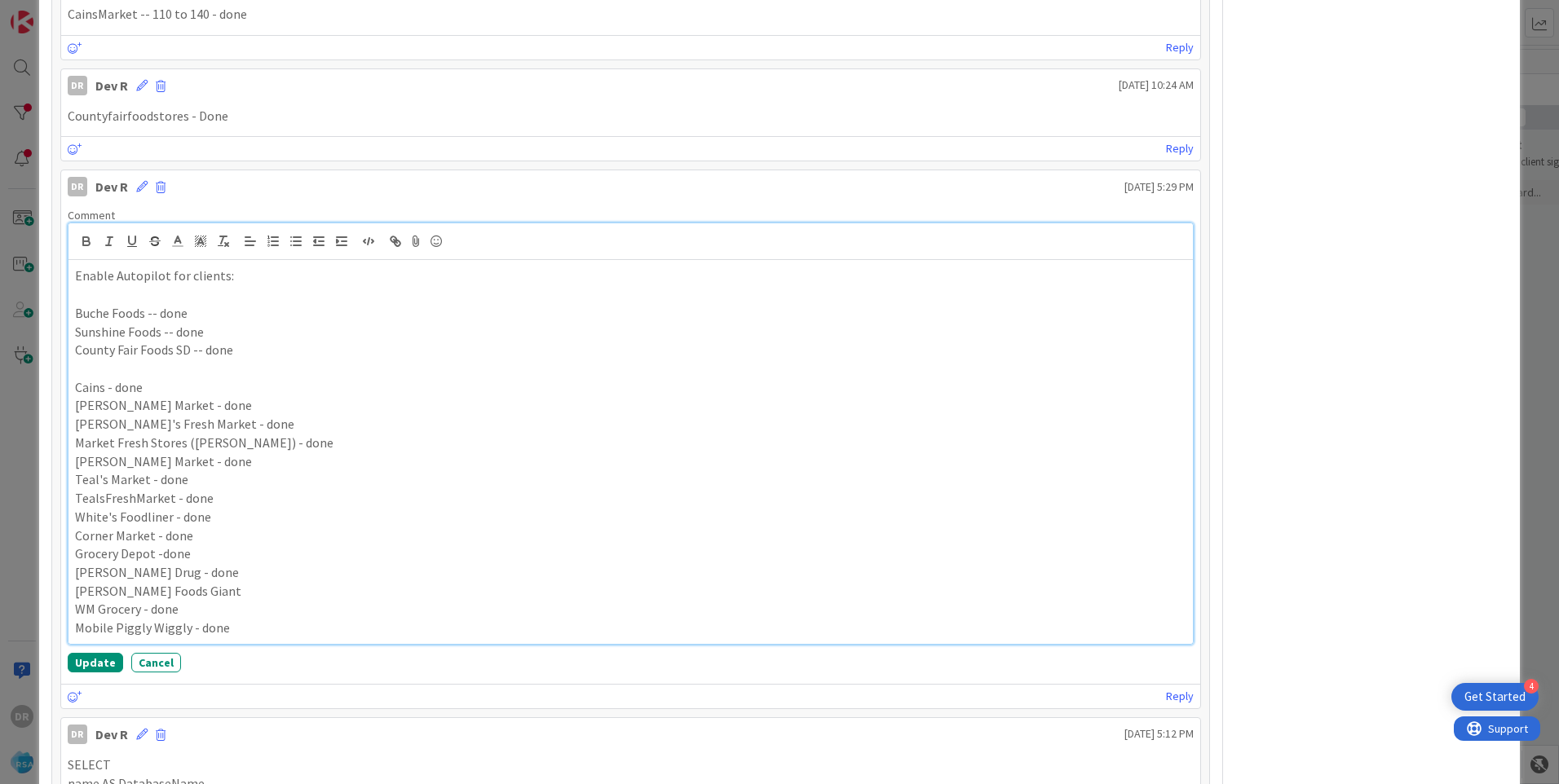
scroll to position [1151, 0]
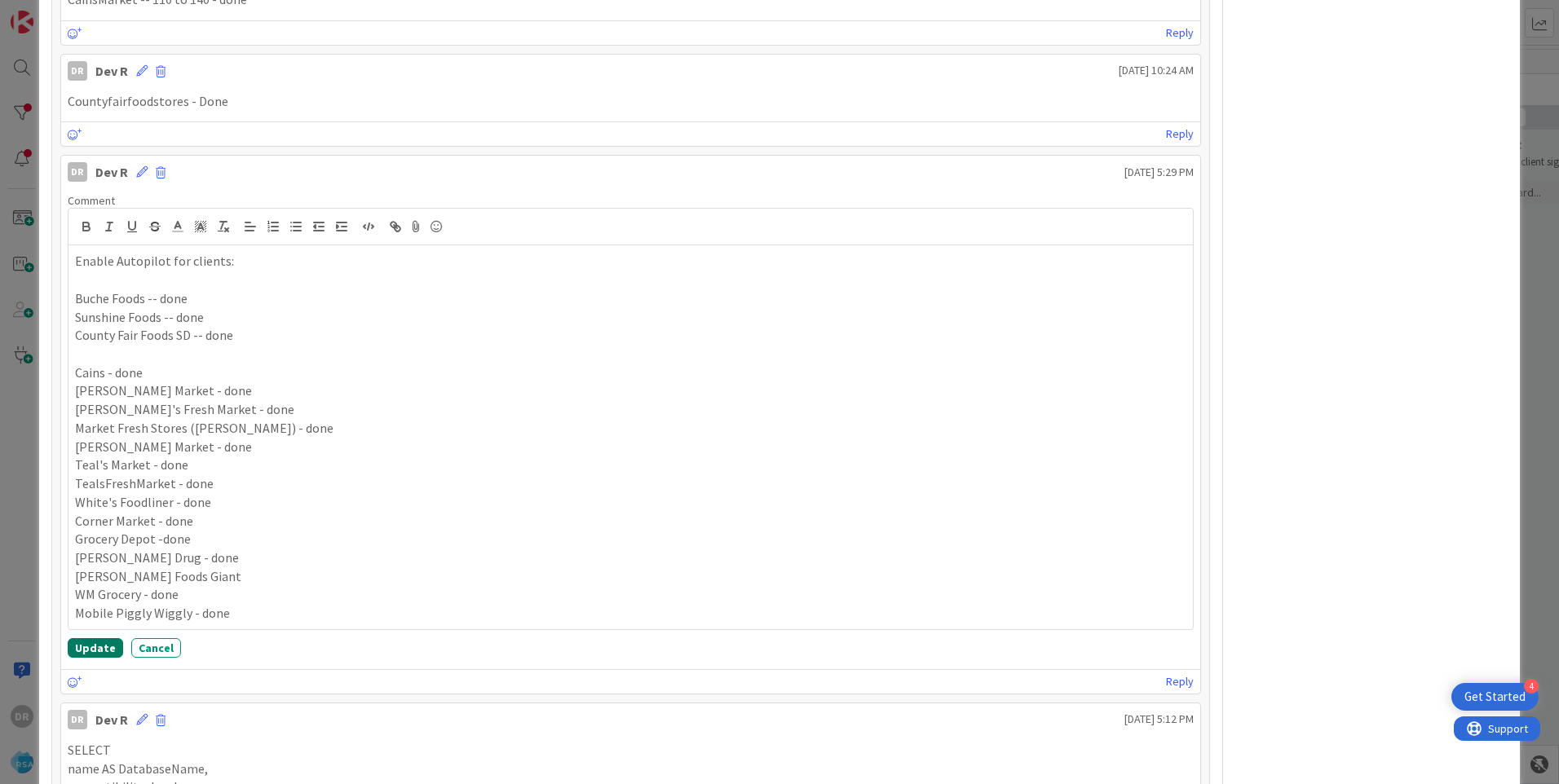
click at [101, 643] on button "Update" at bounding box center [95, 648] width 56 height 19
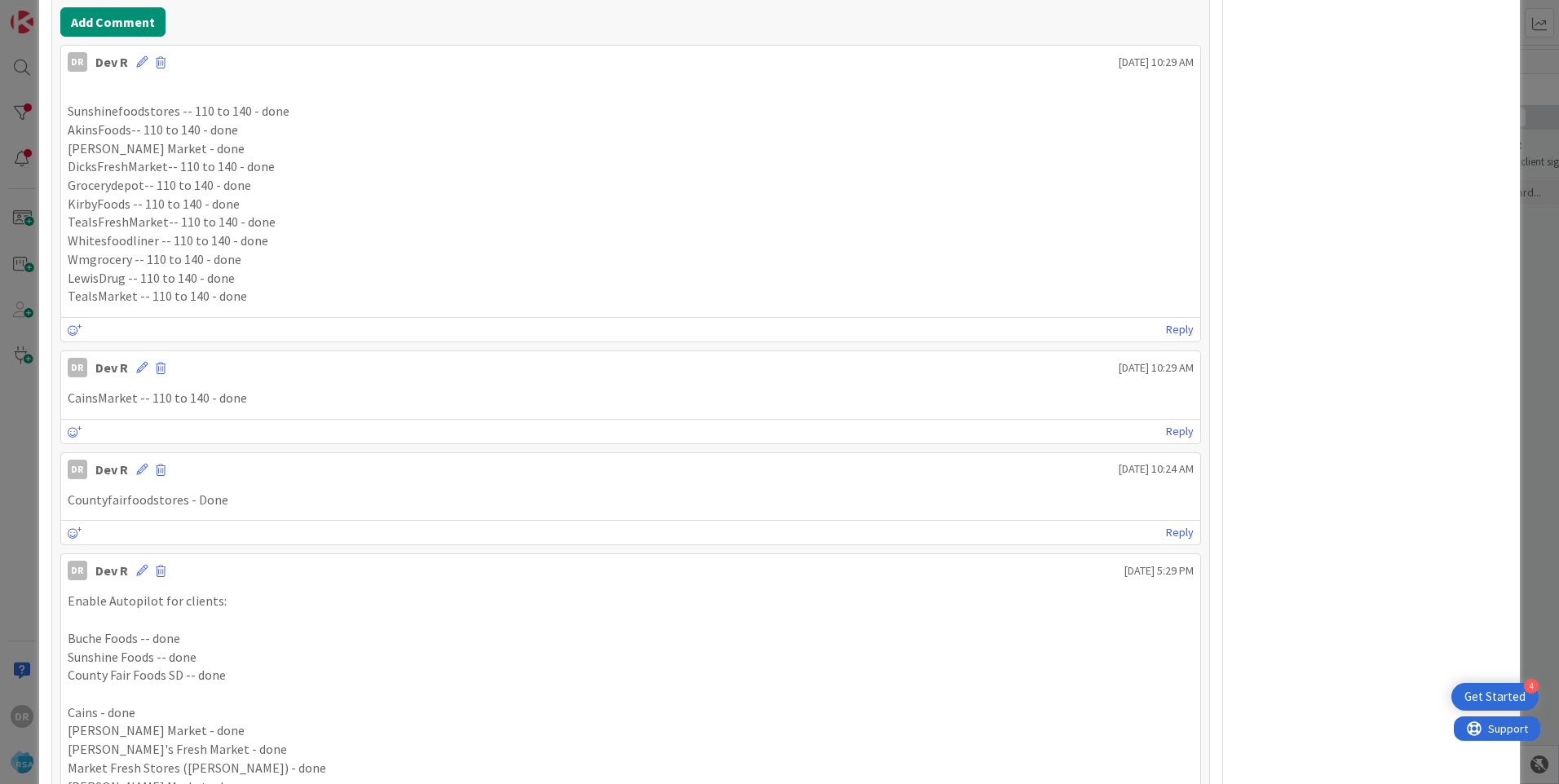
scroll to position [743, 0]
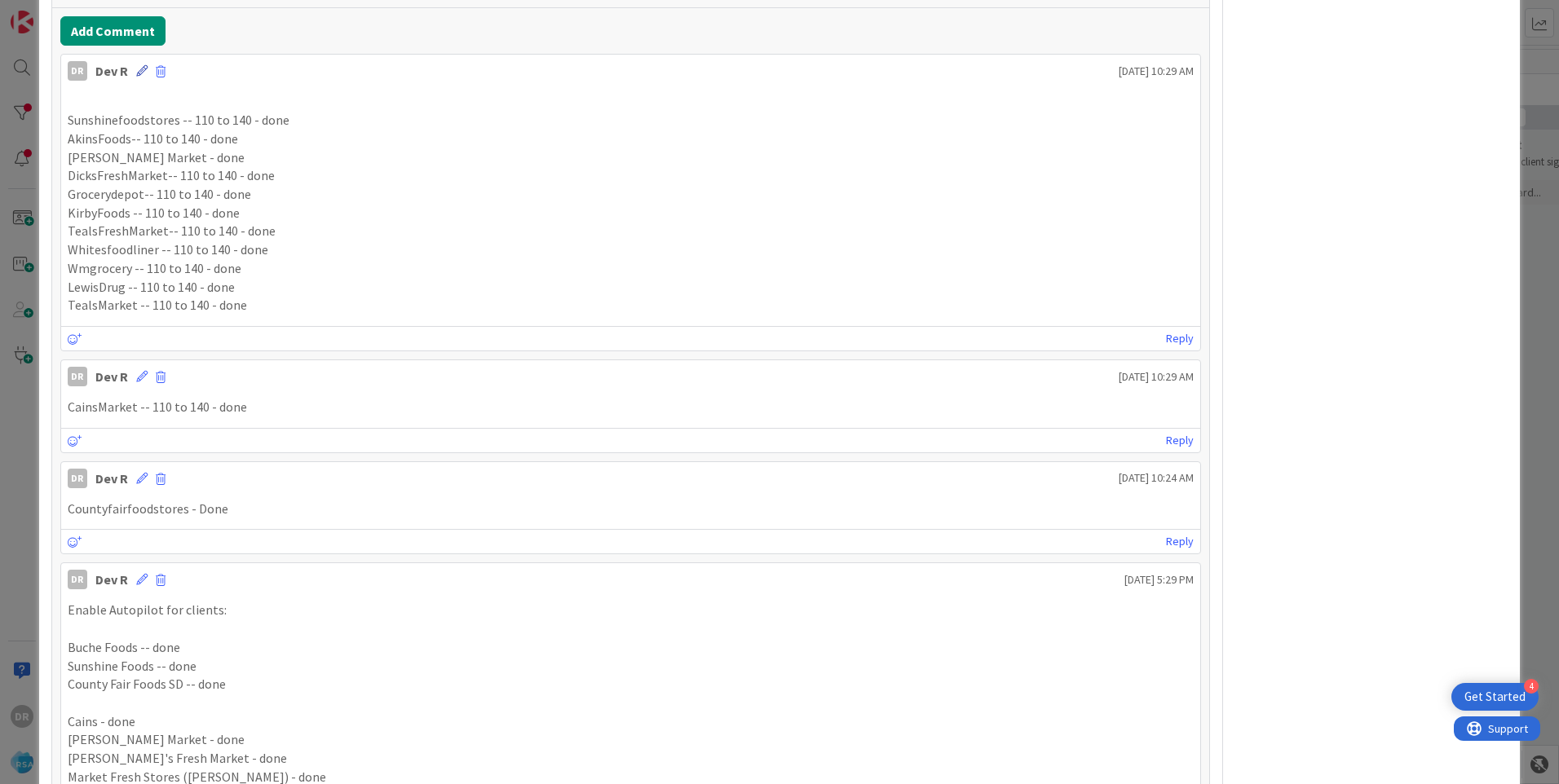
click at [137, 73] on icon at bounding box center [142, 70] width 11 height 11
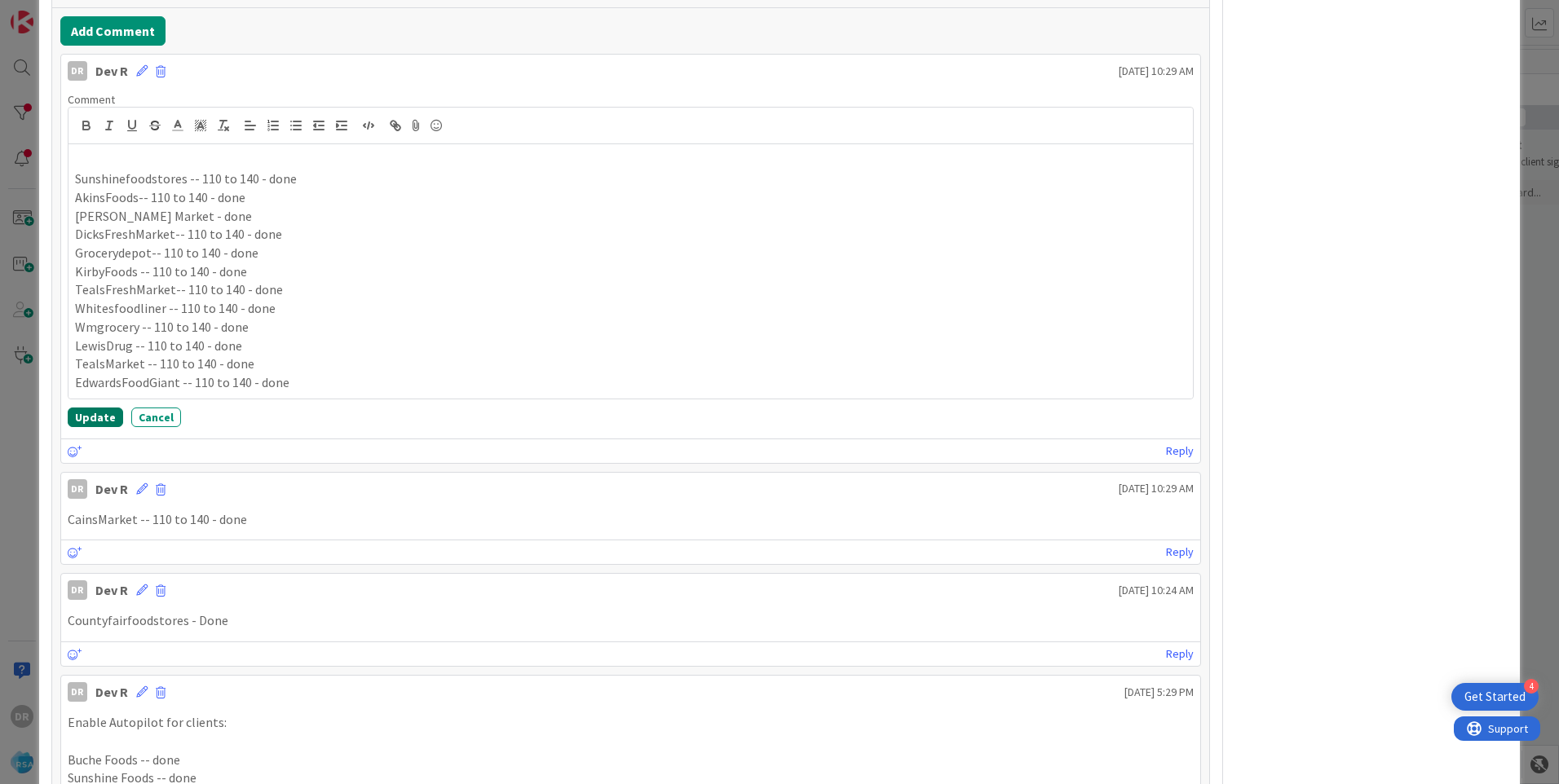
click at [104, 415] on button "Update" at bounding box center [95, 417] width 56 height 19
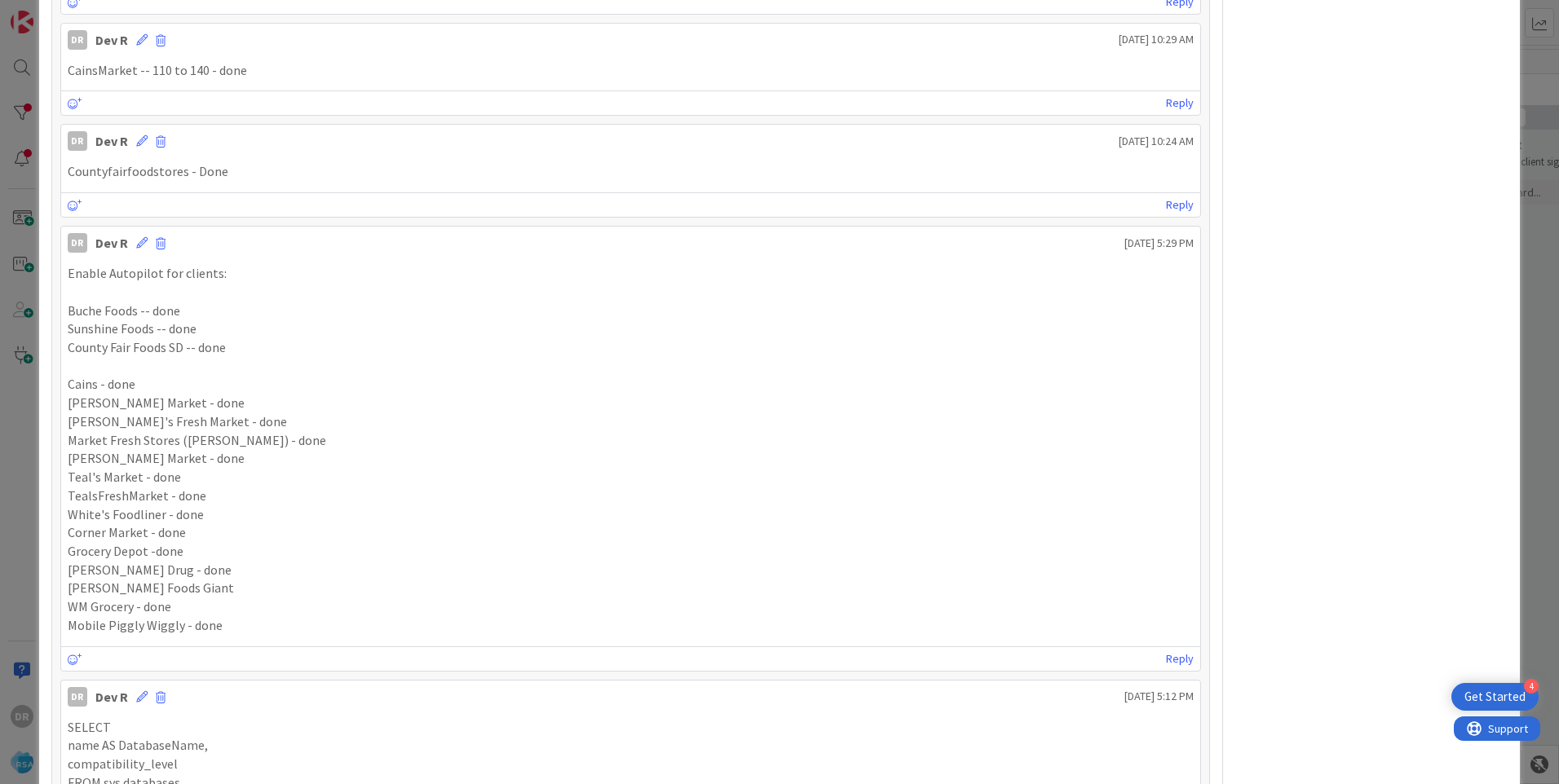
scroll to position [1151, 0]
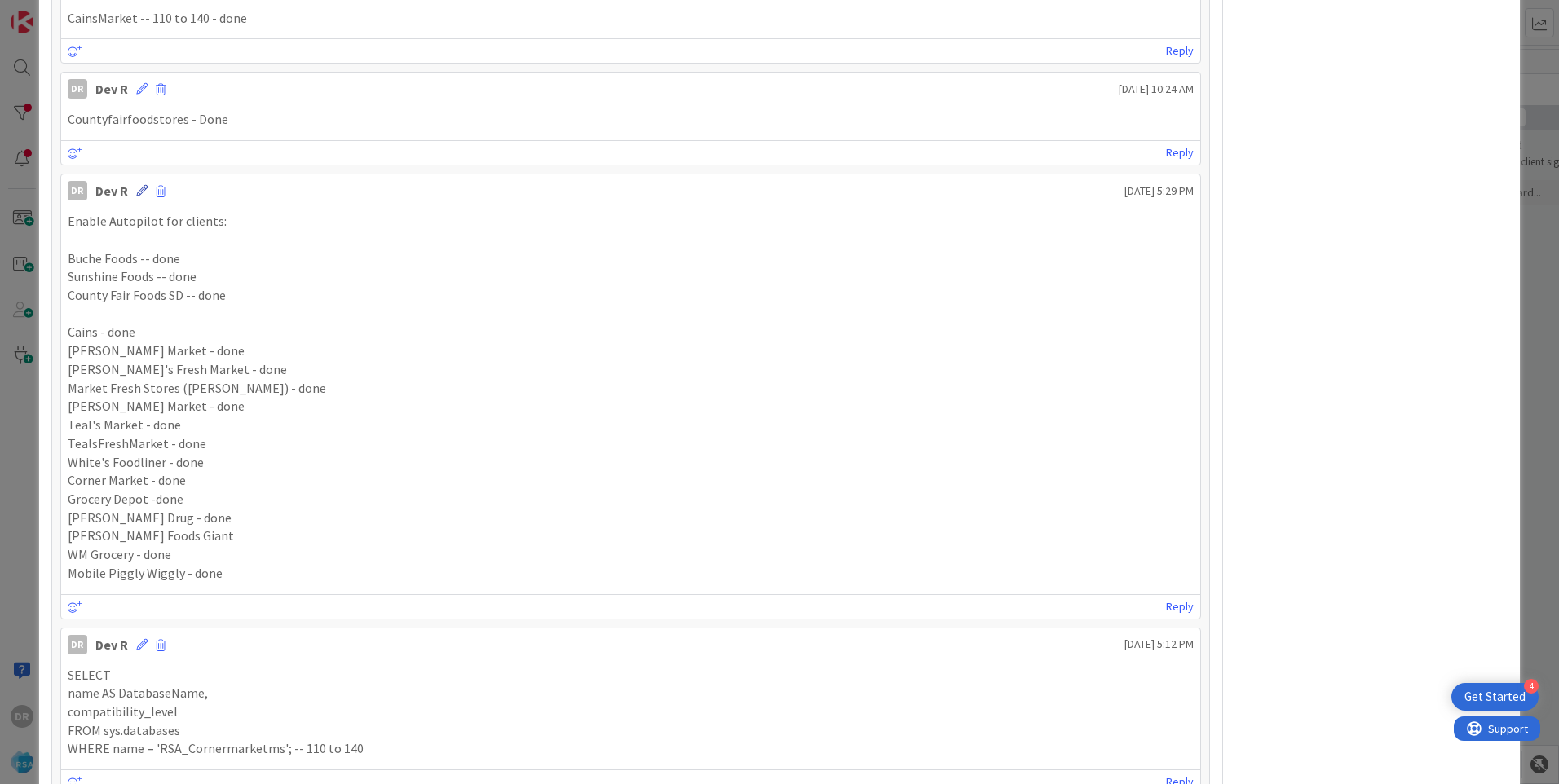
click at [138, 191] on icon at bounding box center [142, 191] width 11 height 11
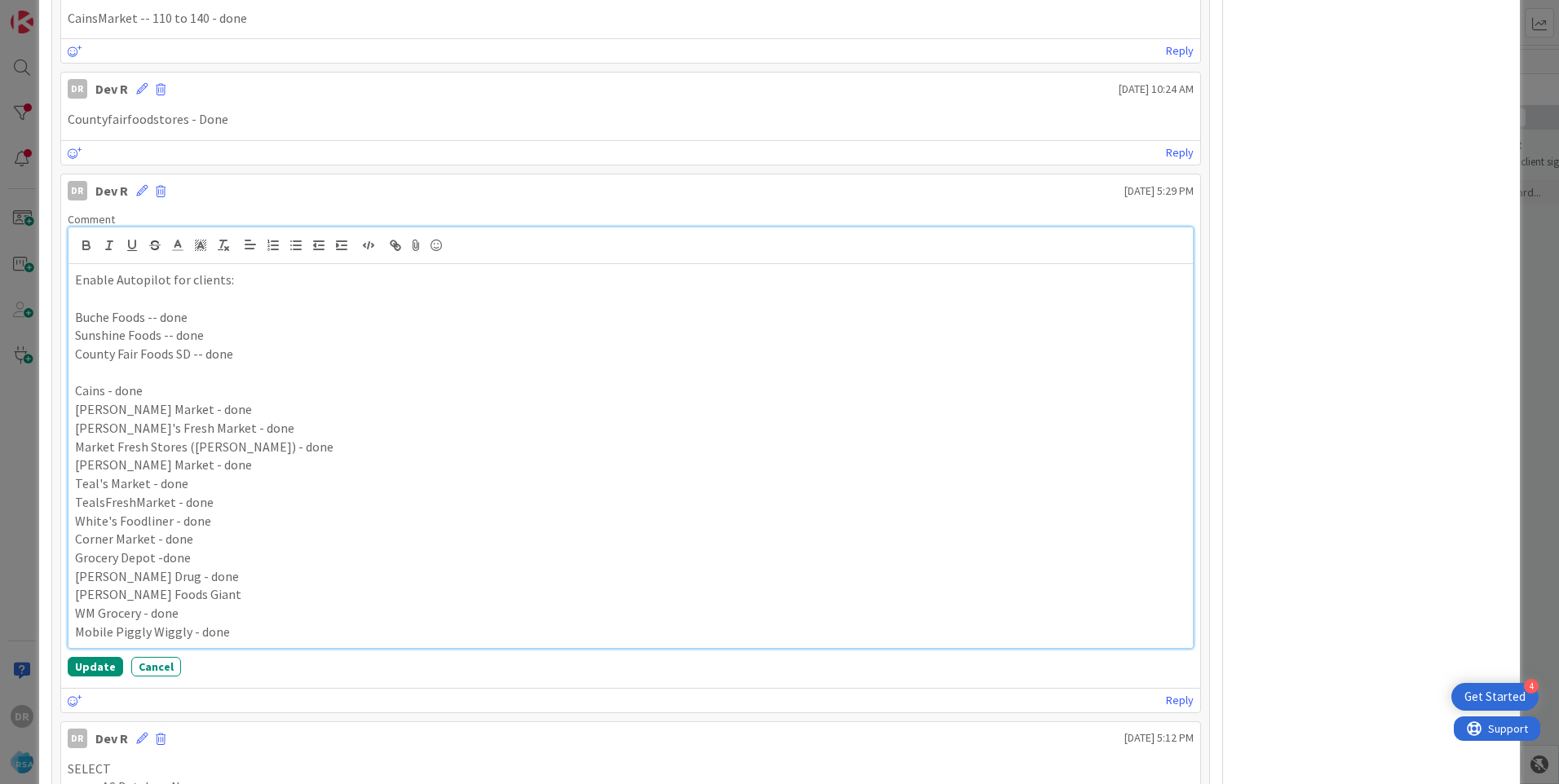
click at [199, 596] on p "[PERSON_NAME] Foods Giant" at bounding box center [630, 595] width 1112 height 19
click at [95, 661] on button "Update" at bounding box center [95, 666] width 56 height 19
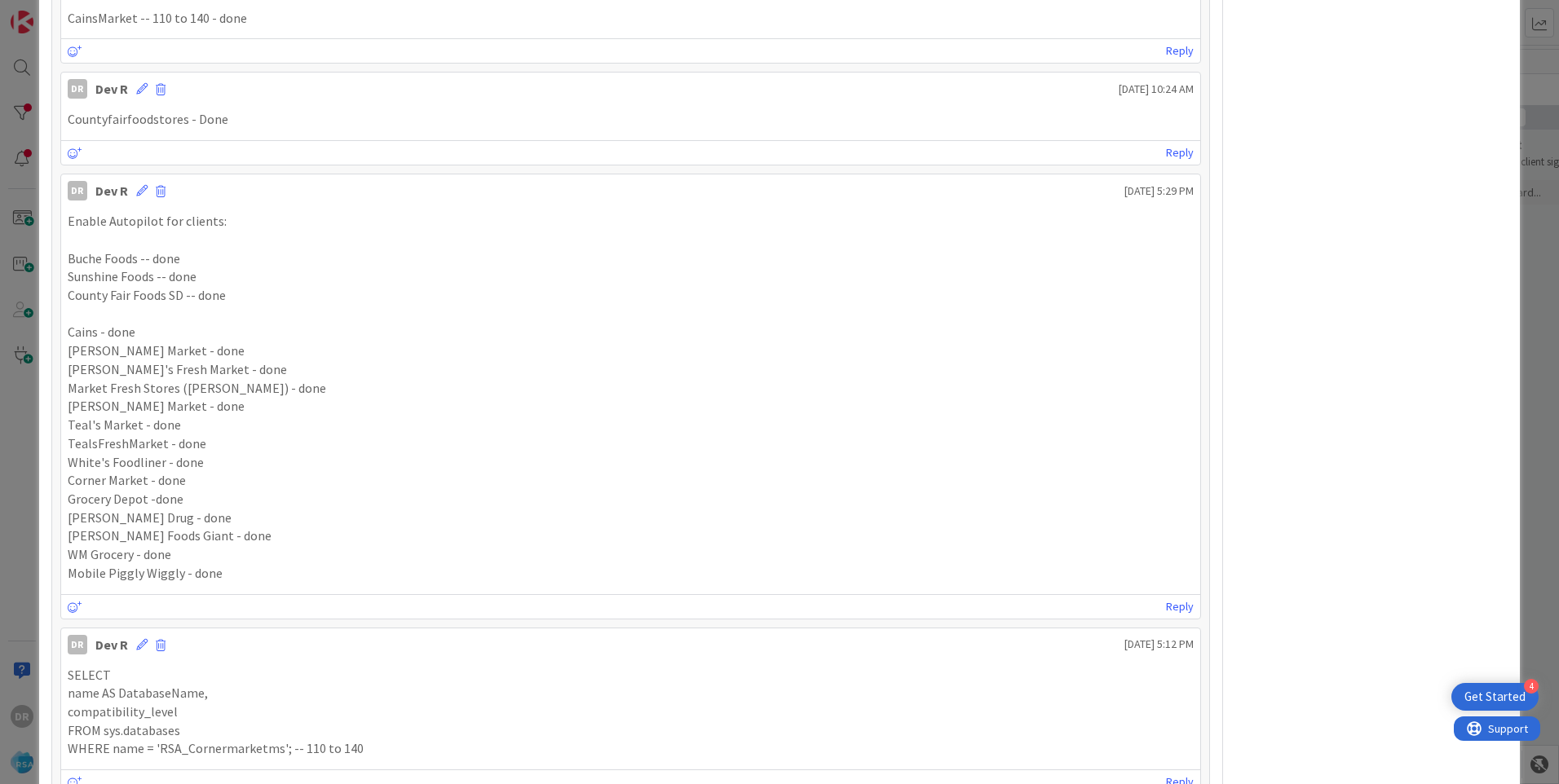
click at [221, 254] on p "Buche Foods -- done" at bounding box center [630, 259] width 1127 height 19
click at [195, 261] on p "Buche Foods -- done" at bounding box center [630, 259] width 1127 height 19
drag, startPoint x: 115, startPoint y: 338, endPoint x: 156, endPoint y: 335, distance: 41.1
click at [156, 335] on p "Cains - done" at bounding box center [630, 332] width 1127 height 19
drag, startPoint x: 156, startPoint y: 335, endPoint x: 208, endPoint y: 353, distance: 55.0
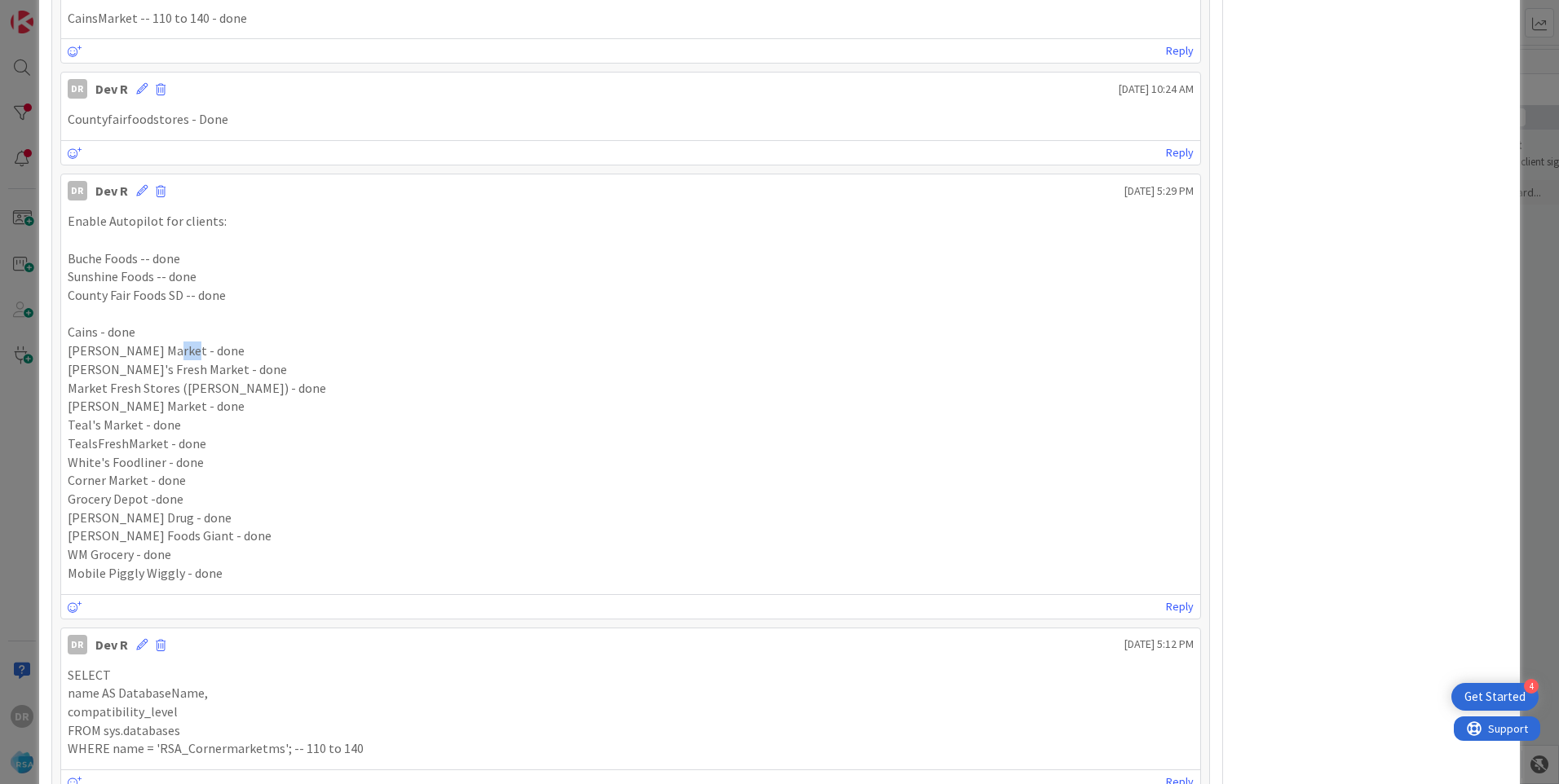
click at [208, 353] on p "[PERSON_NAME] Market - done" at bounding box center [630, 351] width 1127 height 19
drag, startPoint x: 208, startPoint y: 353, endPoint x: 215, endPoint y: 376, distance: 24.0
click at [215, 376] on p "[PERSON_NAME]'s Fresh Market - done" at bounding box center [630, 369] width 1127 height 19
drag, startPoint x: 215, startPoint y: 376, endPoint x: 240, endPoint y: 393, distance: 30.2
click at [240, 393] on p "Market Fresh Stores ([PERSON_NAME]) - done" at bounding box center [630, 389] width 1127 height 19
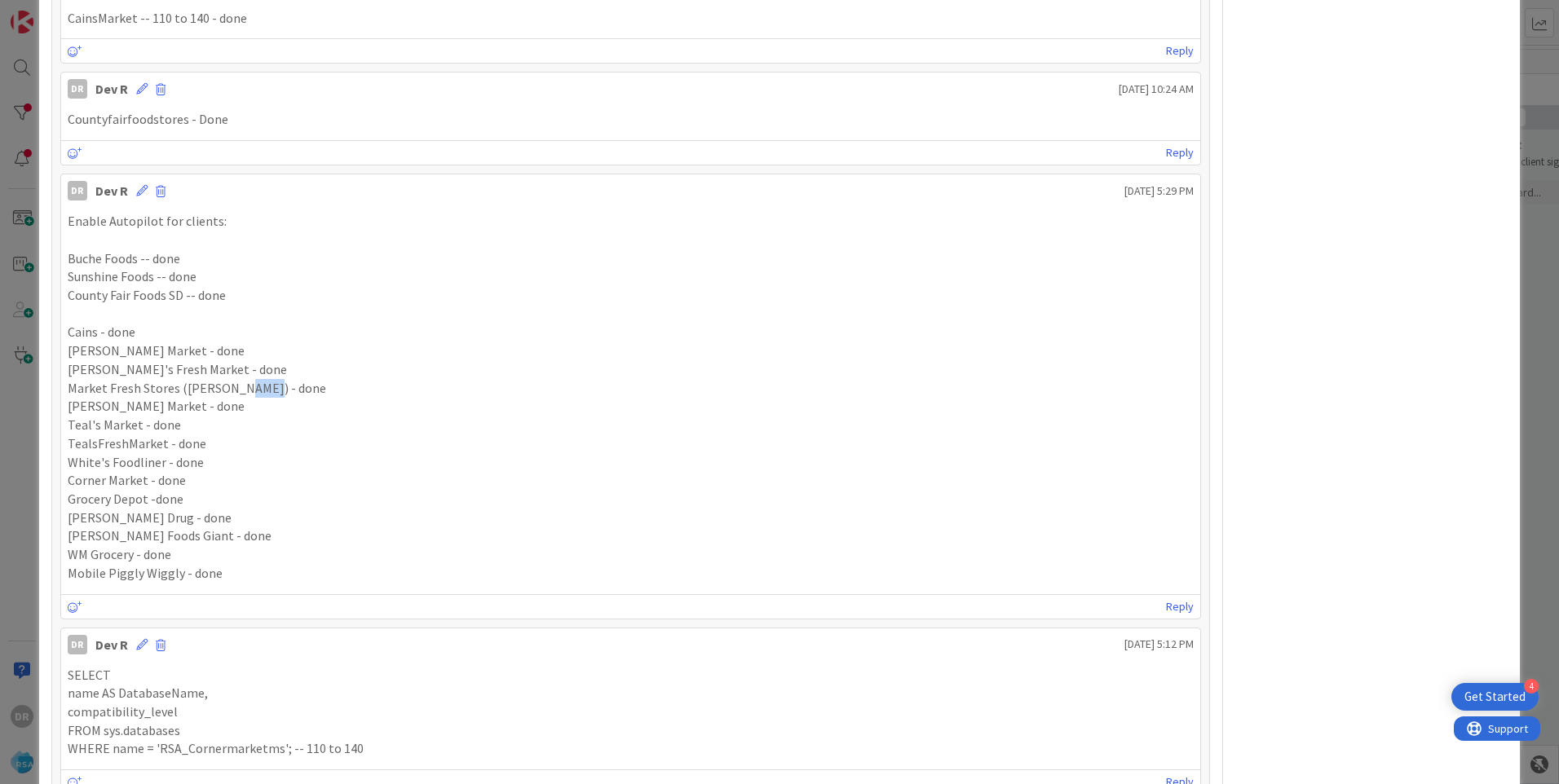
click at [240, 393] on p "Market Fresh Stores ([PERSON_NAME]) - done" at bounding box center [630, 389] width 1127 height 19
drag, startPoint x: 240, startPoint y: 393, endPoint x: 169, endPoint y: 406, distance: 72.2
click at [169, 406] on p "[PERSON_NAME] Market - done" at bounding box center [630, 406] width 1127 height 19
drag, startPoint x: 169, startPoint y: 406, endPoint x: 157, endPoint y: 418, distance: 17.0
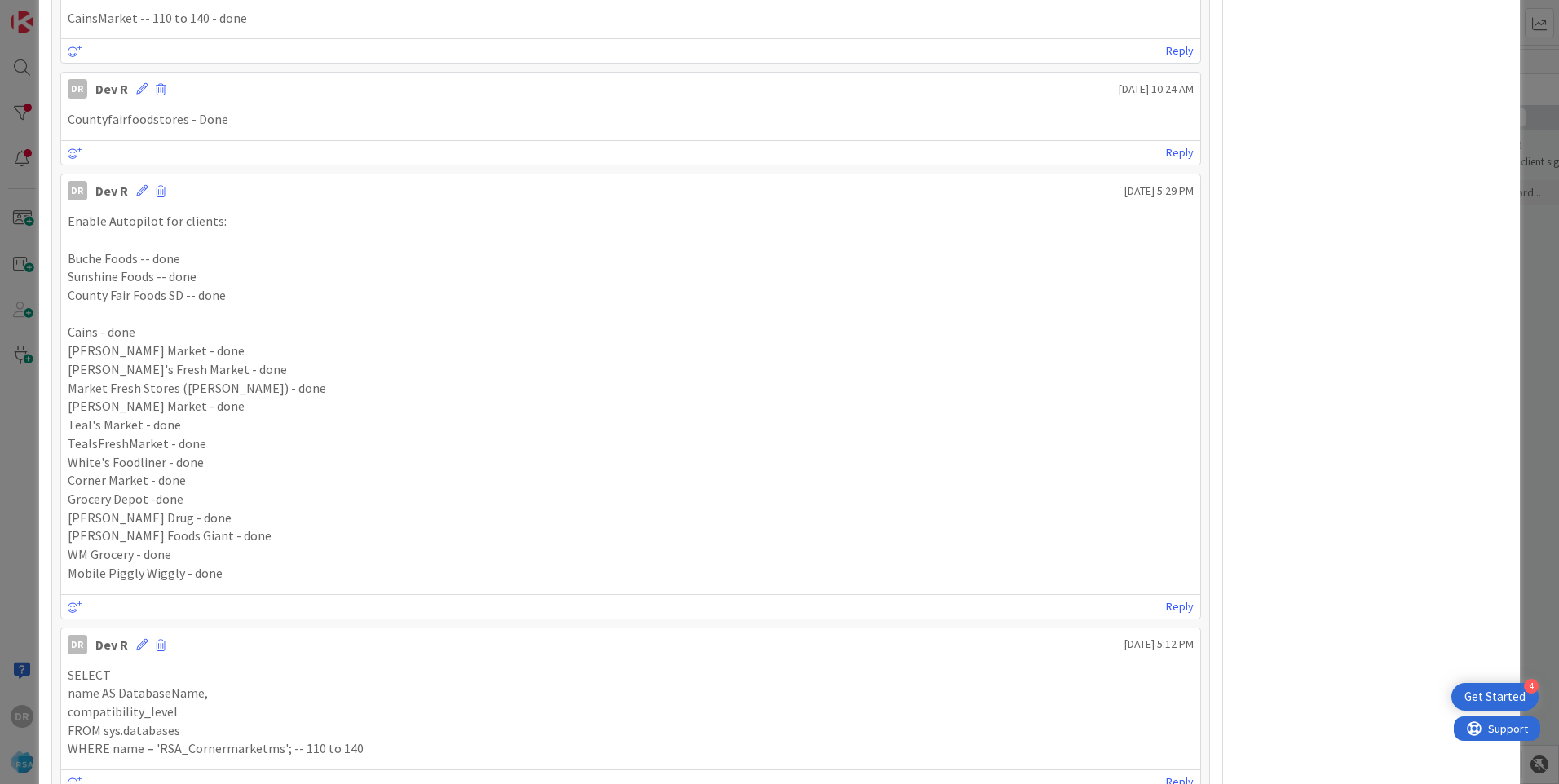
click at [157, 418] on p "Teal's Market - done" at bounding box center [630, 425] width 1127 height 19
drag, startPoint x: 157, startPoint y: 418, endPoint x: 175, endPoint y: 441, distance: 29.2
click at [175, 441] on p "TealsFreshMarket - done" at bounding box center [630, 444] width 1127 height 19
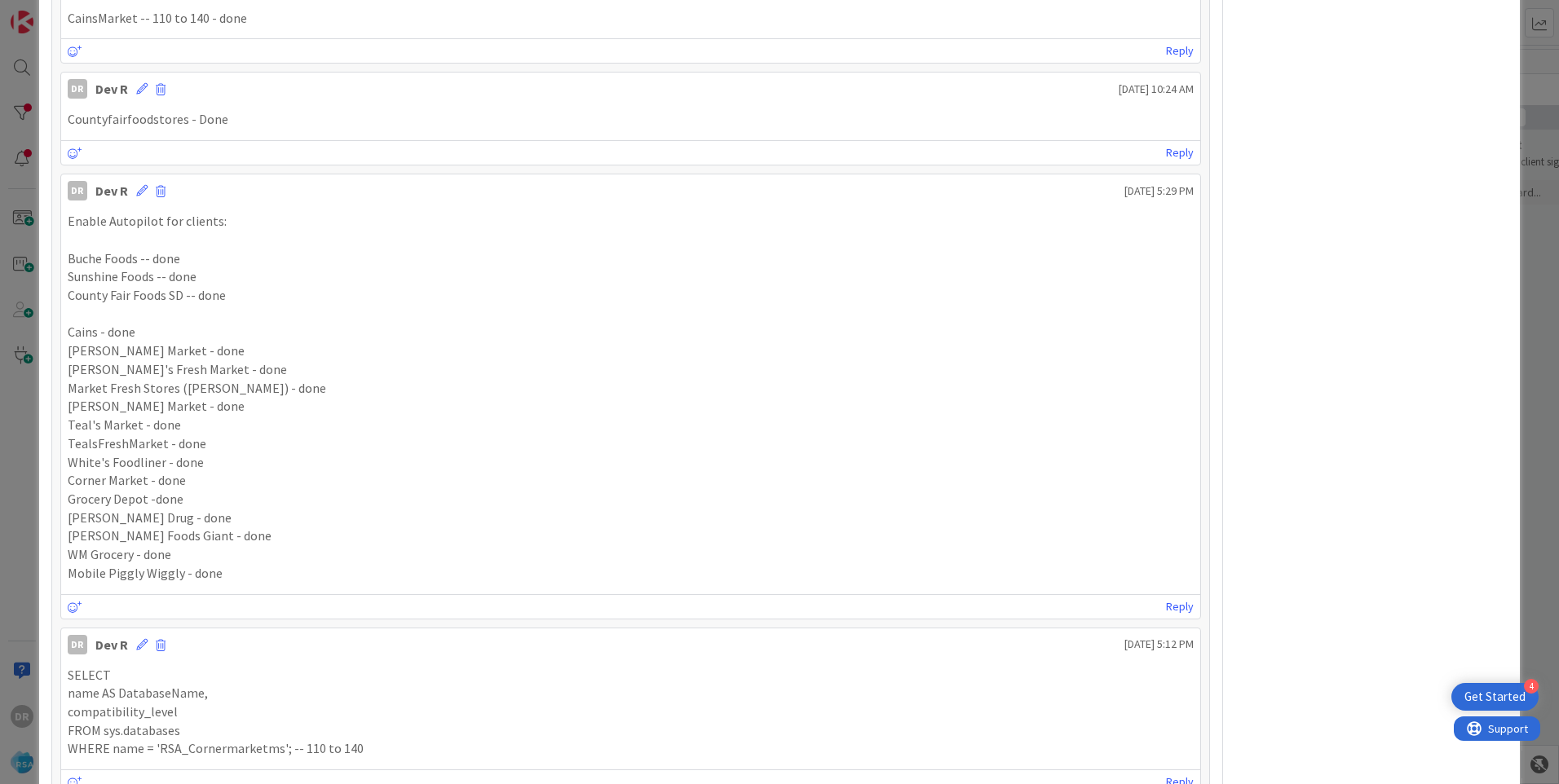
drag, startPoint x: 175, startPoint y: 441, endPoint x: 178, endPoint y: 463, distance: 22.2
click at [178, 463] on p "White's Foodliner - done" at bounding box center [630, 463] width 1127 height 19
drag, startPoint x: 178, startPoint y: 463, endPoint x: 169, endPoint y: 482, distance: 21.0
click at [169, 482] on p "Corner Market - done" at bounding box center [630, 480] width 1127 height 19
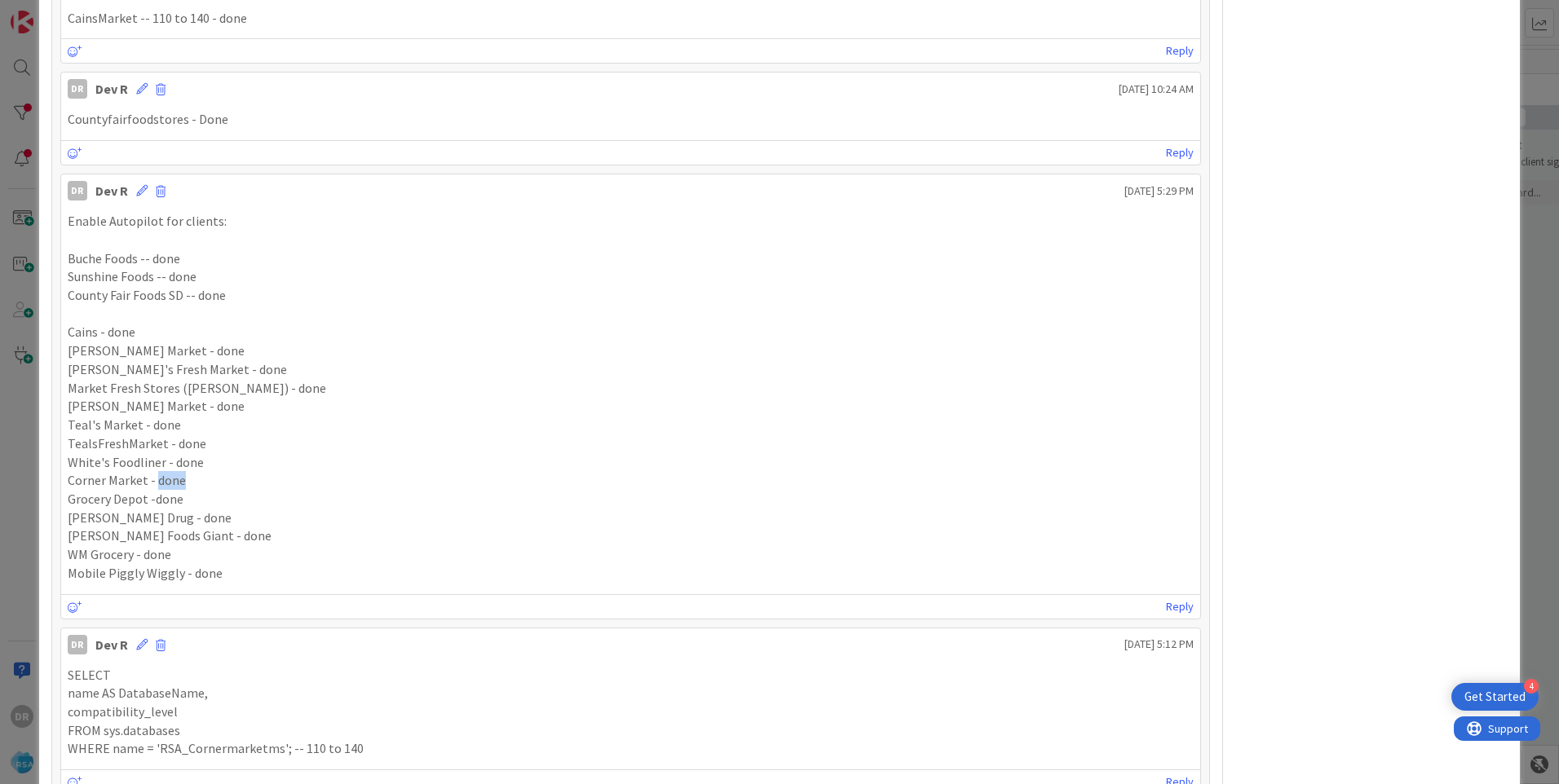
click at [169, 482] on p "Corner Market - done" at bounding box center [630, 480] width 1127 height 19
drag, startPoint x: 169, startPoint y: 482, endPoint x: 168, endPoint y: 498, distance: 16.0
click at [168, 498] on p "Grocery Depot -done" at bounding box center [630, 499] width 1127 height 19
drag, startPoint x: 168, startPoint y: 498, endPoint x: 157, endPoint y: 518, distance: 22.8
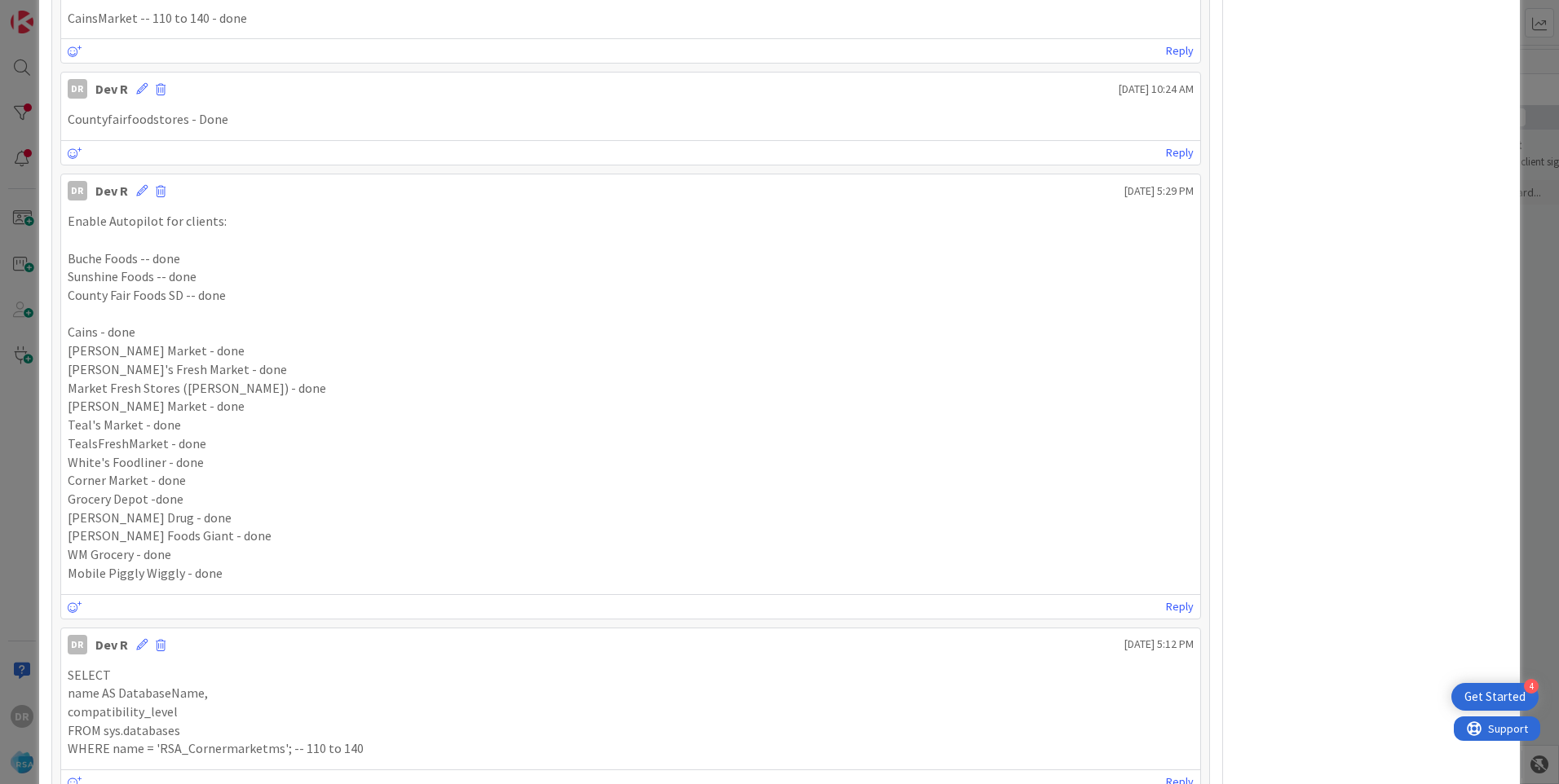
click at [157, 518] on p "[PERSON_NAME] Drug - done" at bounding box center [630, 518] width 1127 height 19
drag, startPoint x: 157, startPoint y: 518, endPoint x: 206, endPoint y: 534, distance: 51.5
click at [206, 534] on p "[PERSON_NAME] Foods Giant - done" at bounding box center [630, 536] width 1127 height 19
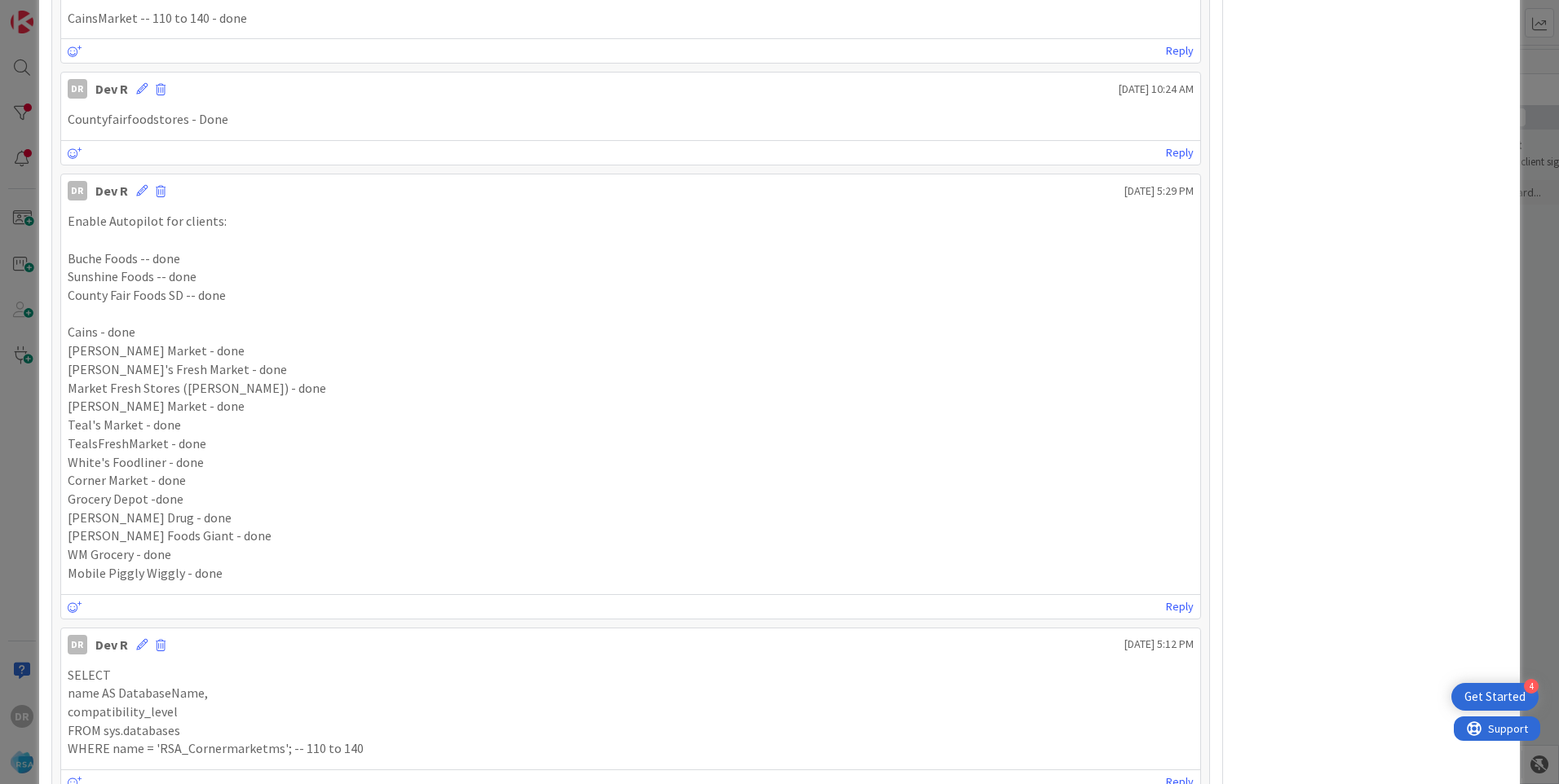
drag, startPoint x: 206, startPoint y: 534, endPoint x: 157, endPoint y: 554, distance: 52.9
click at [157, 554] on p "WM Grocery - done" at bounding box center [630, 554] width 1127 height 19
drag, startPoint x: 157, startPoint y: 554, endPoint x: 201, endPoint y: 574, distance: 48.3
click at [201, 574] on p "Mobile Piggly Wiggly - done" at bounding box center [630, 574] width 1127 height 19
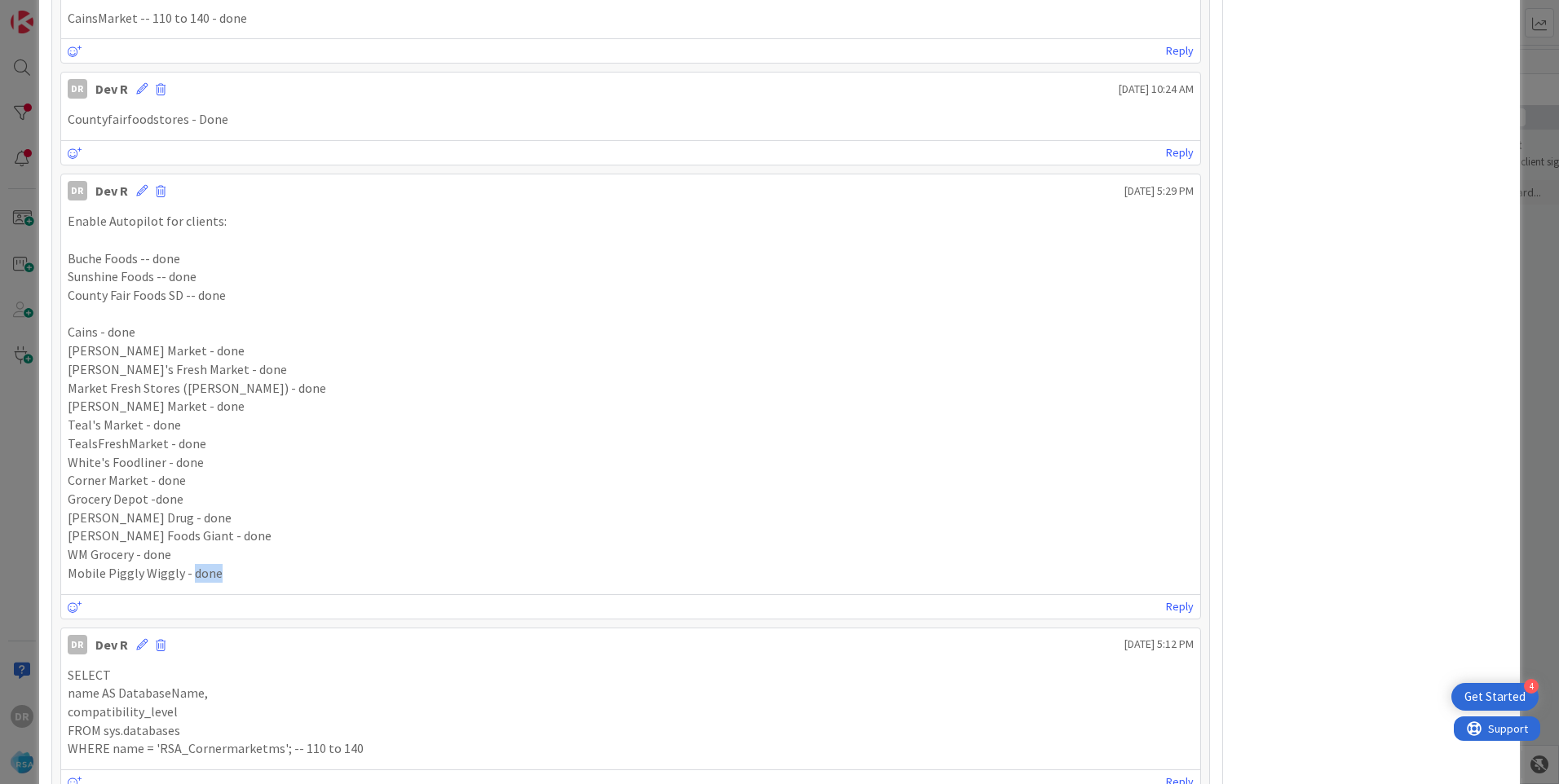
click at [201, 574] on p "Mobile Piggly Wiggly - done" at bounding box center [630, 574] width 1127 height 19
